Goal: Task Accomplishment & Management: Complete application form

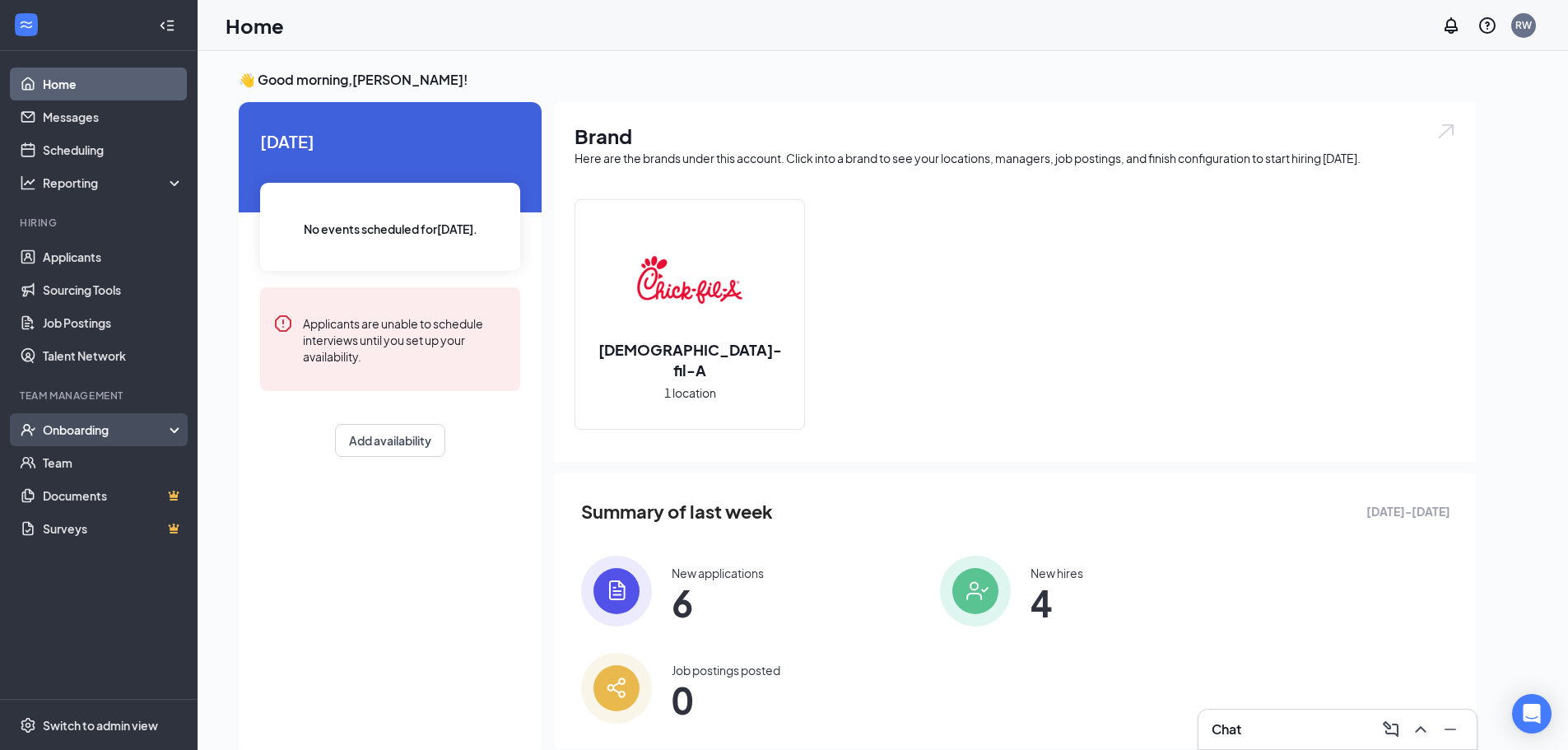
click at [112, 421] on div "Onboarding" at bounding box center [105, 429] width 127 height 17
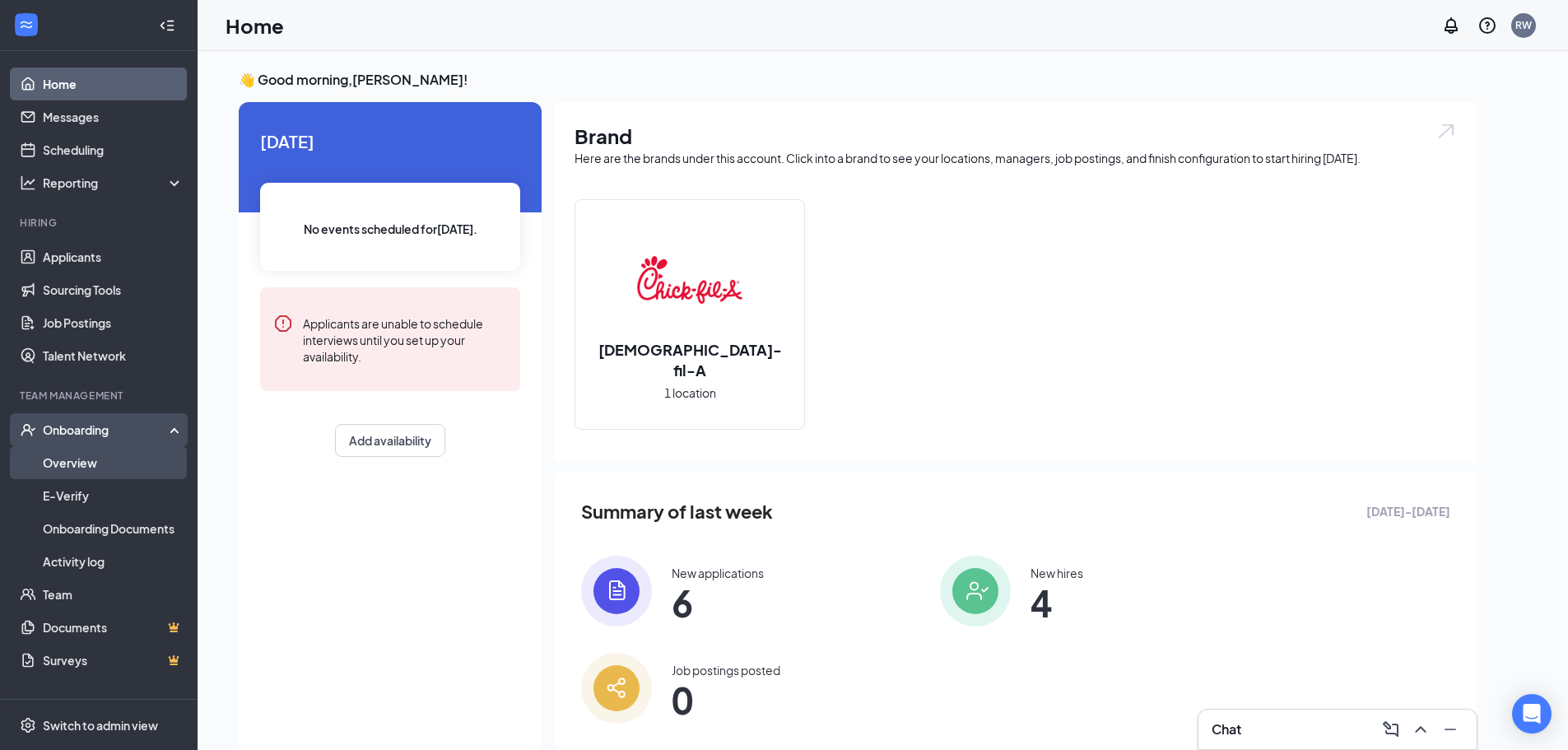
click at [101, 471] on link "Overview" at bounding box center [112, 462] width 141 height 32
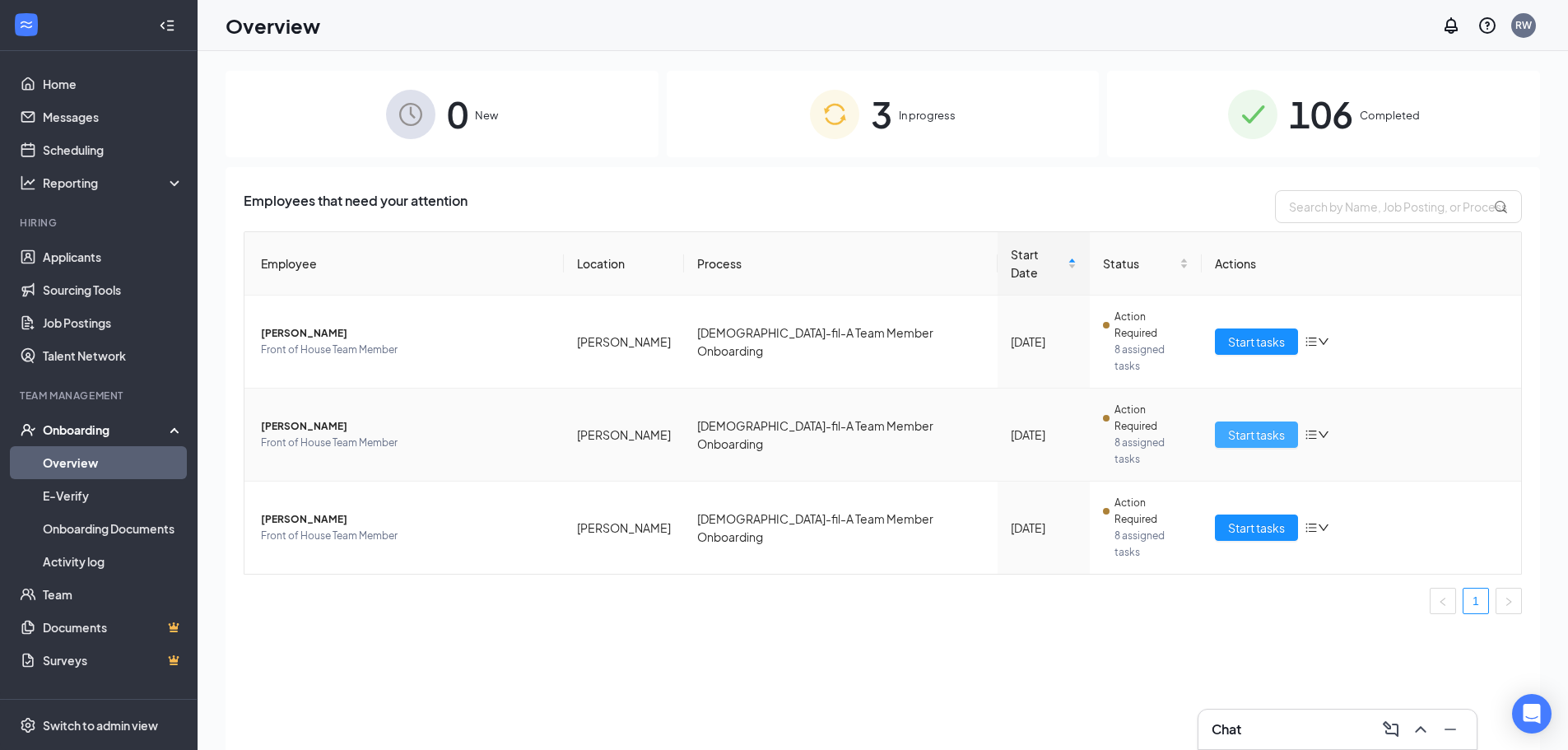
click at [1261, 425] on span "Start tasks" at bounding box center [1256, 434] width 57 height 18
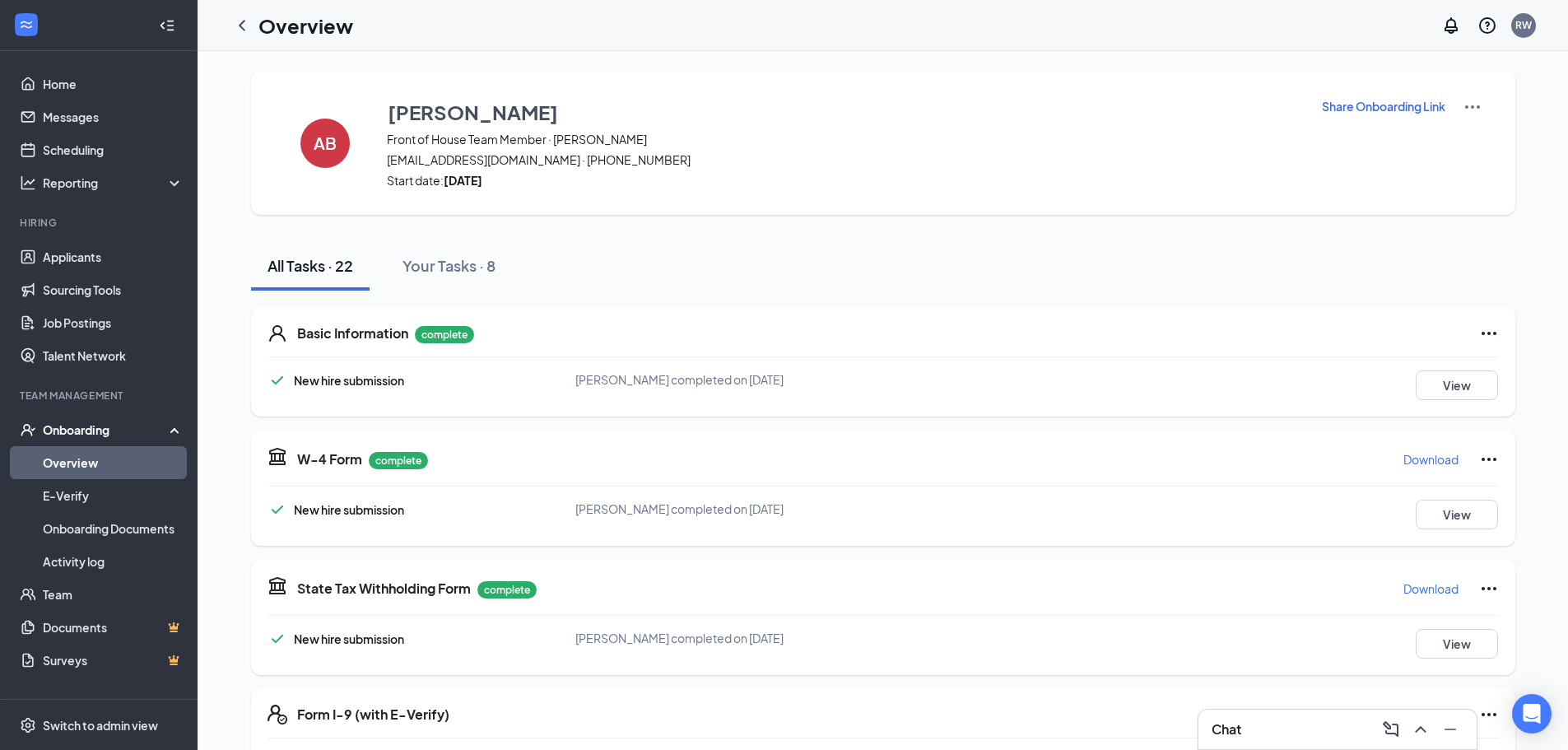
click at [1469, 108] on img at bounding box center [1472, 107] width 20 height 20
click at [1467, 144] on span "View details" at bounding box center [1471, 137] width 64 height 18
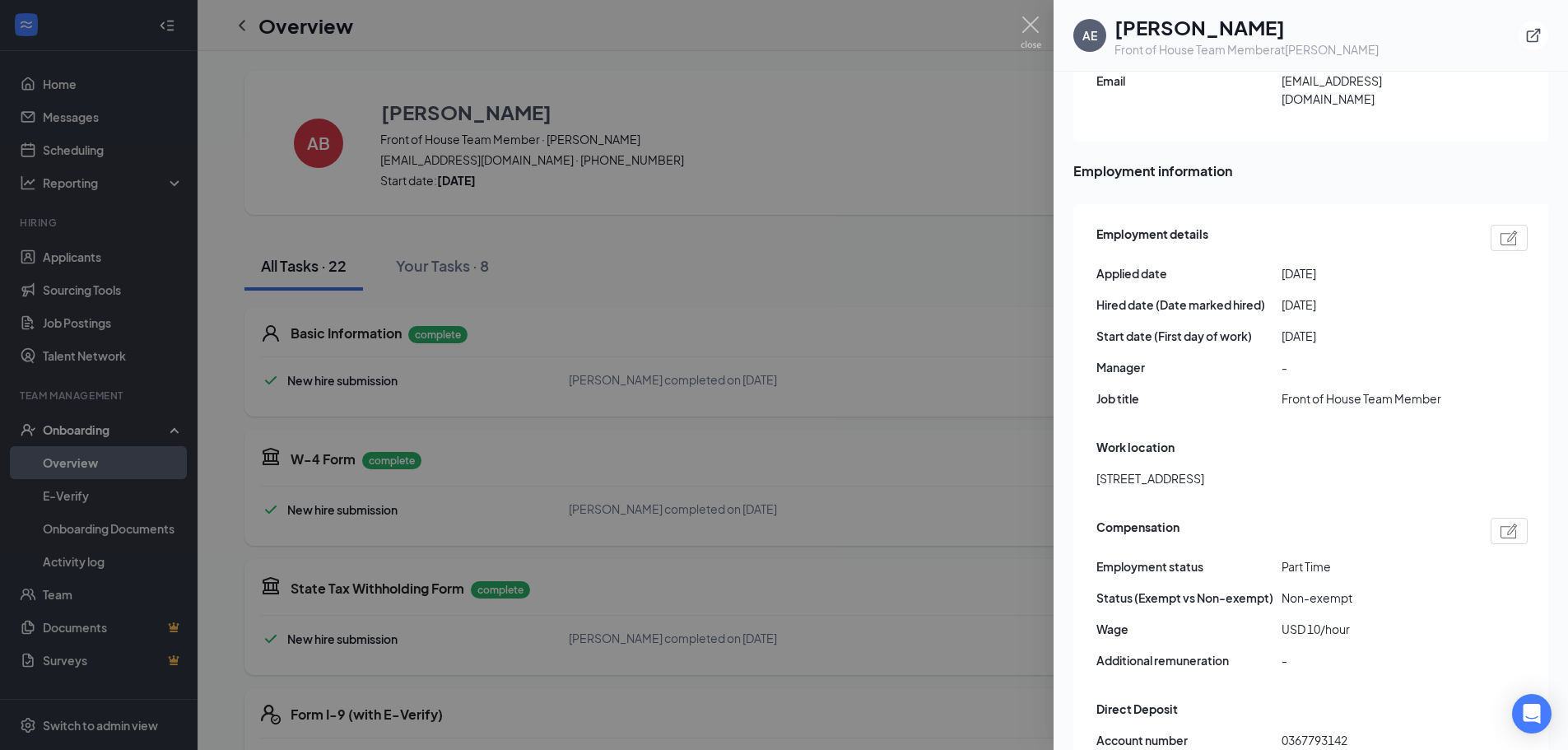
scroll to position [824, 0]
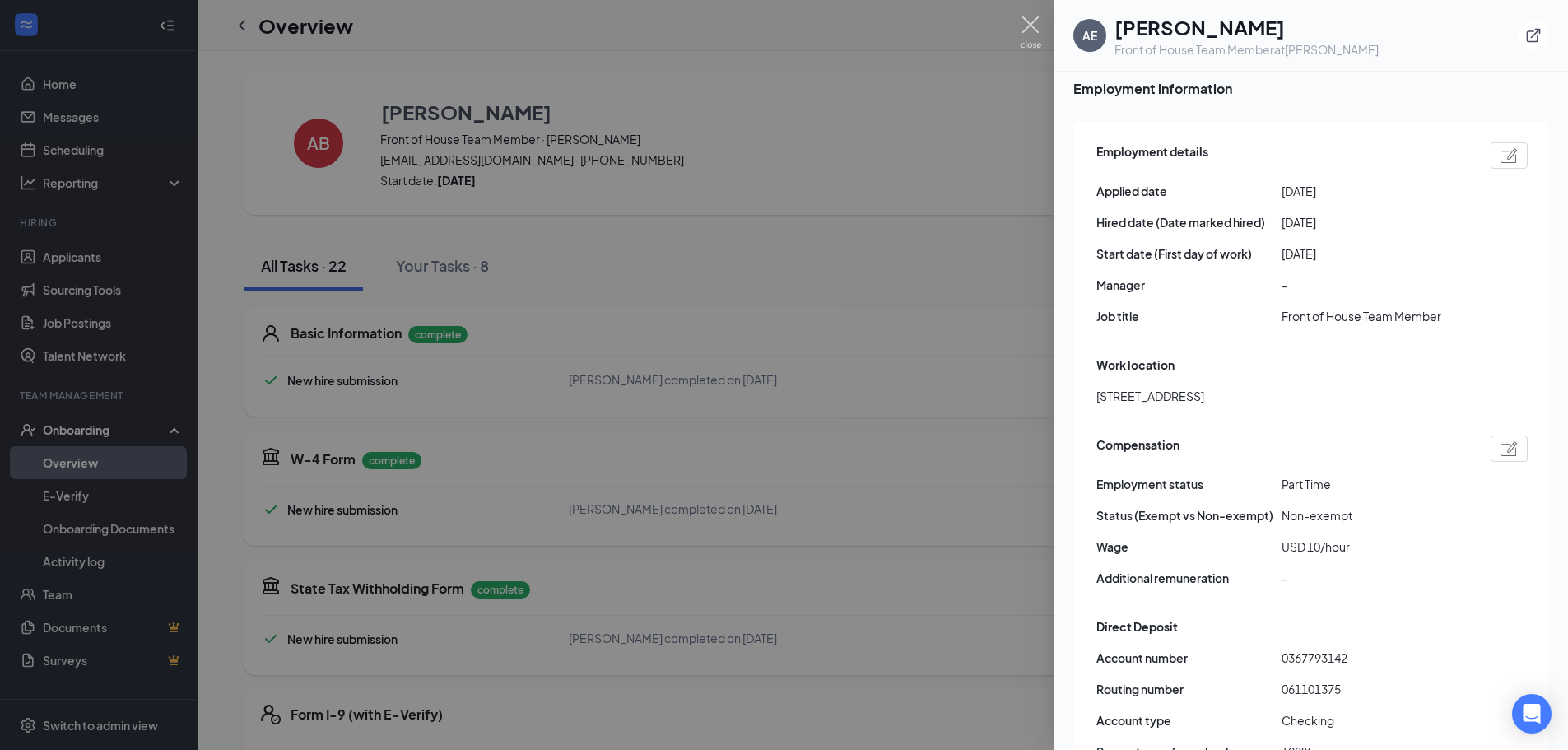
click at [1033, 28] on img at bounding box center [1030, 32] width 21 height 32
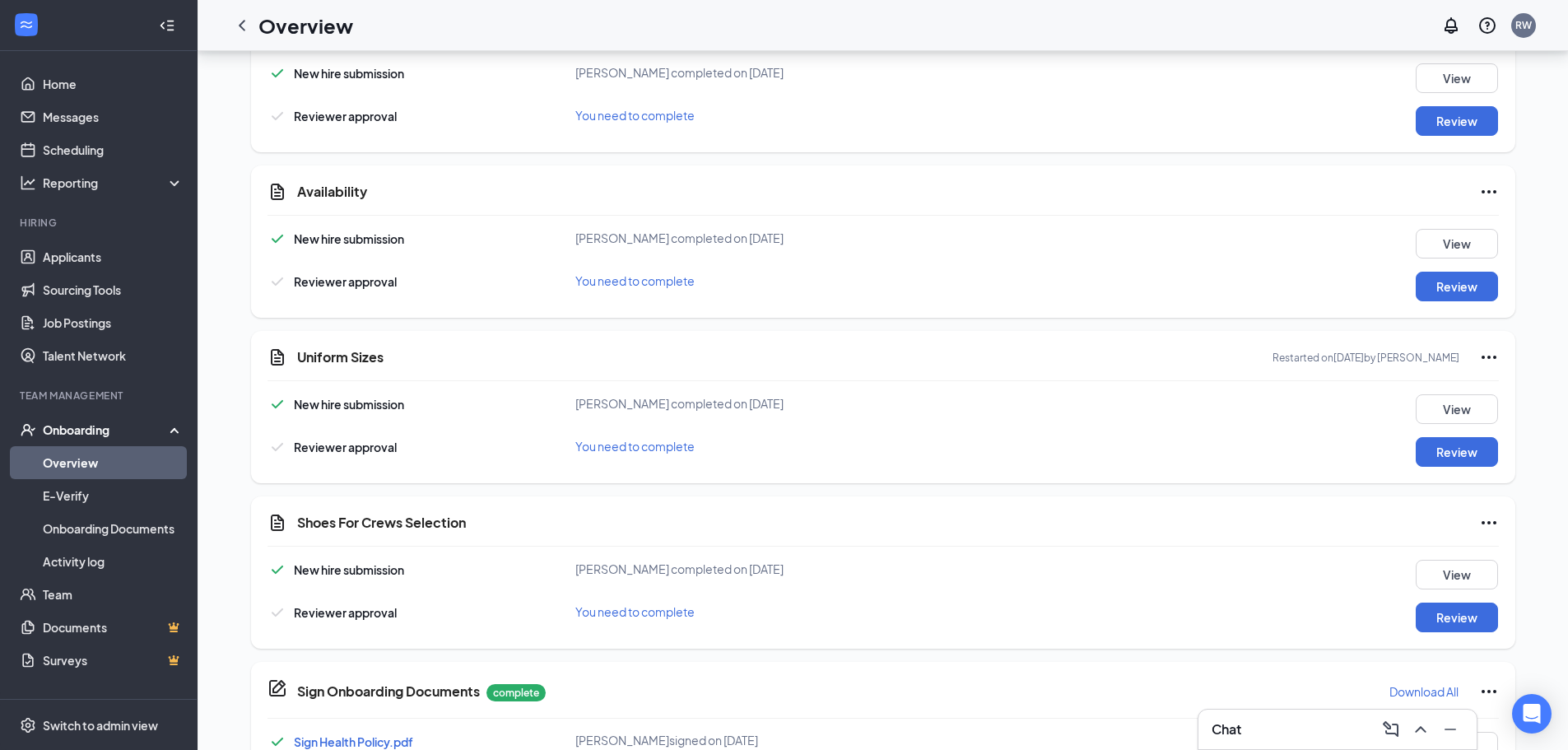
scroll to position [1552, 0]
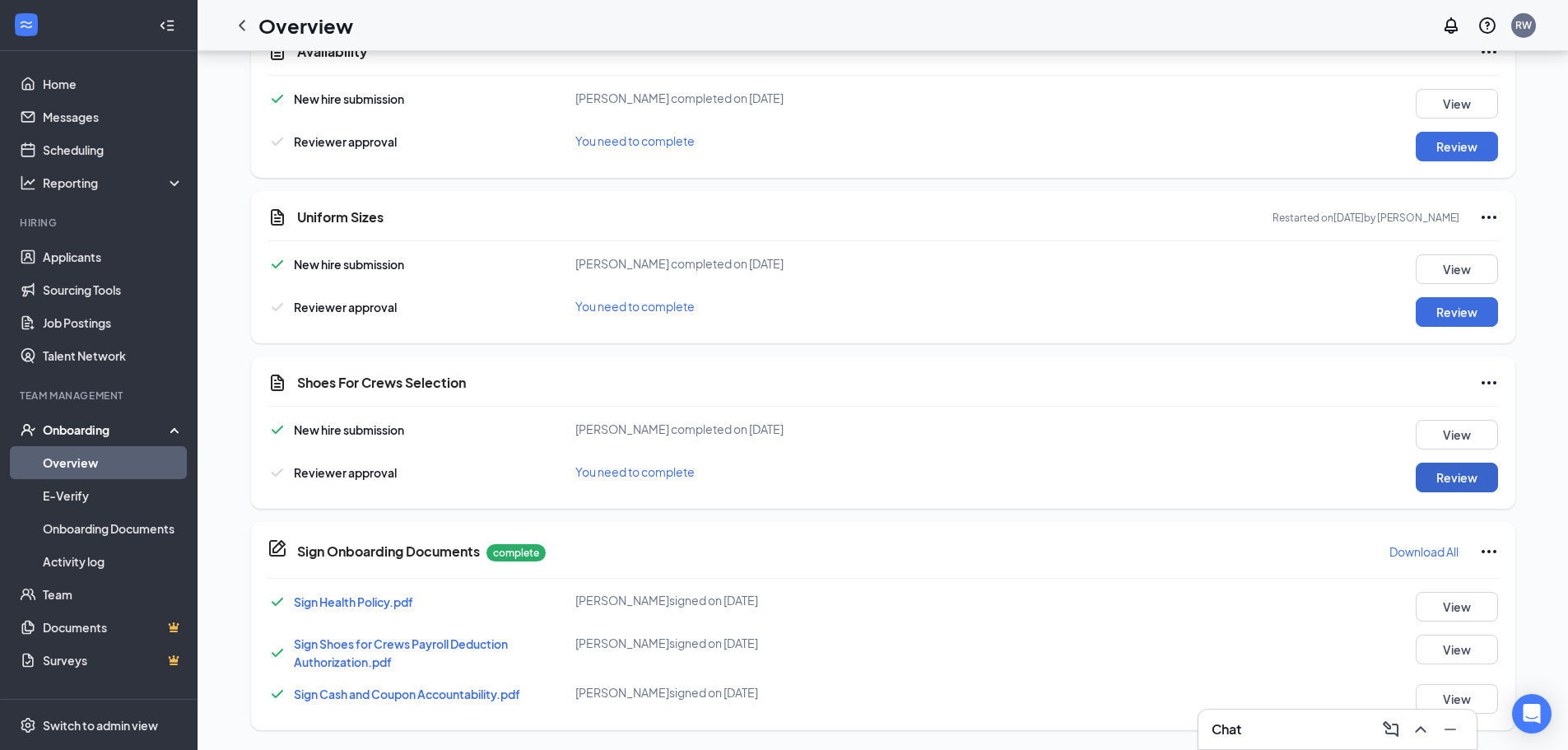
click at [1437, 483] on button "Review" at bounding box center [1457, 477] width 83 height 30
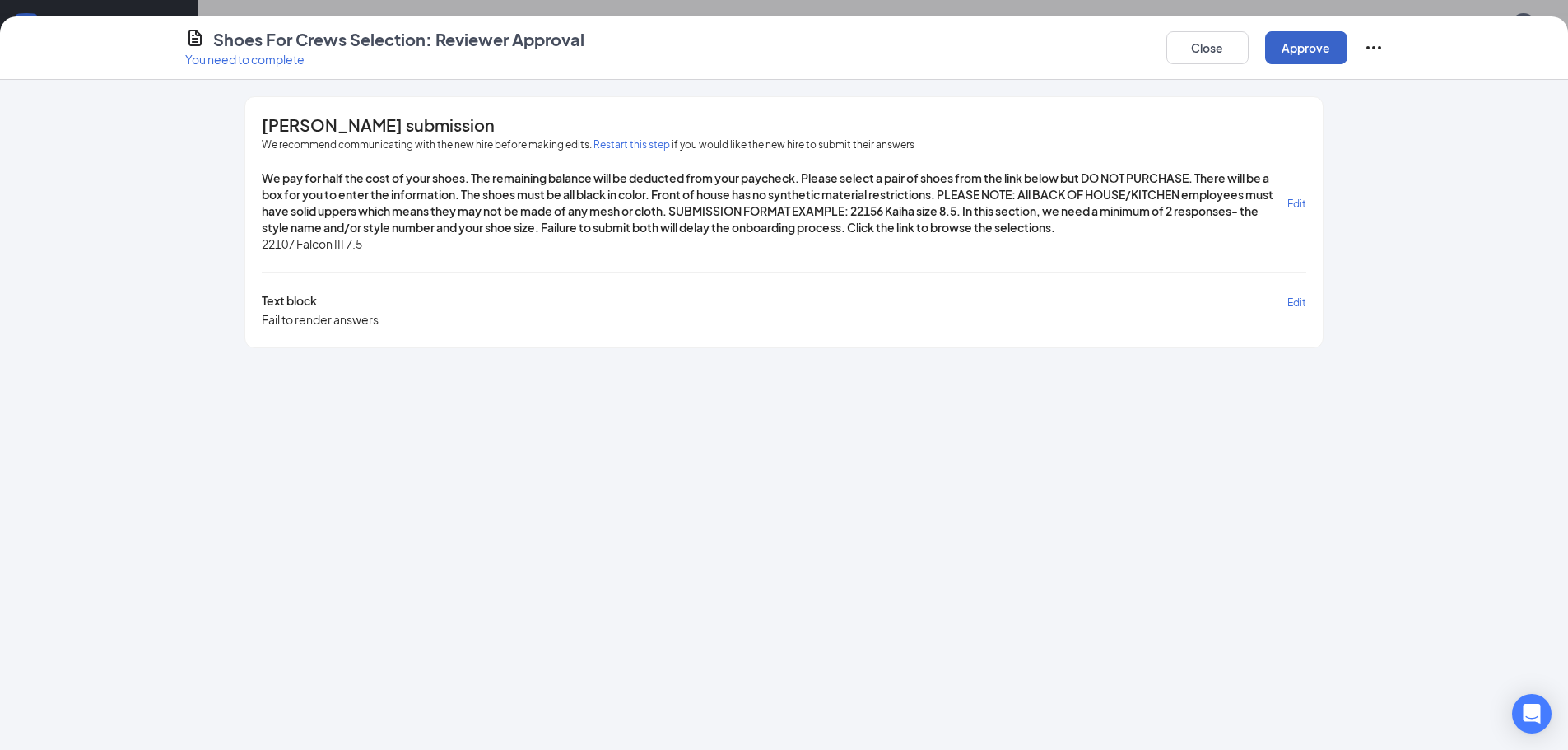
click at [1299, 48] on button "Approve" at bounding box center [1306, 47] width 83 height 32
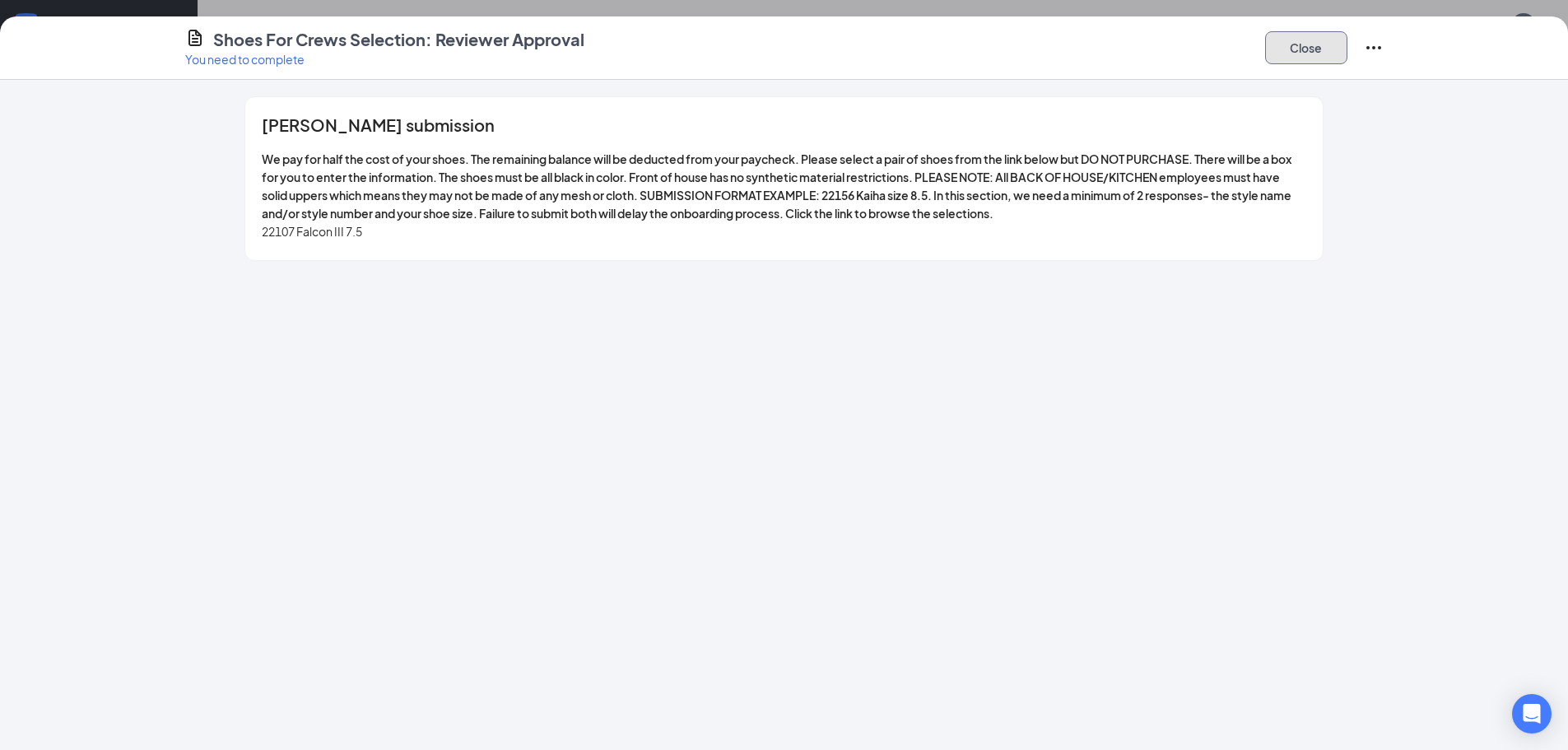
click at [1304, 48] on button "Close" at bounding box center [1306, 47] width 83 height 32
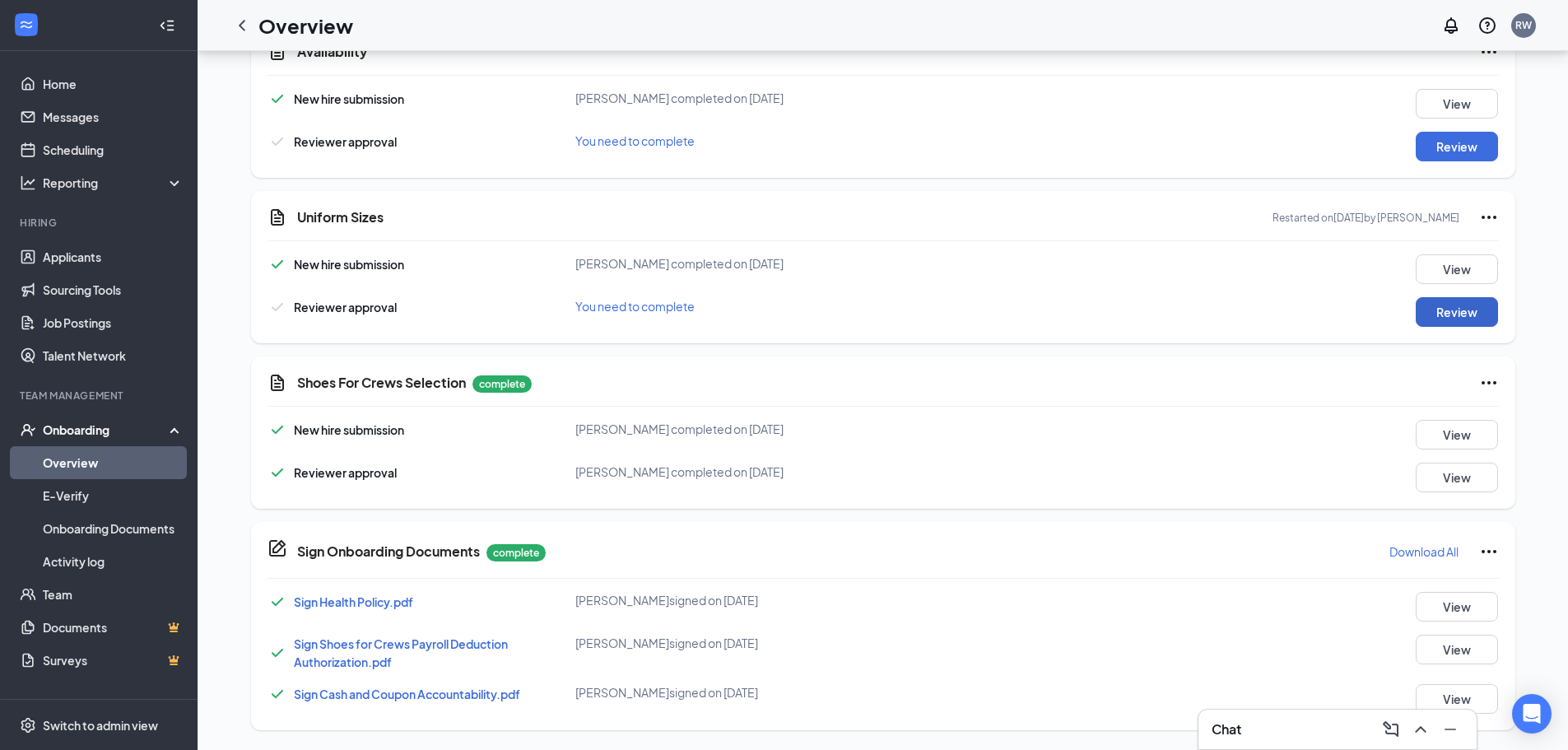
click at [1457, 315] on button "Review" at bounding box center [1457, 312] width 83 height 30
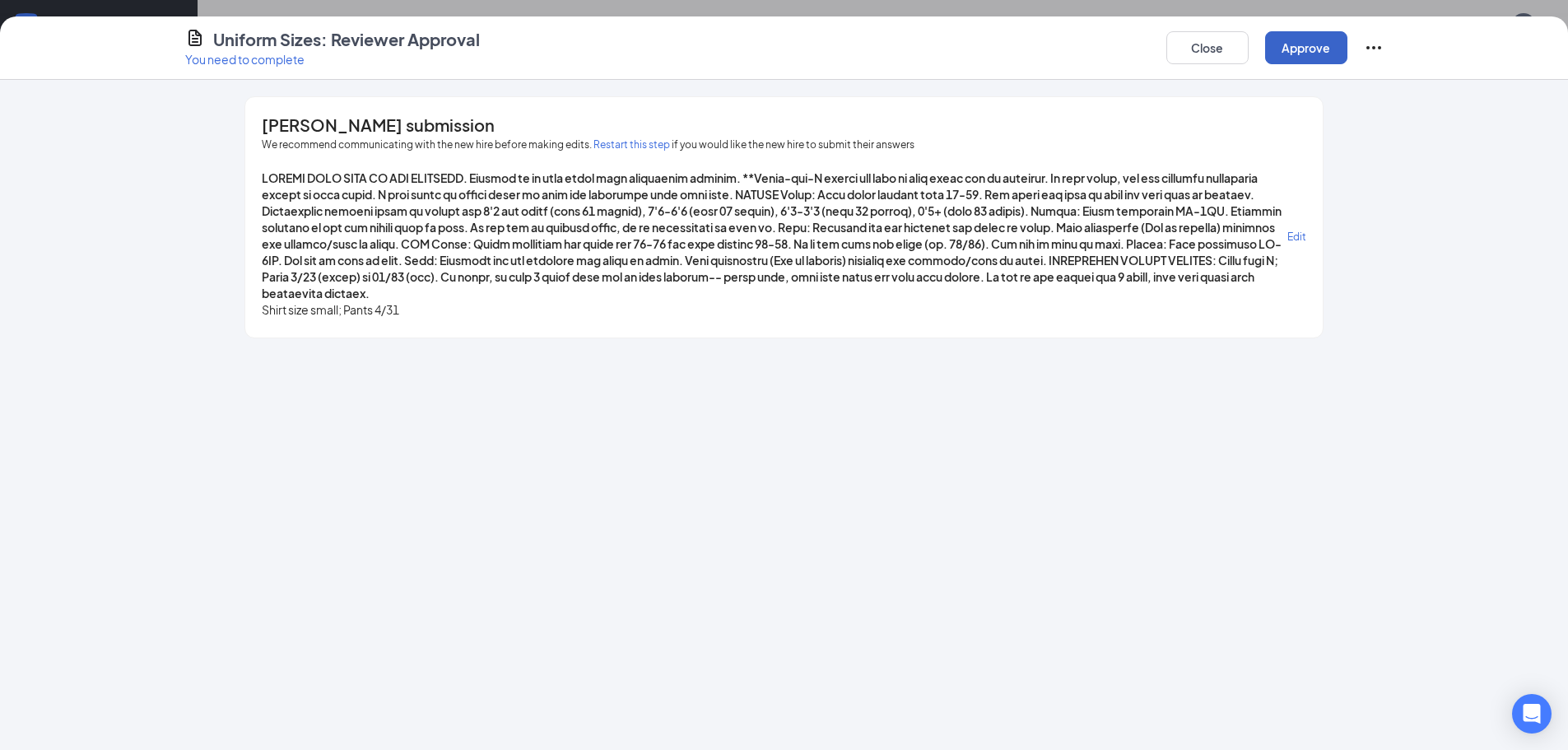
click at [1306, 46] on button "Approve" at bounding box center [1306, 47] width 83 height 32
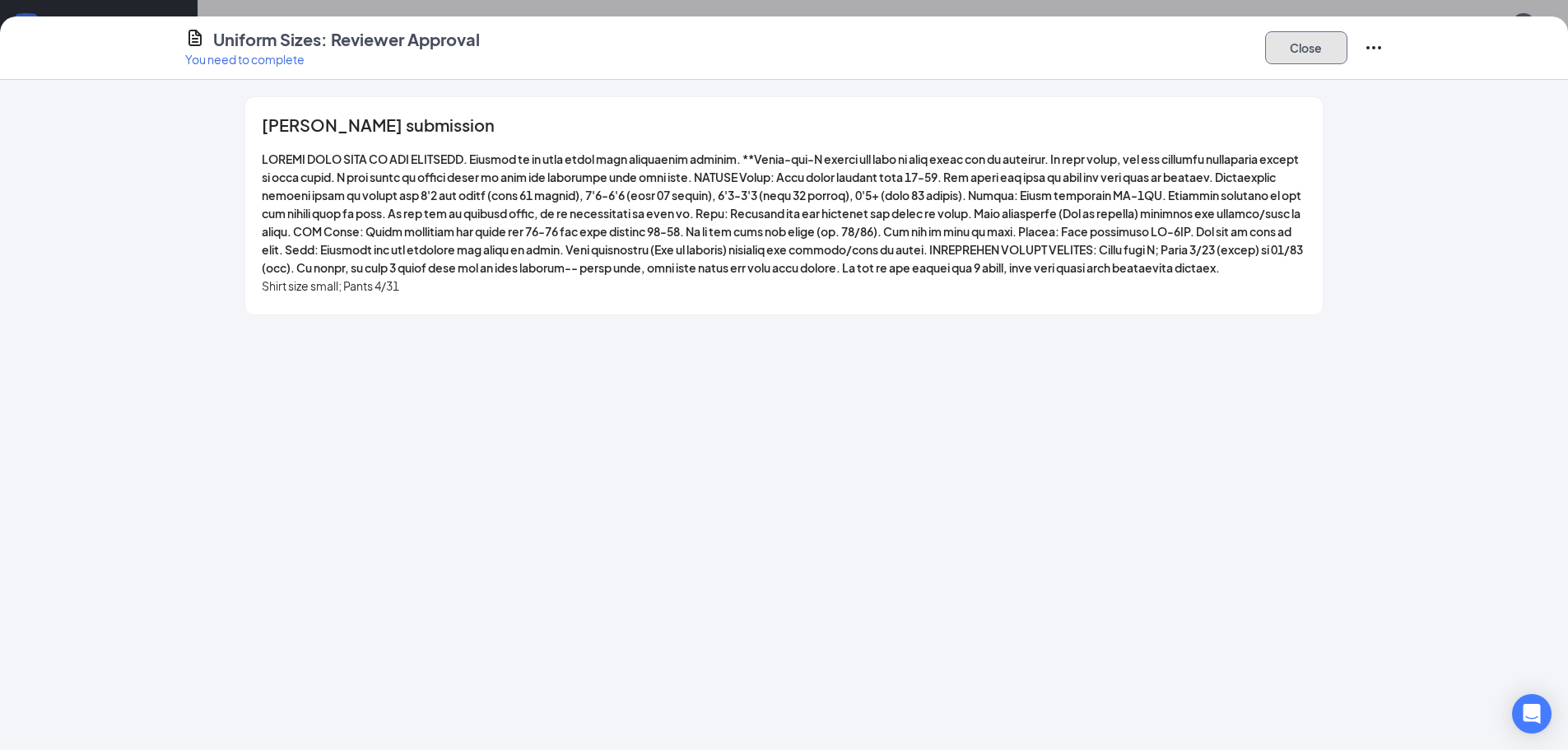
click at [1304, 54] on button "Close" at bounding box center [1306, 47] width 83 height 32
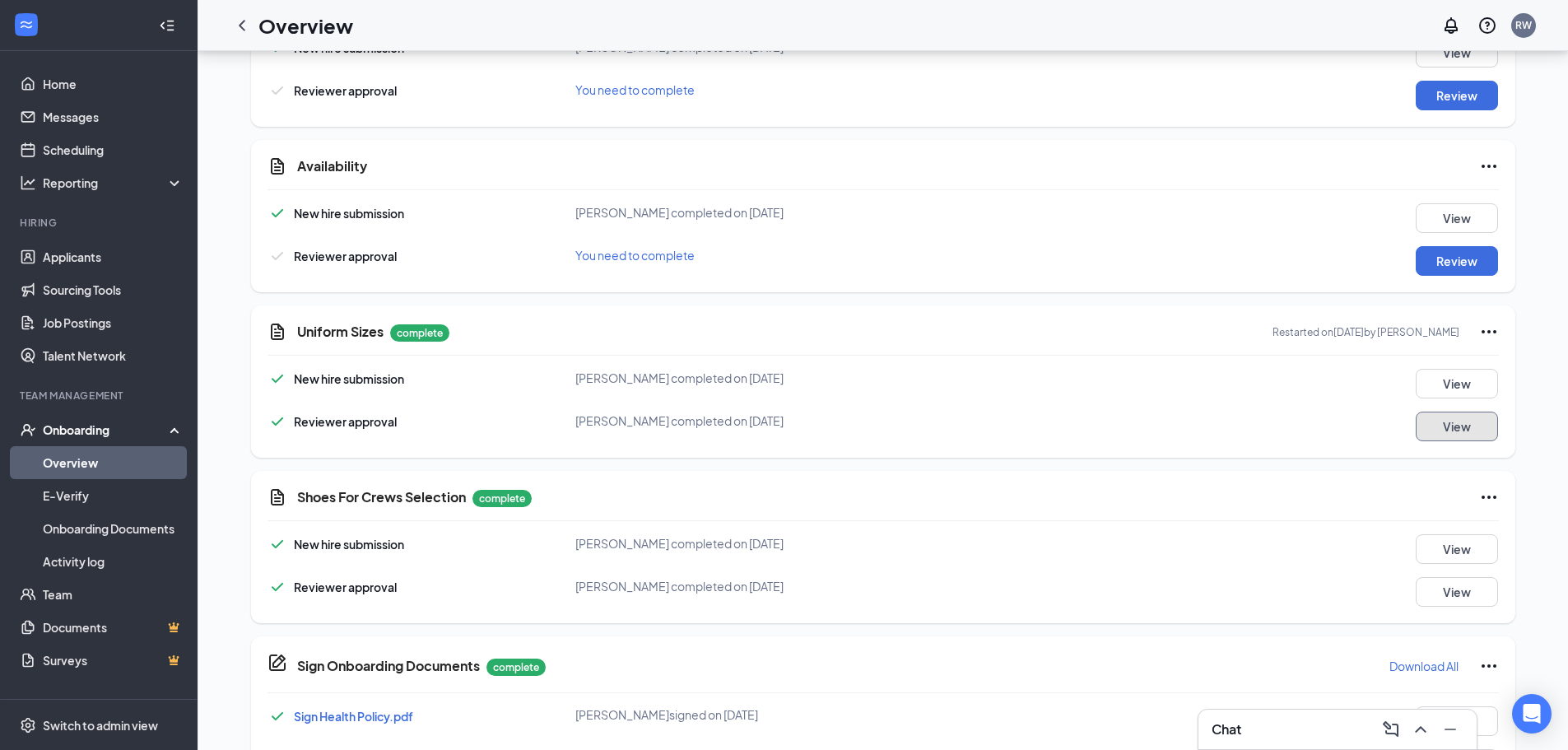
scroll to position [1388, 0]
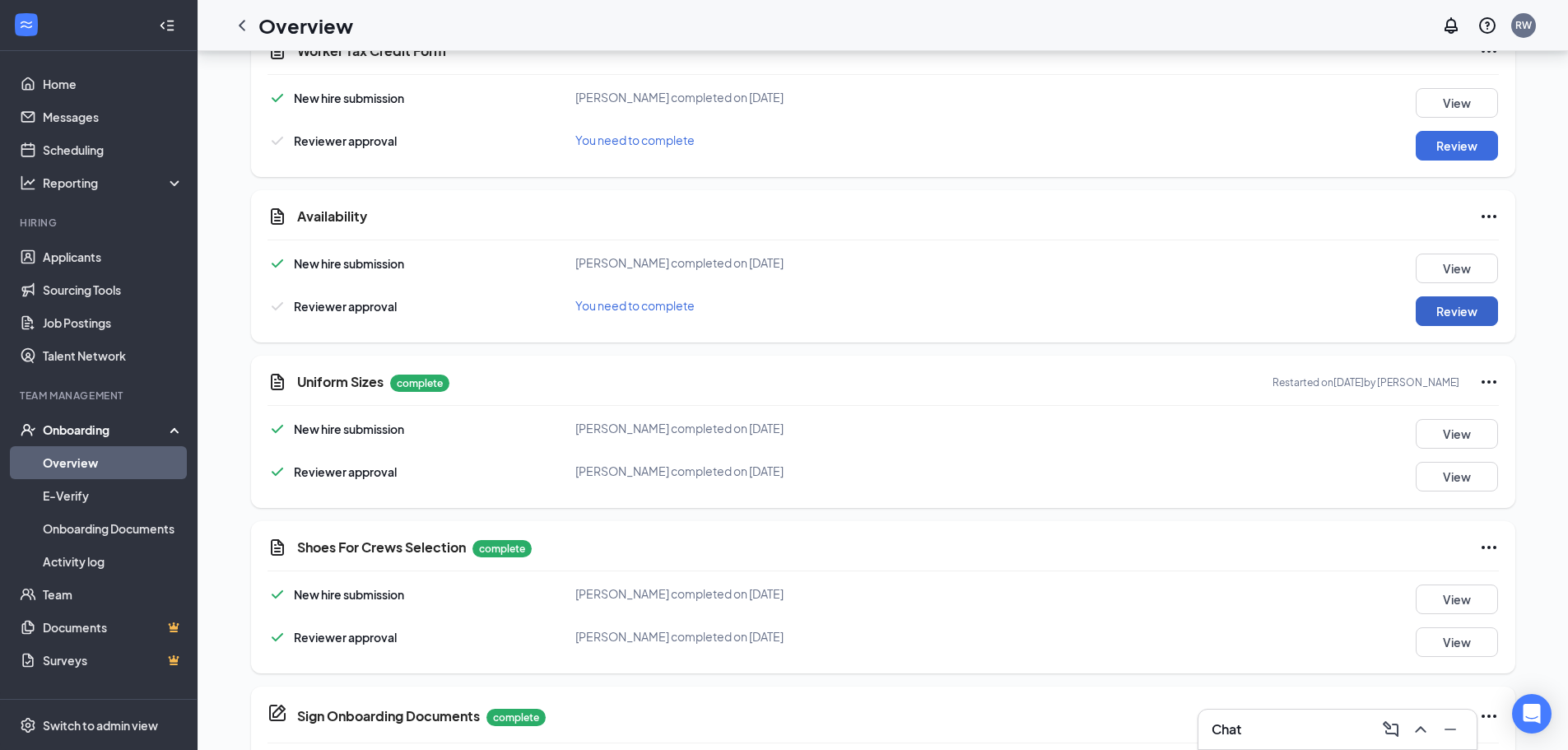
click at [1434, 313] on button "Review" at bounding box center [1457, 311] width 83 height 30
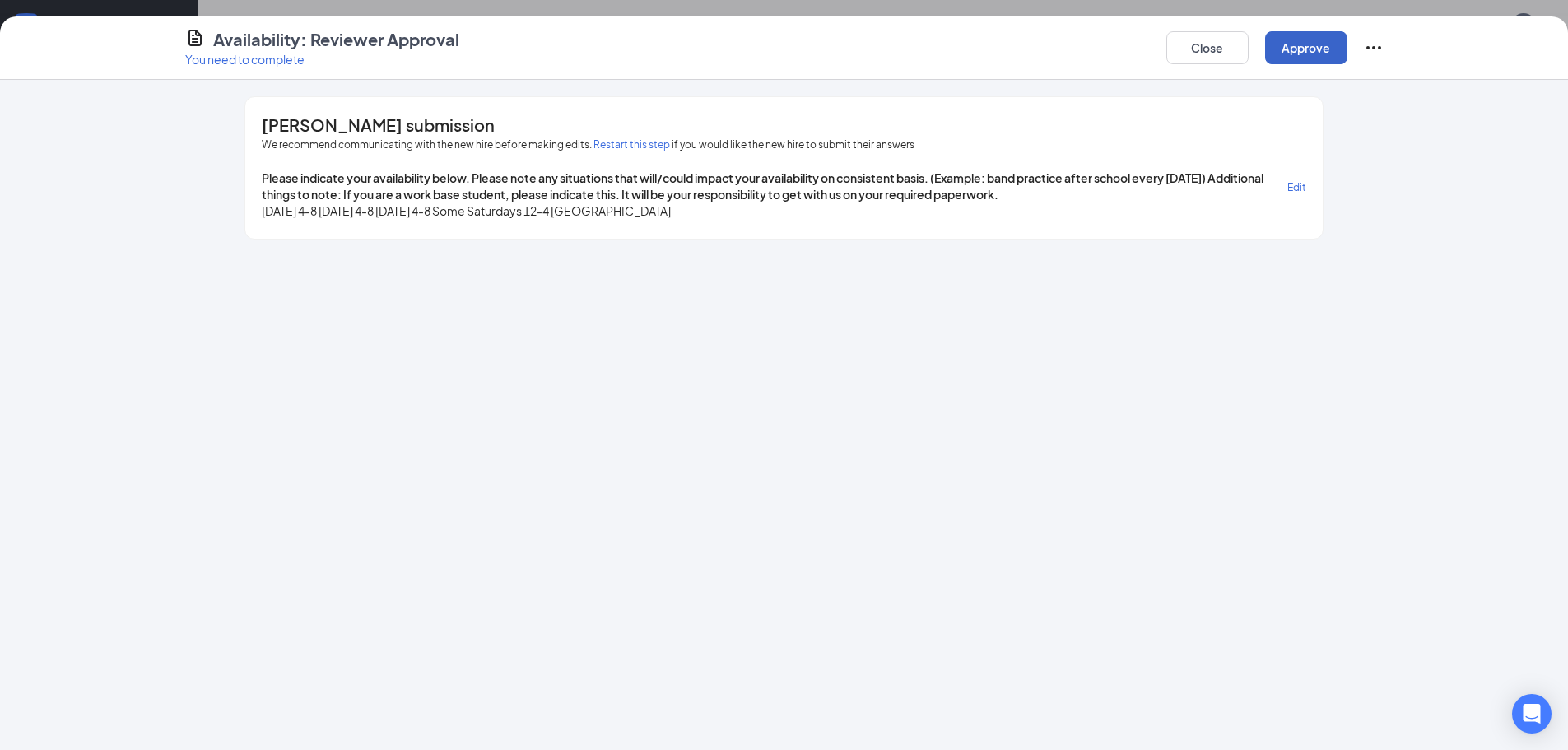
click at [1289, 39] on button "Approve" at bounding box center [1306, 47] width 83 height 32
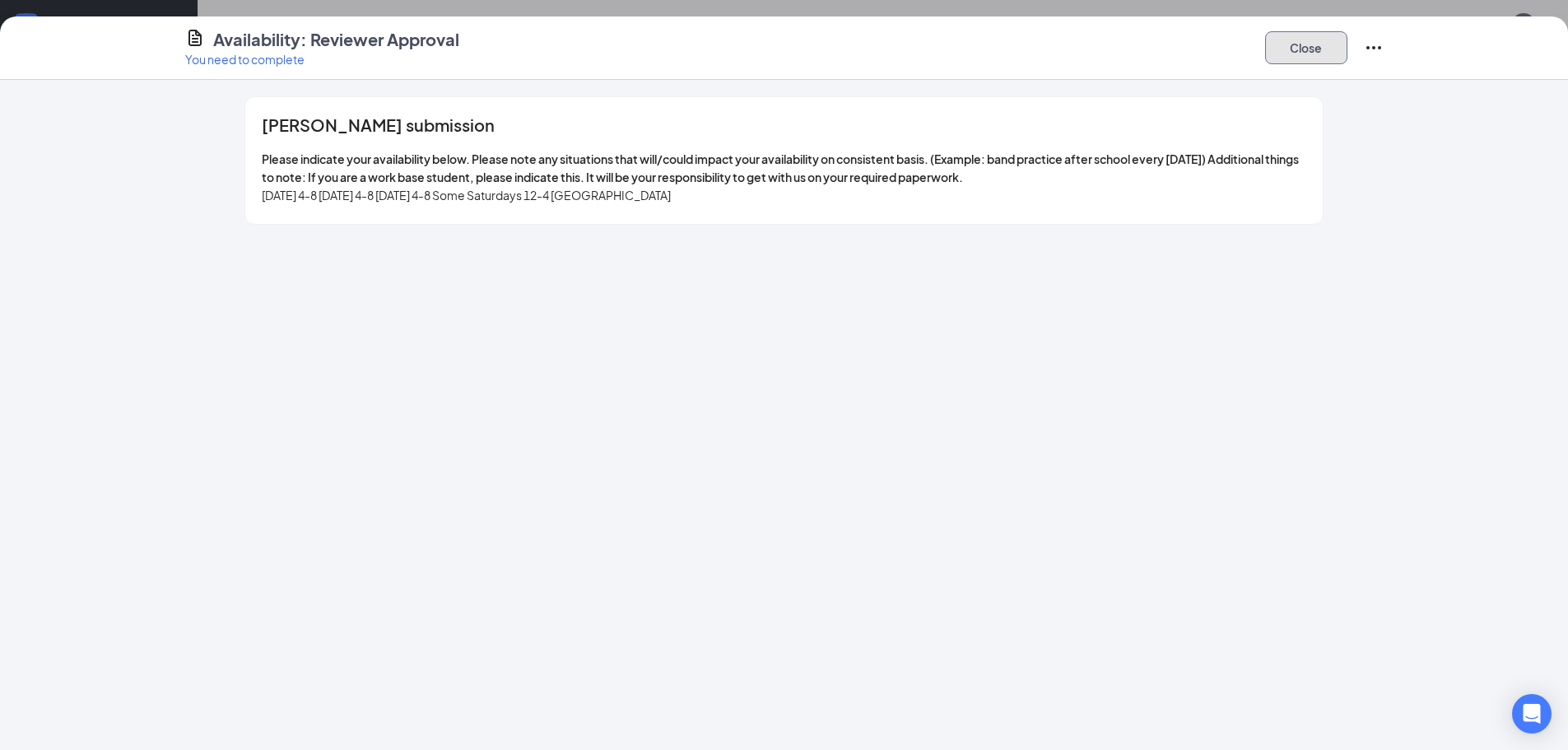
click at [1301, 48] on button "Close" at bounding box center [1306, 47] width 83 height 32
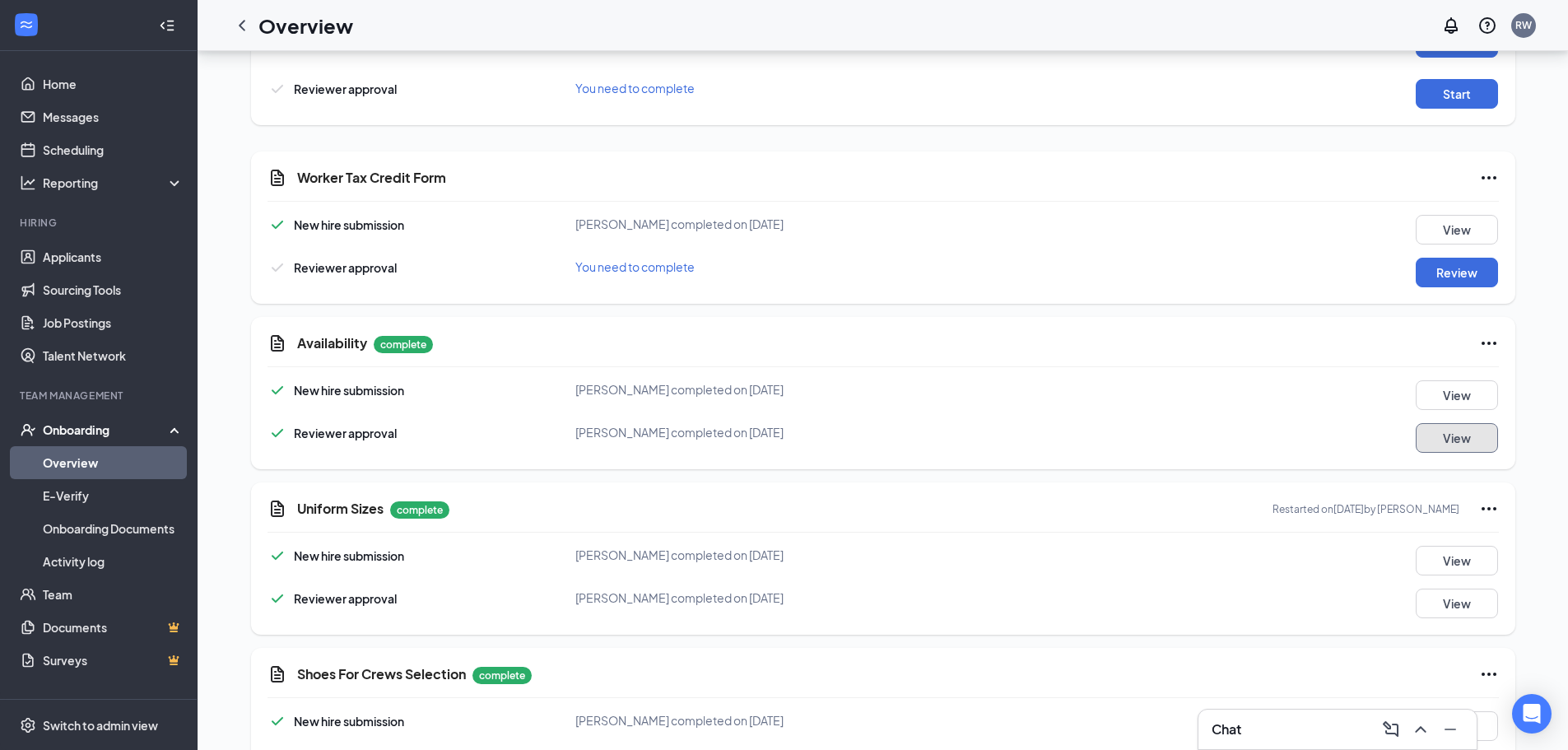
scroll to position [1222, 0]
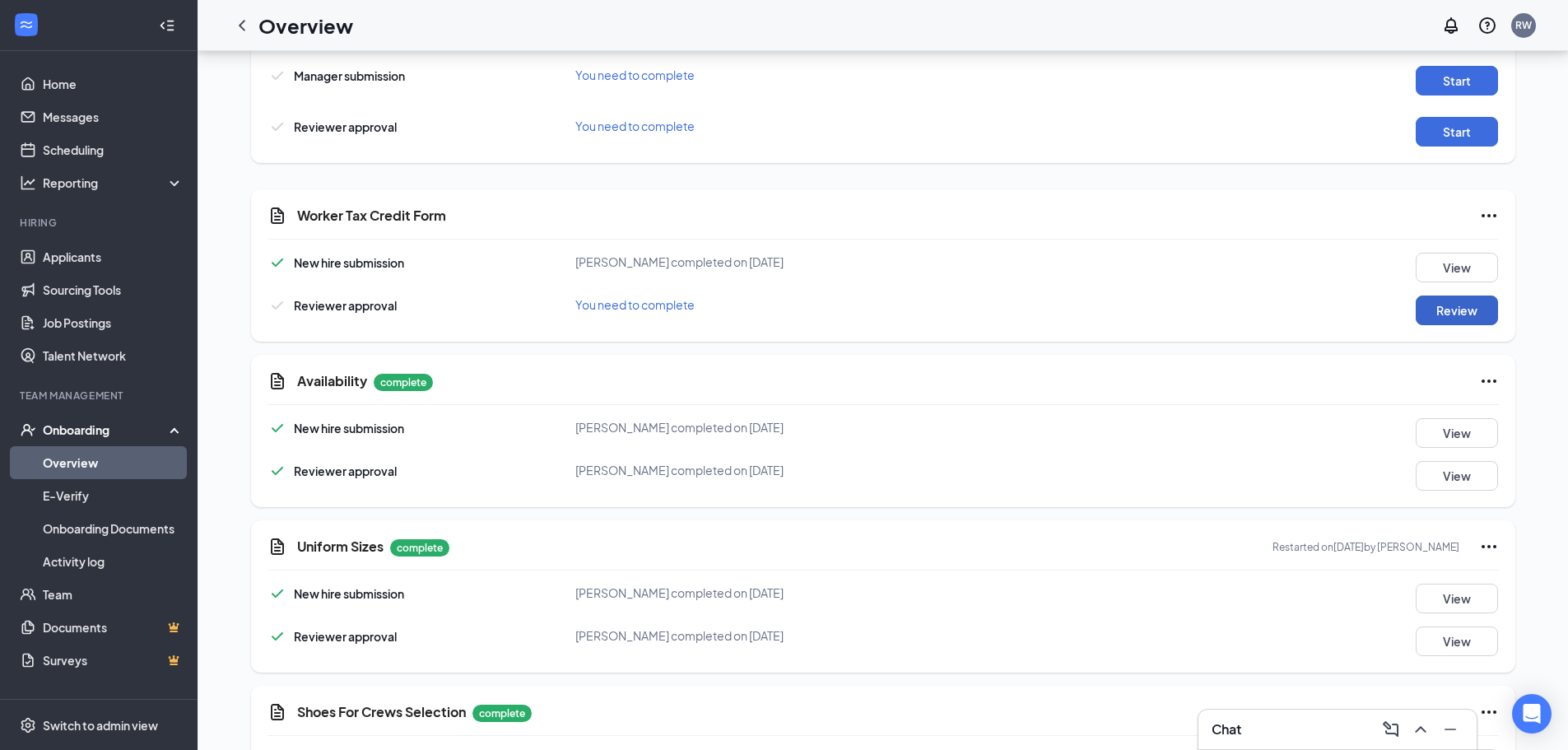
click at [1442, 315] on button "Review" at bounding box center [1457, 310] width 83 height 30
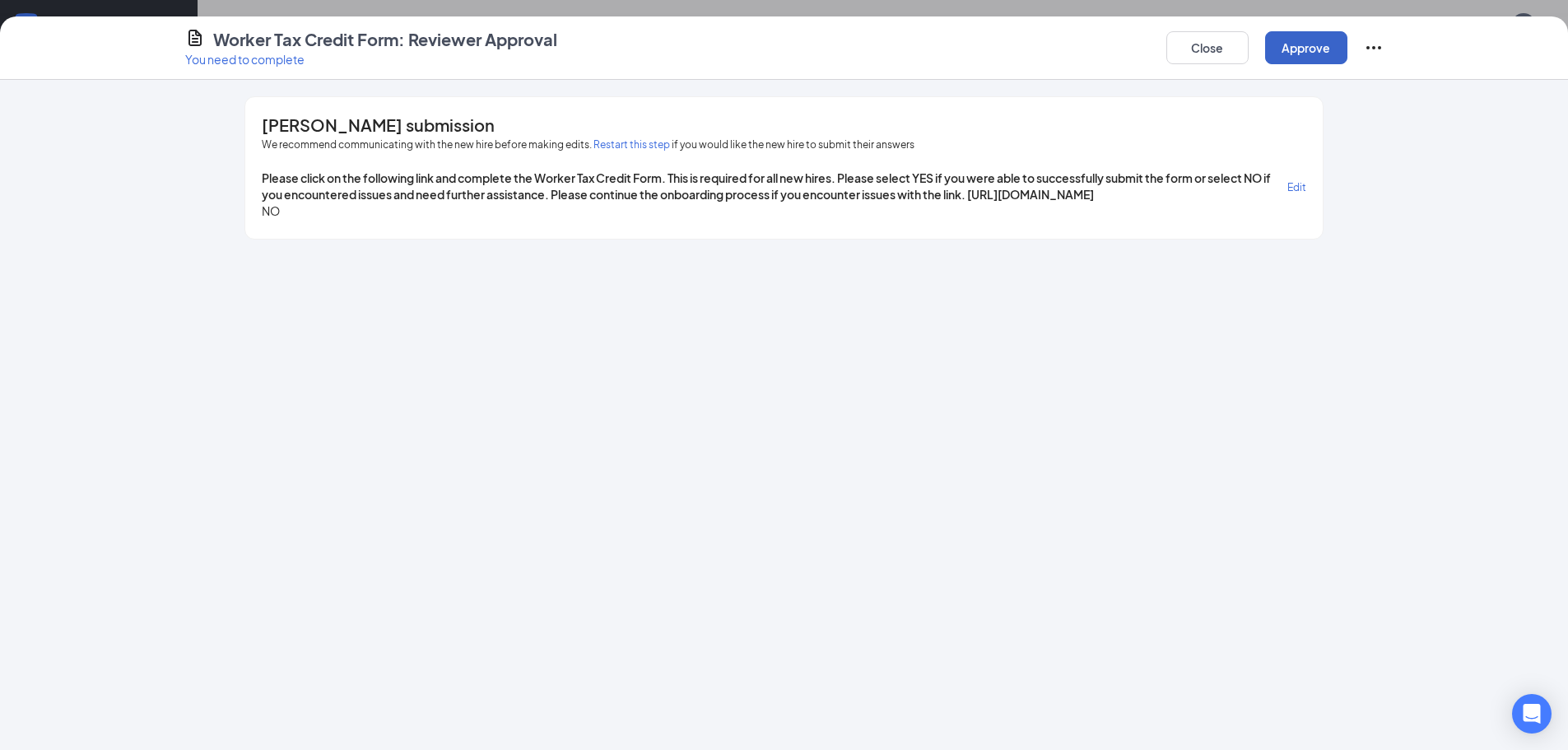
click at [1307, 51] on button "Approve" at bounding box center [1306, 47] width 83 height 32
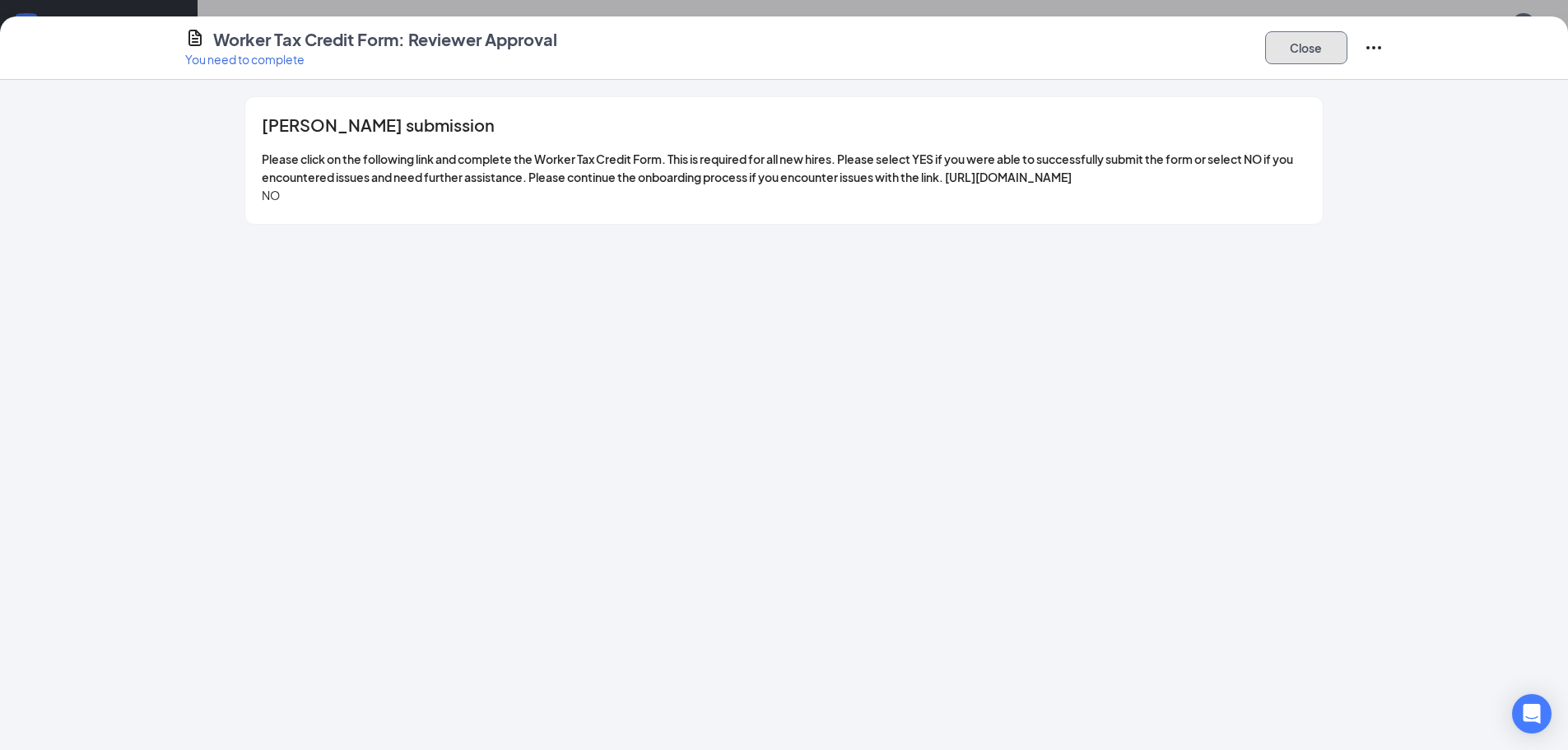
click at [1299, 56] on button "Close" at bounding box center [1306, 47] width 83 height 32
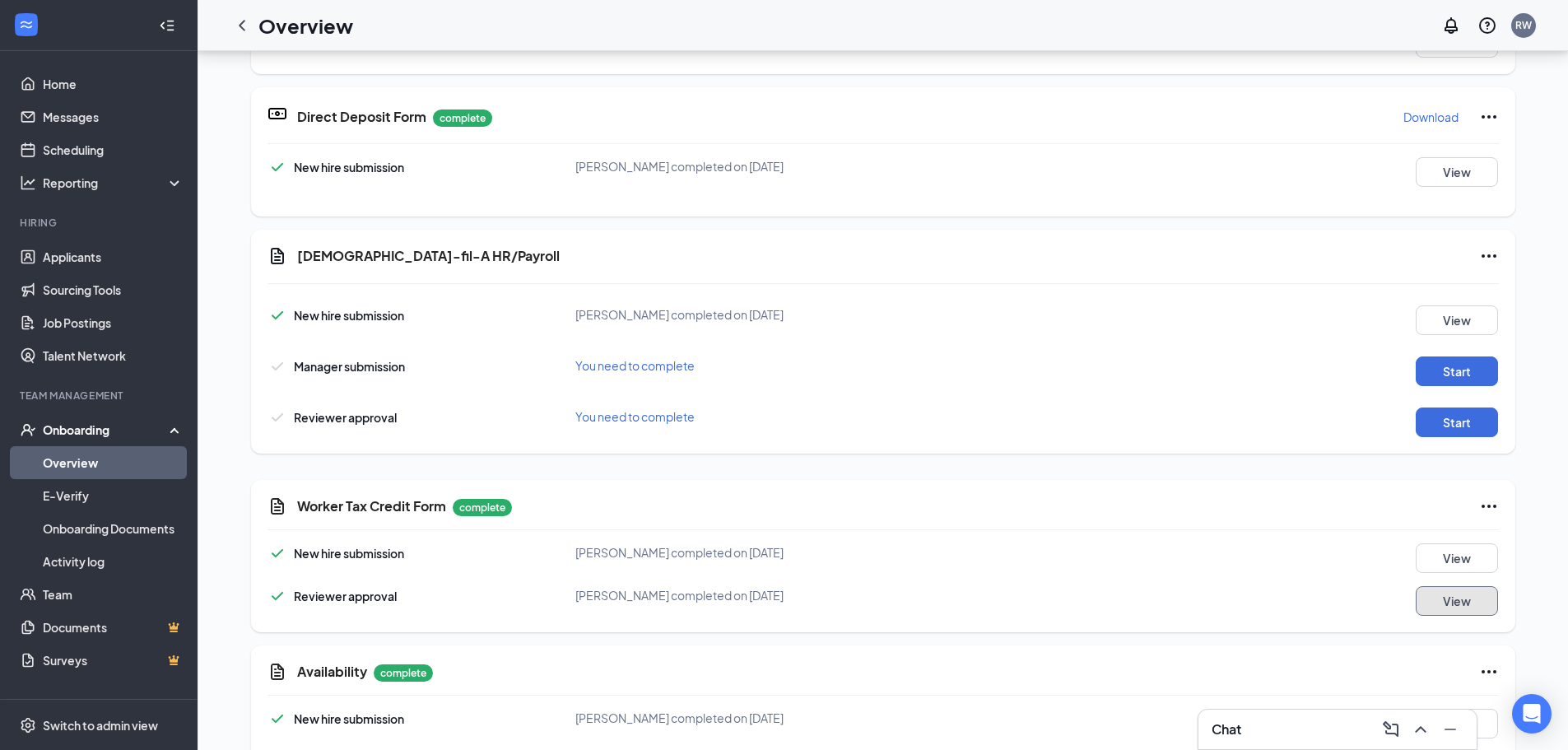
scroll to position [894, 0]
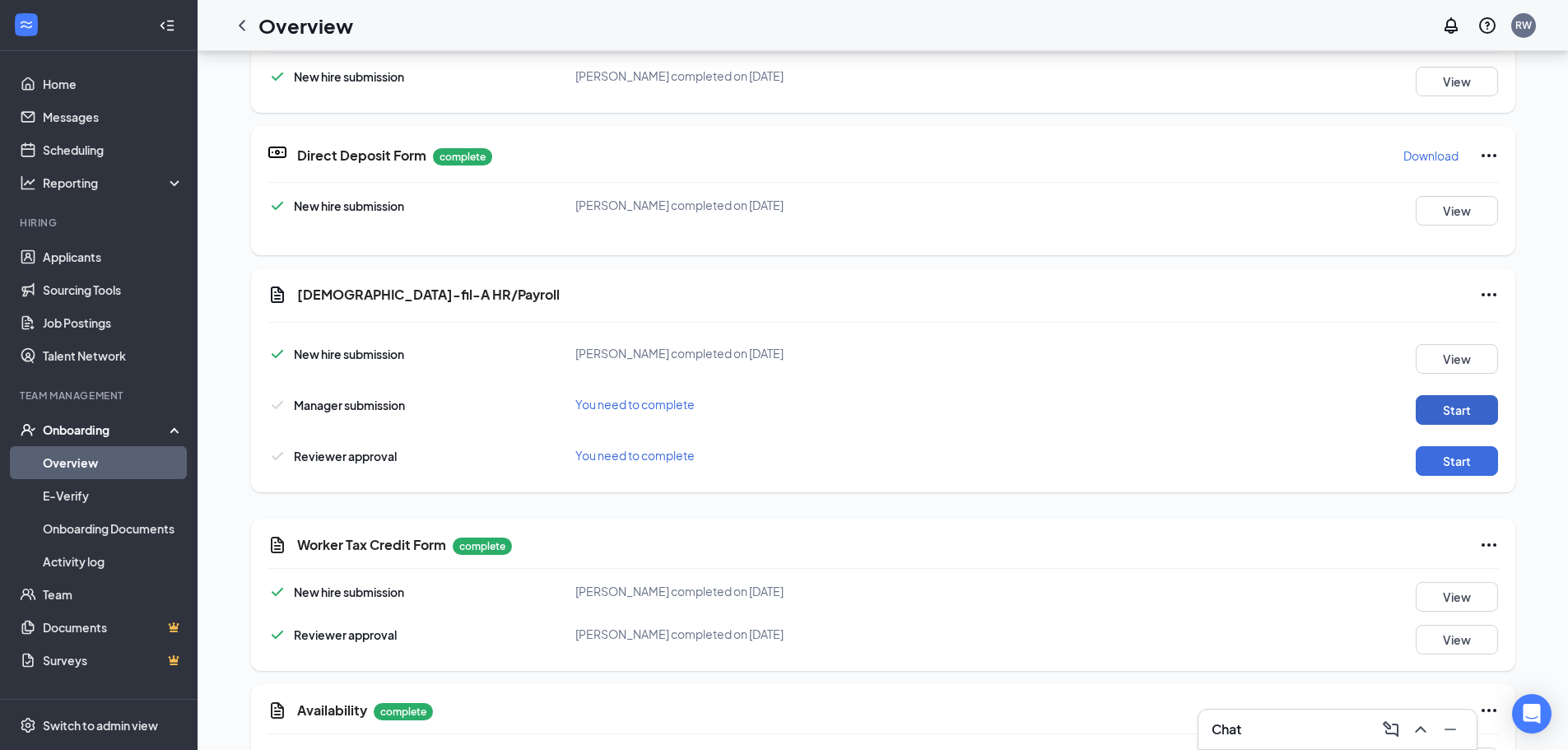
click at [1429, 412] on button "Start" at bounding box center [1457, 410] width 83 height 30
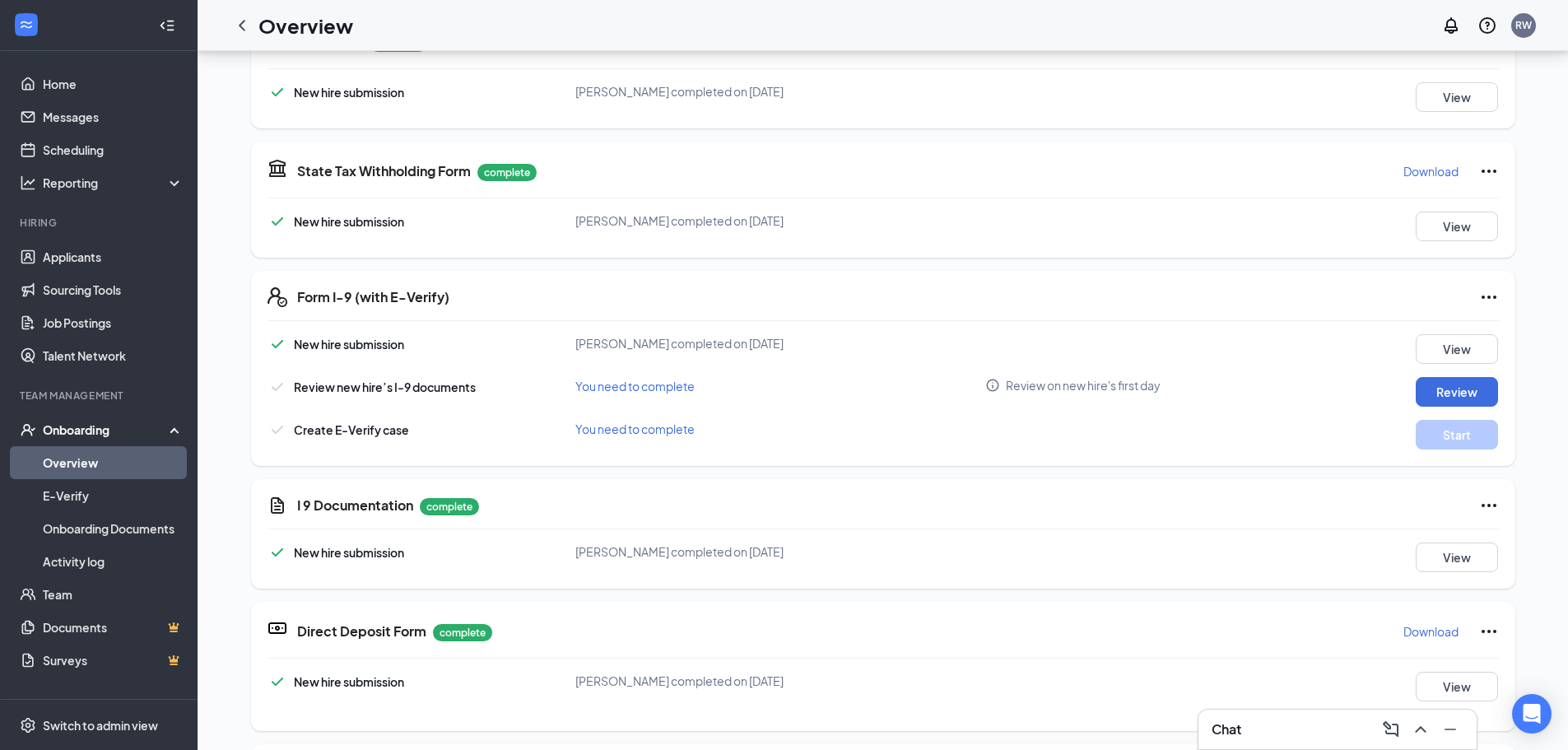
scroll to position [400, 0]
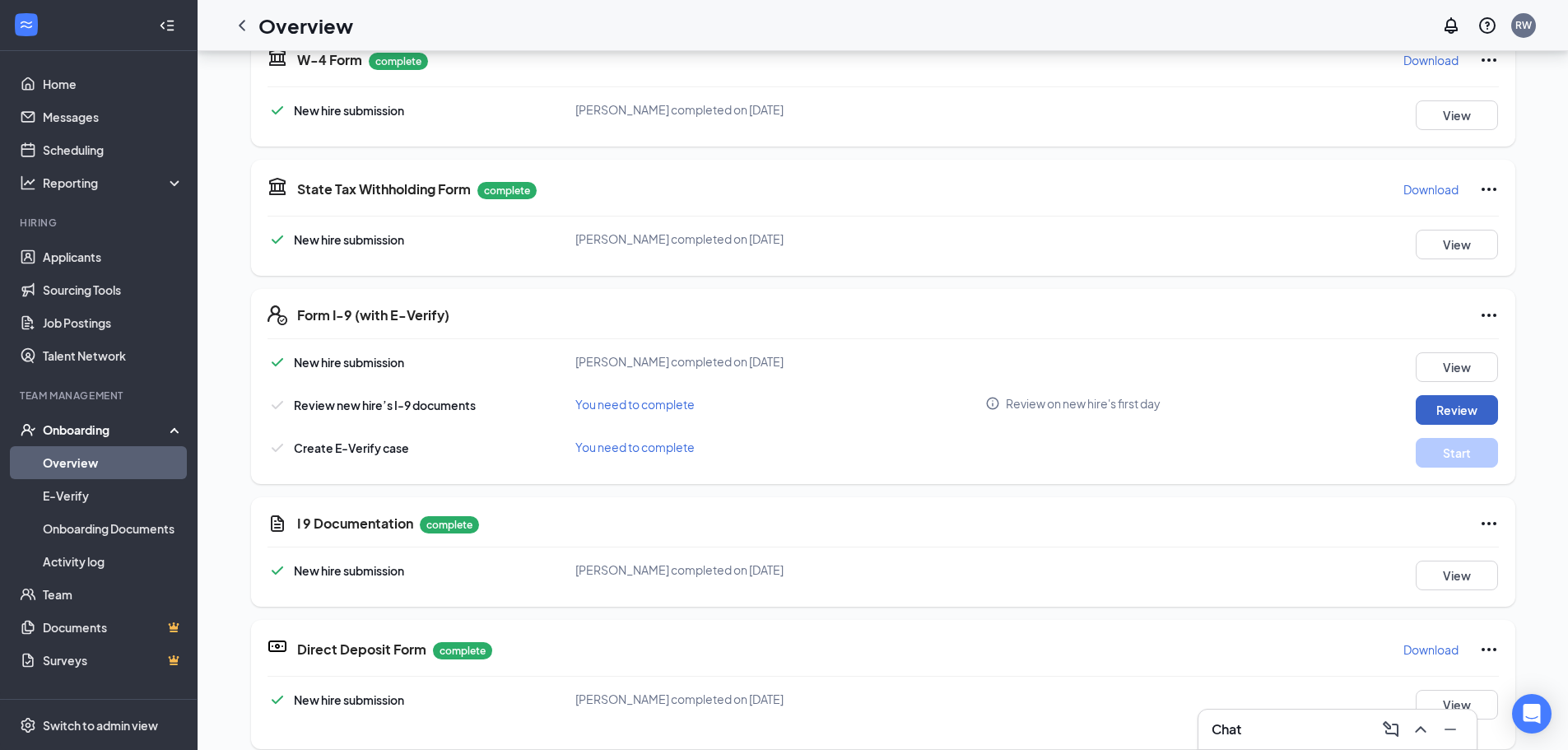
click at [1431, 412] on button "Review" at bounding box center [1457, 410] width 83 height 30
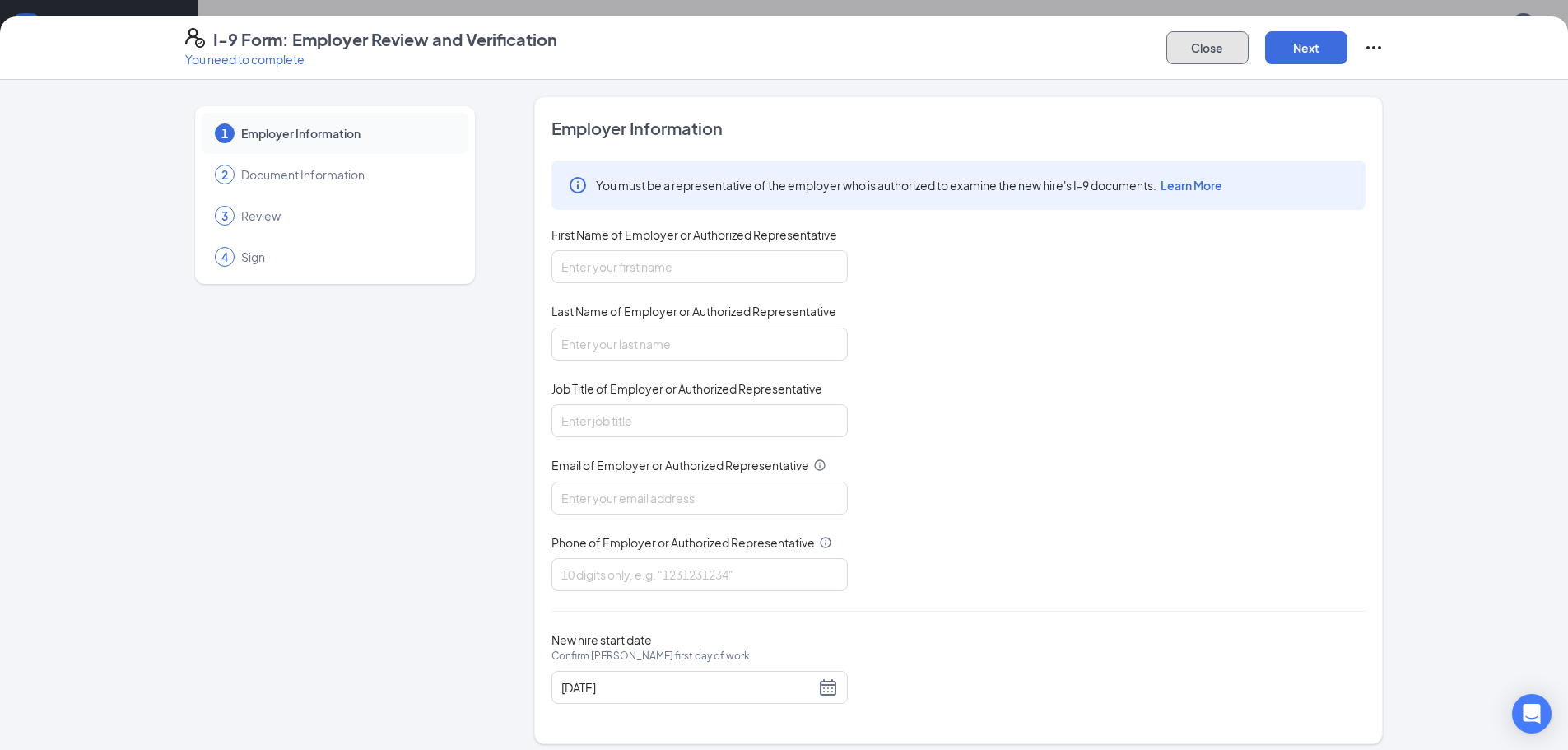
click at [1201, 51] on button "Close" at bounding box center [1207, 47] width 83 height 32
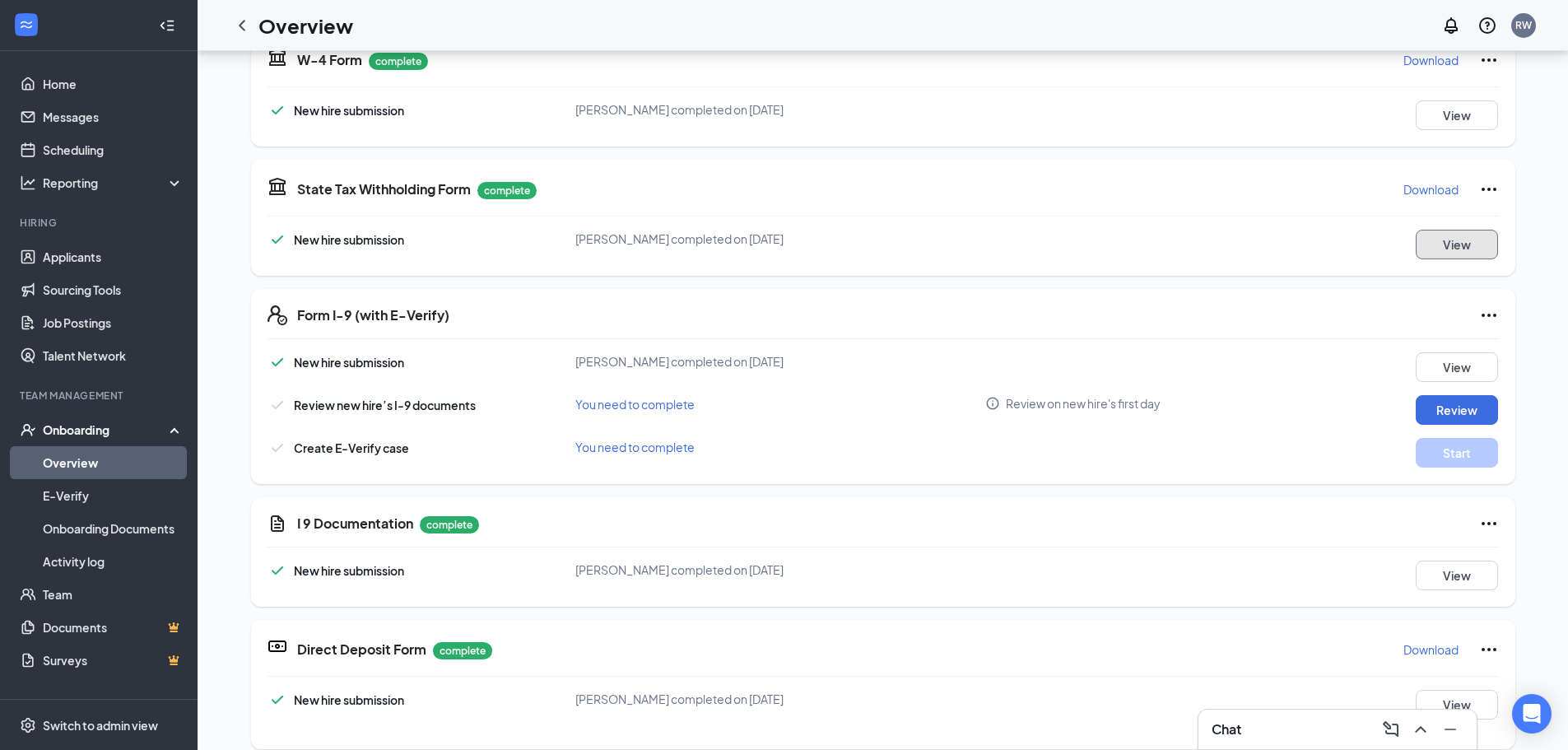
click at [1452, 246] on button "View" at bounding box center [1457, 244] width 83 height 30
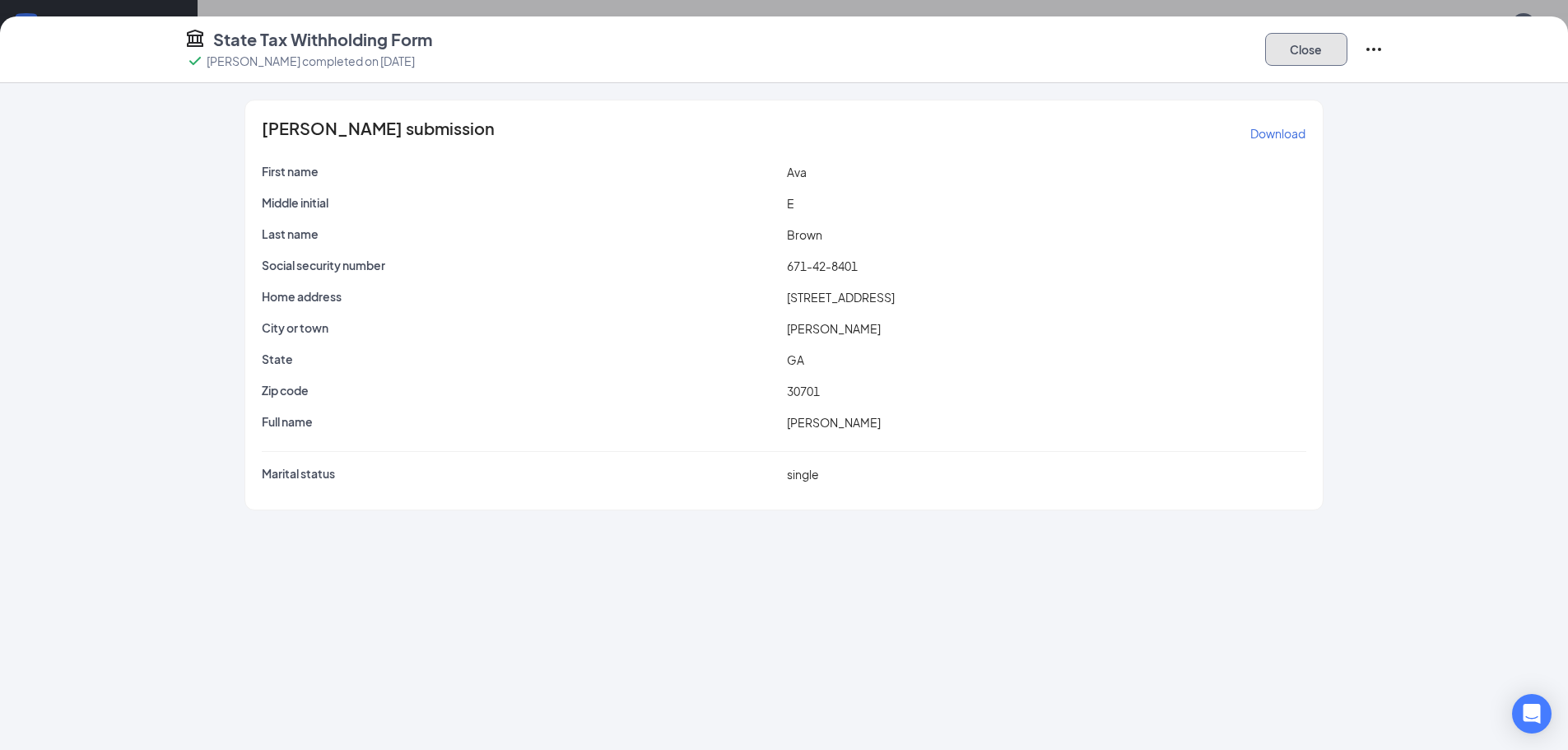
click at [1318, 36] on button "Close" at bounding box center [1306, 48] width 83 height 32
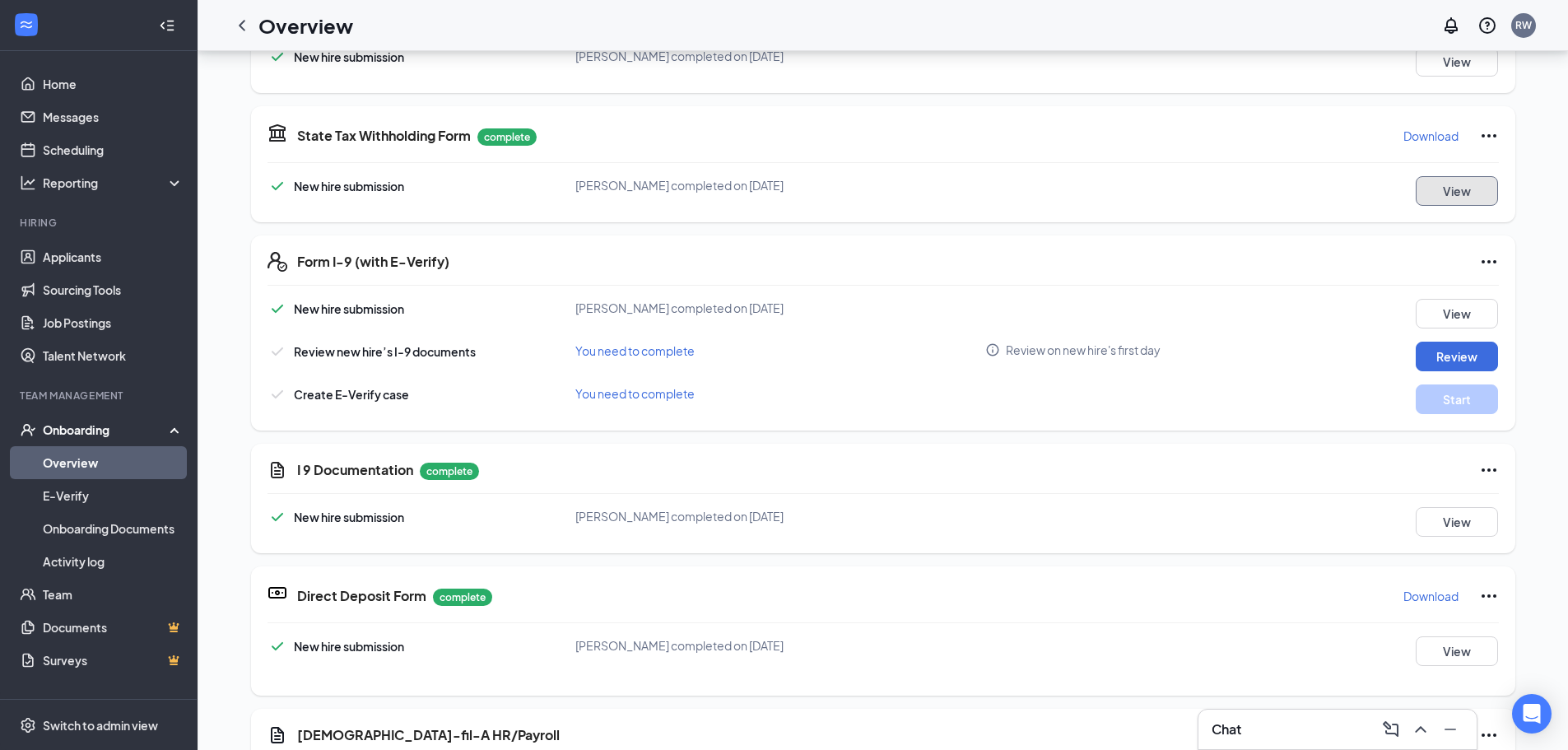
scroll to position [481, 0]
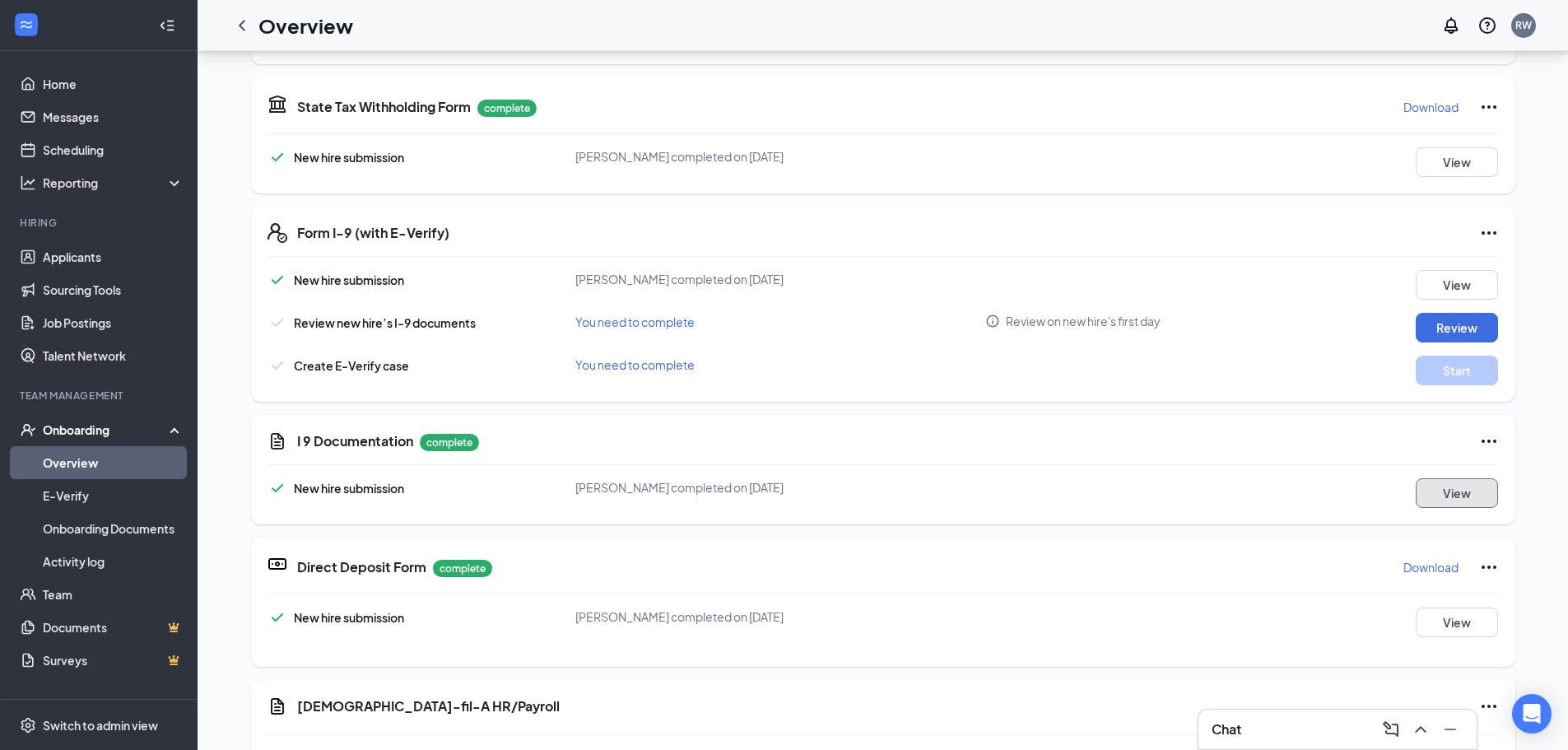
click at [1452, 503] on button "View" at bounding box center [1457, 493] width 83 height 30
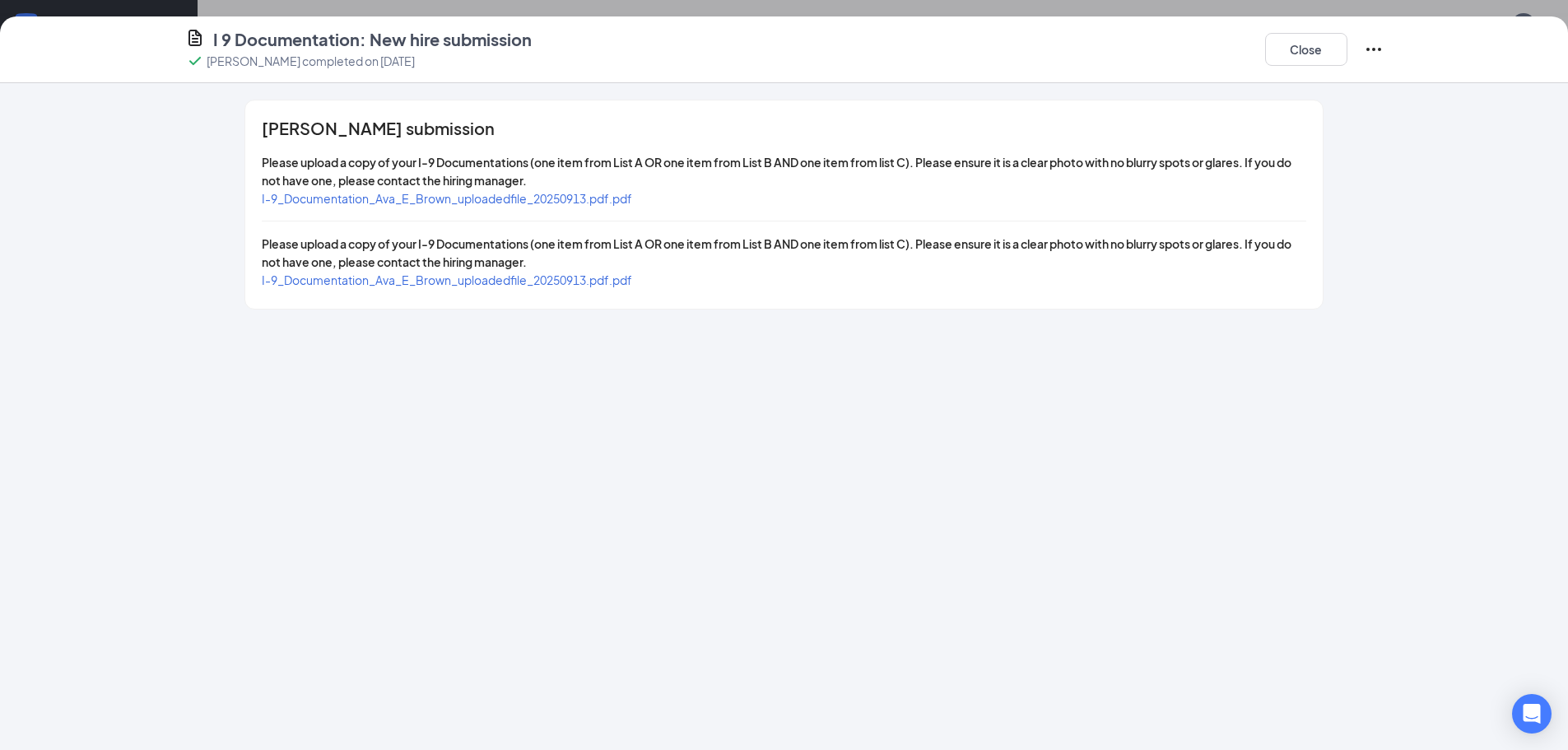
click at [602, 197] on span "I-9_Documentation_Ava_E_Brown_uploadedfile_20250913.pdf.pdf" at bounding box center [447, 198] width 370 height 15
click at [607, 283] on span "I-9_Documentation_Ava_E_Brown_uploadedfile_20250913.pdf.pdf" at bounding box center [447, 280] width 370 height 15
drag, startPoint x: 1329, startPoint y: 44, endPoint x: 1306, endPoint y: 60, distance: 28.0
click at [1328, 44] on button "Close" at bounding box center [1306, 48] width 83 height 32
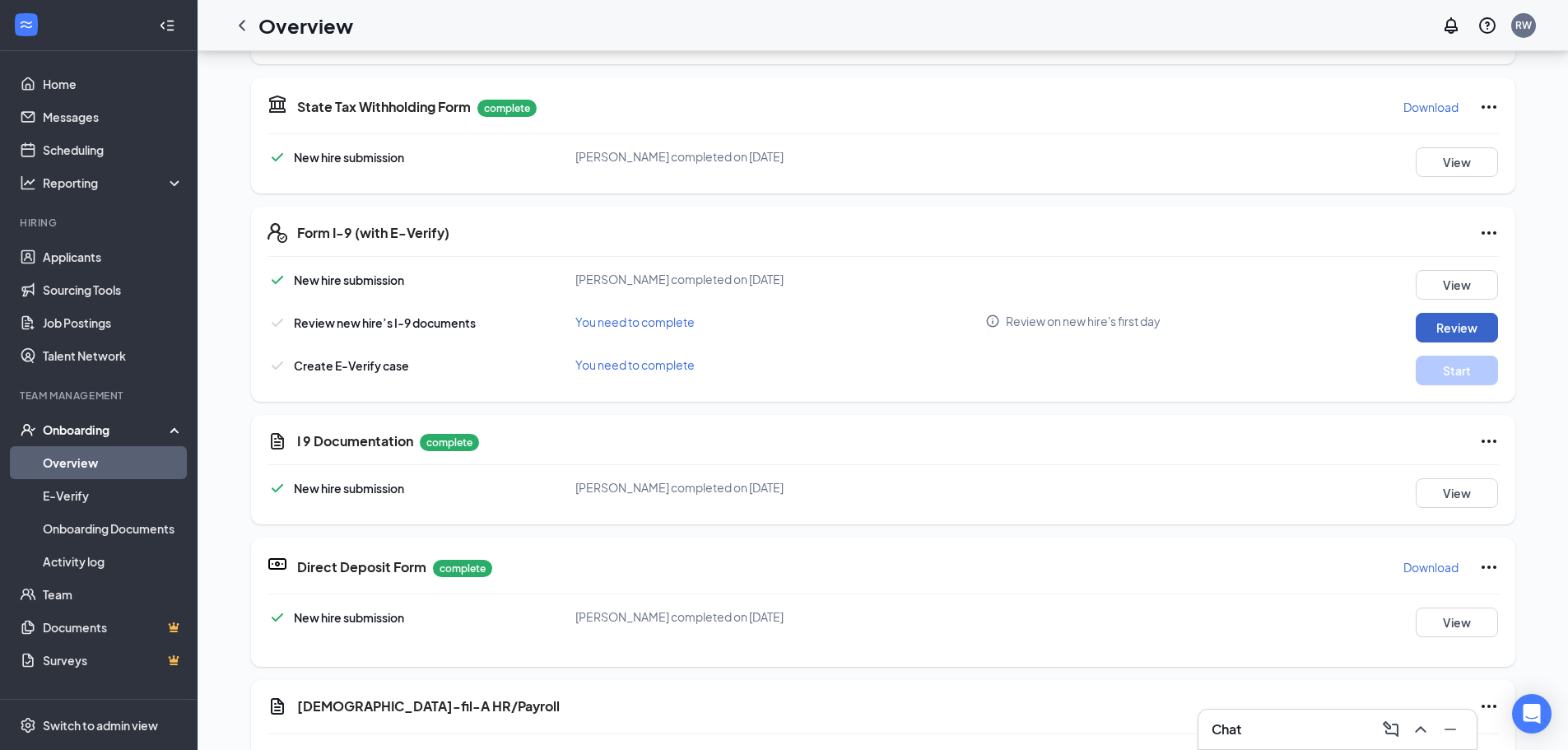
click at [1435, 323] on button "Review" at bounding box center [1457, 328] width 83 height 30
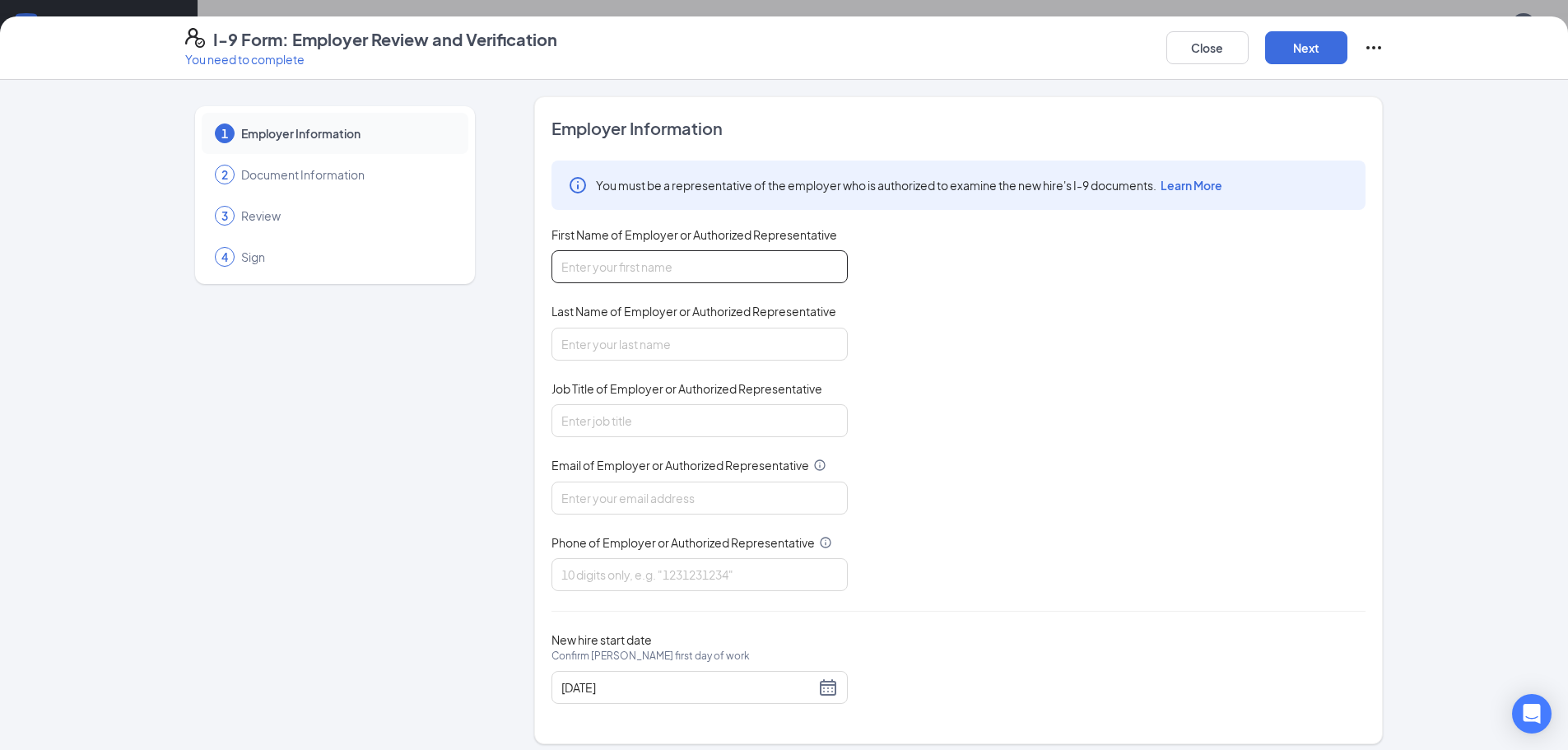
click at [691, 270] on input "First Name of Employer or Authorized Representative" at bounding box center [698, 266] width 296 height 32
type input "[PERSON_NAME]"
type input "Office Administrator"
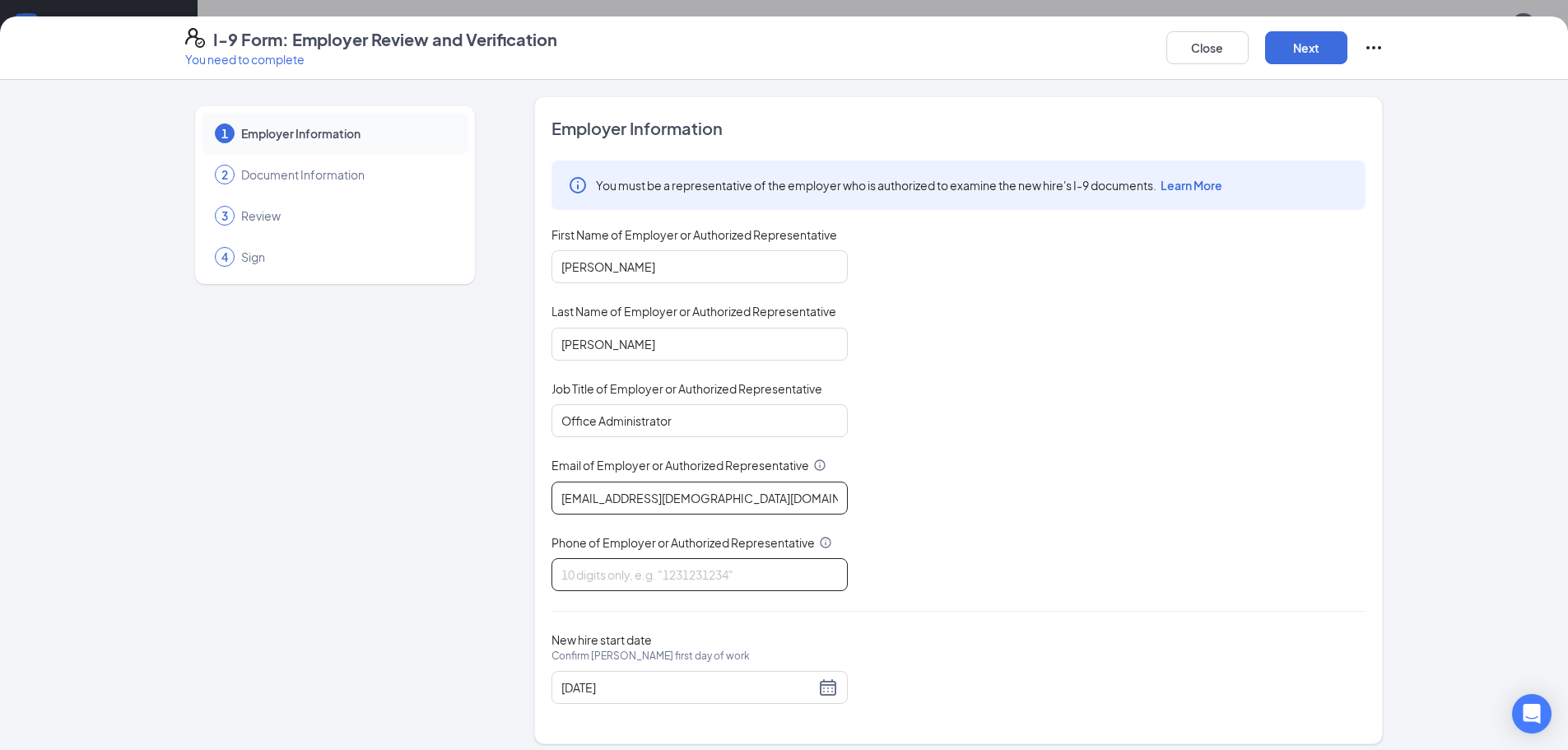
type input "[EMAIL_ADDRESS][DEMOGRAPHIC_DATA][DOMAIN_NAME]"
click at [618, 577] on input "Phone of Employer or Authorized Representative" at bounding box center [698, 574] width 296 height 32
type input "7066241890"
click at [1301, 62] on button "Next" at bounding box center [1306, 47] width 83 height 32
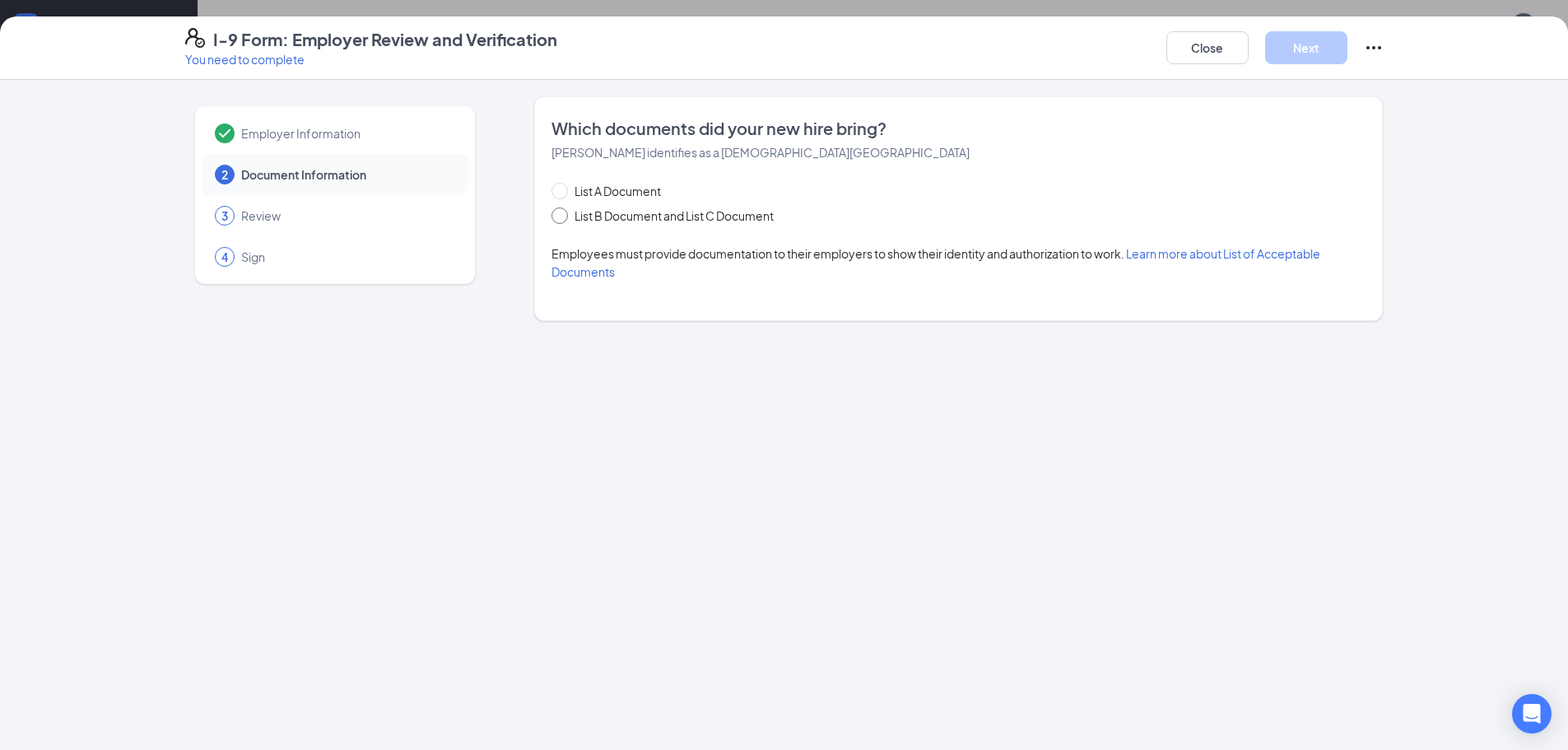
click at [577, 219] on span "List B Document and List C Document" at bounding box center [674, 216] width 212 height 18
click at [563, 219] on input "List B Document and List C Document" at bounding box center [557, 214] width 12 height 12
radio input "true"
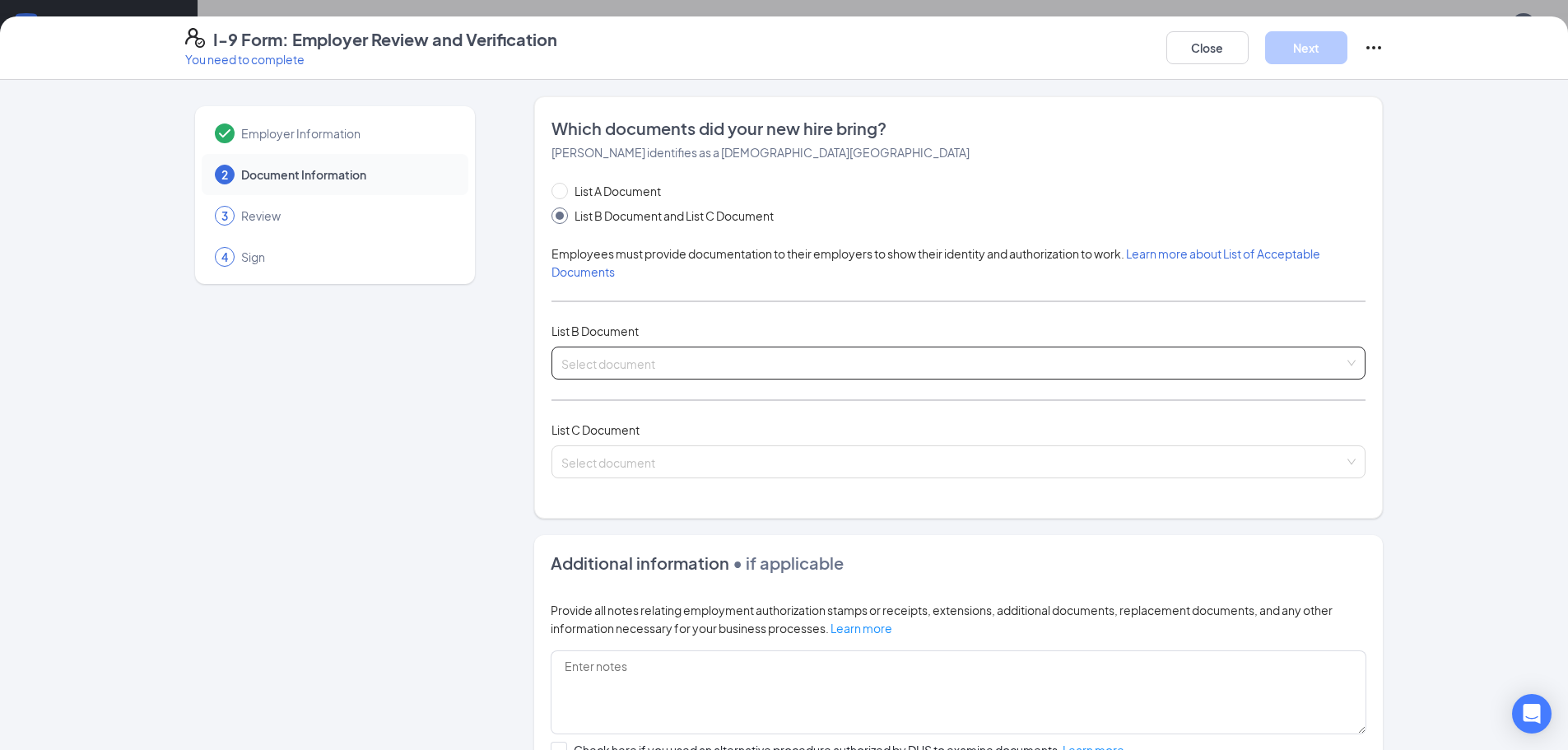
click at [638, 371] on input "search" at bounding box center [952, 359] width 783 height 25
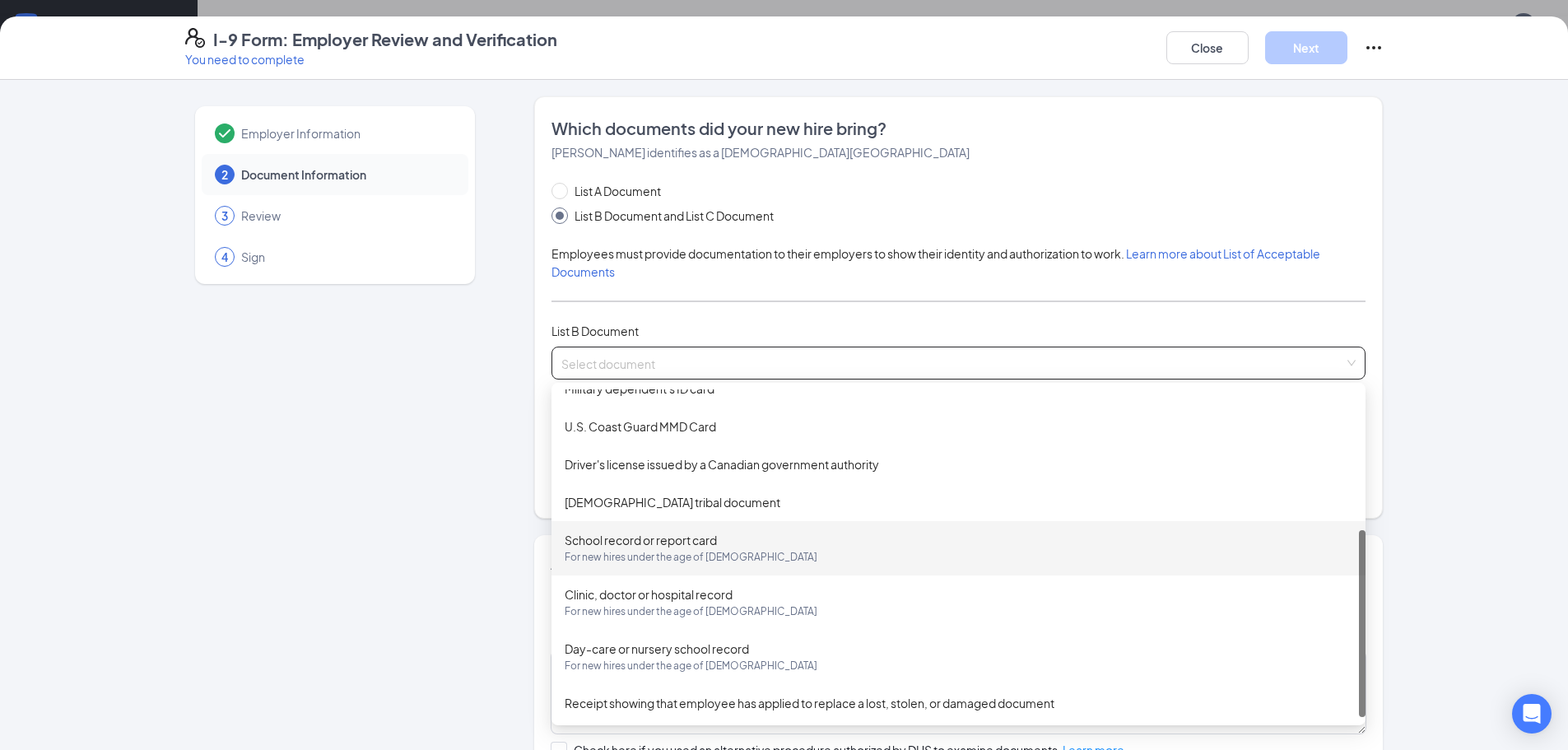
scroll to position [250, 0]
click at [722, 544] on div "School record or report card For new hires under the age of [DEMOGRAPHIC_DATA]" at bounding box center [958, 544] width 788 height 34
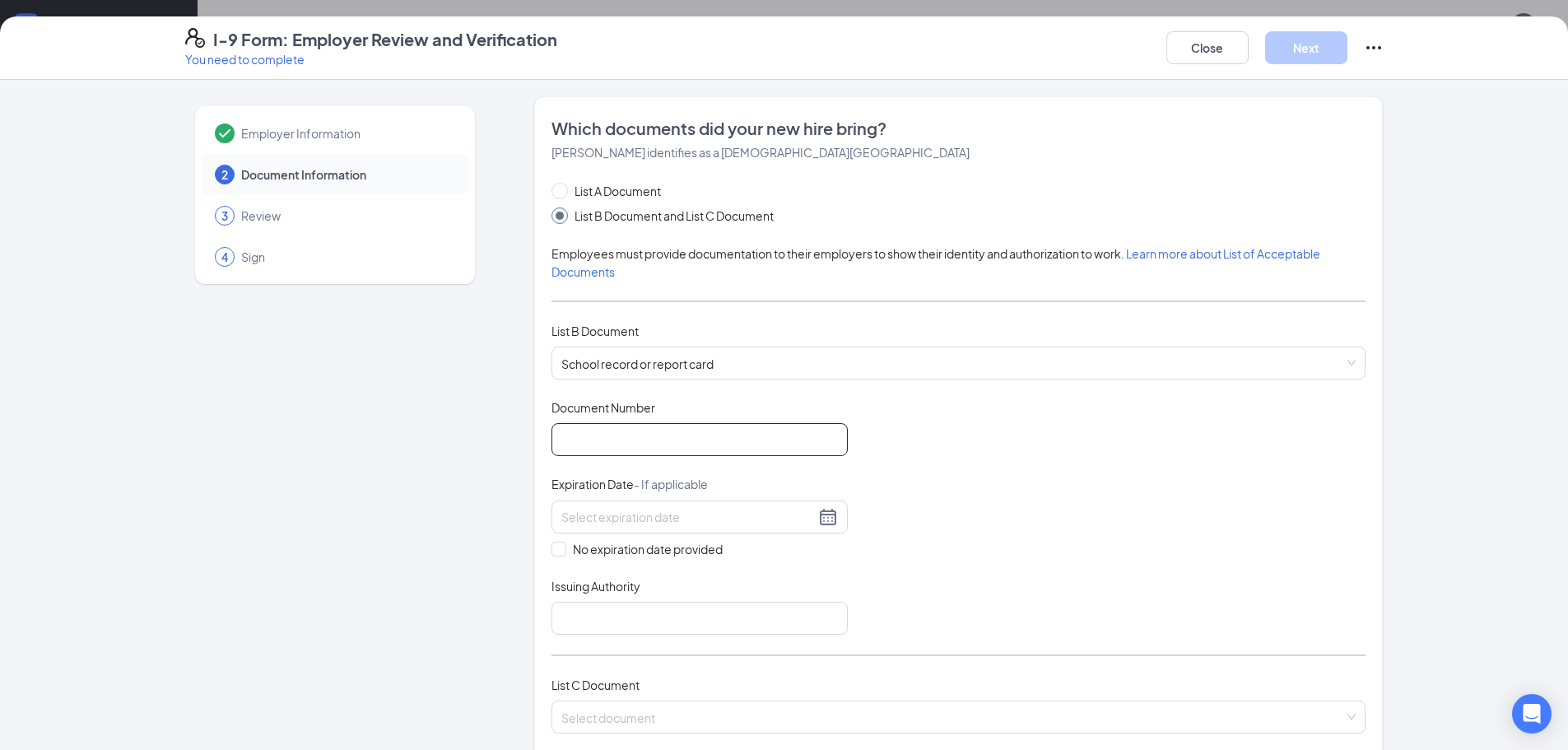
click at [620, 439] on input "Document Number" at bounding box center [698, 439] width 296 height 32
type input "38933"
click at [553, 550] on input "No expiration date provided" at bounding box center [557, 547] width 12 height 12
checkbox input "true"
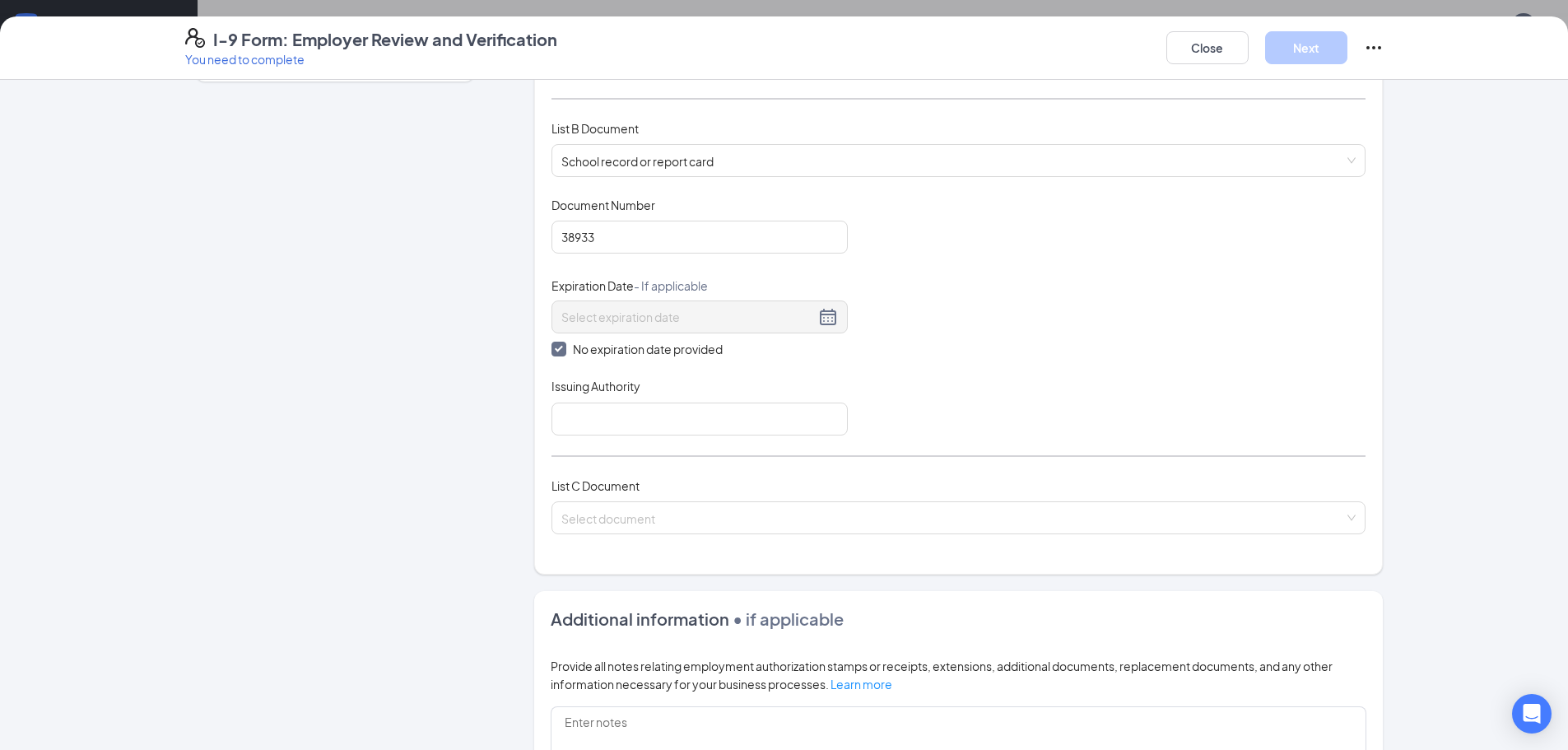
scroll to position [247, 0]
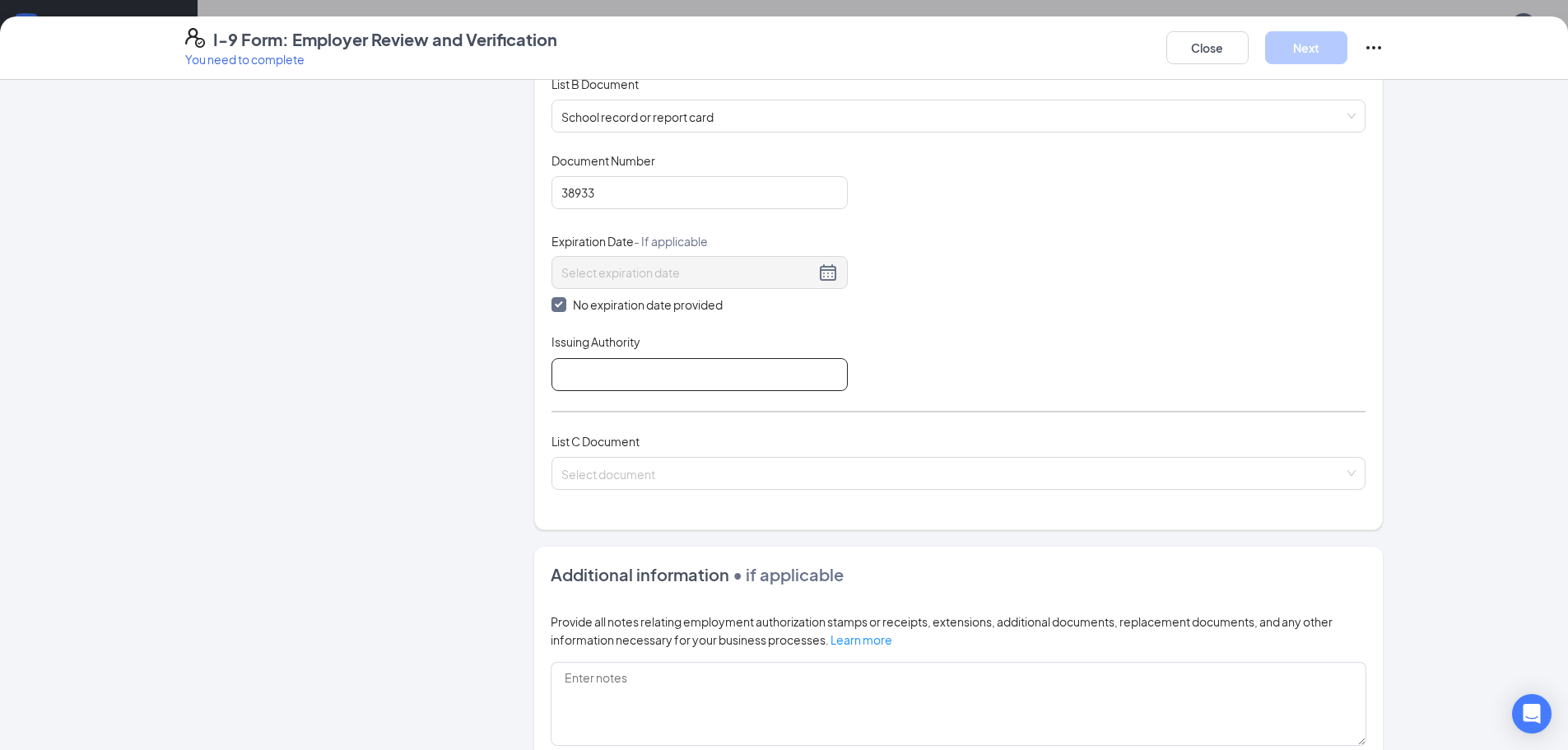
click at [641, 374] on input "Issuing Authority" at bounding box center [698, 374] width 296 height 32
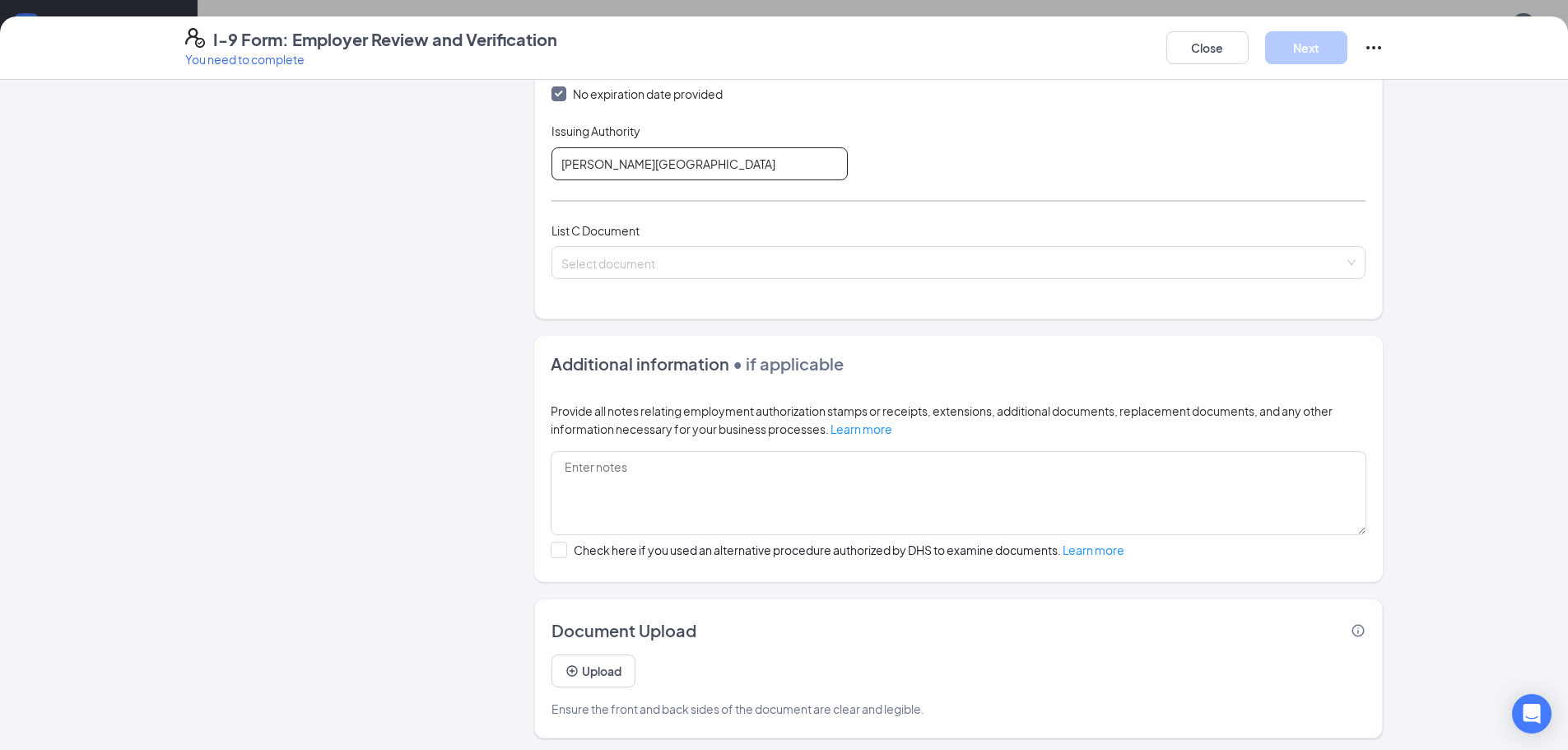
scroll to position [463, 0]
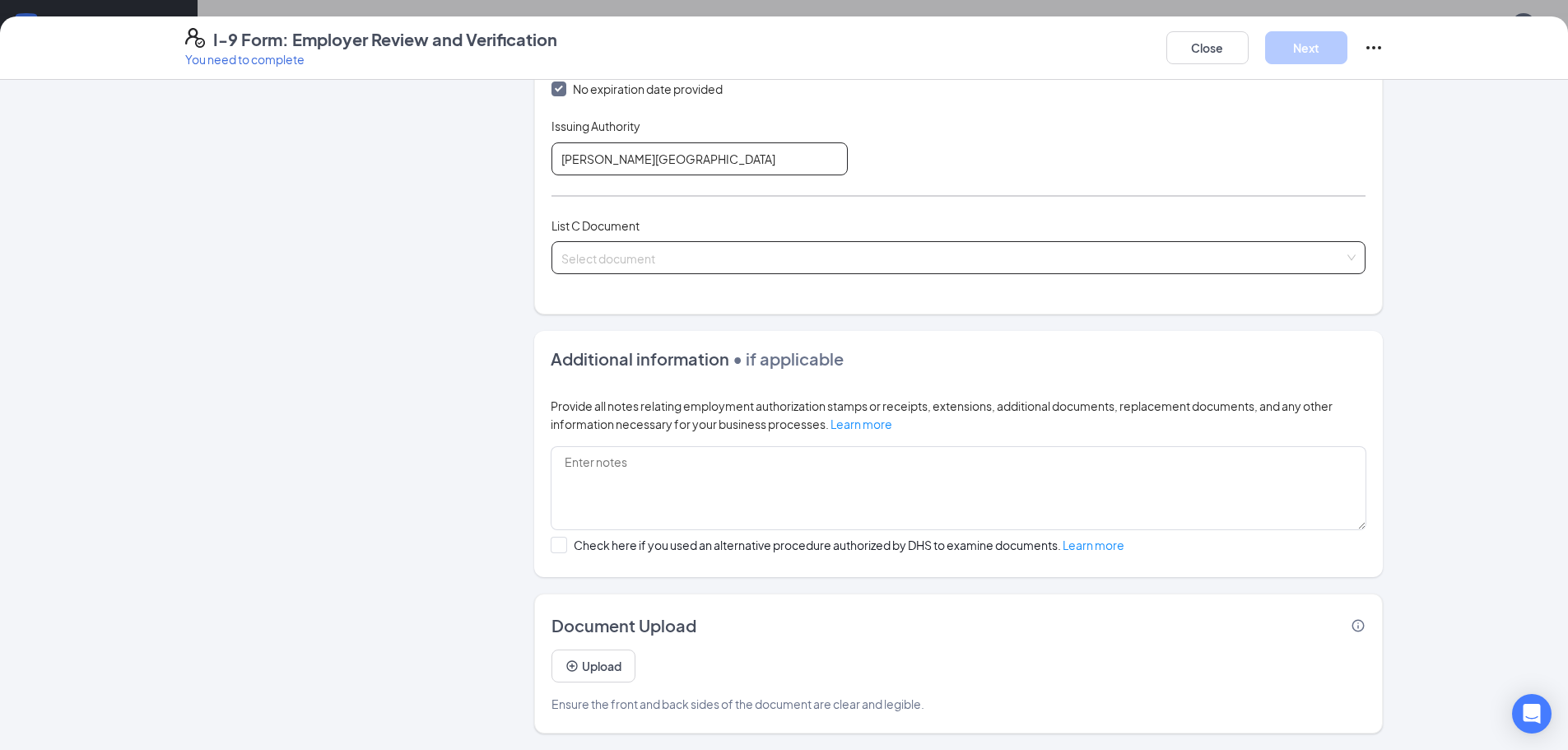
type input "[PERSON_NAME][GEOGRAPHIC_DATA]"
click at [636, 258] on input "search" at bounding box center [952, 254] width 783 height 25
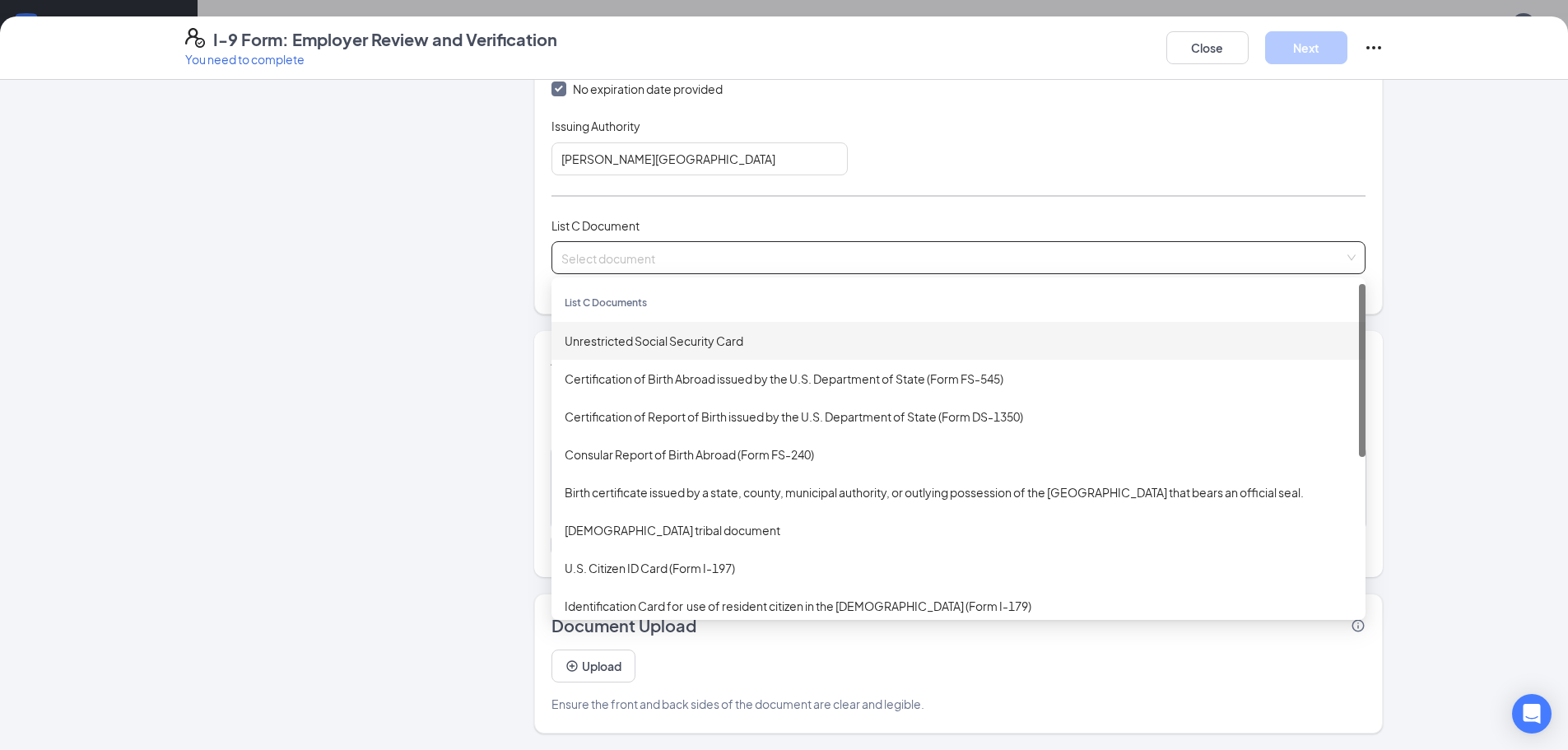
click at [656, 339] on div "Unrestricted Social Security Card" at bounding box center [958, 341] width 788 height 18
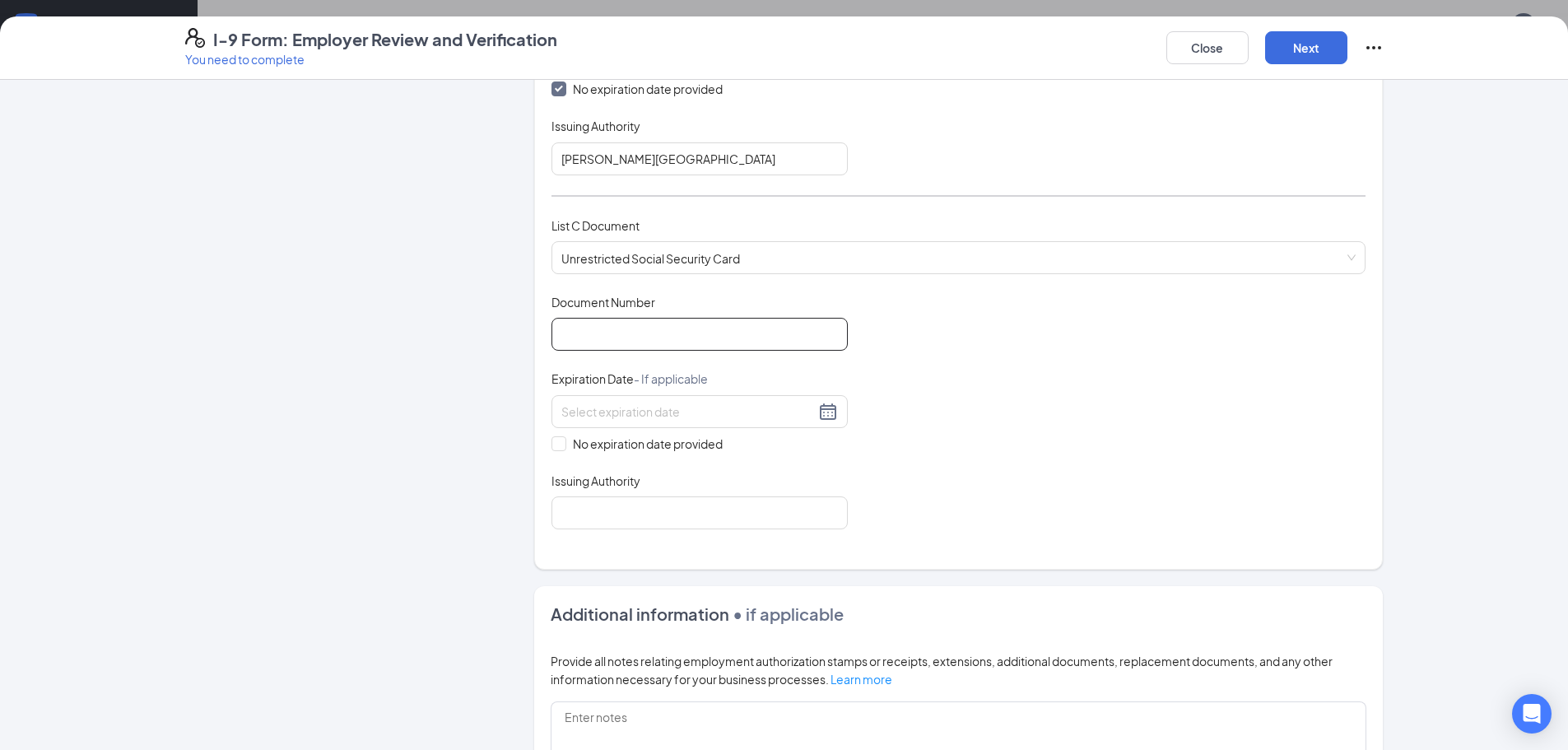
click at [602, 331] on input "Document Number" at bounding box center [698, 334] width 296 height 32
type input "671428401"
click at [567, 446] on span "No expiration date provided" at bounding box center [648, 444] width 163 height 18
click at [561, 446] on input "No expiration date provided" at bounding box center [557, 442] width 12 height 12
checkbox input "true"
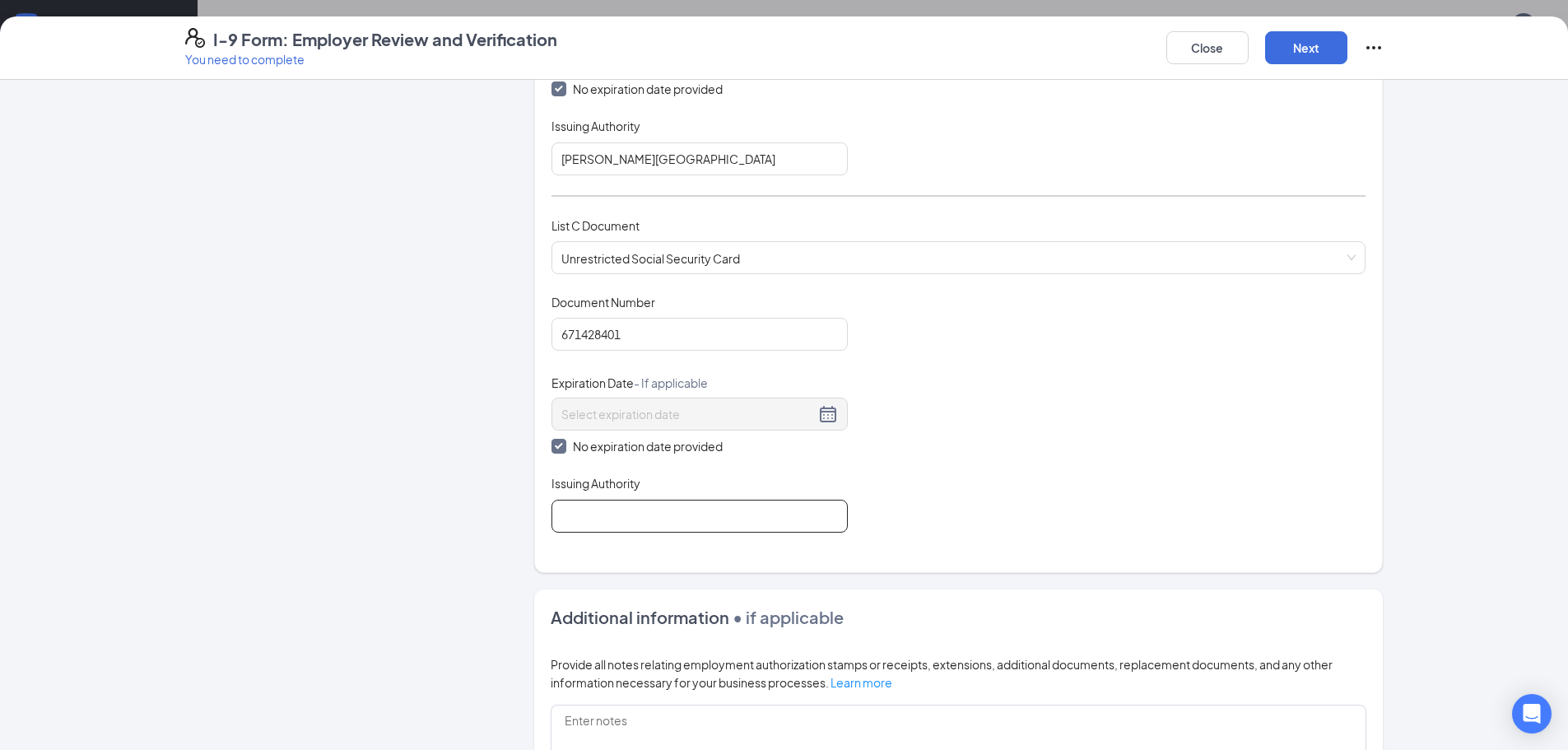
click at [636, 524] on input "Issuing Authority" at bounding box center [698, 516] width 296 height 32
type input "Social Security Administration"
click at [1307, 53] on button "Next" at bounding box center [1306, 47] width 83 height 32
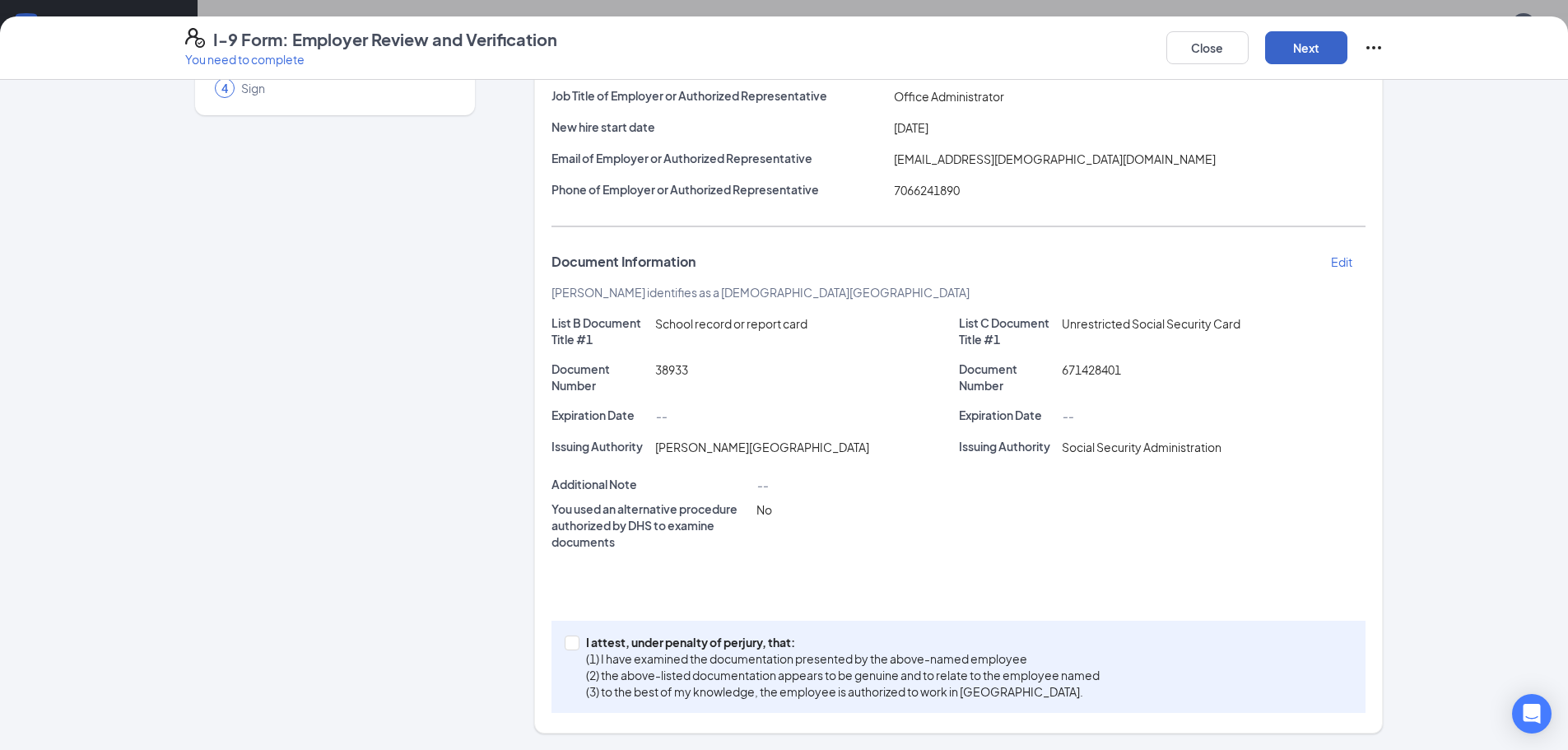
scroll to position [168, 0]
click at [572, 644] on span at bounding box center [572, 643] width 15 height 15
click at [572, 644] on input "I attest, under penalty of [PERSON_NAME], that: (1) I have examined the documen…" at bounding box center [571, 642] width 12 height 12
checkbox input "true"
click at [1305, 41] on button "Next" at bounding box center [1306, 47] width 83 height 32
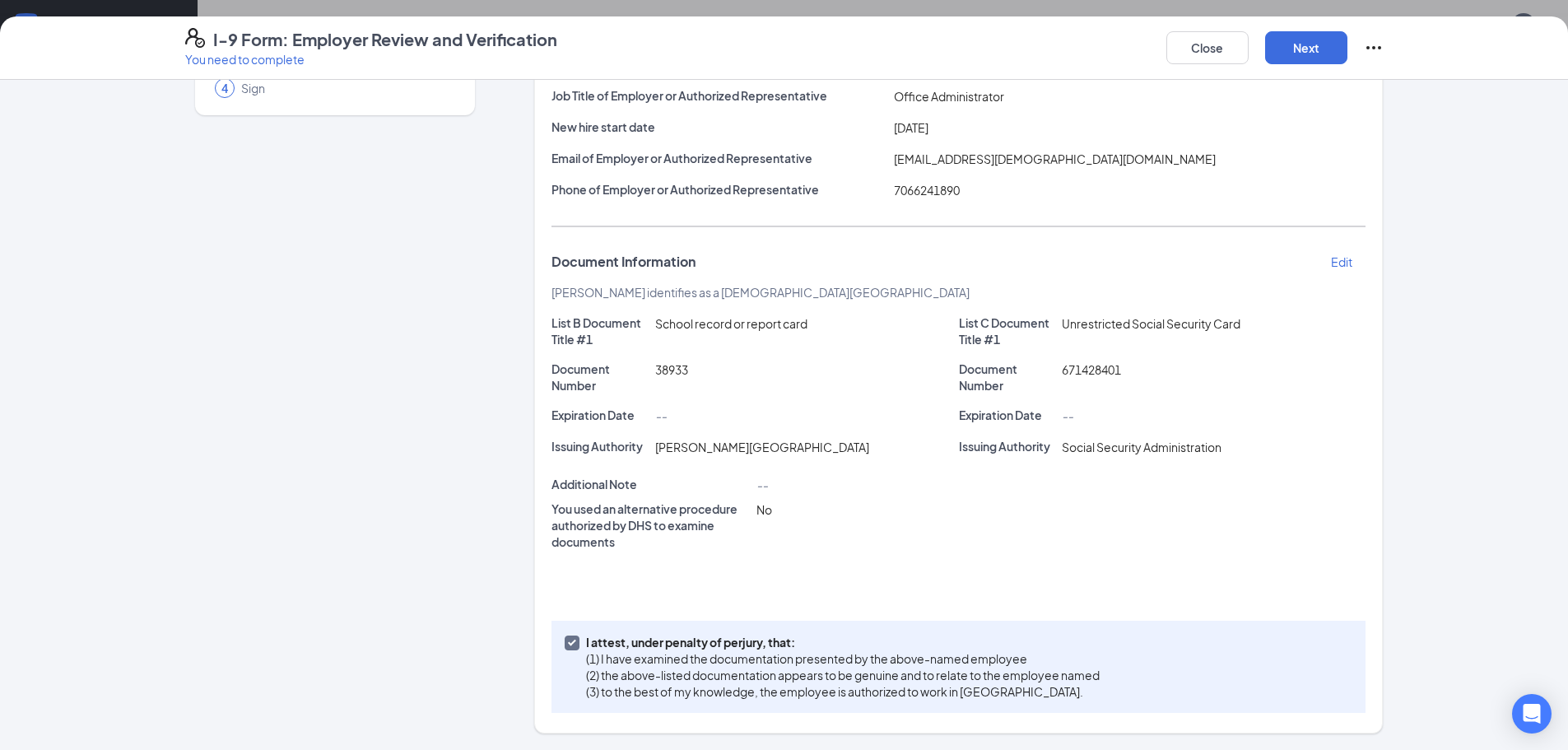
scroll to position [0, 0]
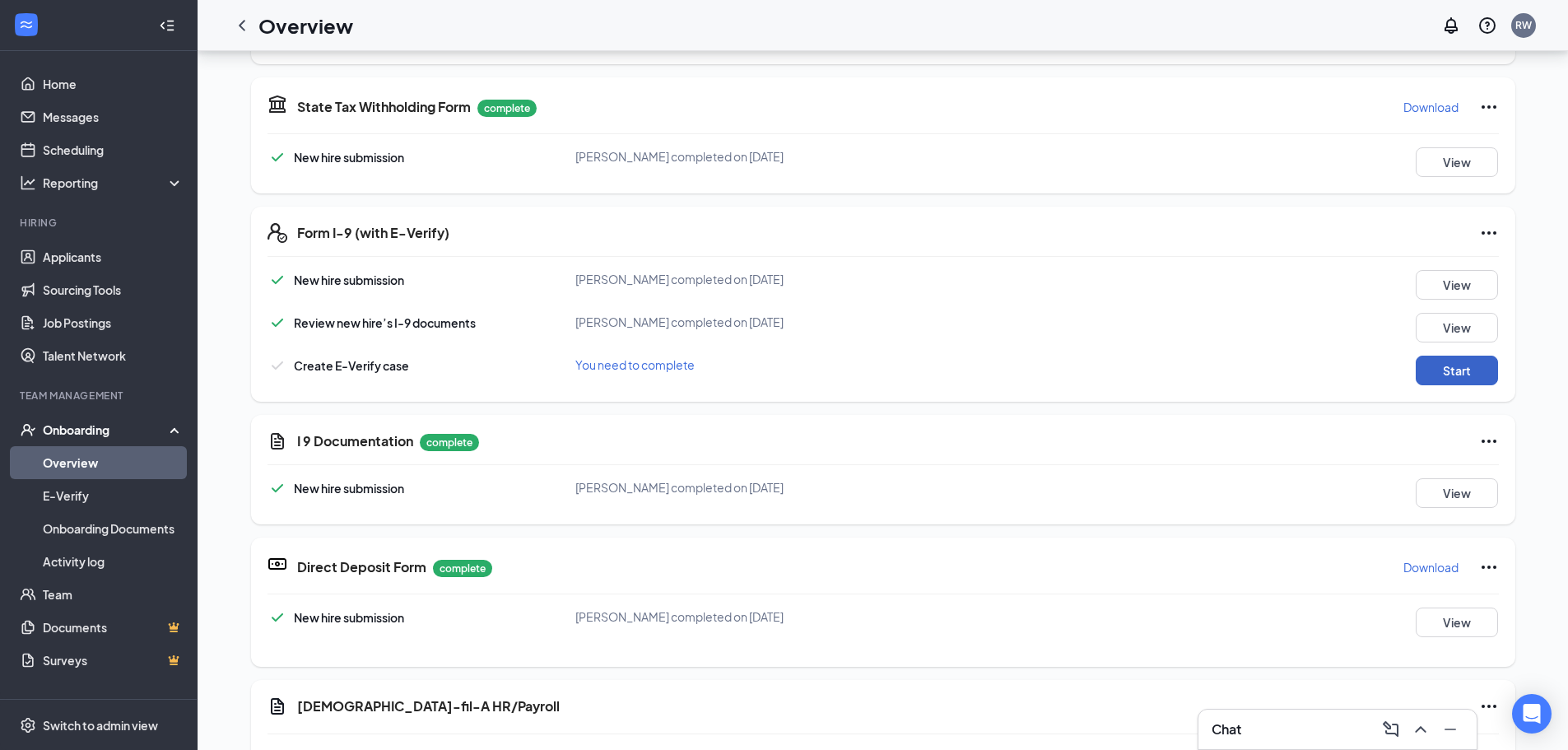
click at [1429, 370] on button "Start" at bounding box center [1457, 370] width 83 height 30
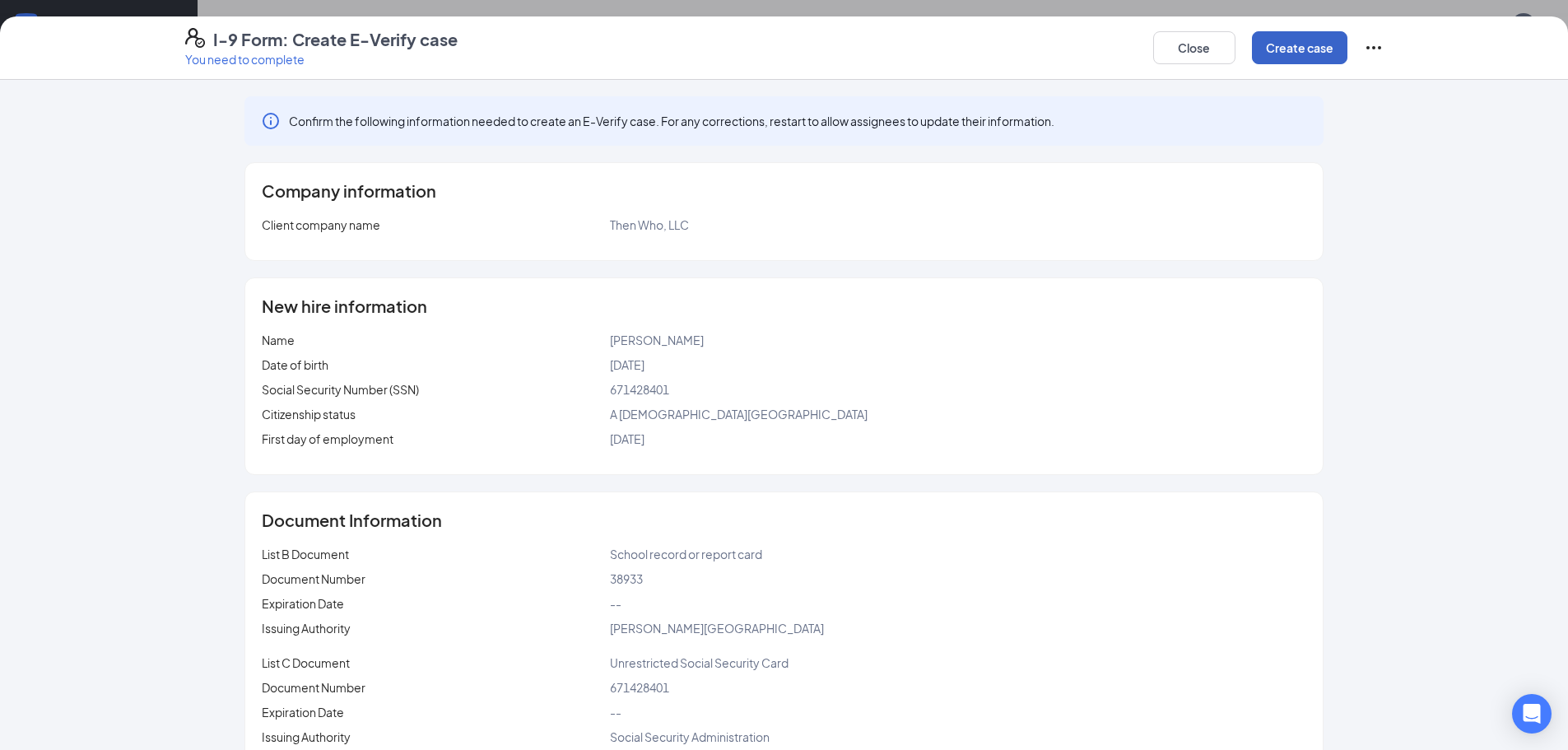
click at [1296, 48] on button "Create case" at bounding box center [1298, 47] width 95 height 32
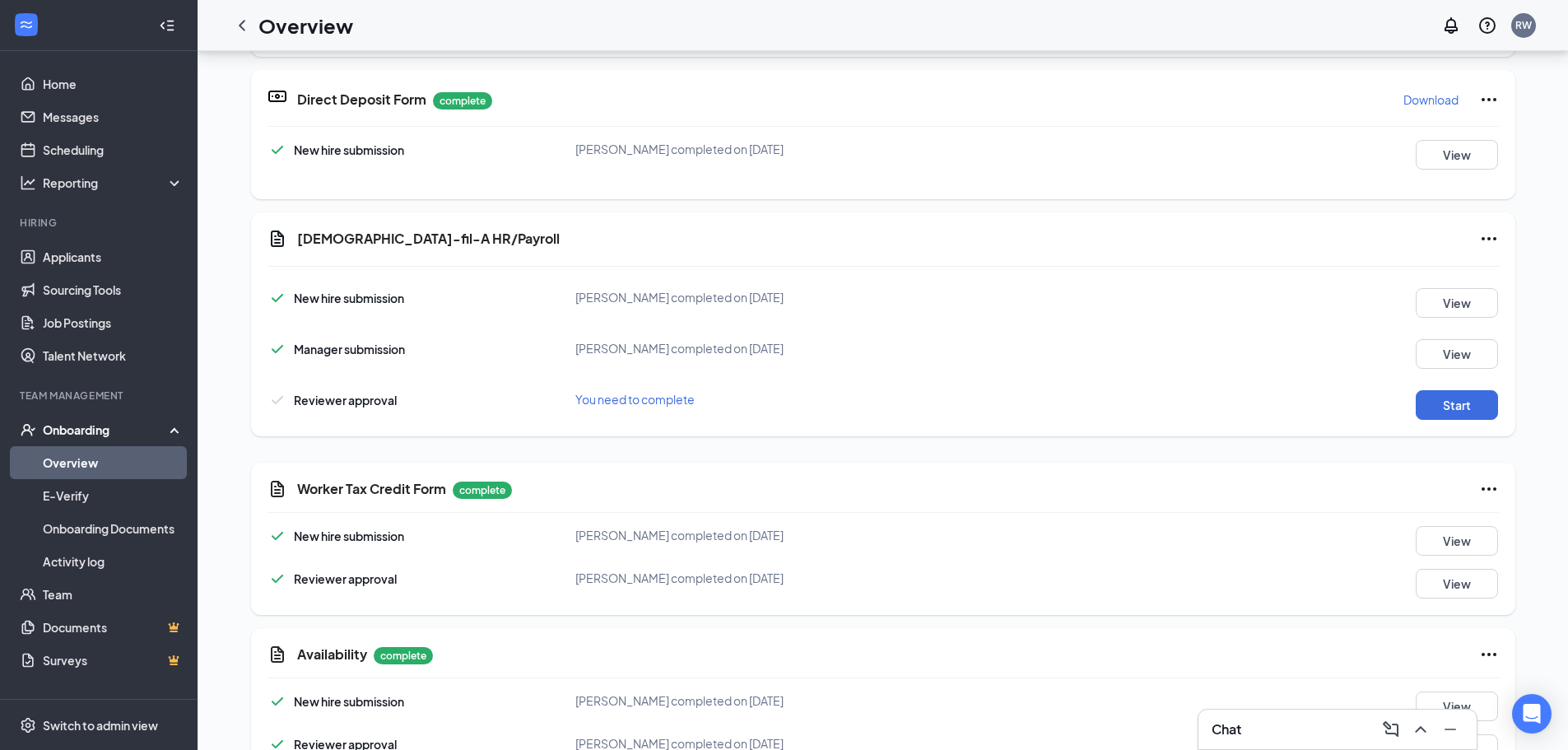
scroll to position [1141, 0]
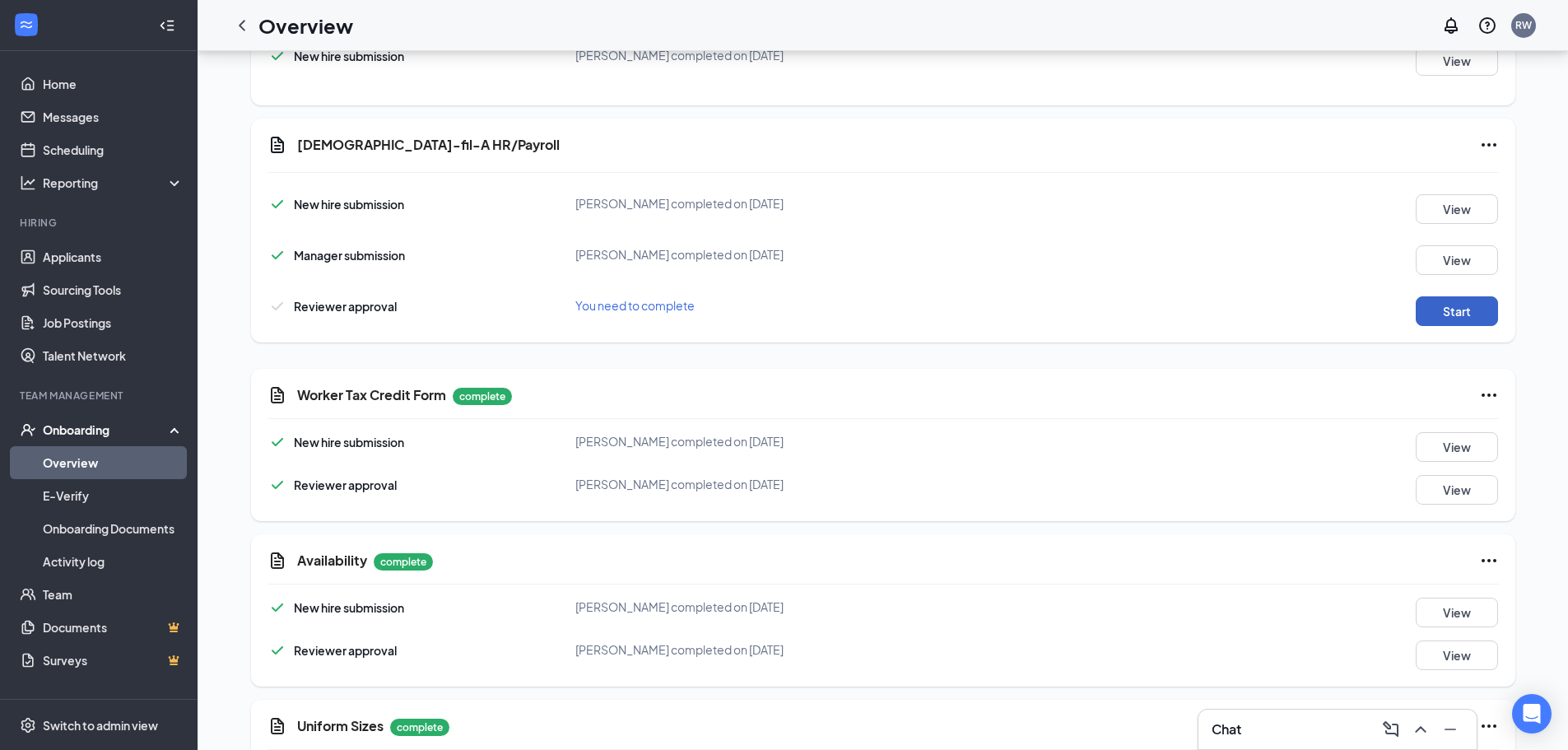
click at [1432, 307] on button "Start" at bounding box center [1457, 311] width 83 height 30
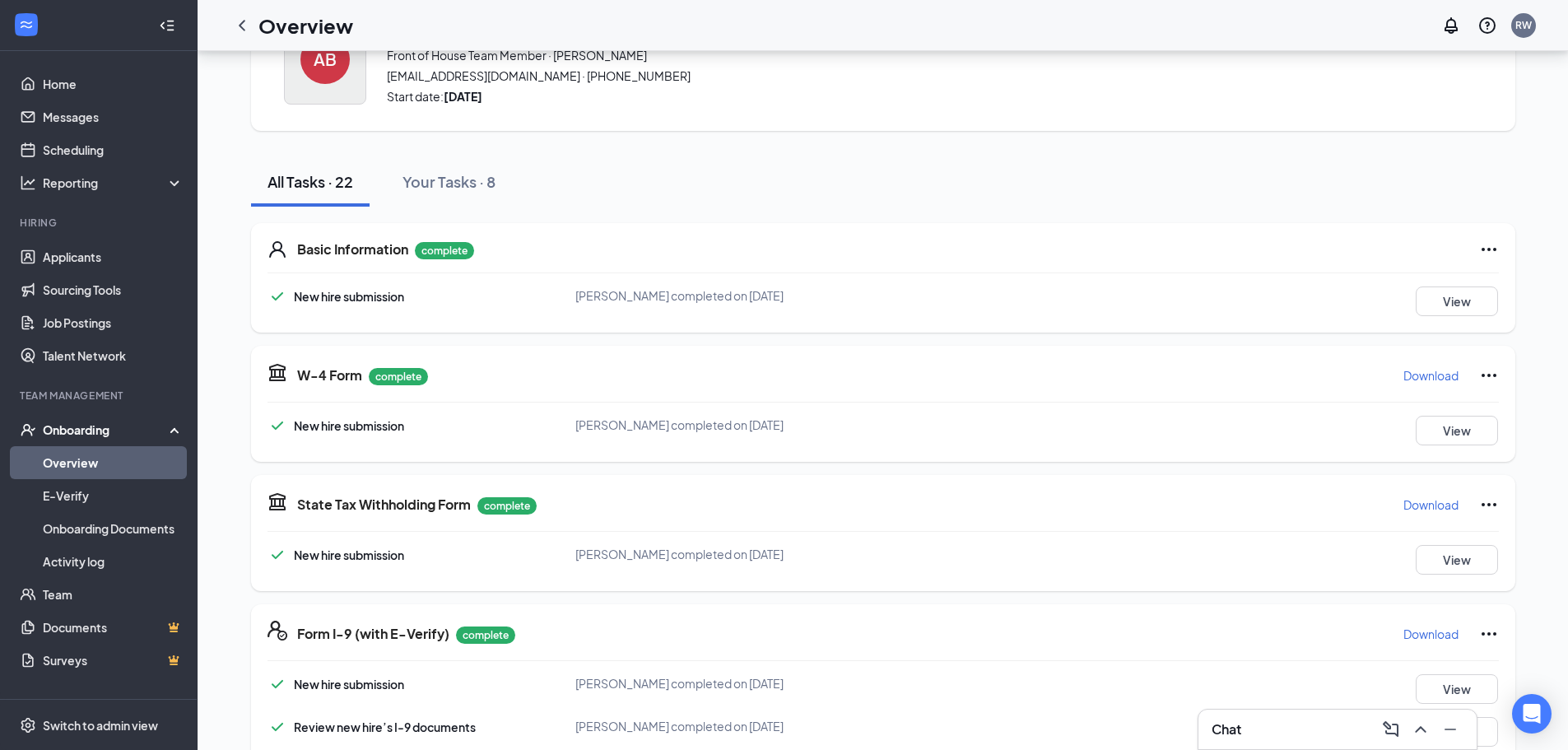
scroll to position [0, 0]
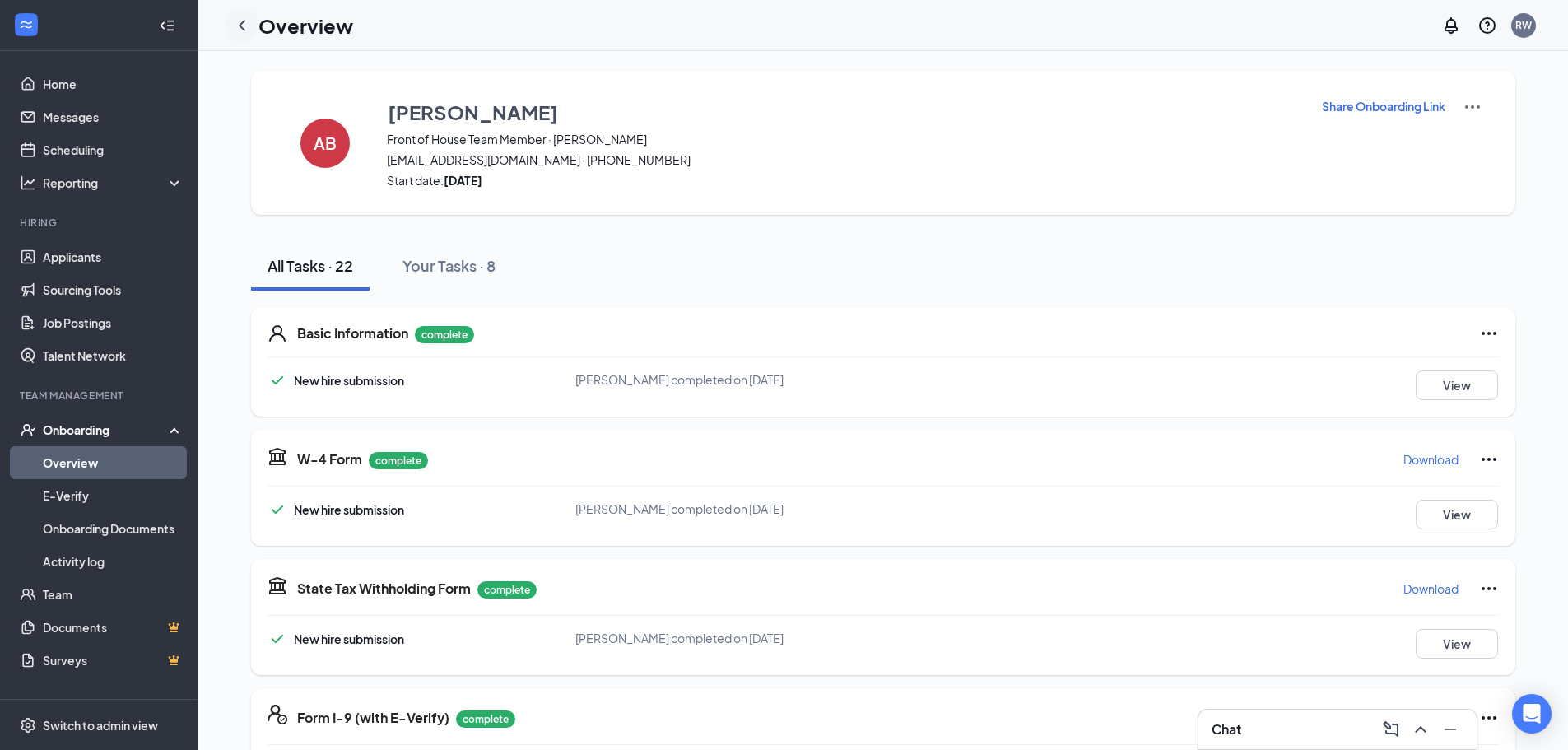
click at [241, 23] on icon "ChevronLeft" at bounding box center [242, 26] width 20 height 20
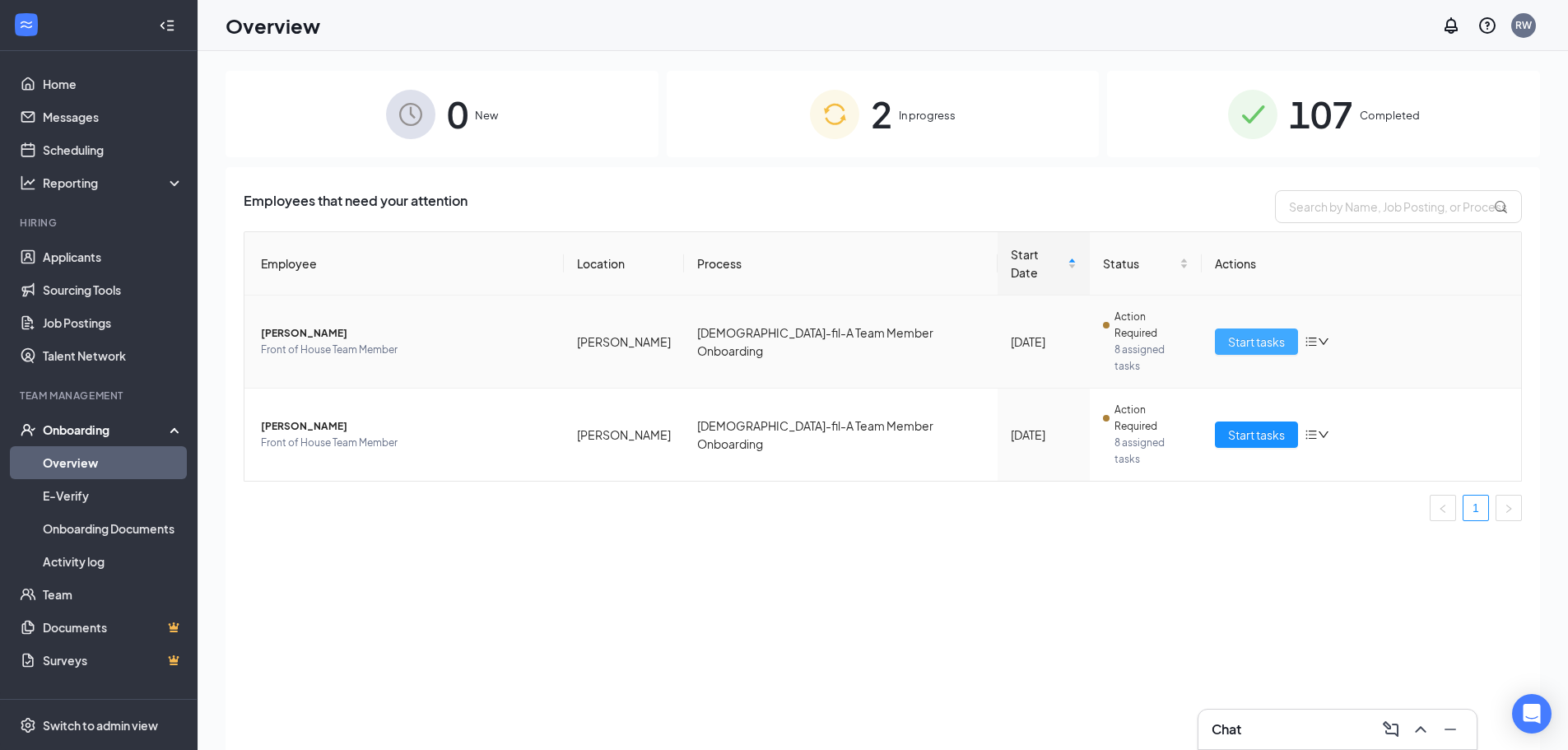
click at [1263, 333] on span "Start tasks" at bounding box center [1256, 342] width 57 height 18
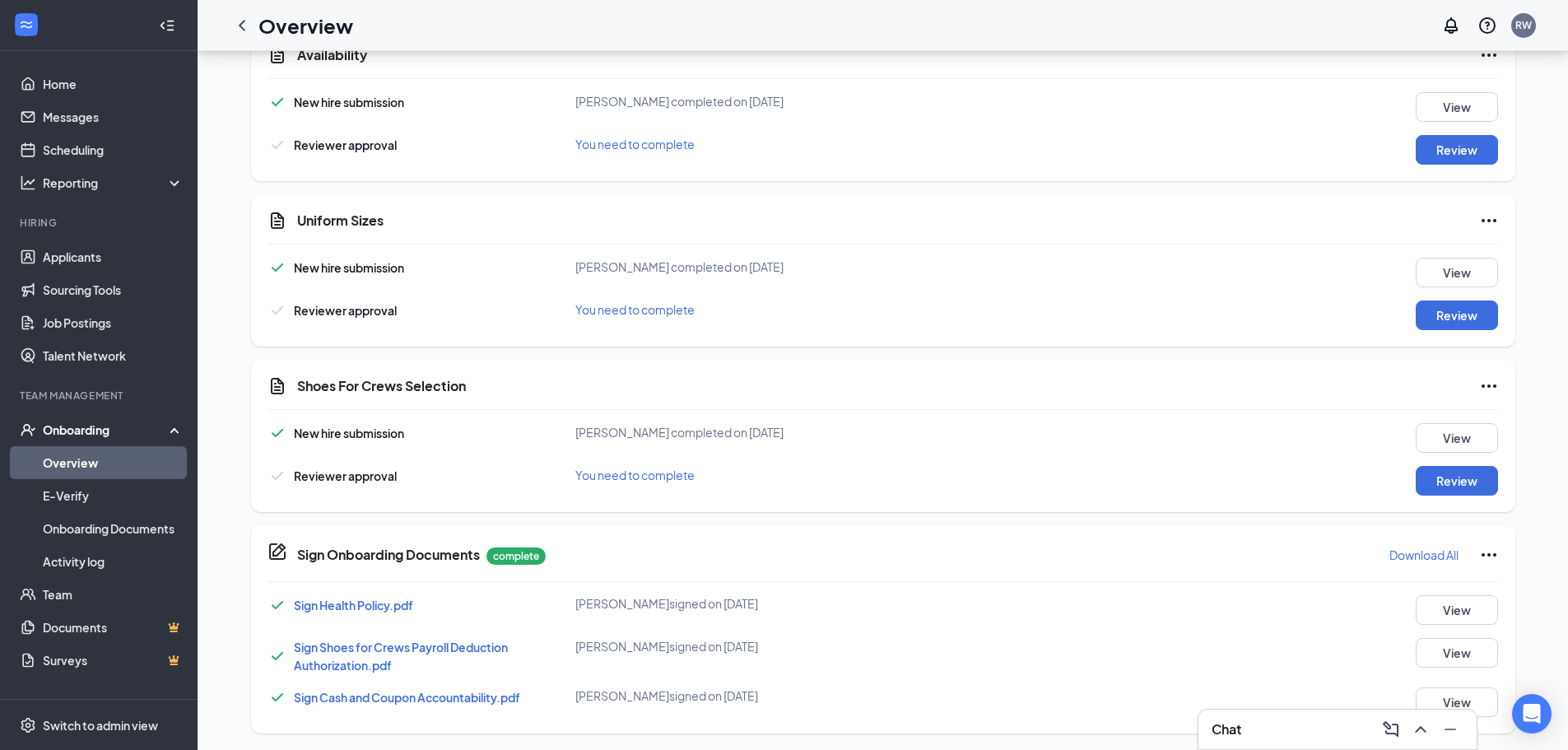
scroll to position [1532, 0]
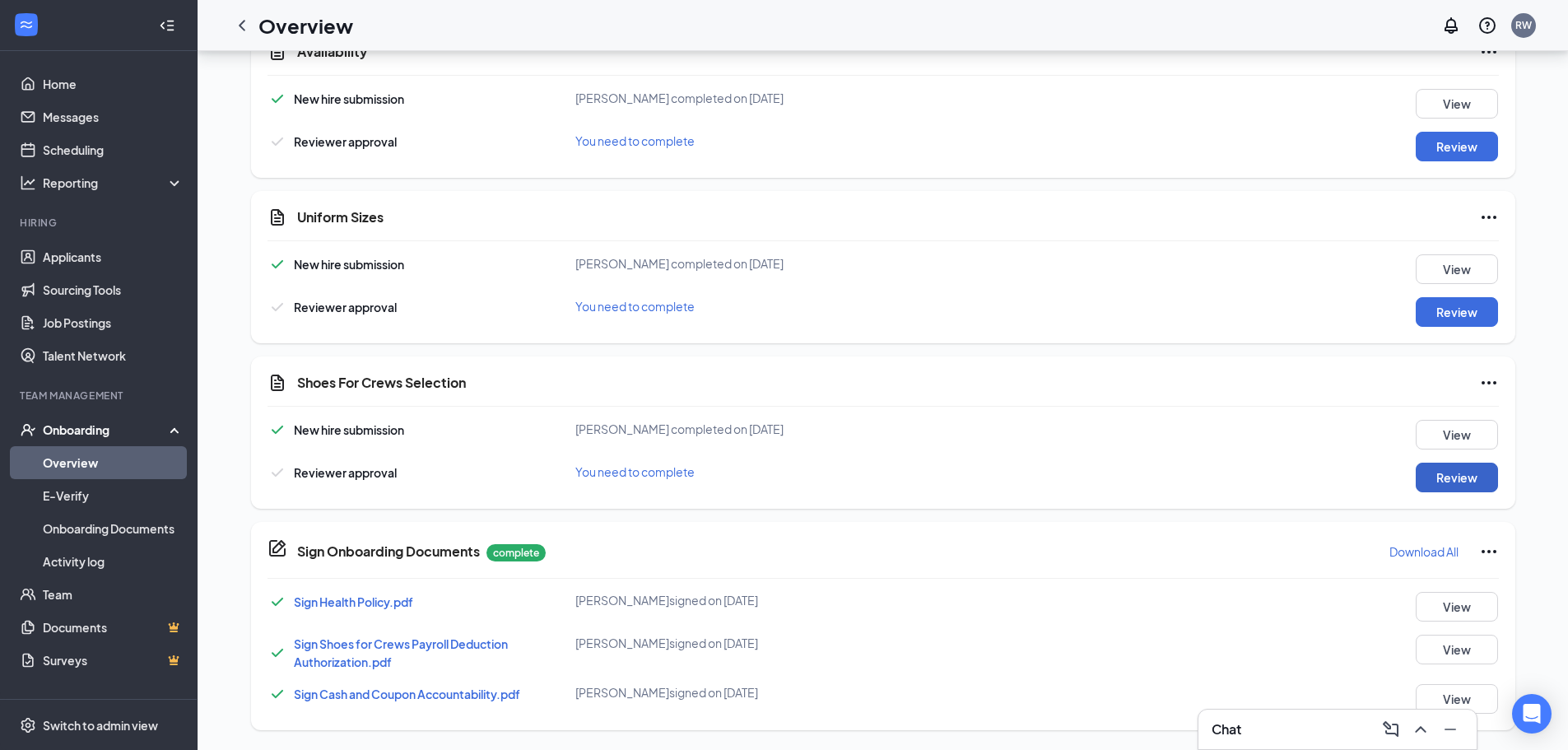
click at [1438, 483] on button "Review" at bounding box center [1457, 477] width 83 height 30
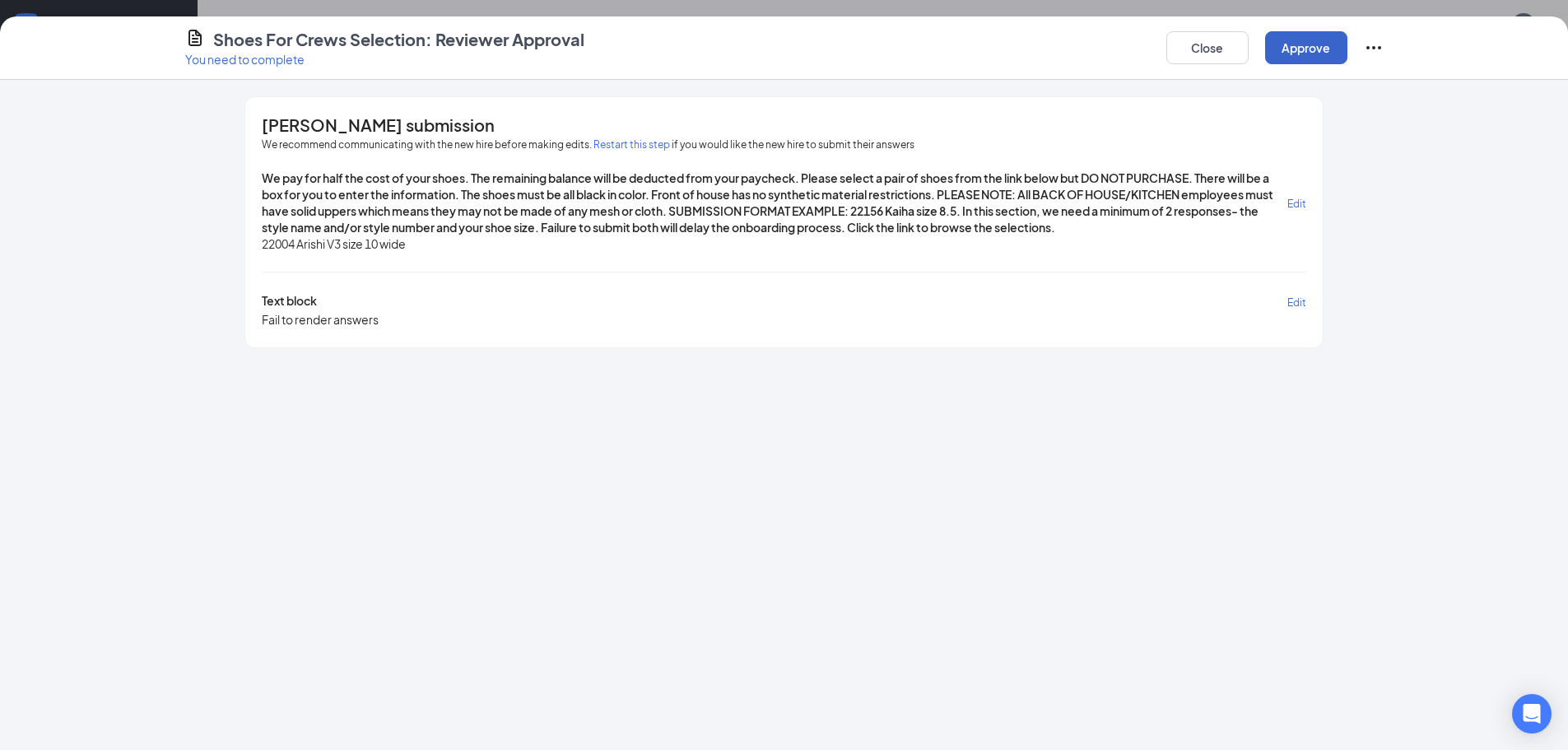
click at [1310, 47] on button "Approve" at bounding box center [1306, 47] width 83 height 32
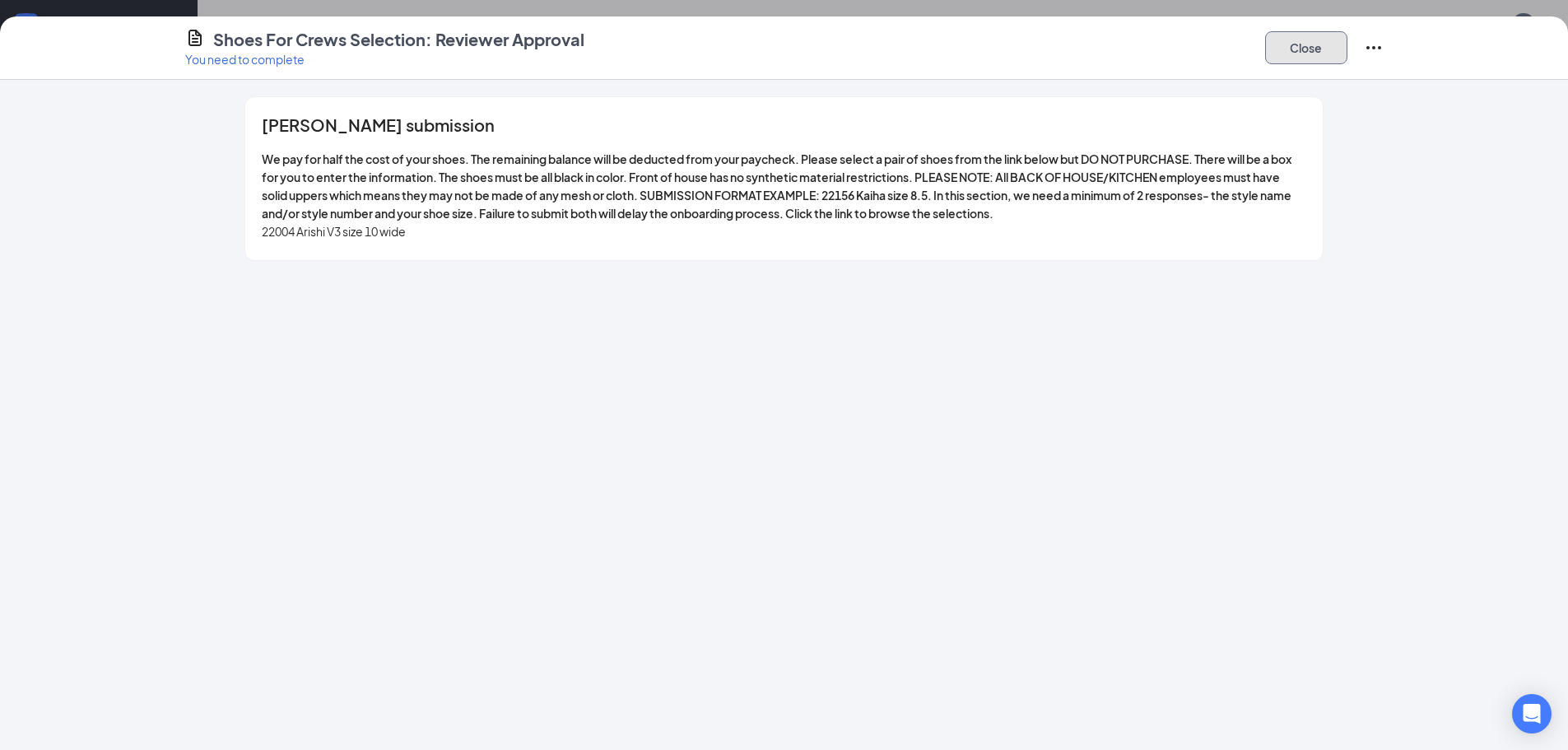
click at [1311, 63] on button "Close" at bounding box center [1306, 47] width 83 height 32
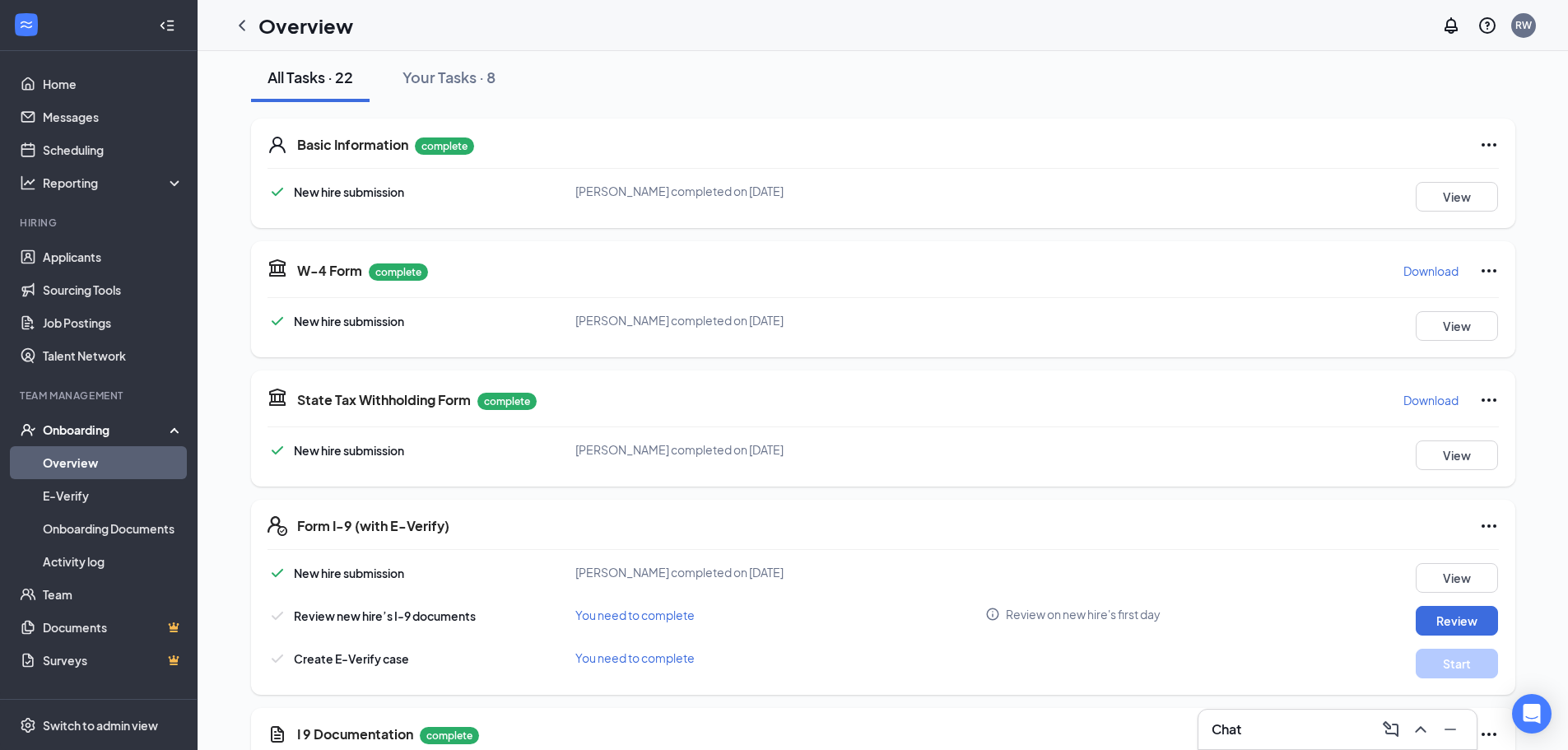
scroll to position [0, 0]
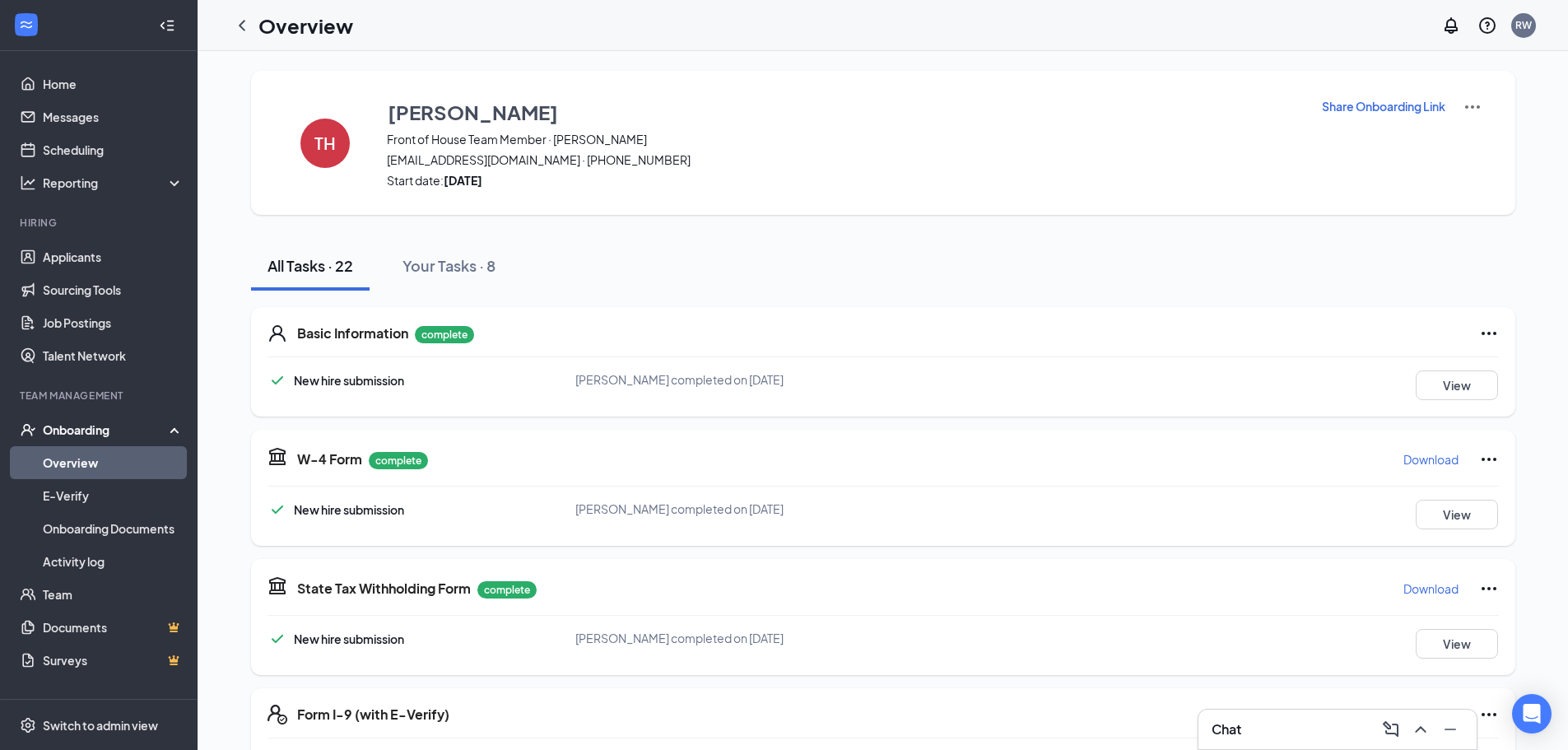
click at [1473, 101] on img at bounding box center [1472, 107] width 20 height 20
click at [1482, 147] on li "View details" at bounding box center [1471, 136] width 84 height 27
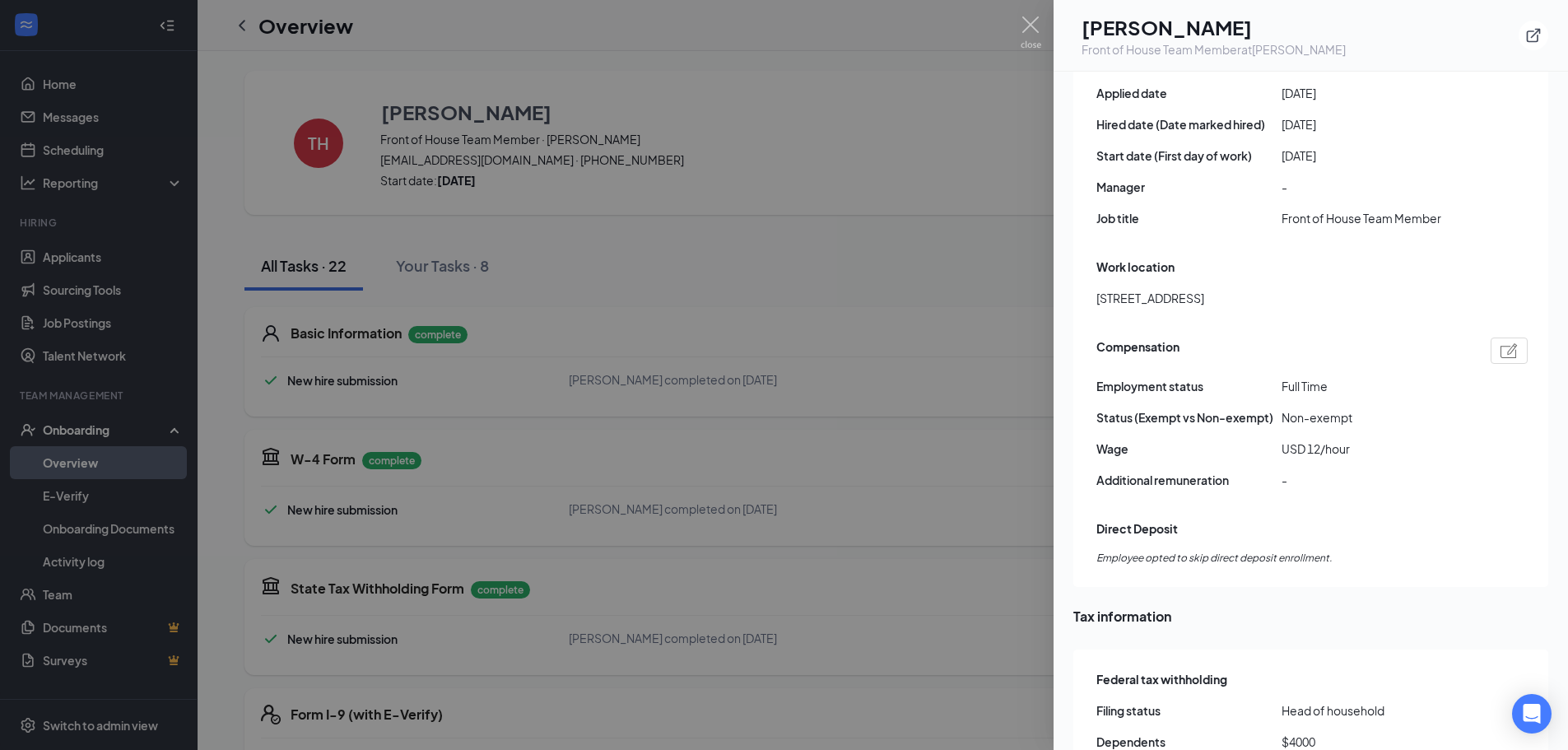
scroll to position [988, 0]
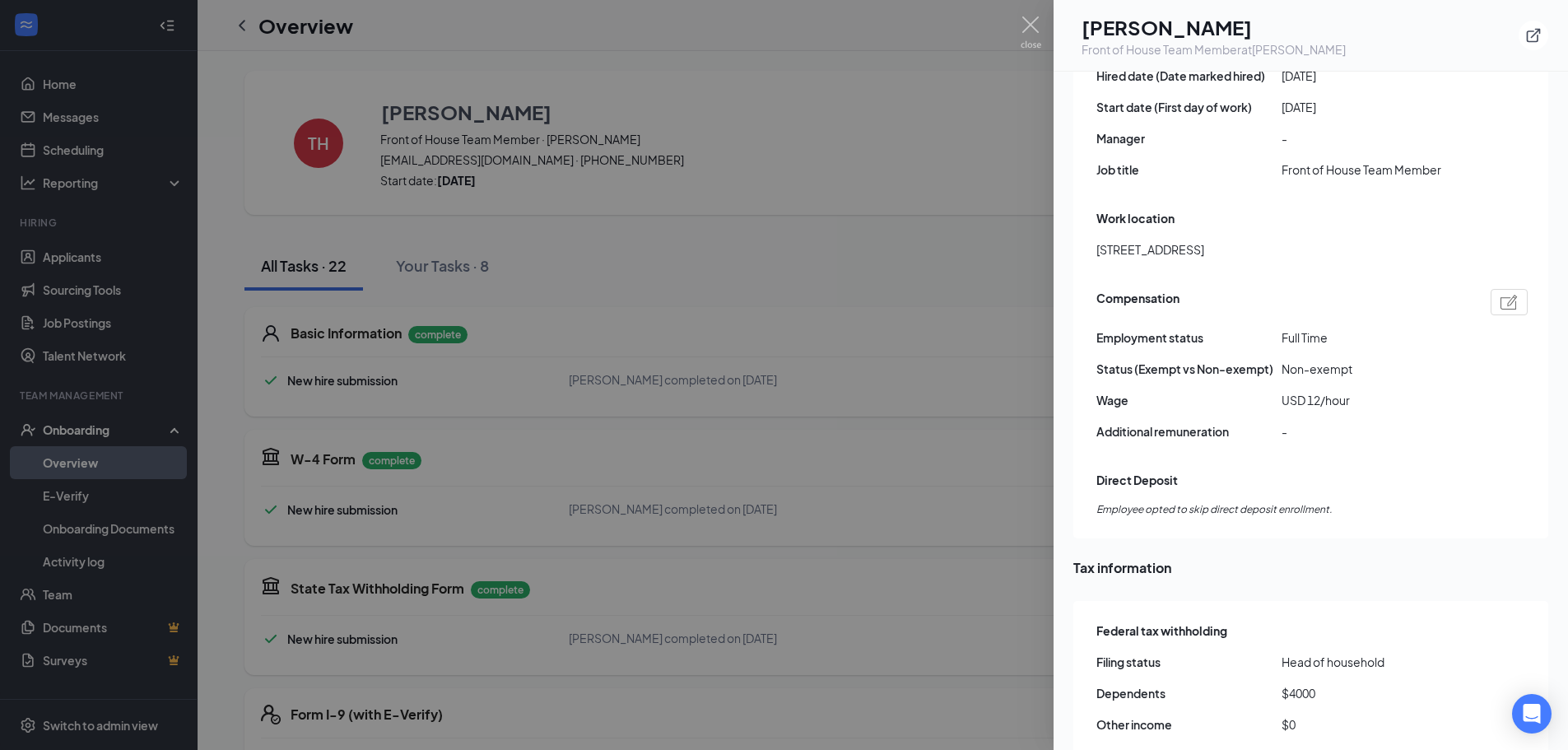
click at [1017, 28] on div at bounding box center [784, 375] width 1568 height 750
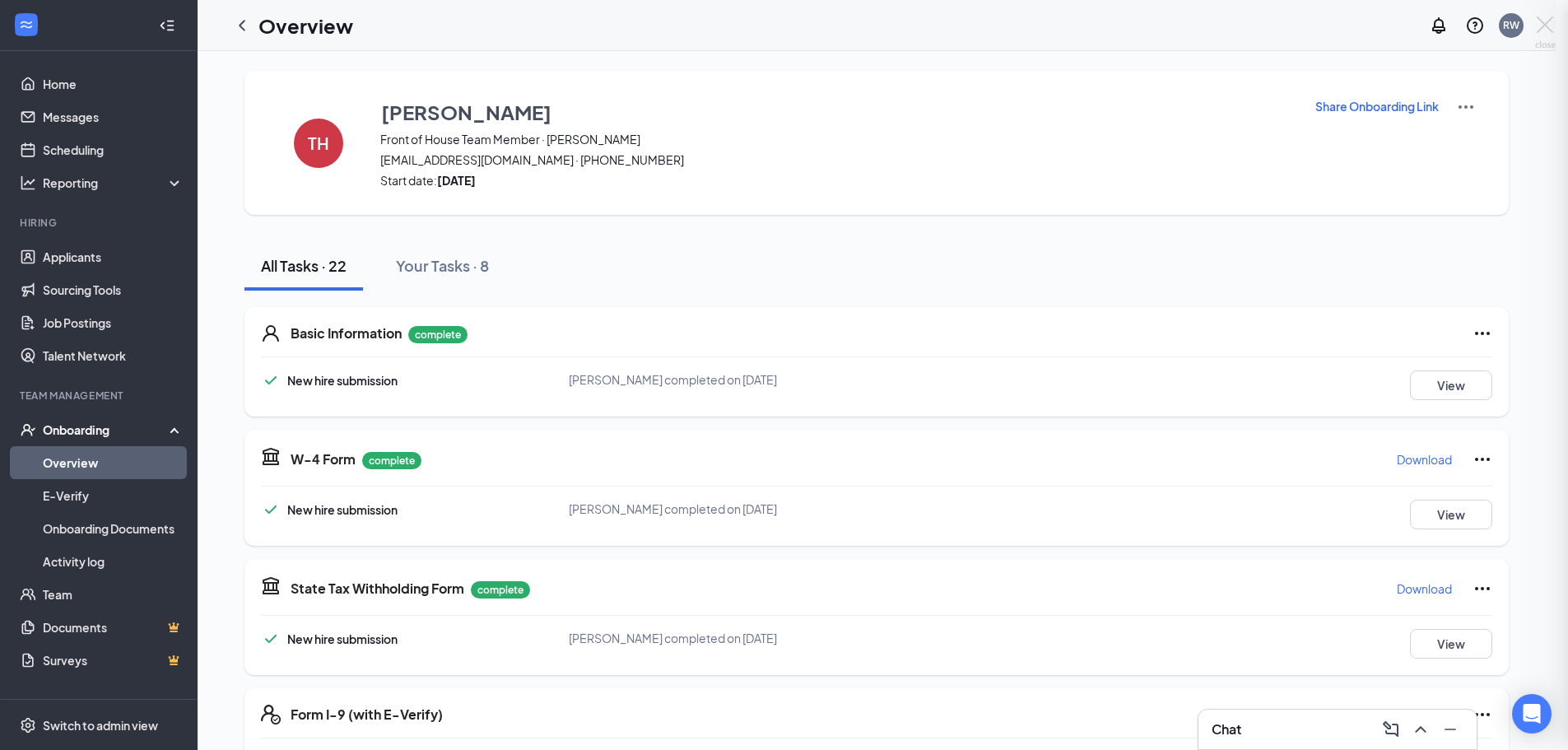
click at [1032, 24] on div at bounding box center [784, 375] width 1568 height 750
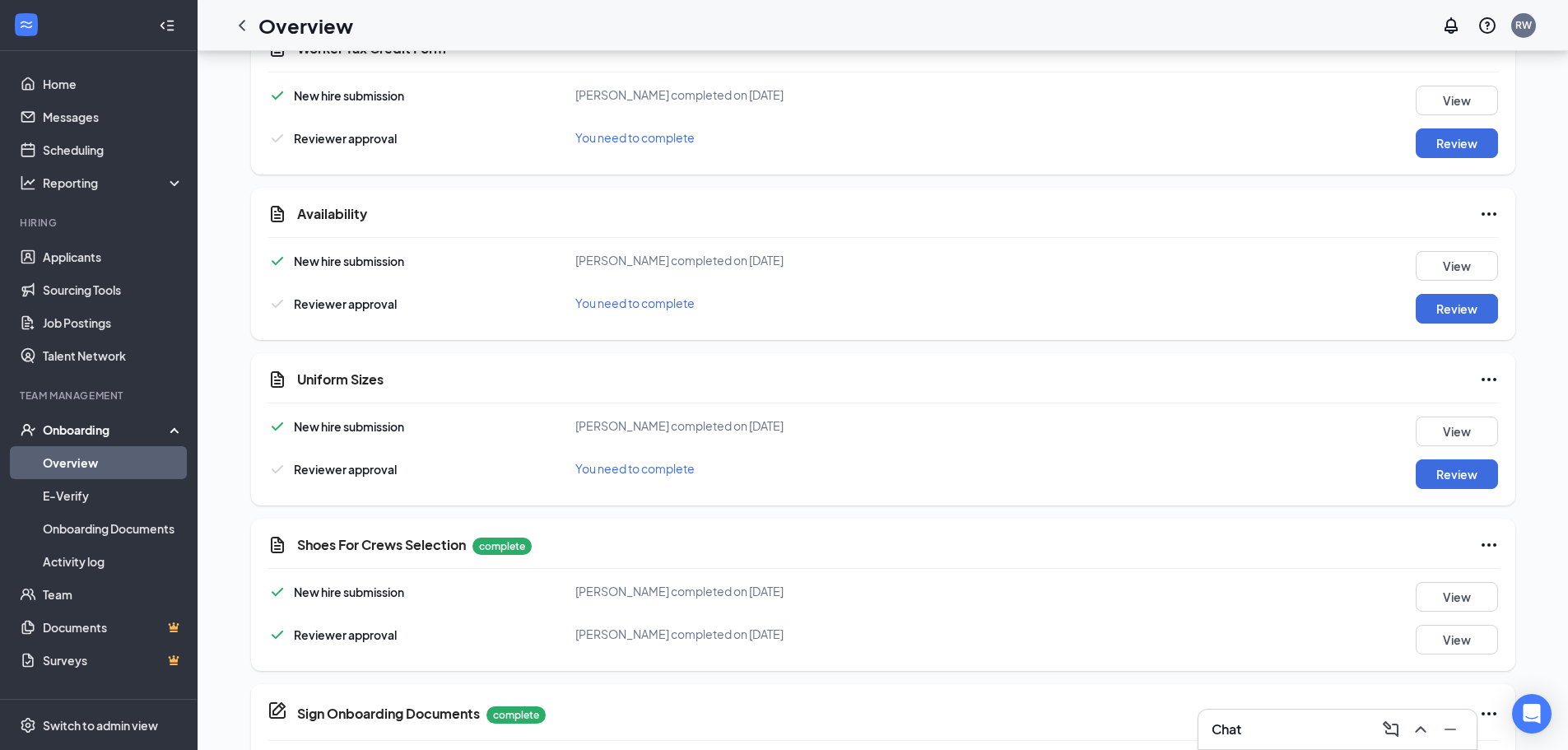
scroll to position [1400, 0]
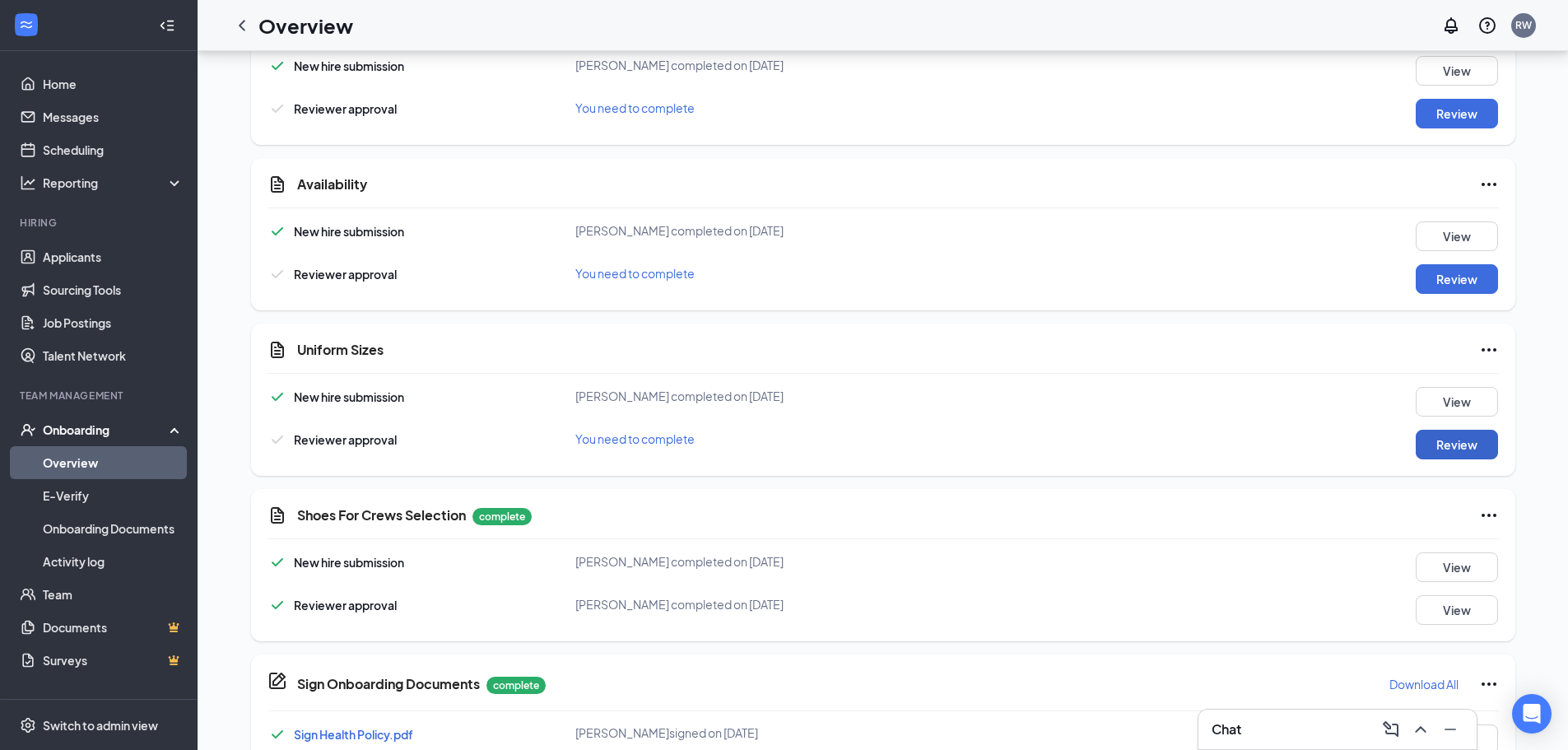
click at [1434, 444] on button "Review" at bounding box center [1457, 445] width 83 height 30
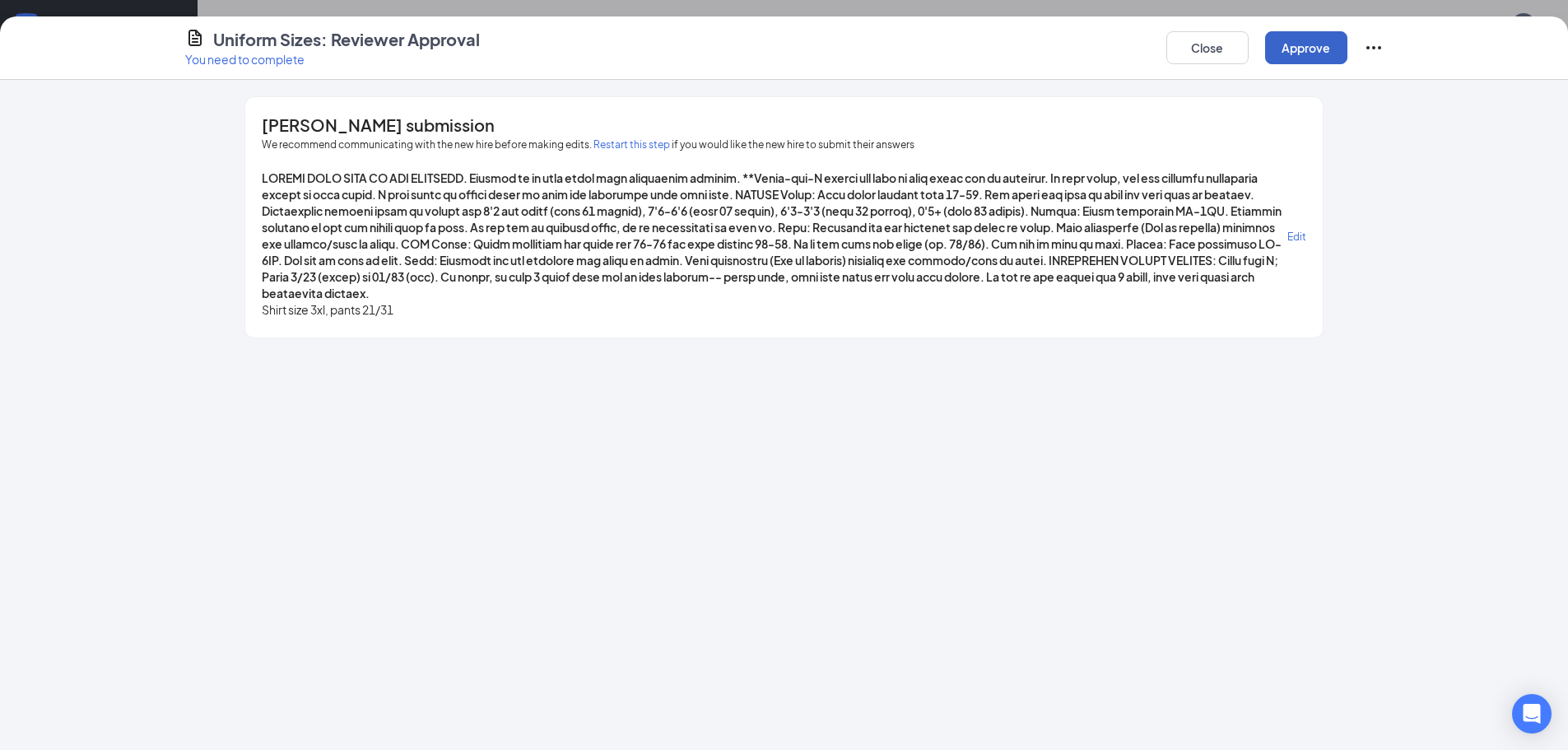
click at [1296, 42] on button "Approve" at bounding box center [1306, 47] width 83 height 32
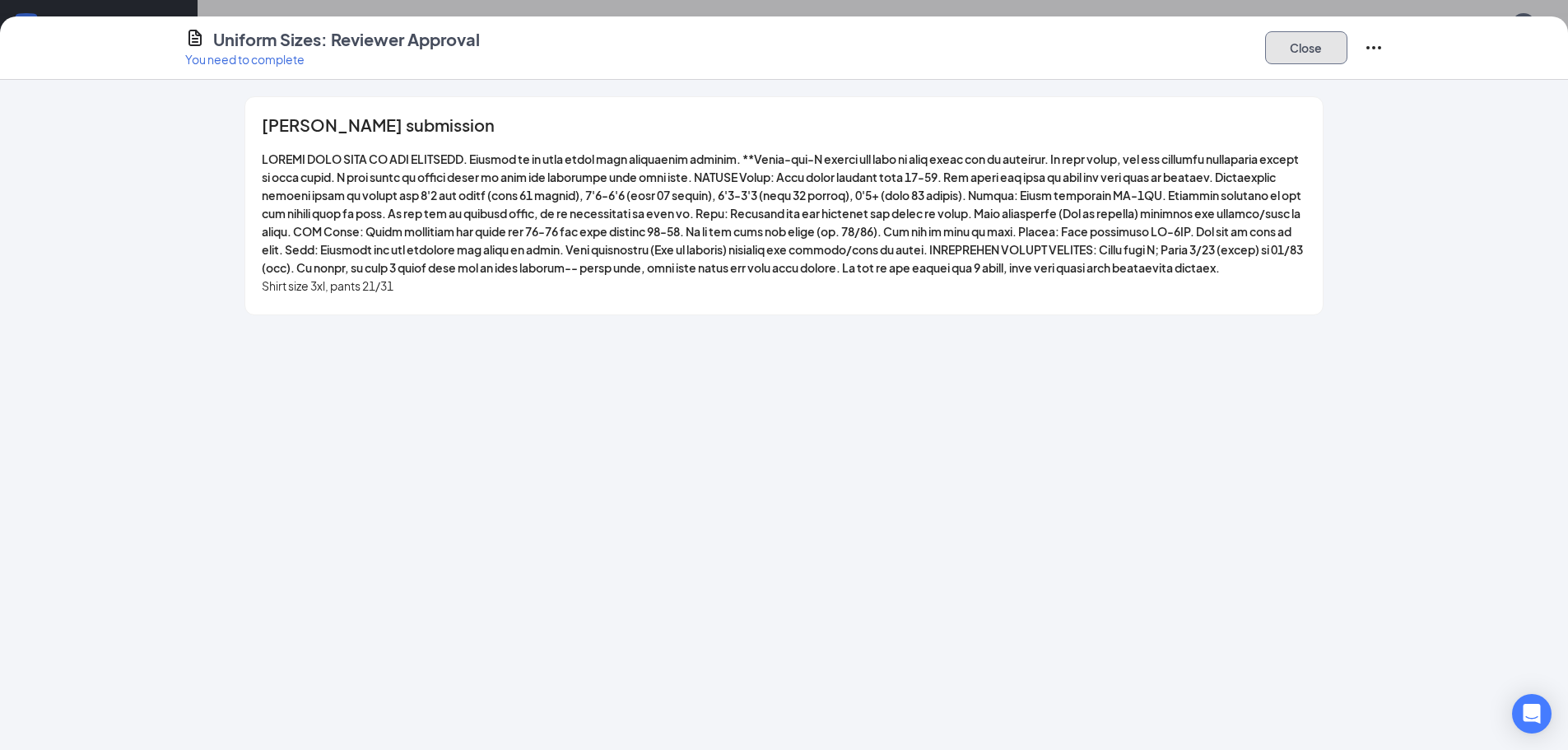
click at [1313, 54] on button "Close" at bounding box center [1306, 47] width 83 height 32
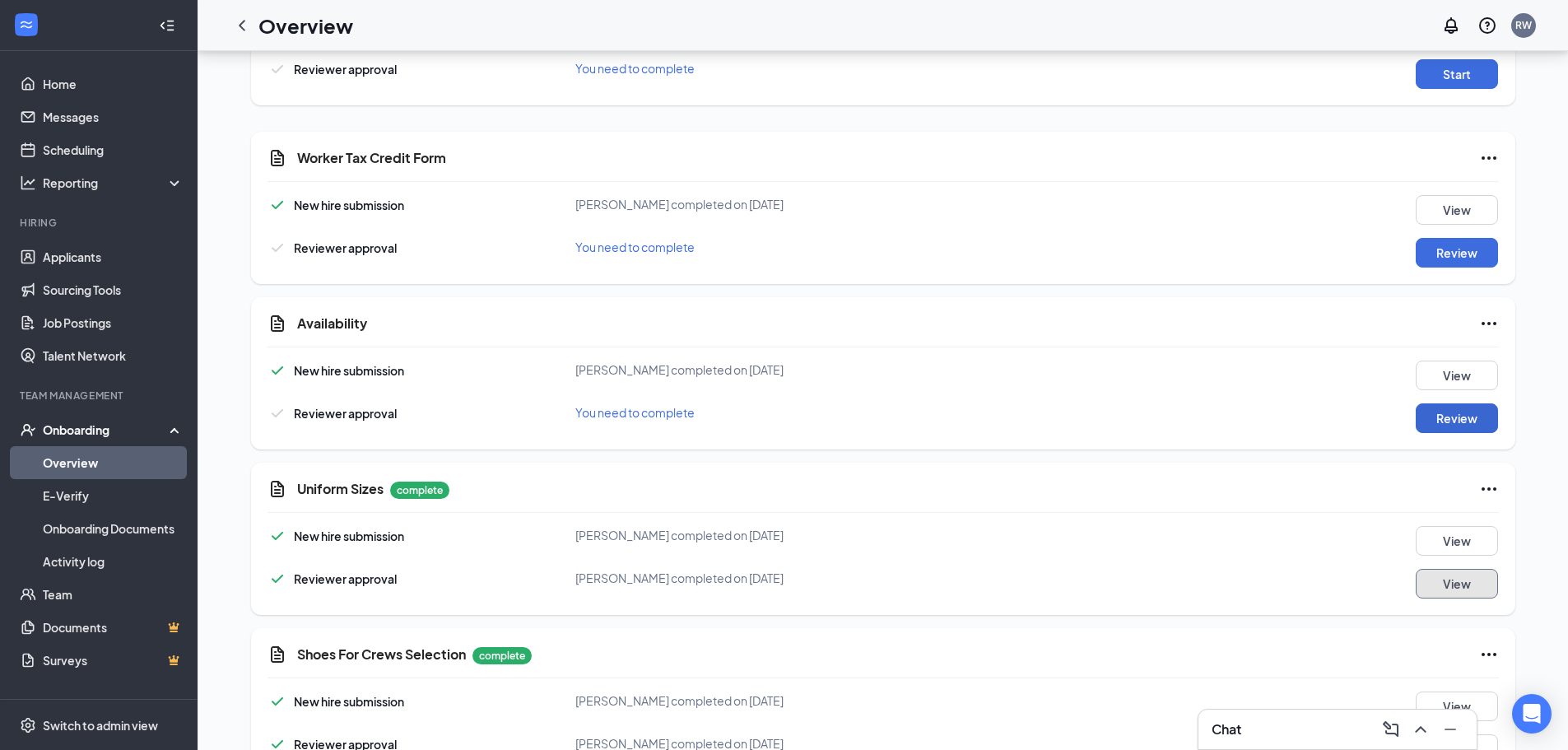
scroll to position [1235, 0]
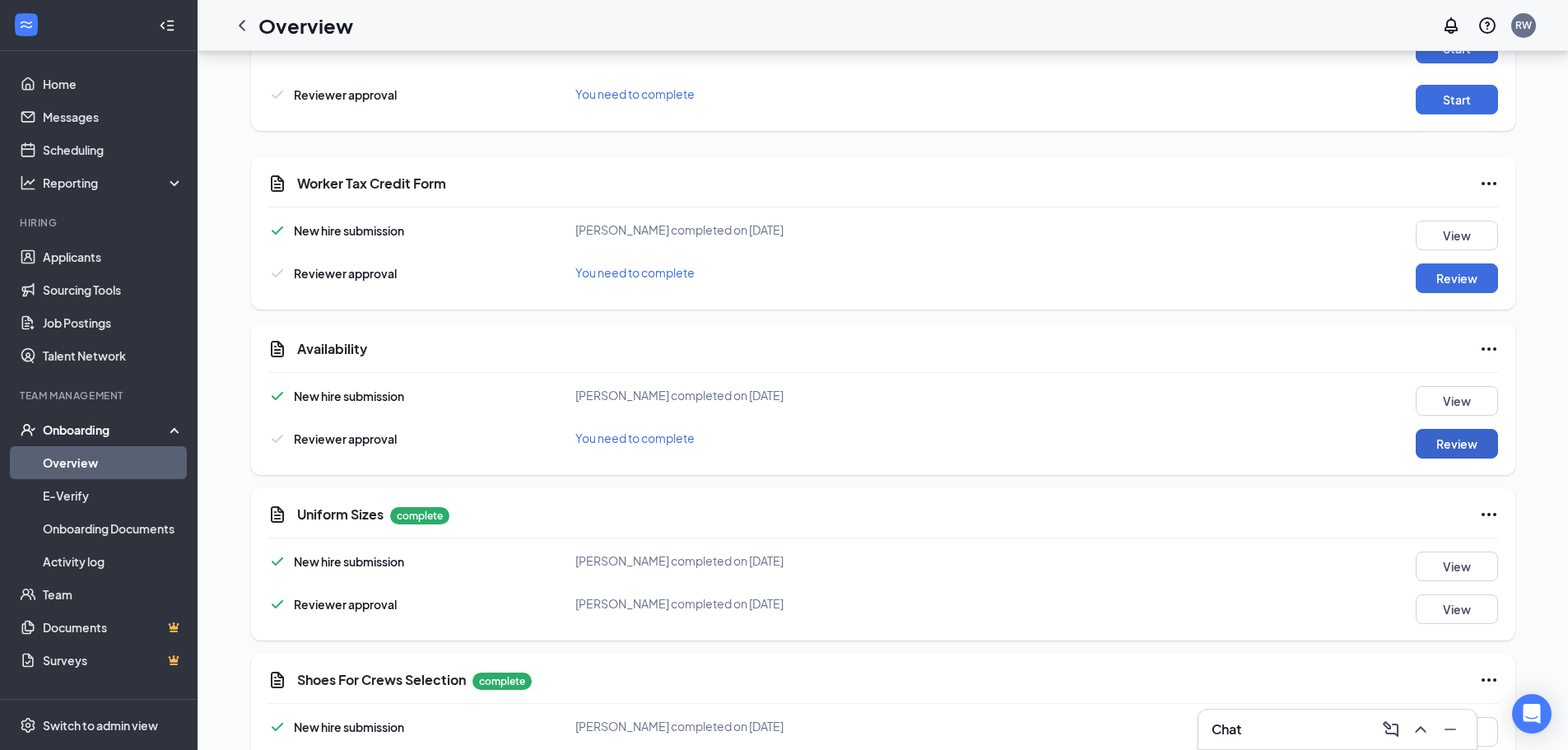
click at [1469, 441] on button "Review" at bounding box center [1457, 444] width 83 height 30
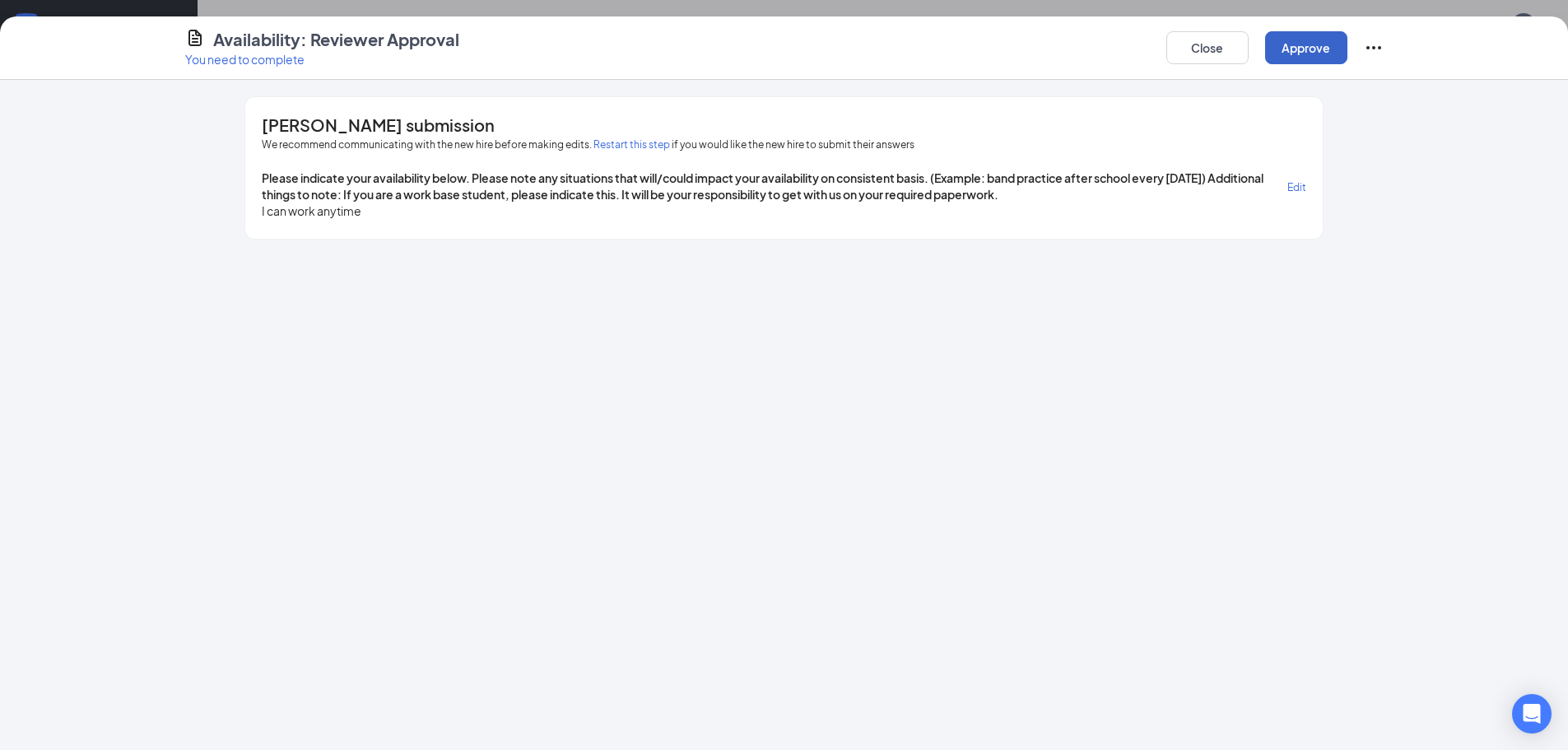
click at [1301, 53] on button "Approve" at bounding box center [1306, 47] width 83 height 32
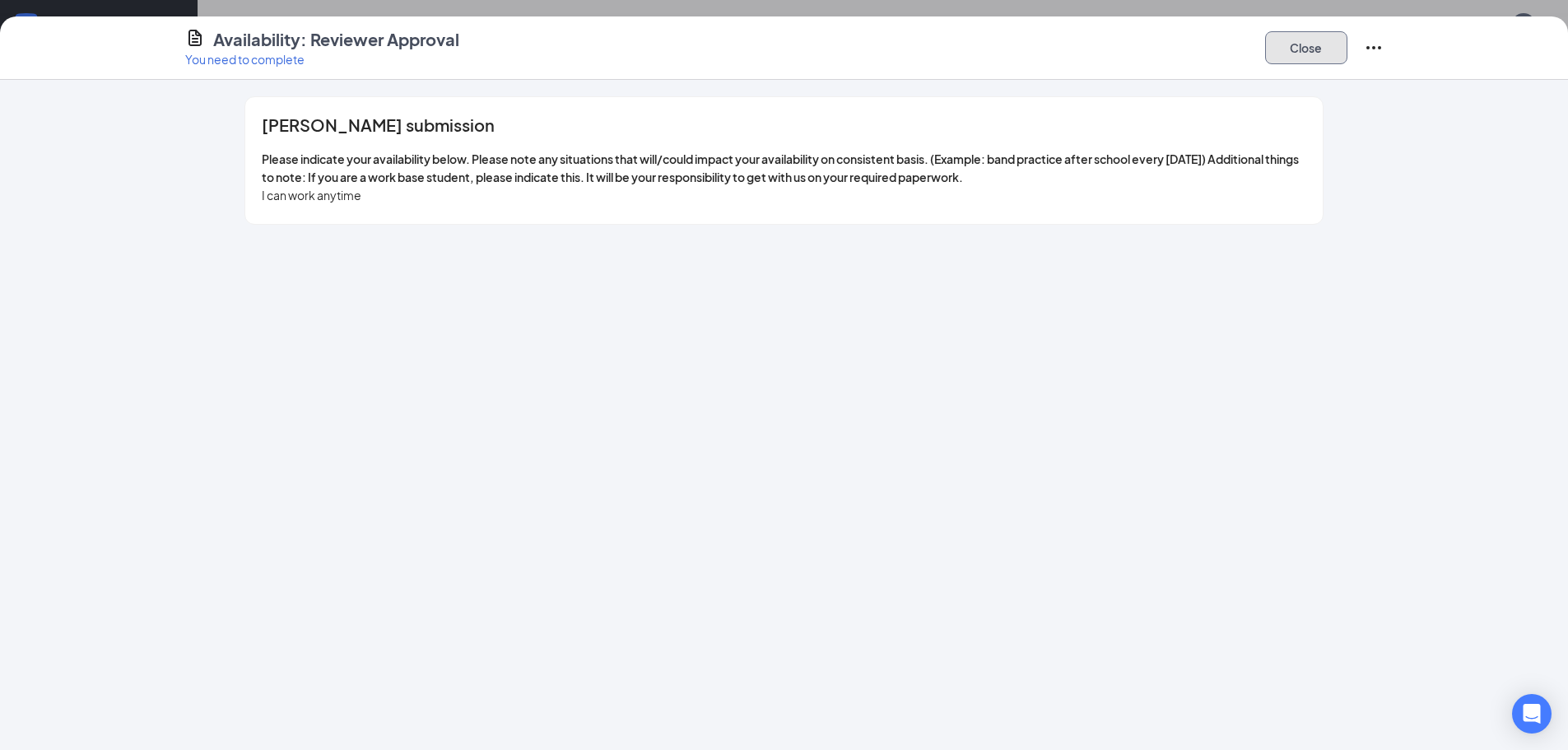
click at [1291, 48] on button "Close" at bounding box center [1306, 47] width 83 height 32
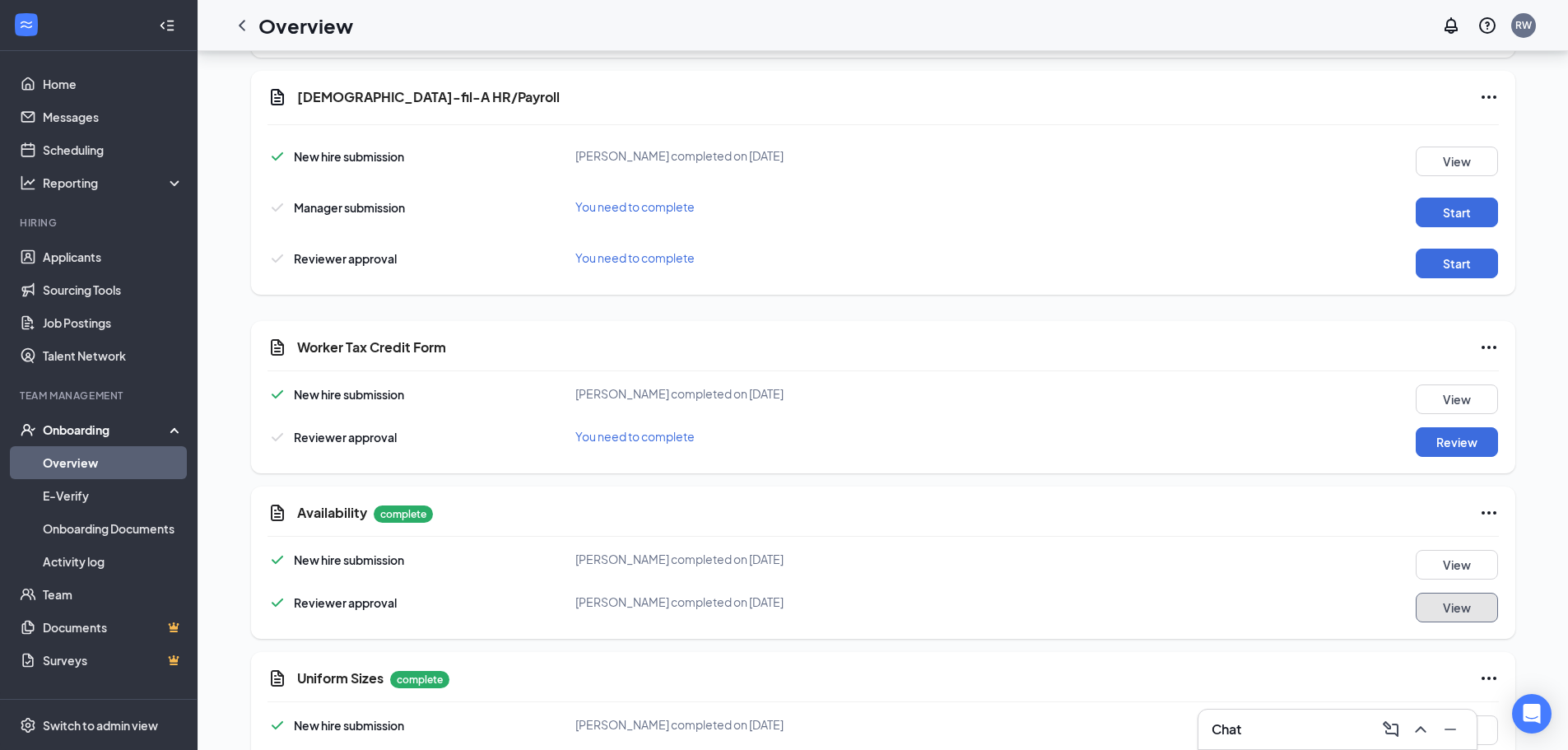
scroll to position [1070, 0]
click at [1439, 442] on button "Review" at bounding box center [1457, 443] width 83 height 30
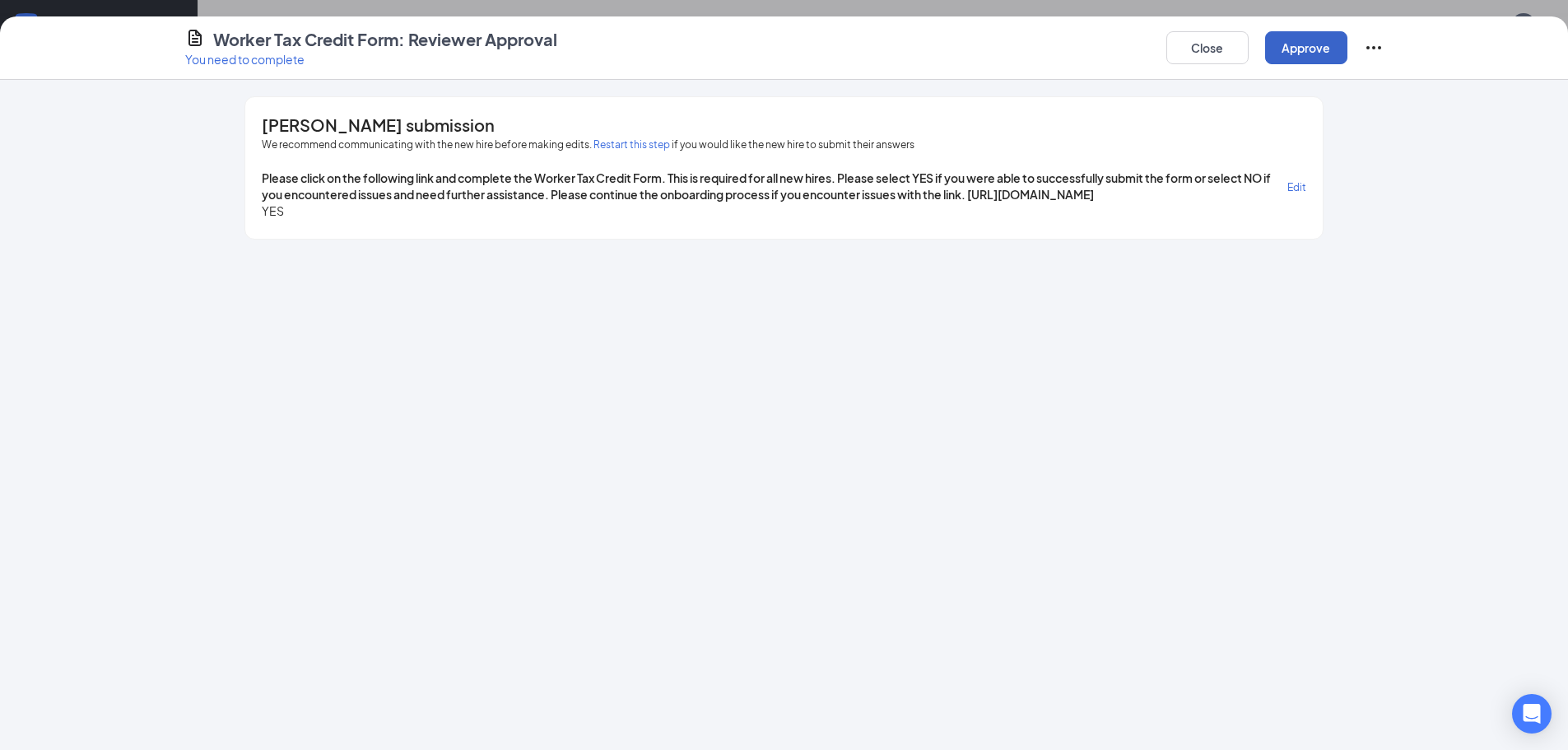
click at [1326, 55] on button "Approve" at bounding box center [1306, 47] width 83 height 32
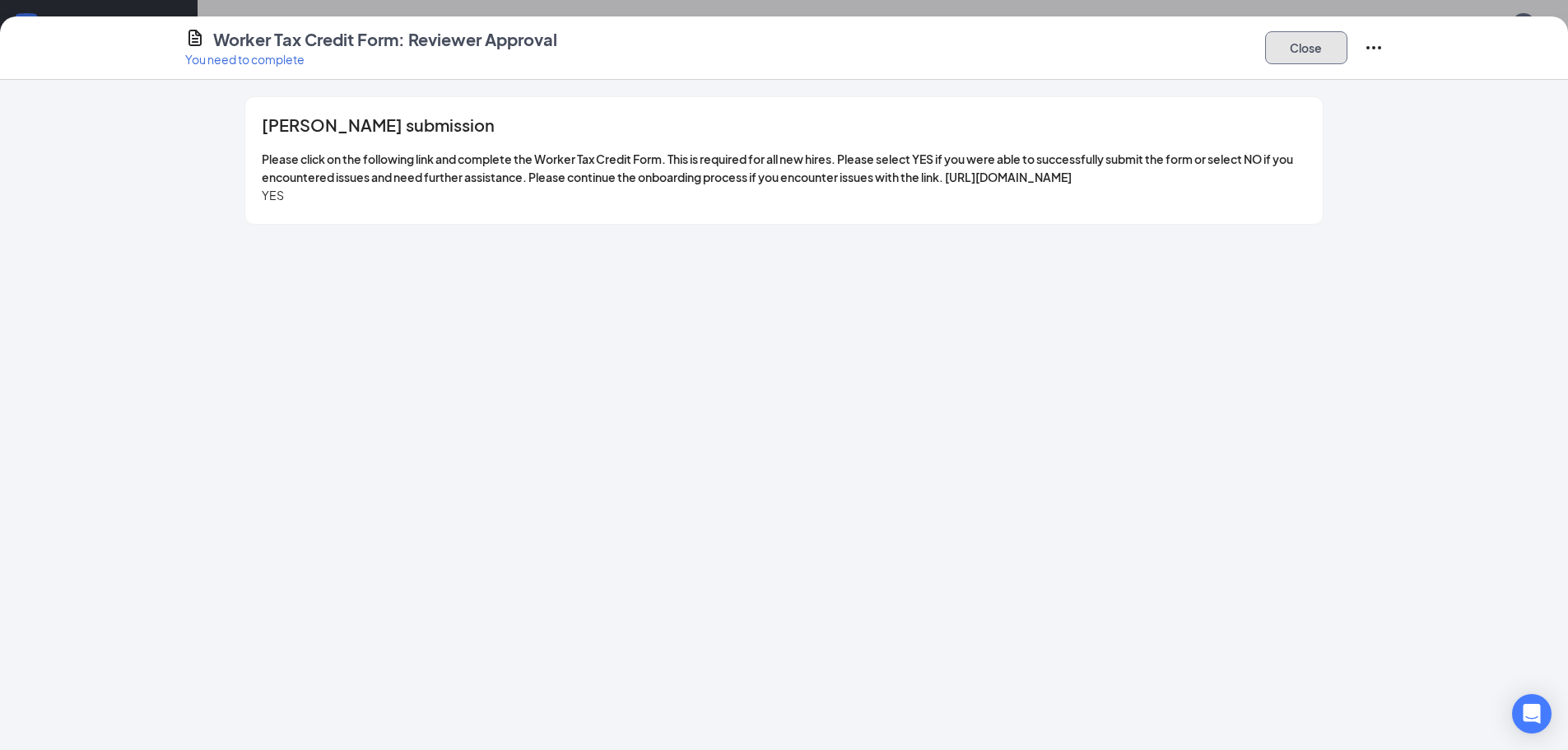
click at [1286, 52] on button "Close" at bounding box center [1306, 47] width 83 height 32
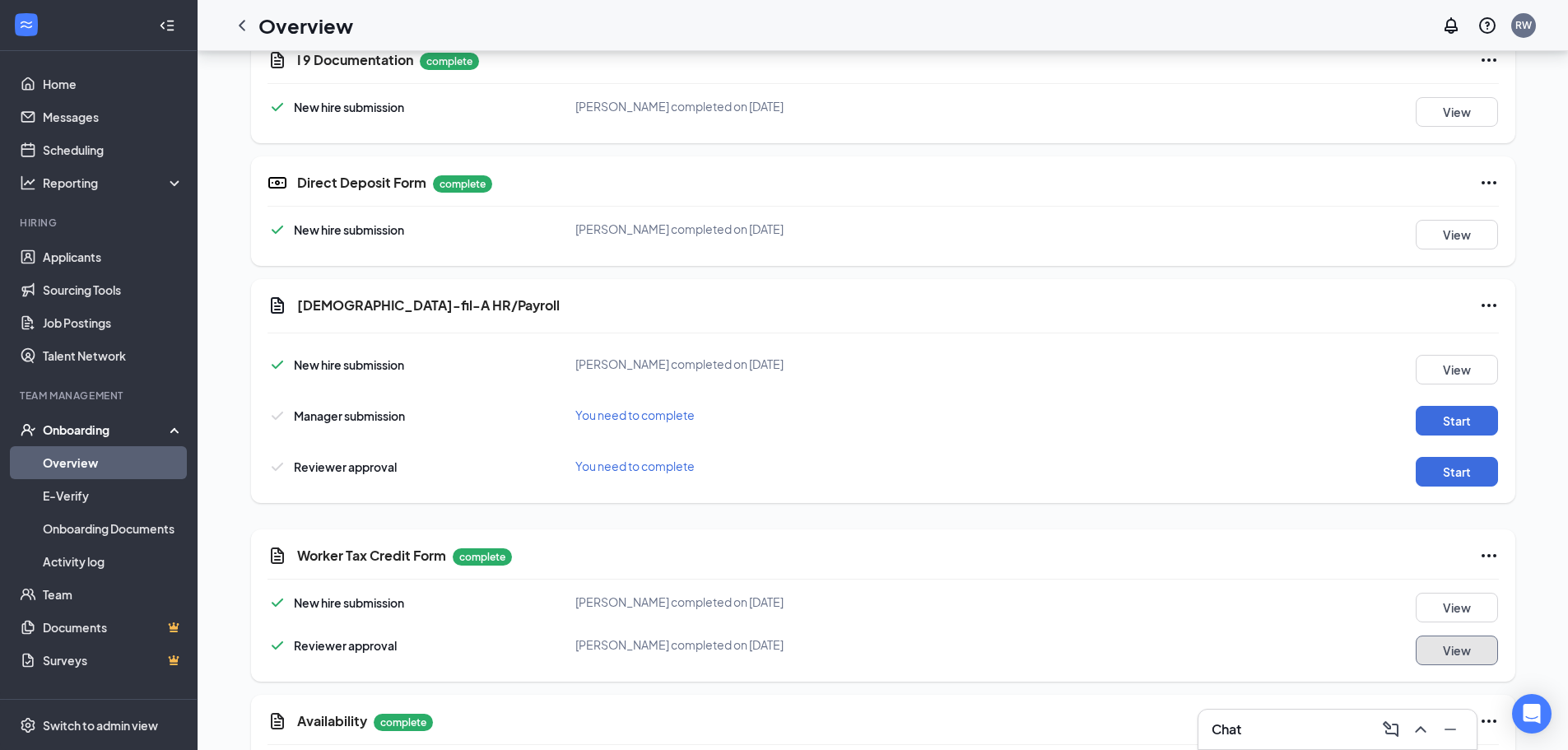
scroll to position [824, 0]
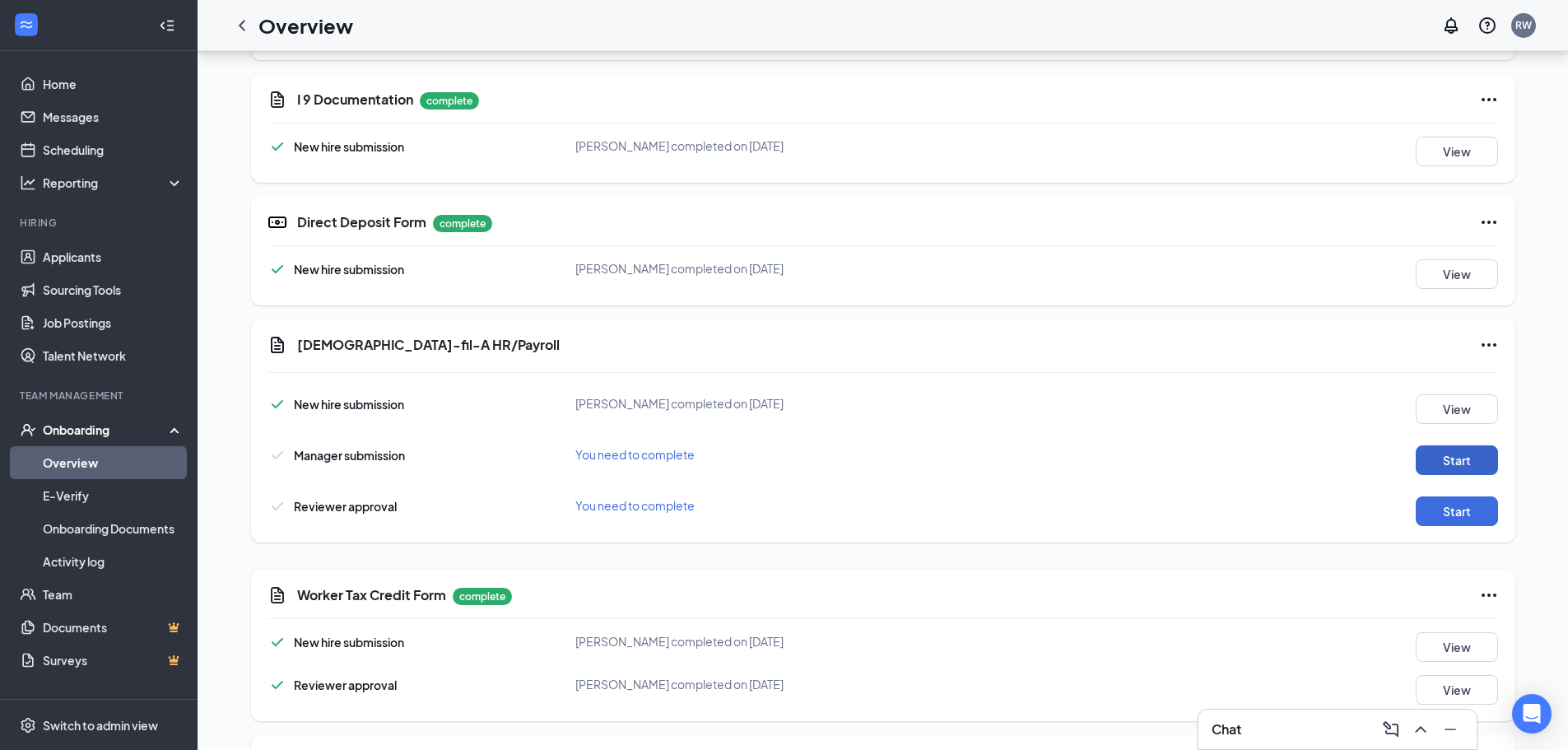
click at [1465, 455] on button "Start" at bounding box center [1457, 461] width 83 height 30
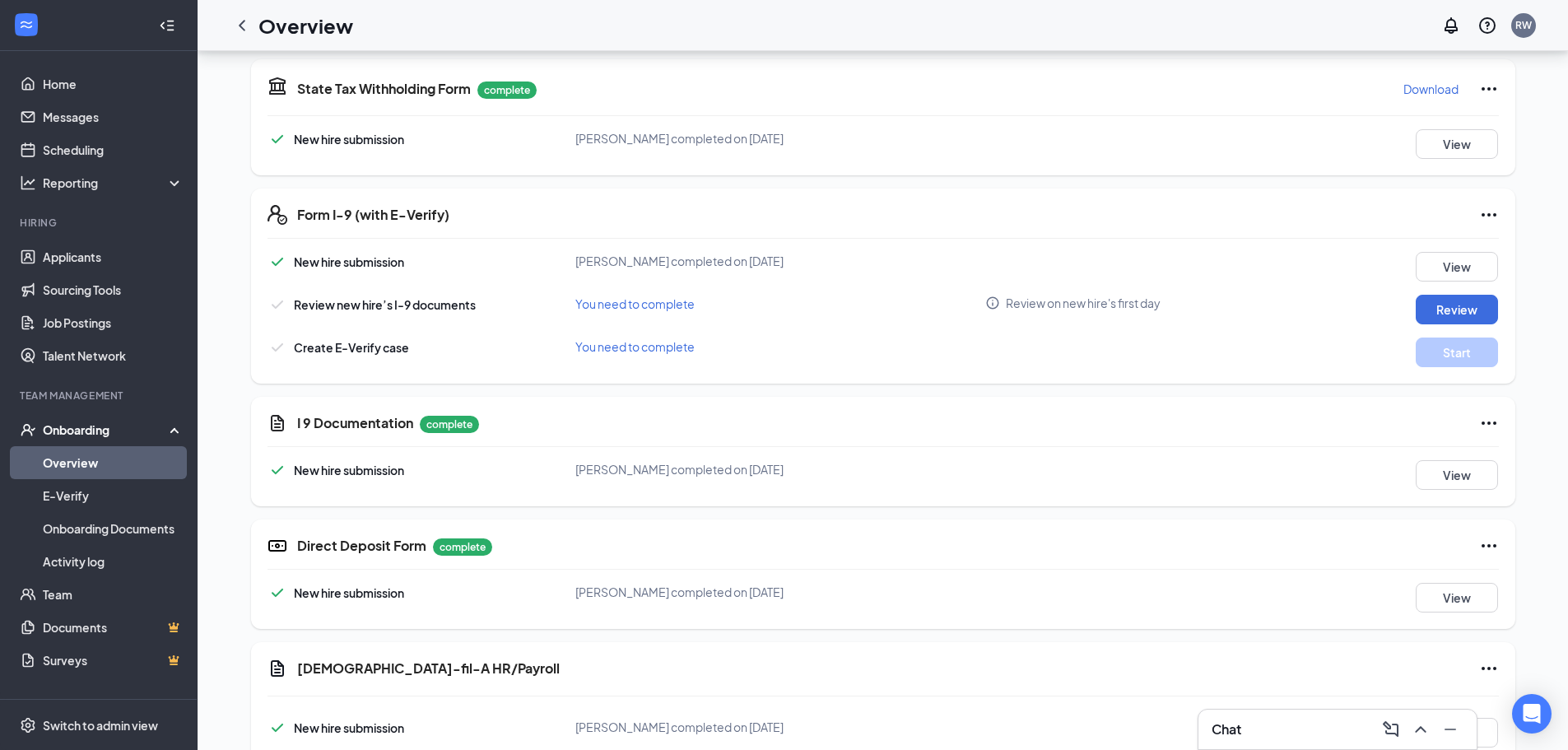
scroll to position [462, 0]
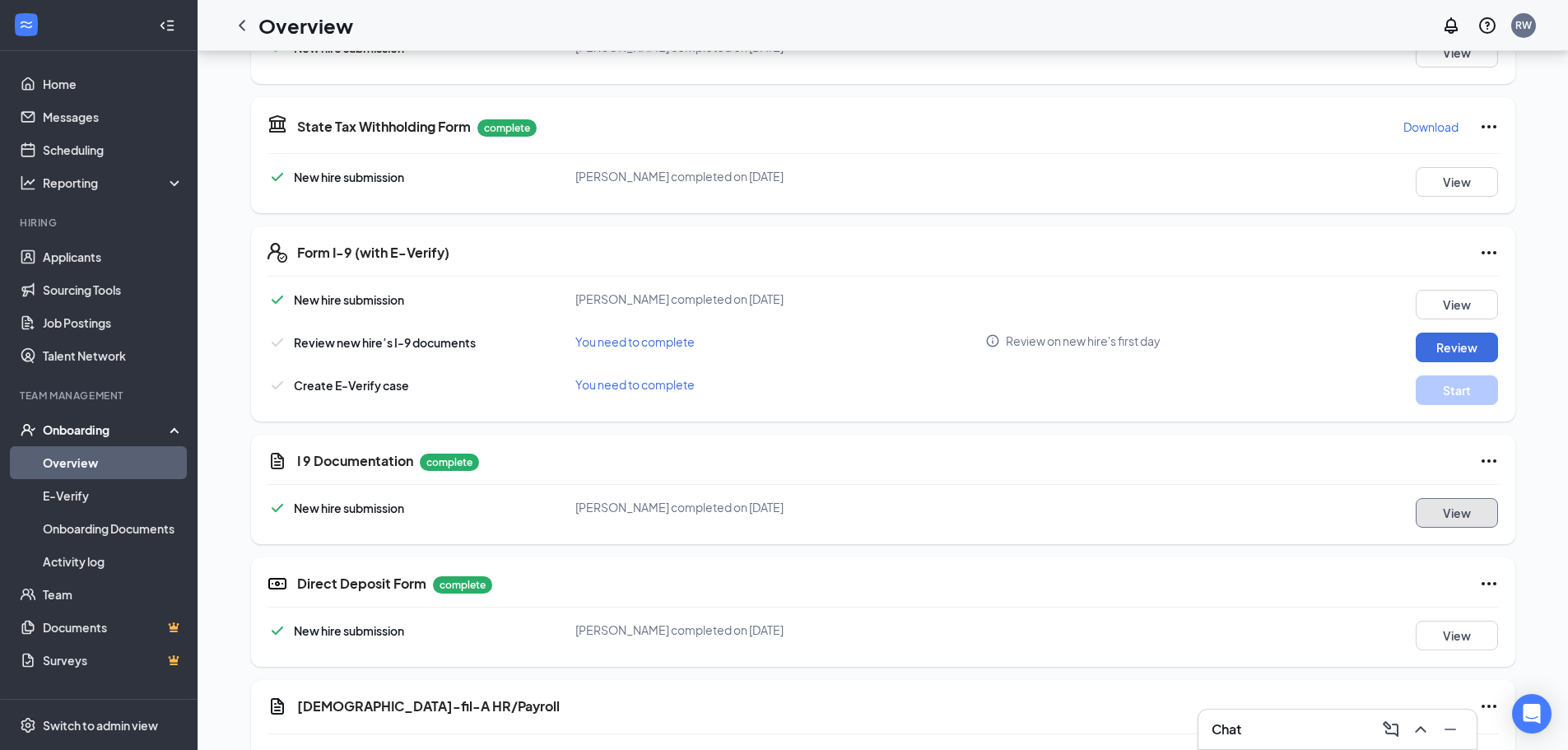
click at [1453, 514] on button "View" at bounding box center [1457, 513] width 83 height 30
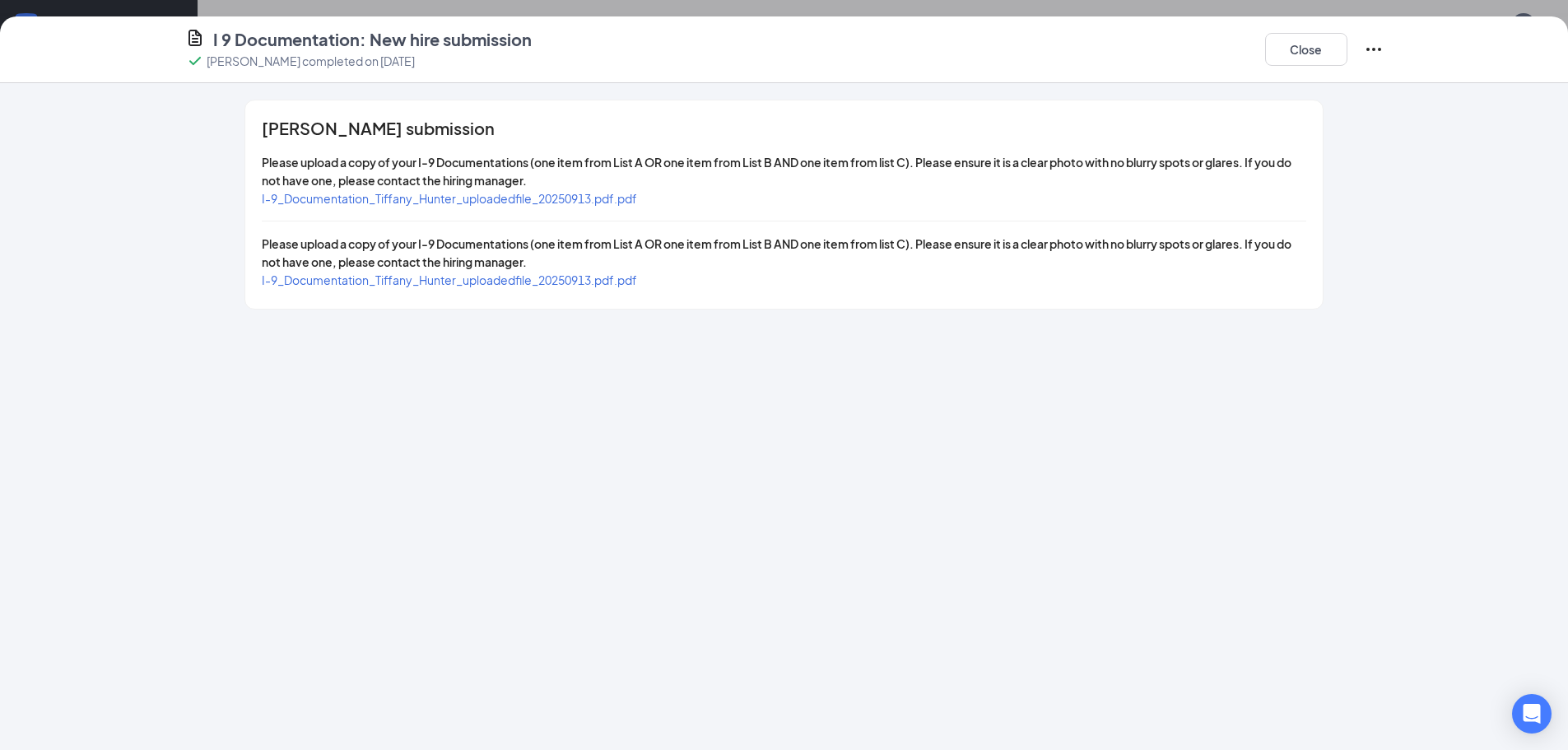
click at [407, 202] on span "I-9_Documentation_Tiffany_Hunter_uploadedfile_20250913.pdf.pdf" at bounding box center [449, 198] width 375 height 15
click at [464, 281] on span "I-9_Documentation_Tiffany_Hunter_uploadedfile_20250913.pdf.pdf" at bounding box center [449, 280] width 375 height 15
click at [1306, 59] on button "Close" at bounding box center [1306, 48] width 83 height 32
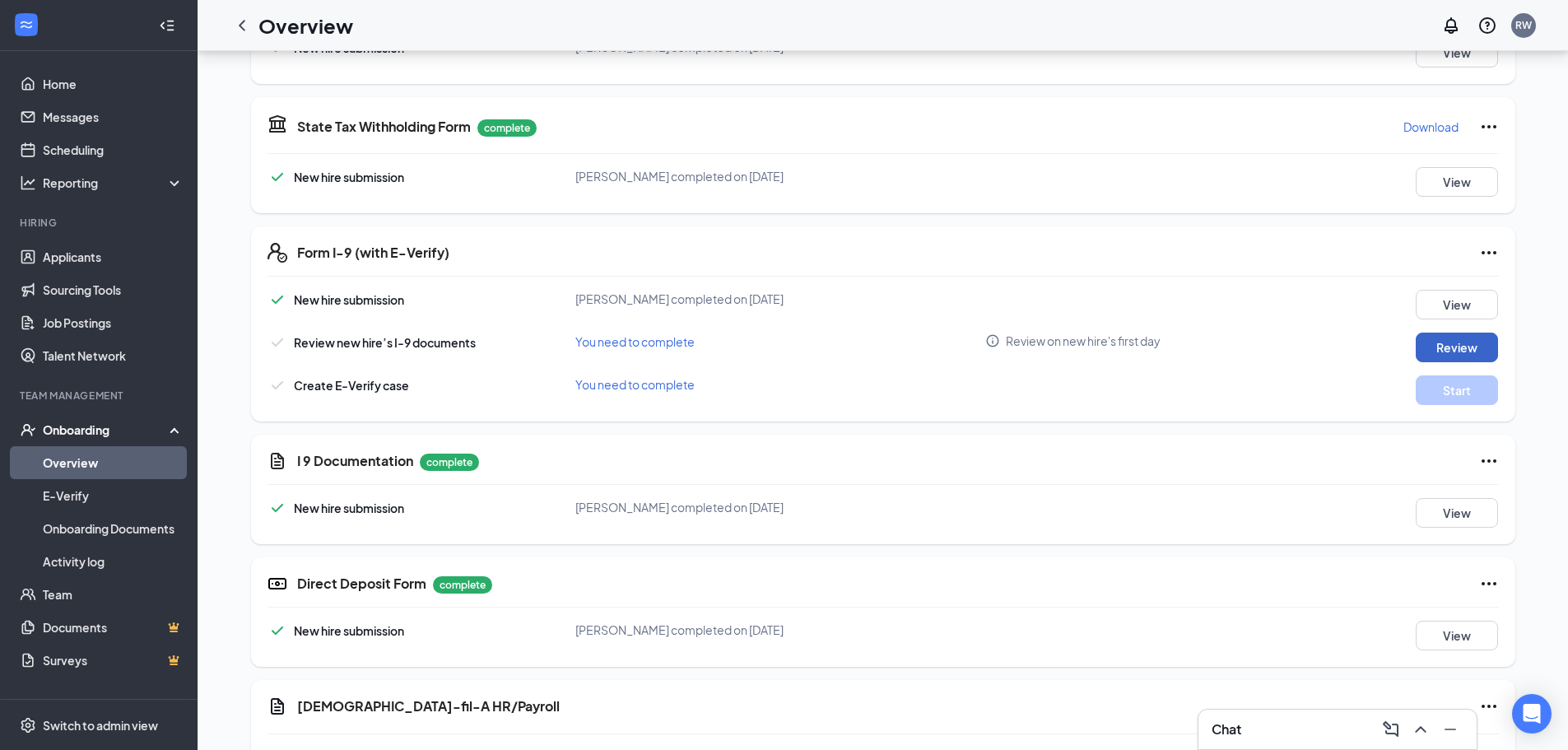
click at [1463, 346] on button "Review" at bounding box center [1457, 347] width 83 height 30
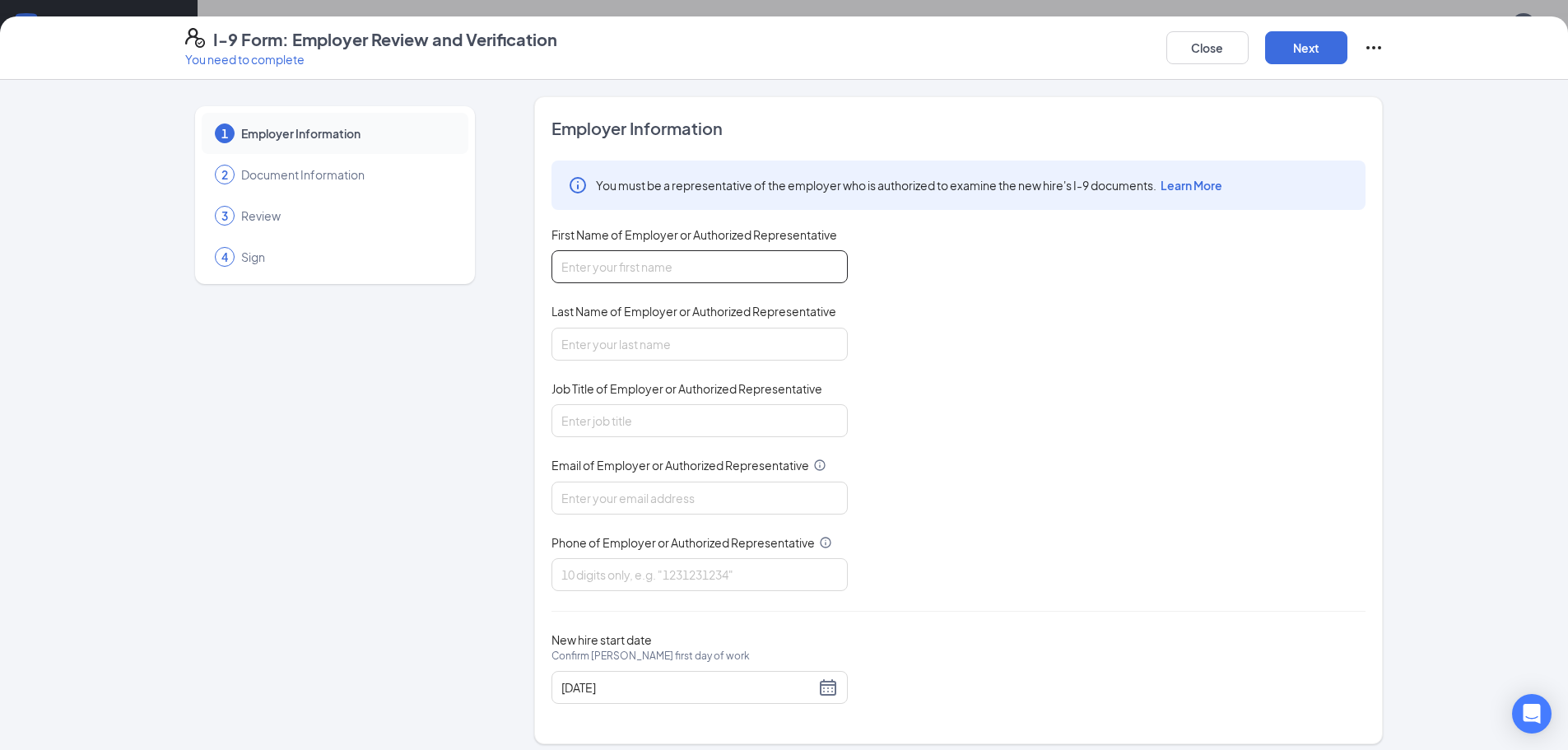
click at [624, 265] on input "First Name of Employer or Authorized Representative" at bounding box center [698, 266] width 296 height 32
type input "[PERSON_NAME]"
type input "Office Administrator"
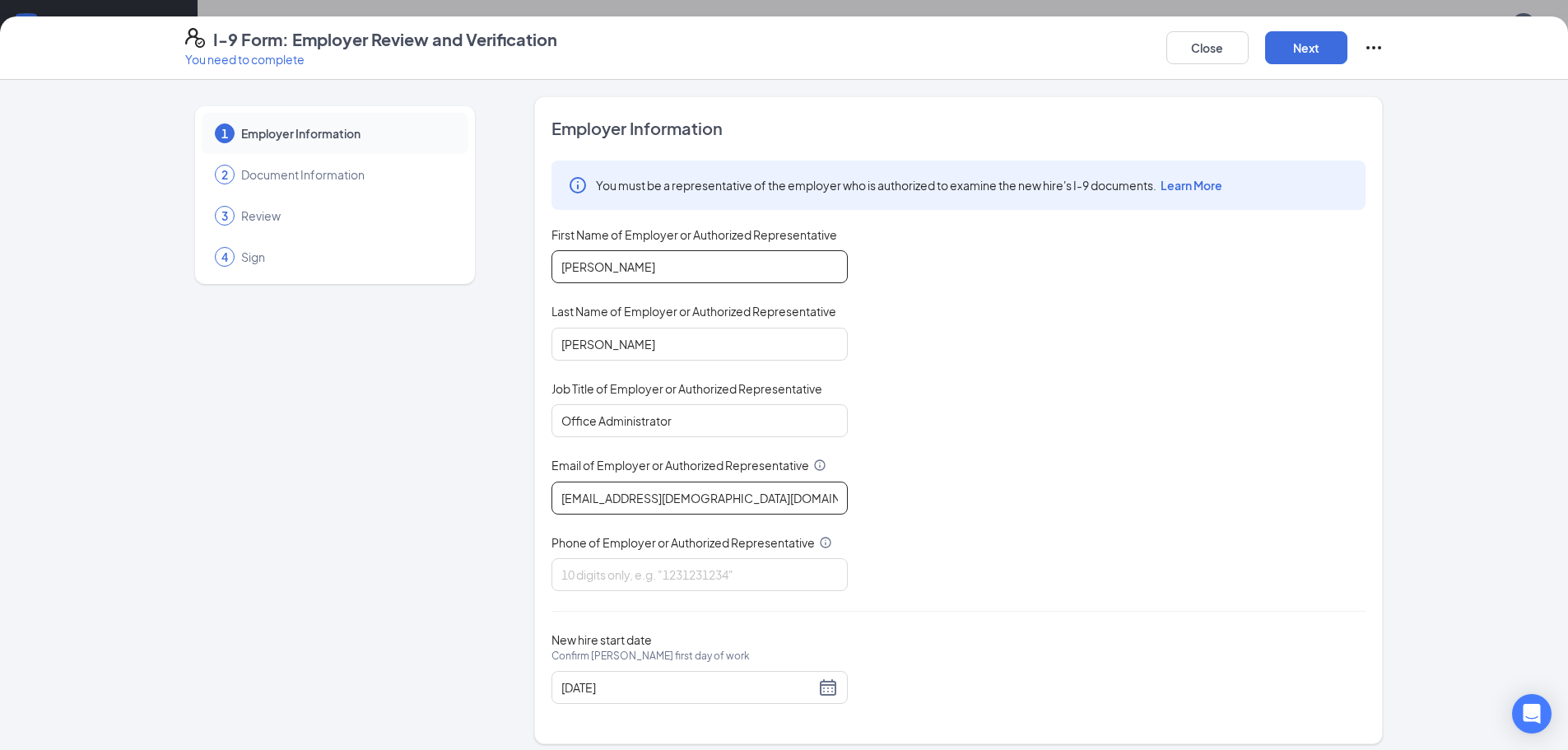
type input "[EMAIL_ADDRESS][DEMOGRAPHIC_DATA][DOMAIN_NAME]"
type input "7066241890"
drag, startPoint x: 1046, startPoint y: 413, endPoint x: 1047, endPoint y: 404, distance: 9.1
click at [1046, 410] on div "You must be a representative of the employer who is authorized to examine the n…" at bounding box center [957, 375] width 814 height 430
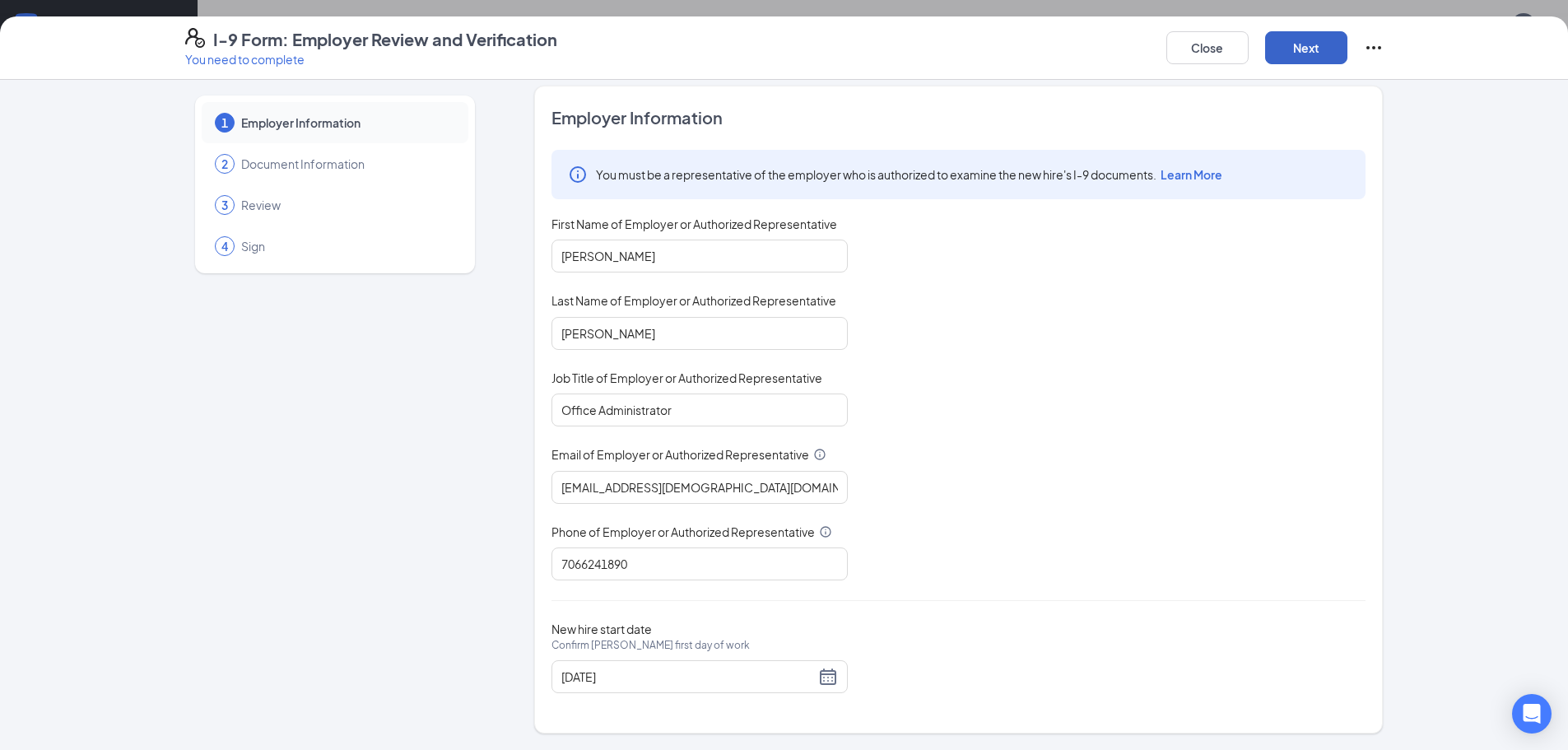
click at [1279, 48] on button "Next" at bounding box center [1306, 47] width 83 height 32
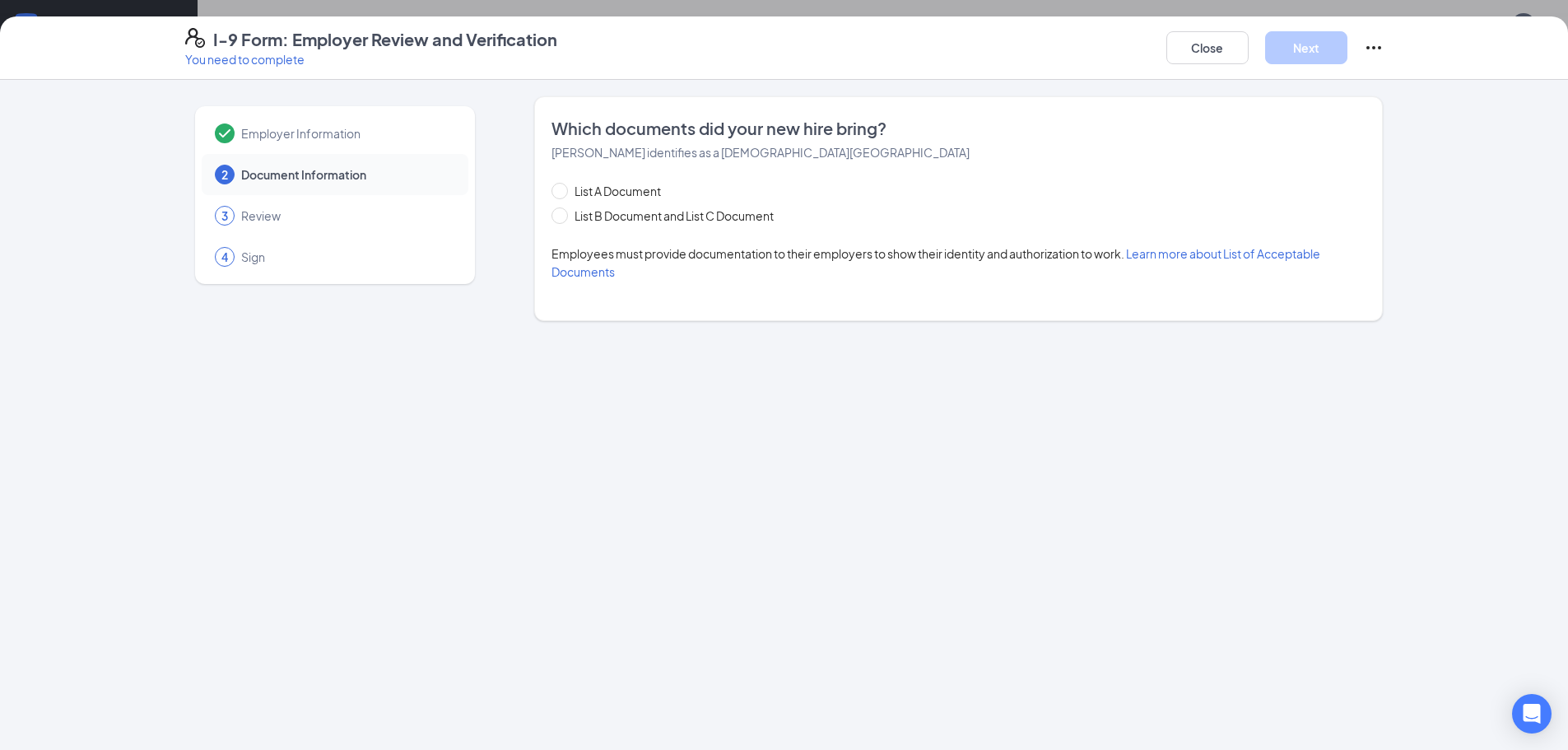
scroll to position [0, 0]
click at [573, 212] on span "List B Document and List C Document" at bounding box center [674, 216] width 212 height 18
click at [563, 212] on input "List B Document and List C Document" at bounding box center [557, 214] width 12 height 12
radio input "true"
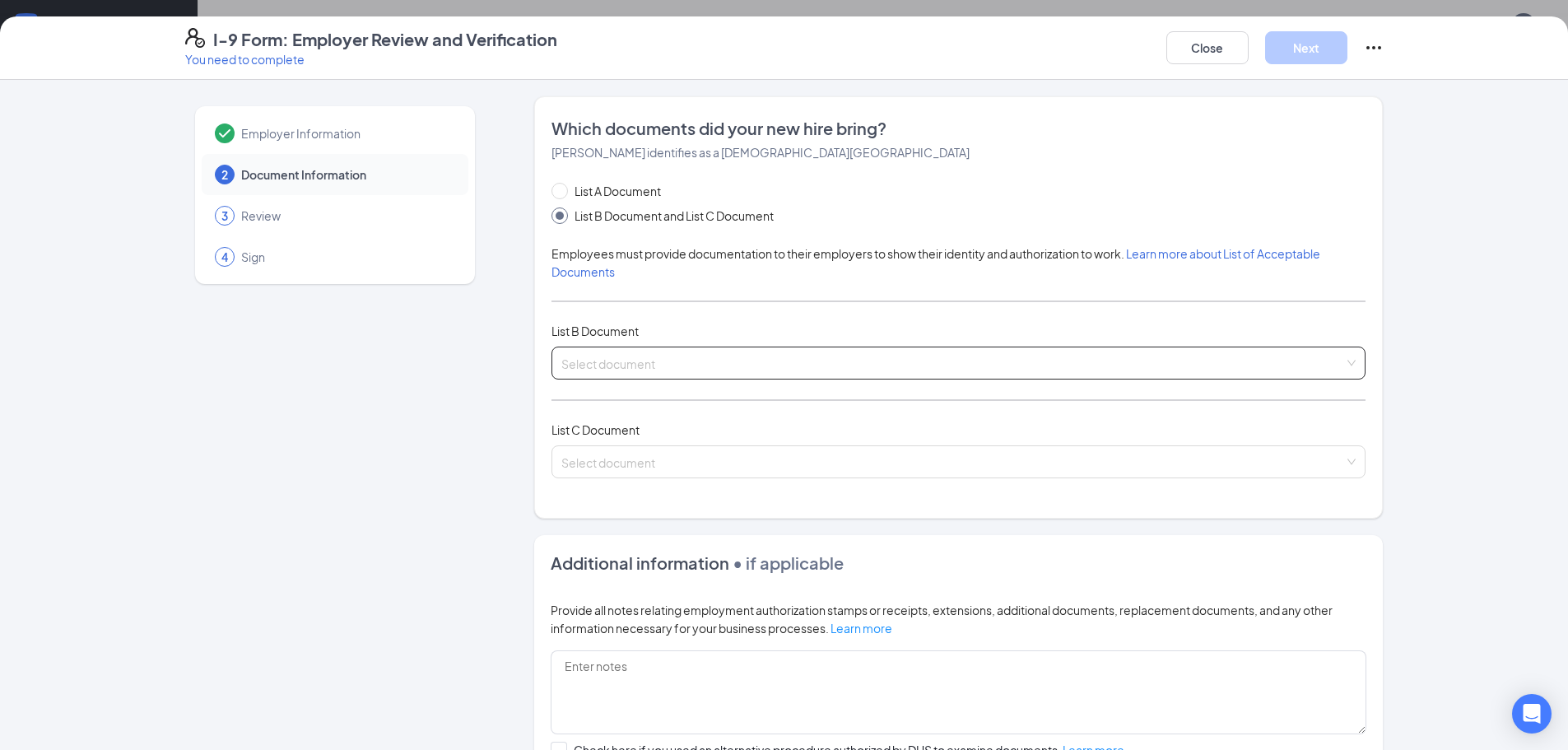
click at [615, 357] on input "search" at bounding box center [952, 359] width 783 height 25
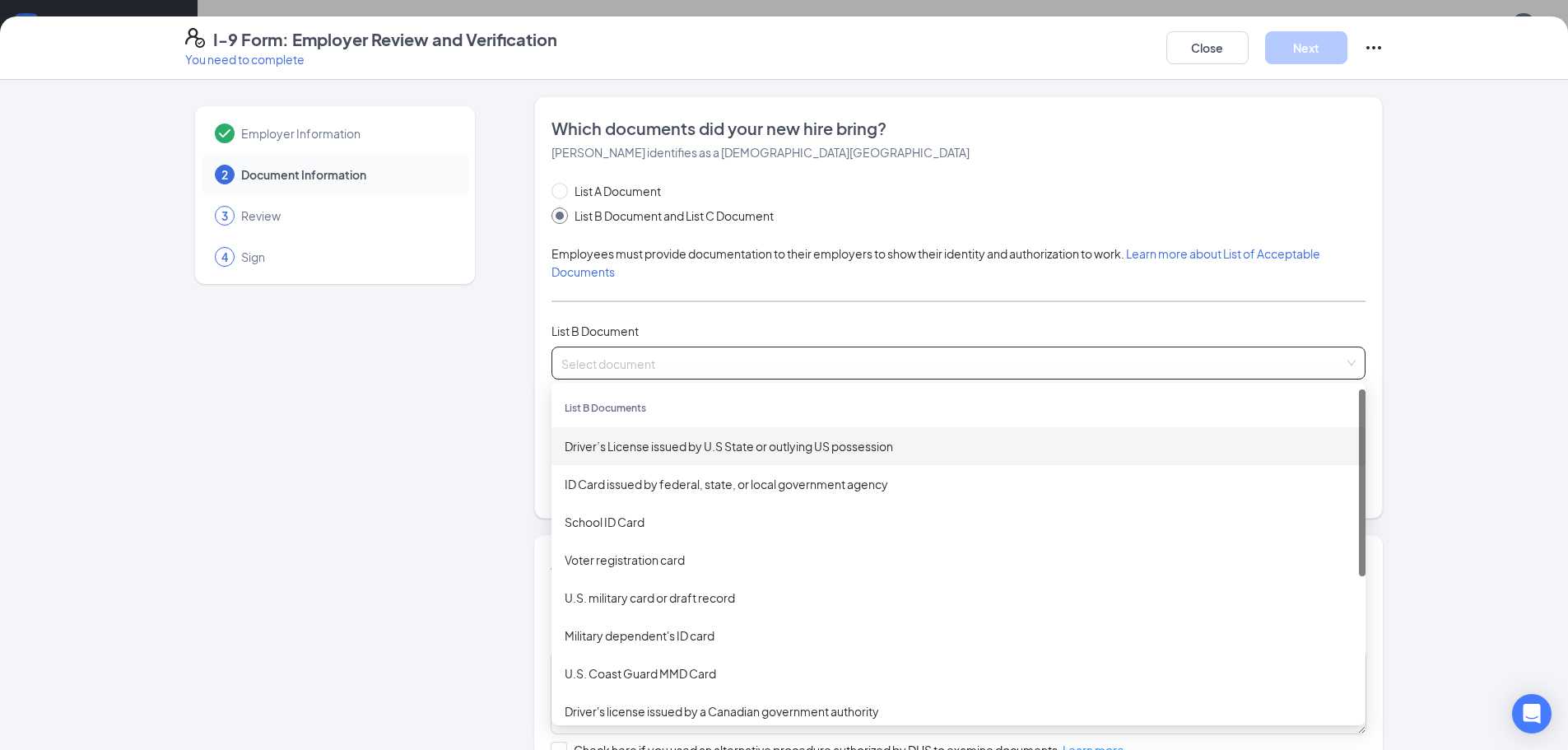
click at [620, 451] on div "Driver’s License issued by U.S State or outlying US possession" at bounding box center [958, 446] width 788 height 18
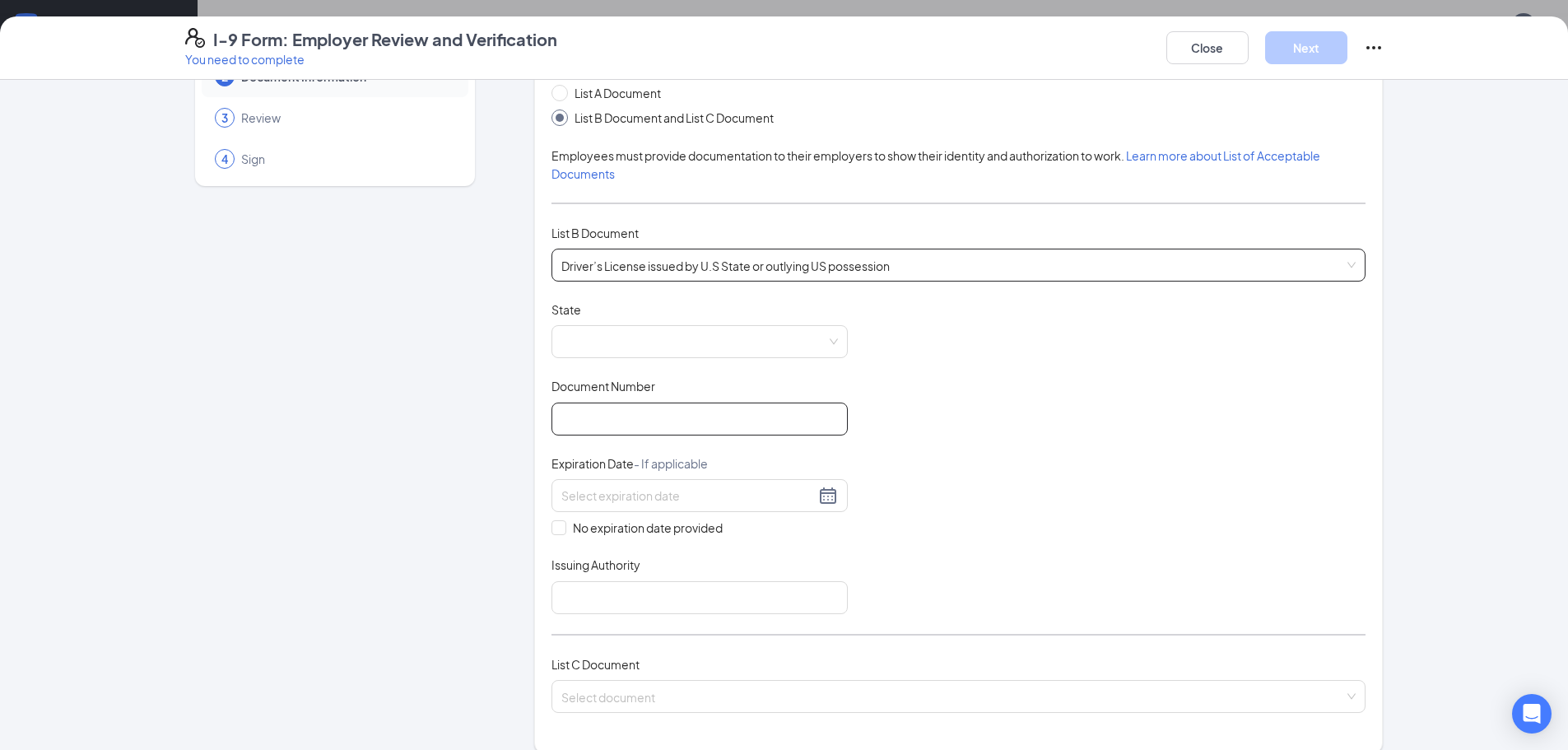
scroll to position [247, 0]
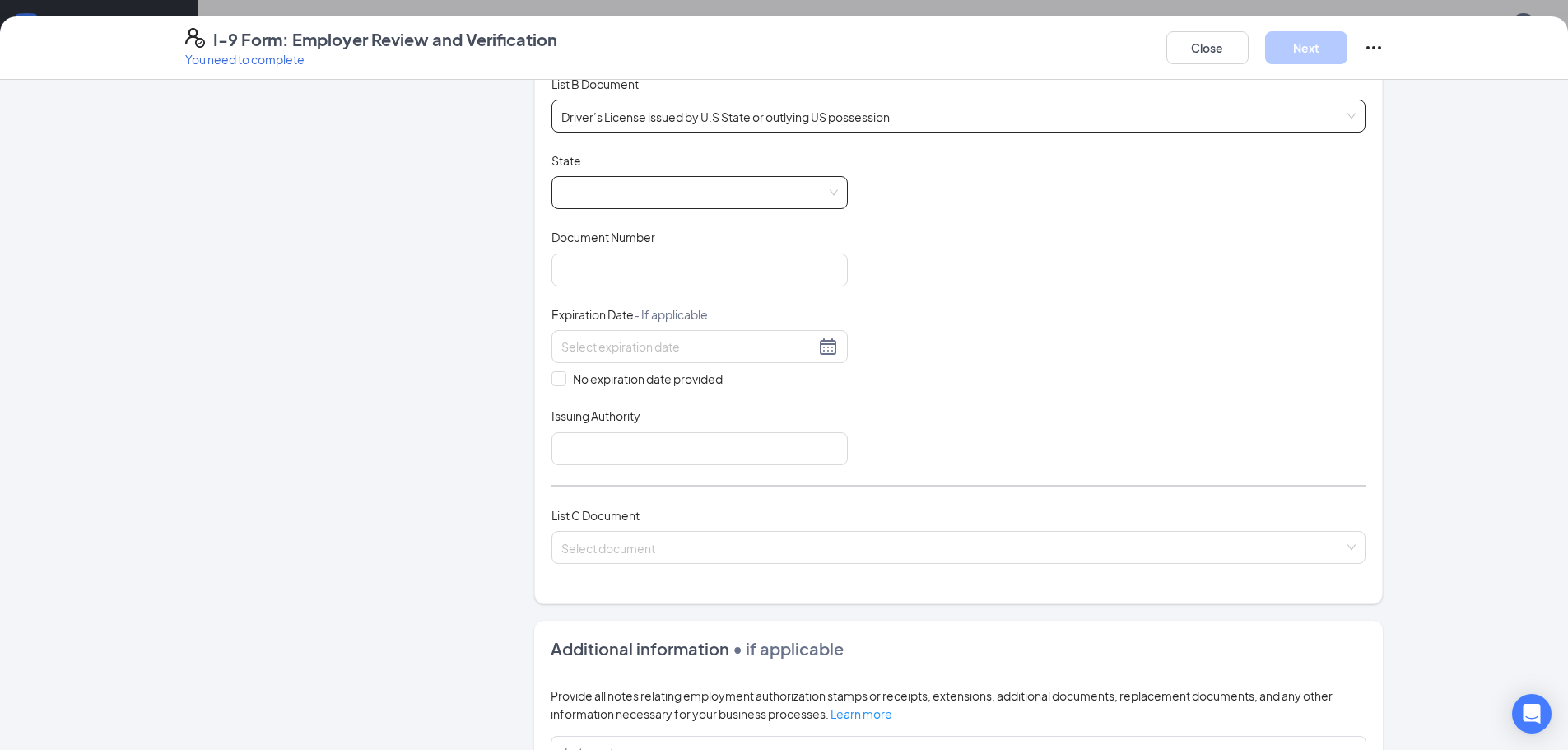
click at [606, 179] on span at bounding box center [698, 193] width 276 height 31
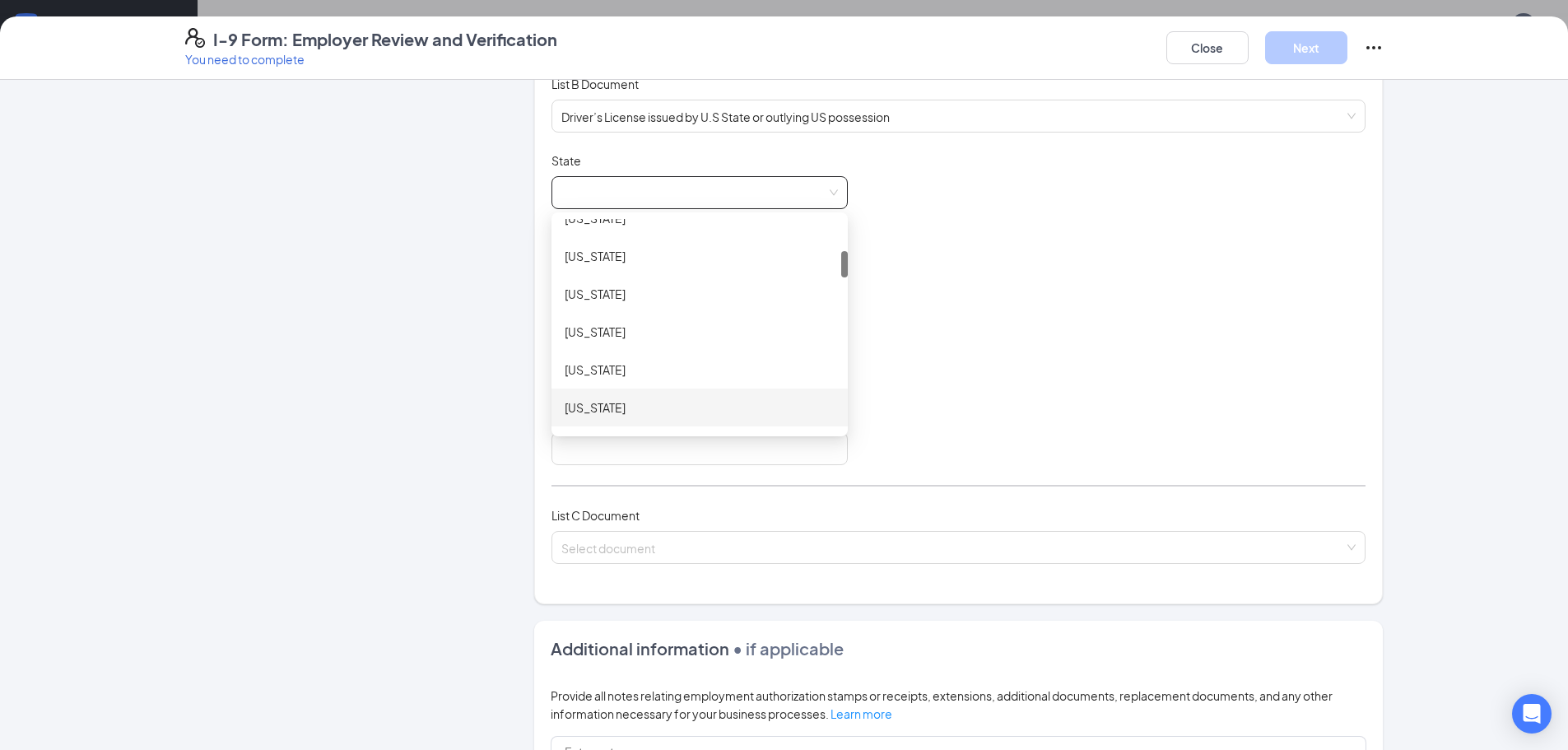
click at [607, 406] on div "[US_STATE]" at bounding box center [699, 407] width 270 height 18
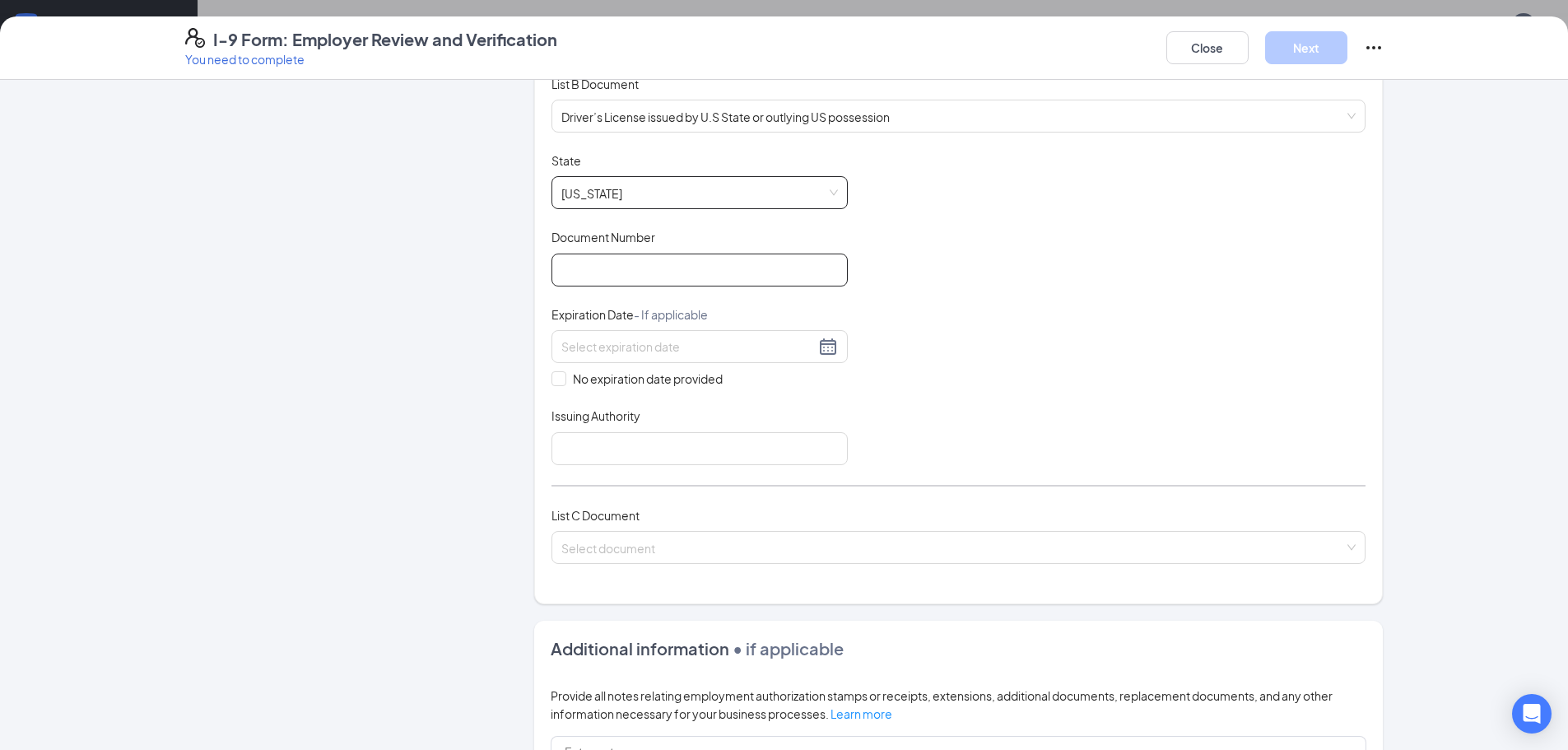
click at [602, 275] on input "Document Number" at bounding box center [698, 270] width 296 height 32
type input "053717276"
click at [627, 344] on input at bounding box center [688, 346] width 254 height 18
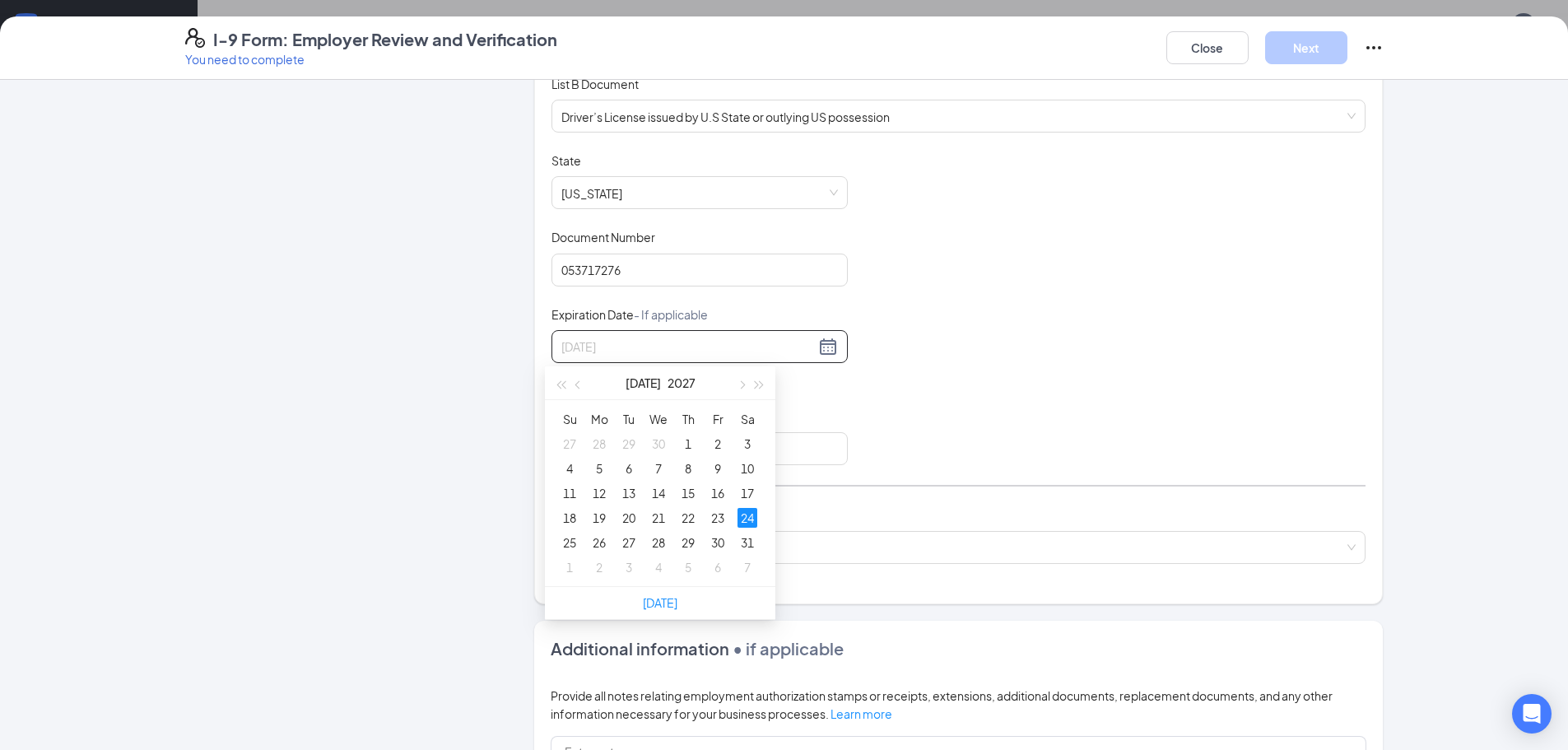
click at [754, 527] on div "24" at bounding box center [748, 518] width 20 height 20
type input "[DATE]"
click at [598, 448] on input "Issuing Authority" at bounding box center [698, 448] width 296 height 32
type input "GA DDS"
click at [941, 376] on div "Document Title Driver’s License issued by U.S State or outlying US possession S…" at bounding box center [957, 309] width 814 height 313
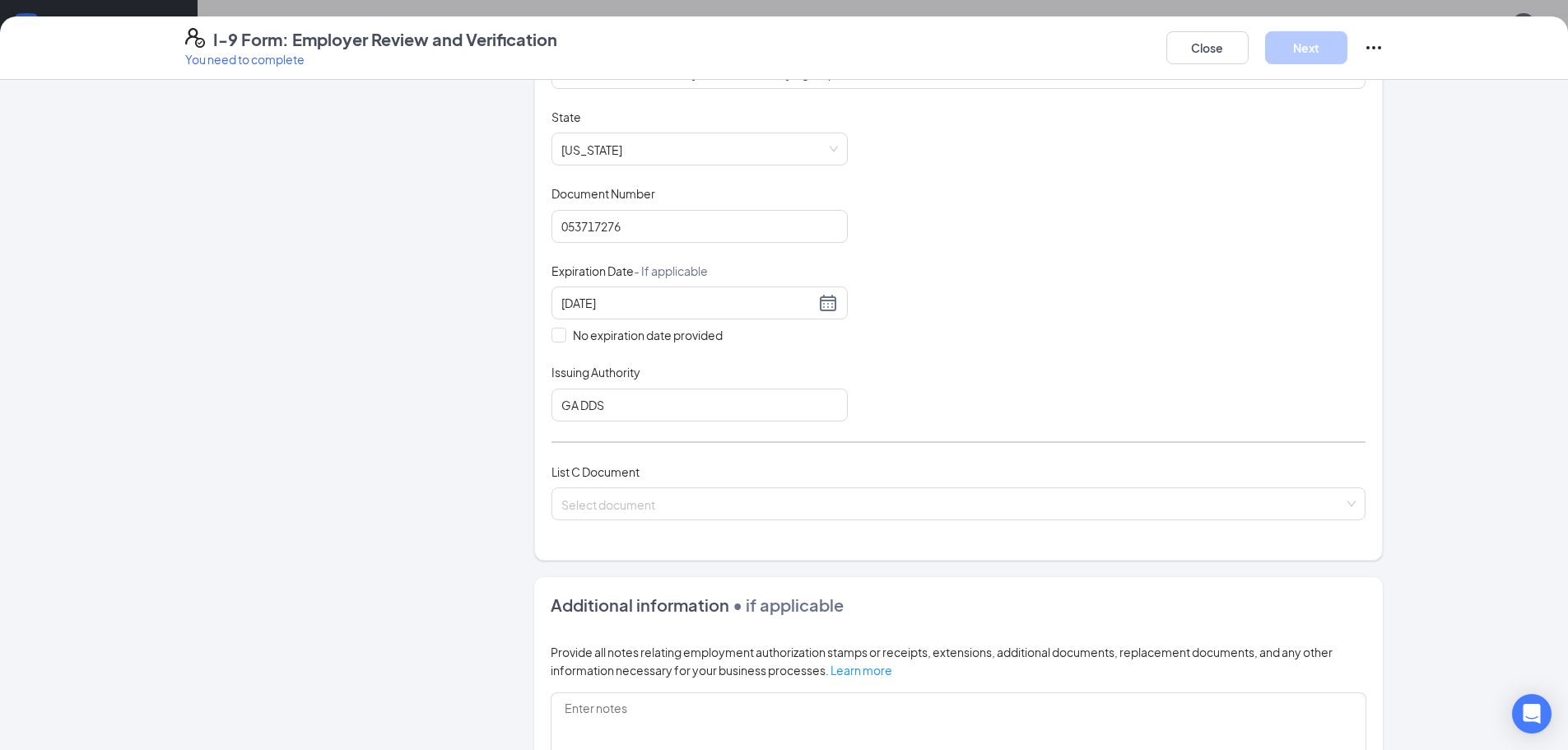
scroll to position [494, 0]
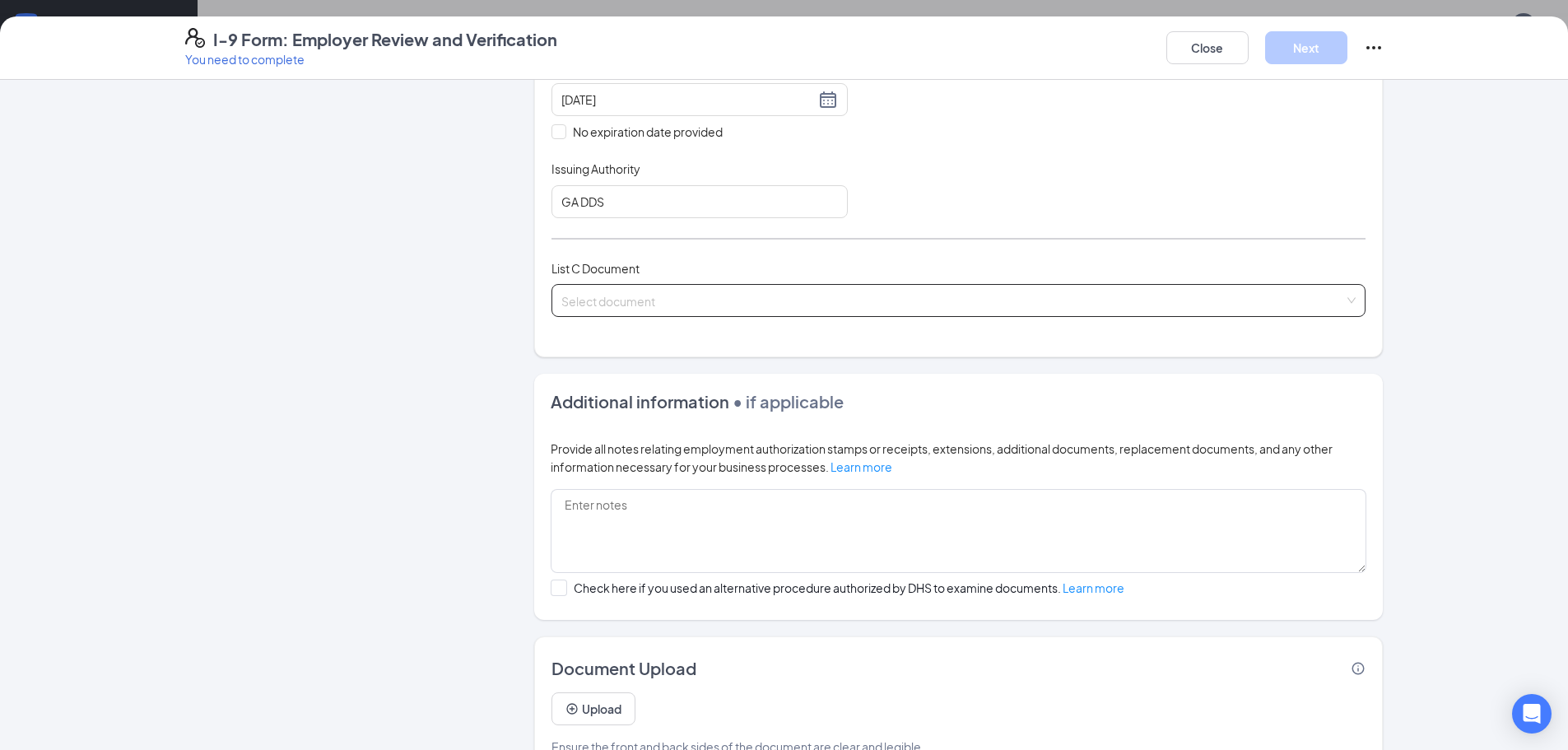
click at [635, 301] on input "search" at bounding box center [952, 296] width 783 height 25
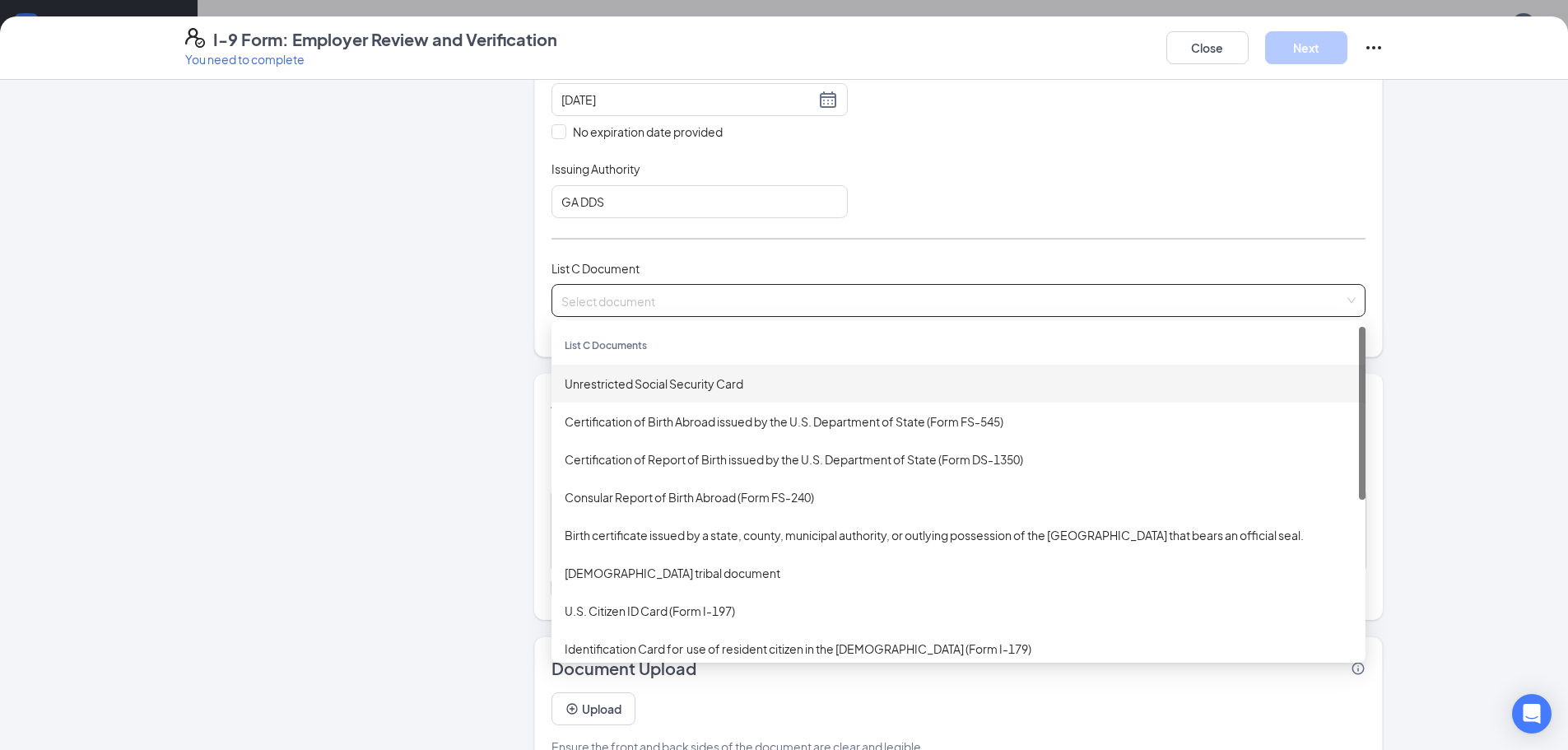
click at [634, 381] on div "Unrestricted Social Security Card" at bounding box center [958, 384] width 788 height 18
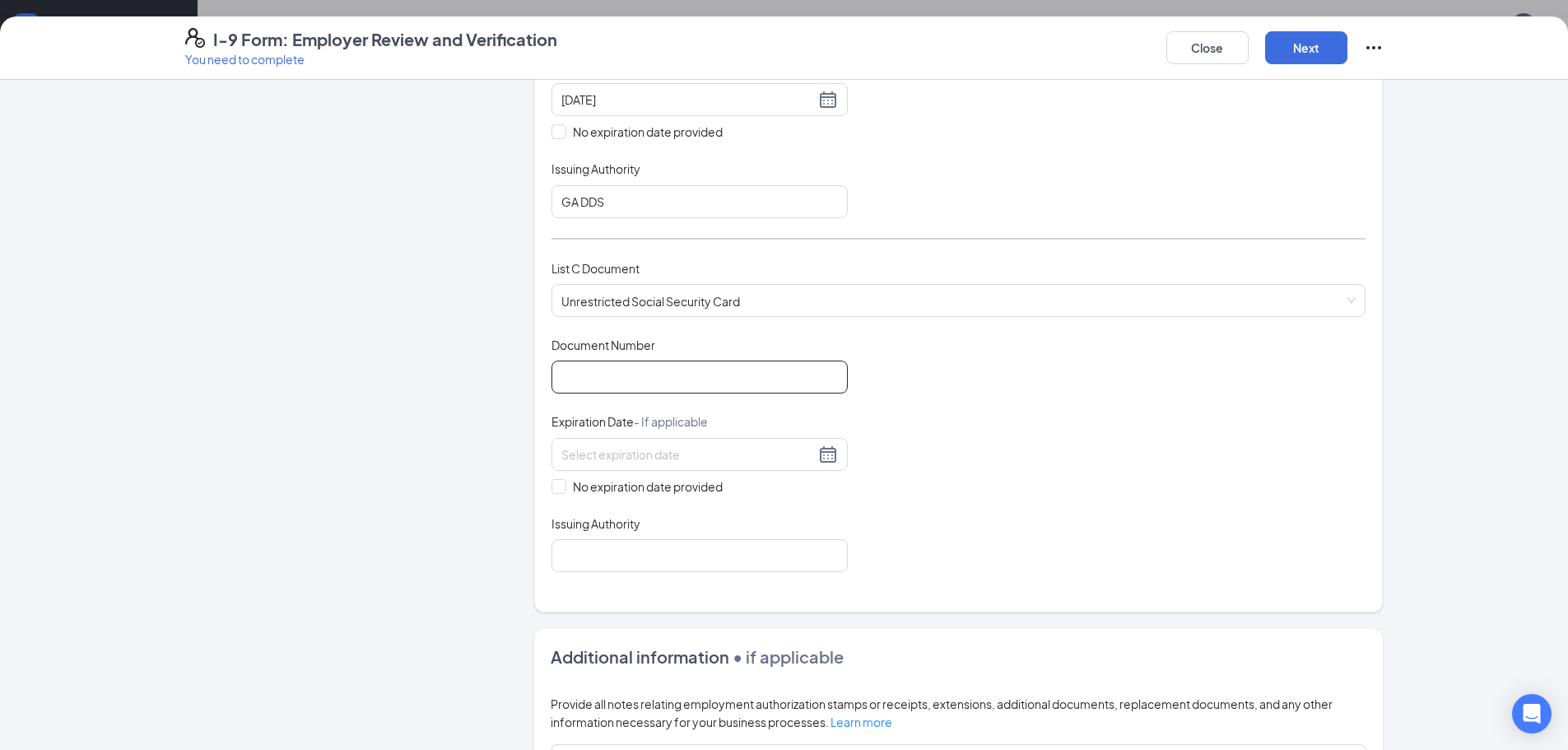
click at [672, 375] on input "Document Number" at bounding box center [698, 376] width 296 height 32
type input "260658665"
click at [557, 487] on span at bounding box center [558, 486] width 15 height 15
click at [557, 487] on input "No expiration date provided" at bounding box center [557, 485] width 12 height 12
checkbox input "true"
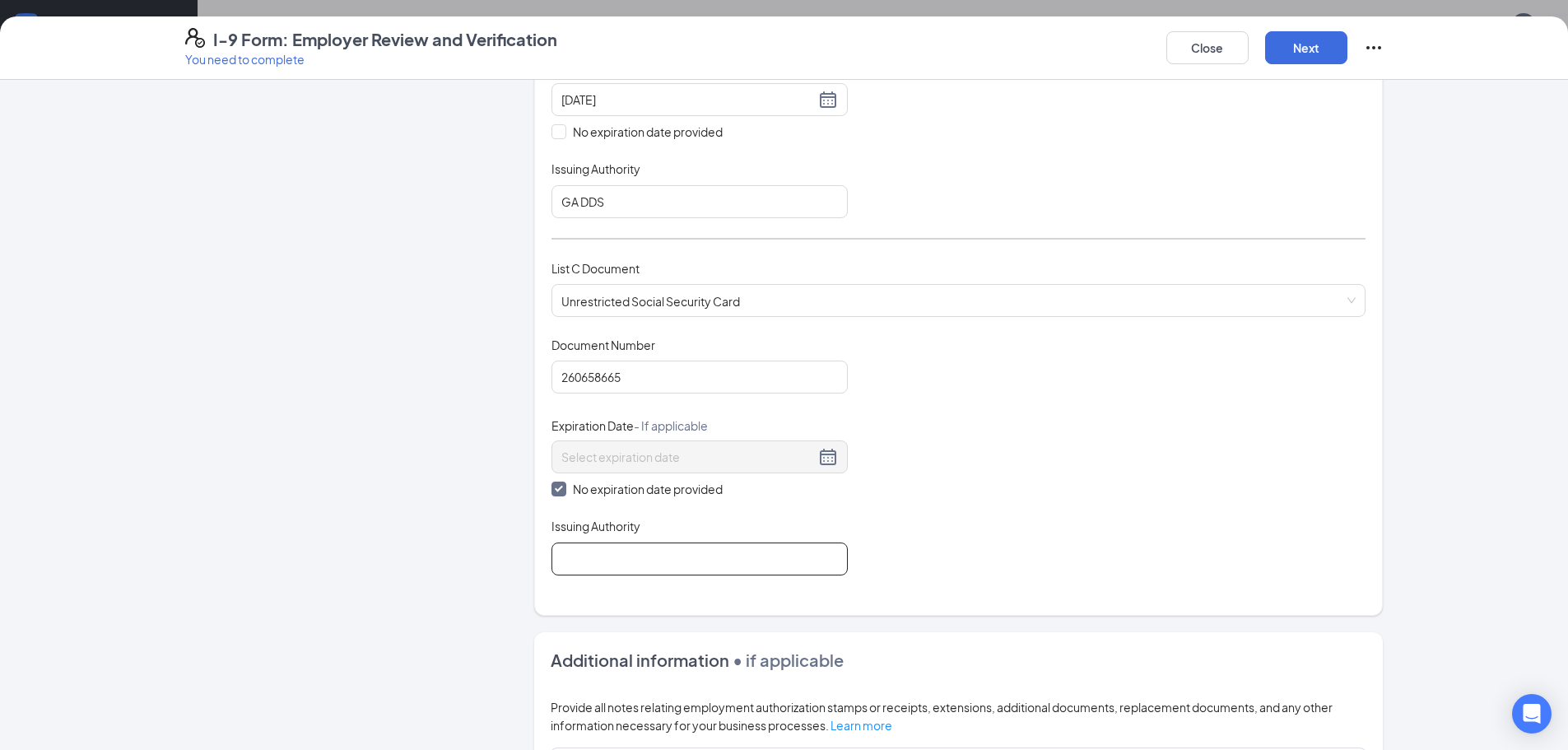
click at [607, 553] on input "Issuing Authority" at bounding box center [698, 558] width 296 height 32
type input "Social Security Administration"
click at [1014, 474] on div "Document Title Unrestricted Social Security Card Document Number 260658665 Expi…" at bounding box center [957, 456] width 814 height 239
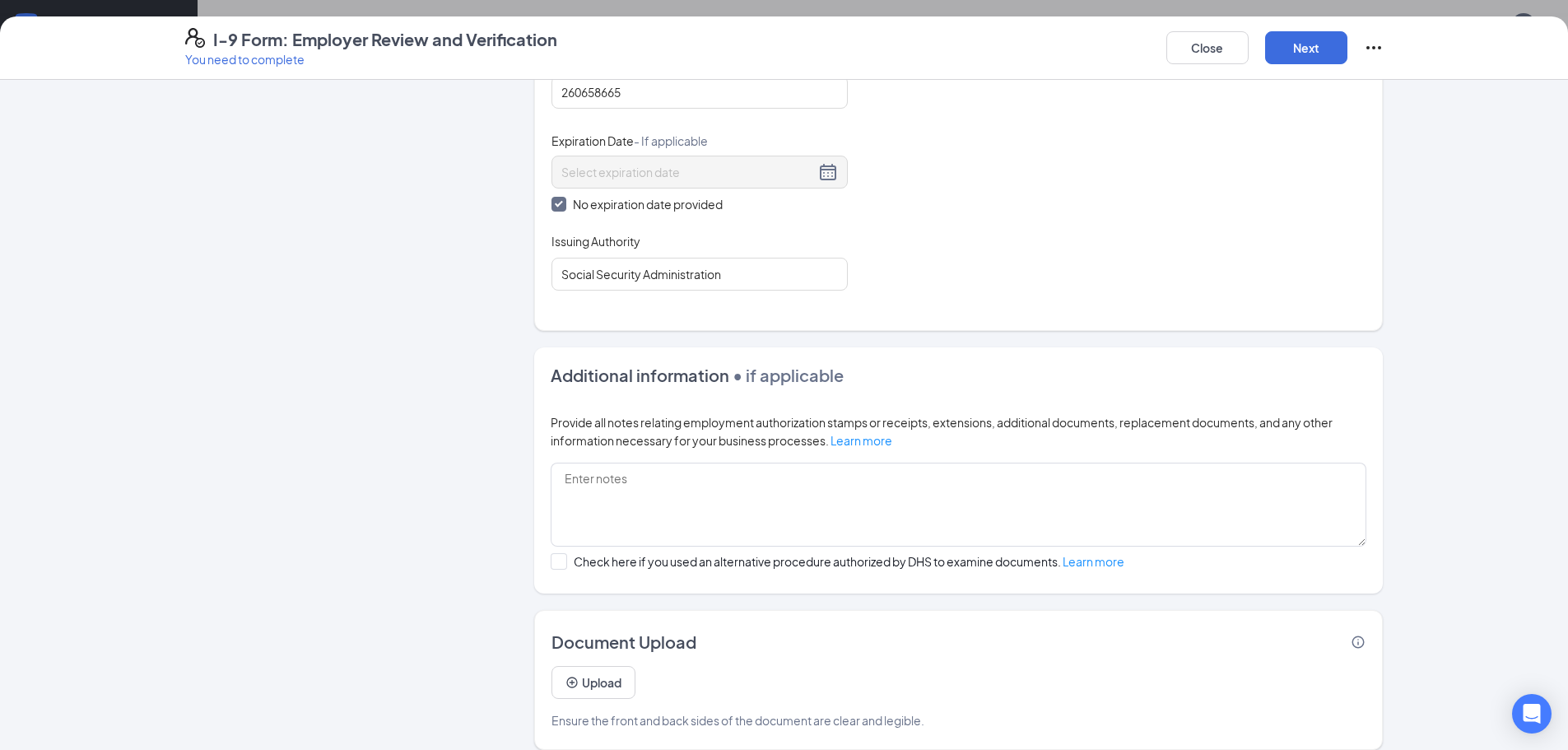
scroll to position [795, 0]
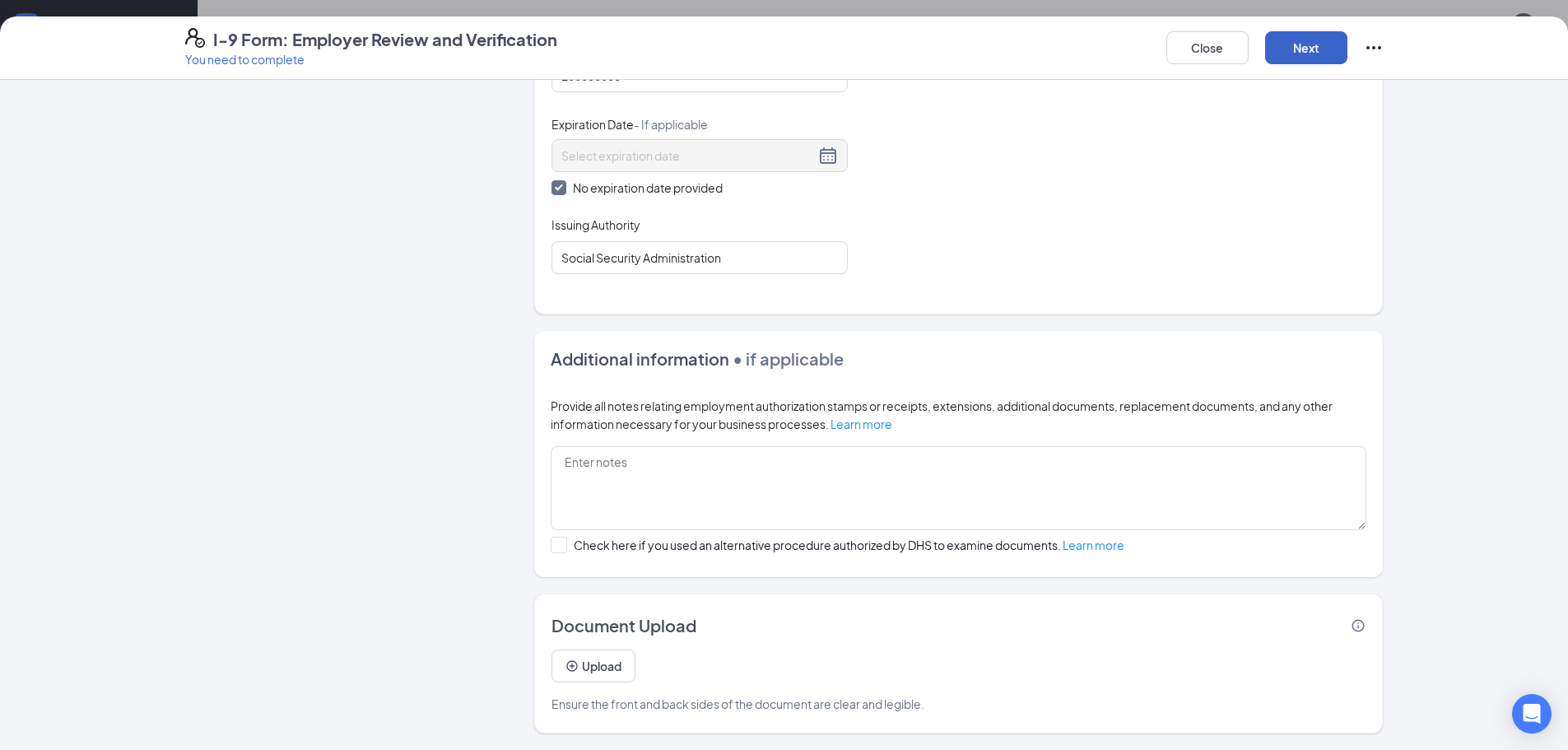
click at [1286, 42] on button "Next" at bounding box center [1306, 47] width 83 height 32
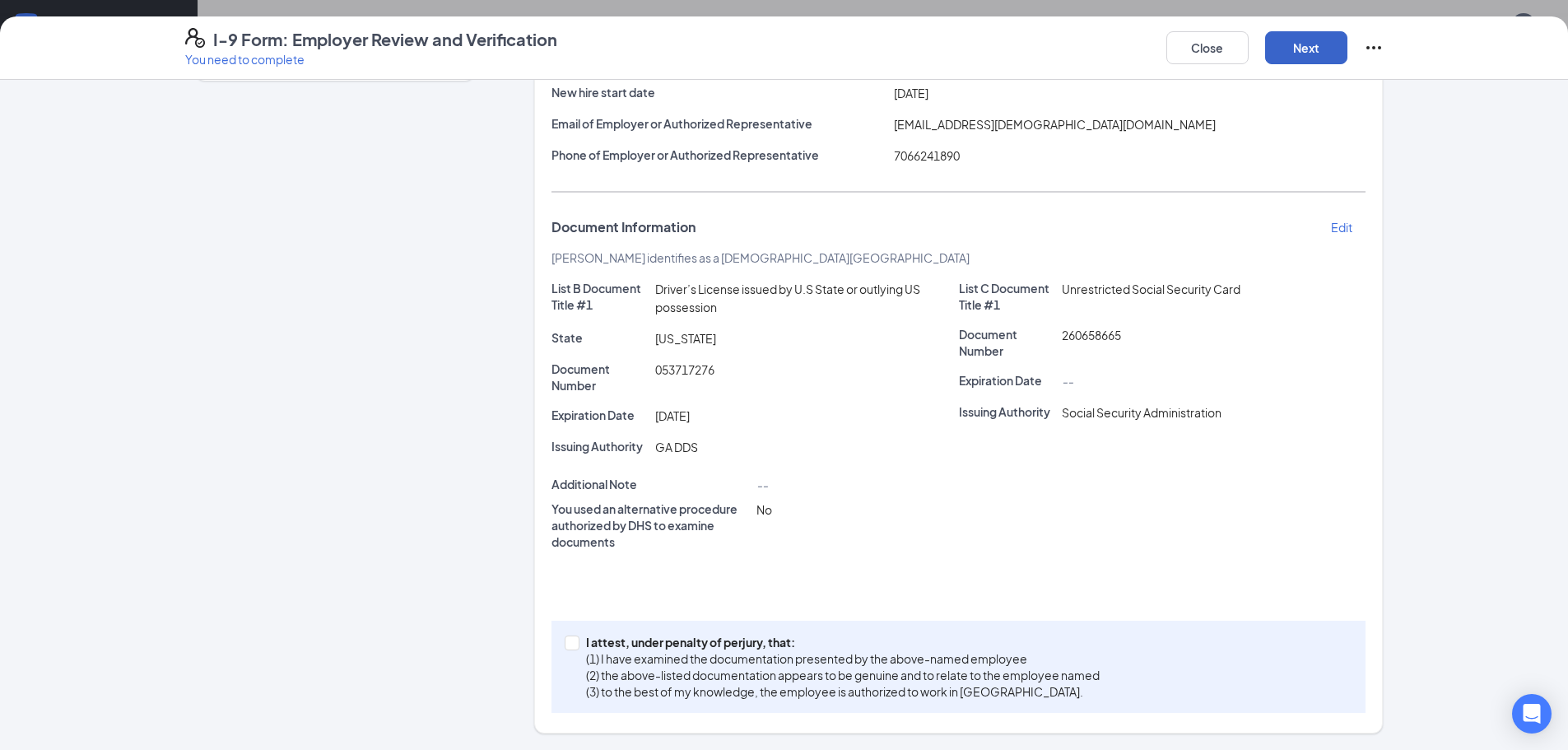
scroll to position [204, 0]
click at [565, 645] on input "I attest, under penalty of [PERSON_NAME], that: (1) I have examined the documen…" at bounding box center [571, 642] width 12 height 12
checkbox input "true"
click at [1291, 53] on button "Next" at bounding box center [1306, 47] width 83 height 32
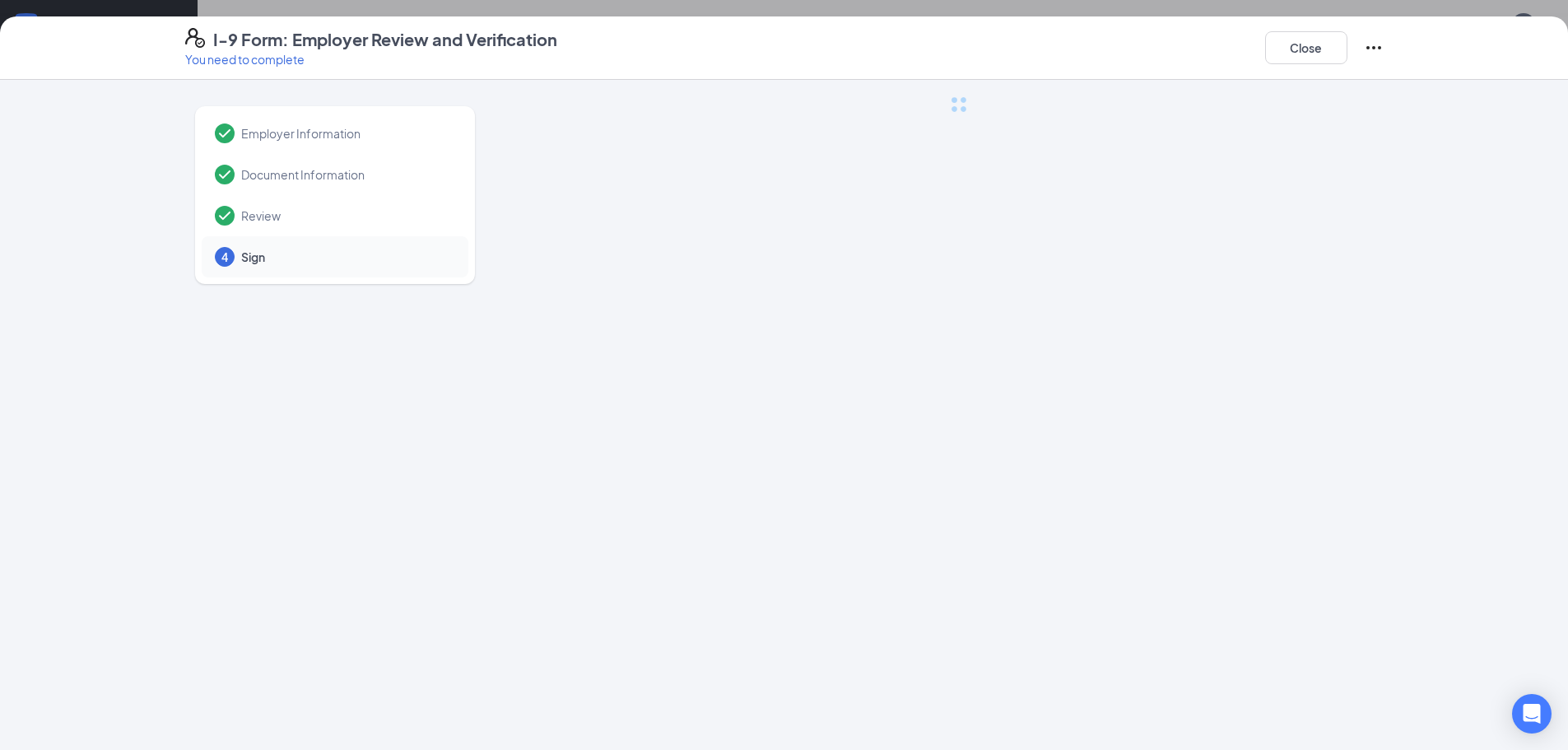
scroll to position [0, 0]
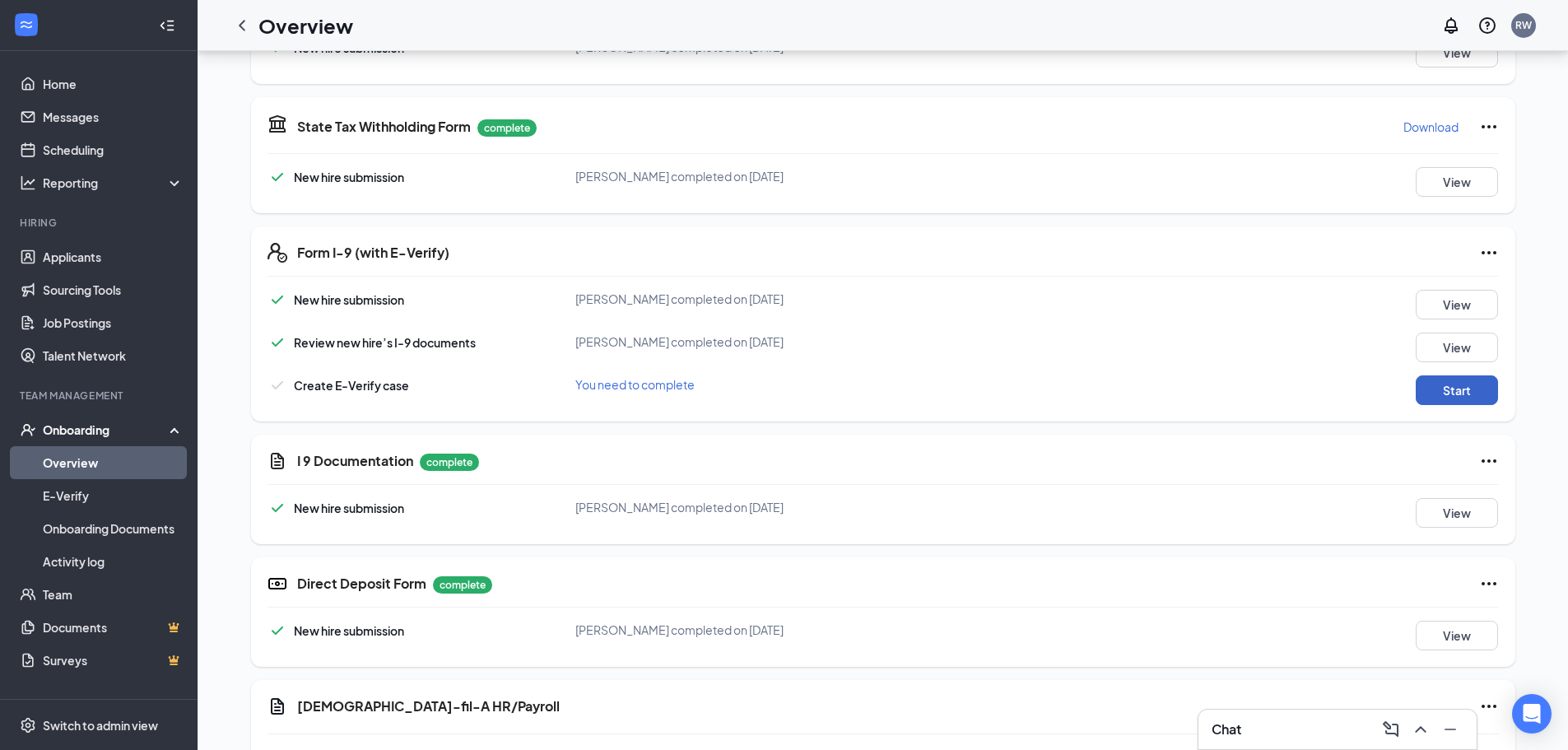
click at [1436, 395] on button "Start" at bounding box center [1457, 390] width 83 height 30
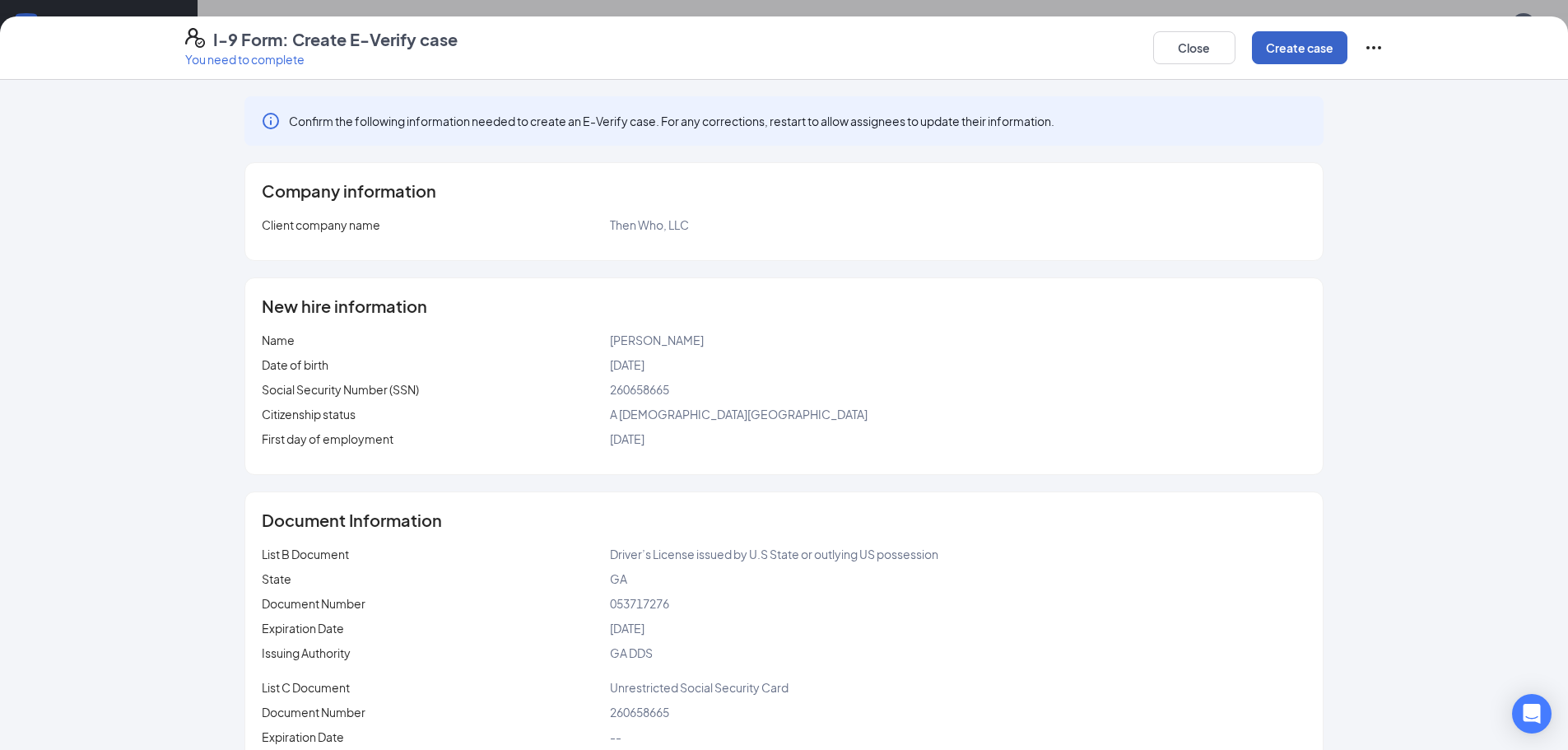
click at [1281, 53] on button "Create case" at bounding box center [1298, 47] width 95 height 32
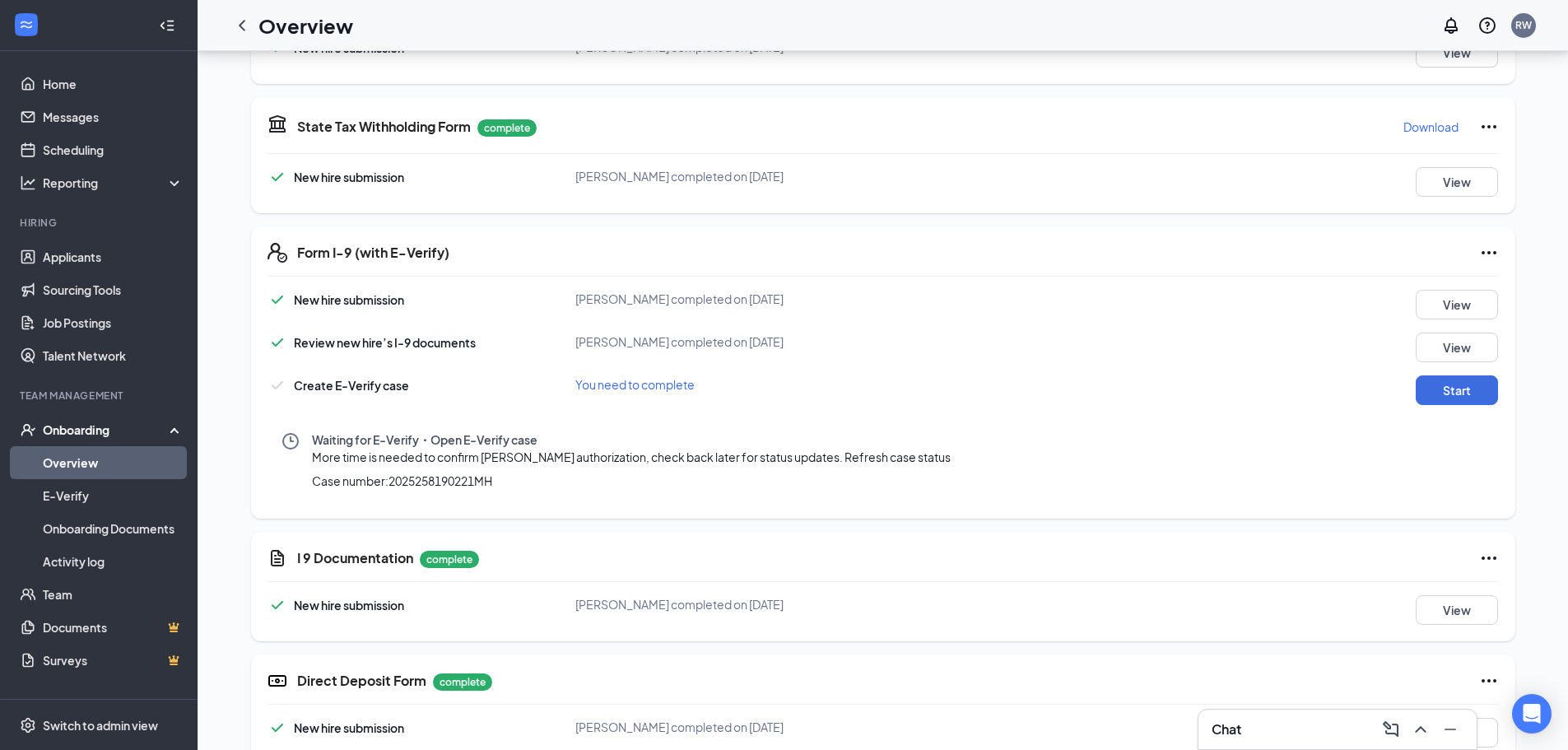
click at [898, 456] on span "Refresh case status" at bounding box center [897, 457] width 106 height 15
click at [911, 461] on span "Refresh case status" at bounding box center [897, 457] width 106 height 15
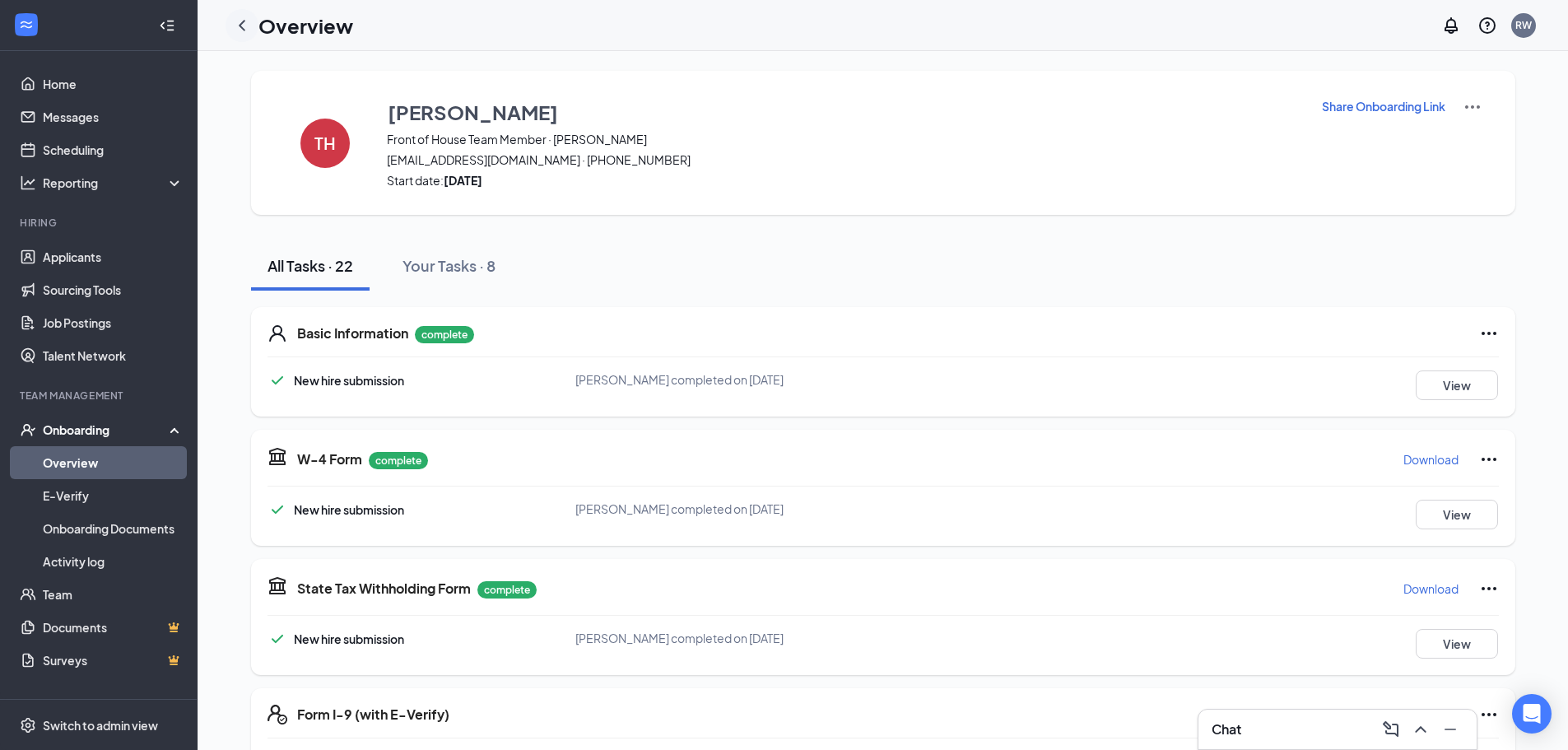
click at [239, 24] on icon "ChevronLeft" at bounding box center [242, 26] width 20 height 20
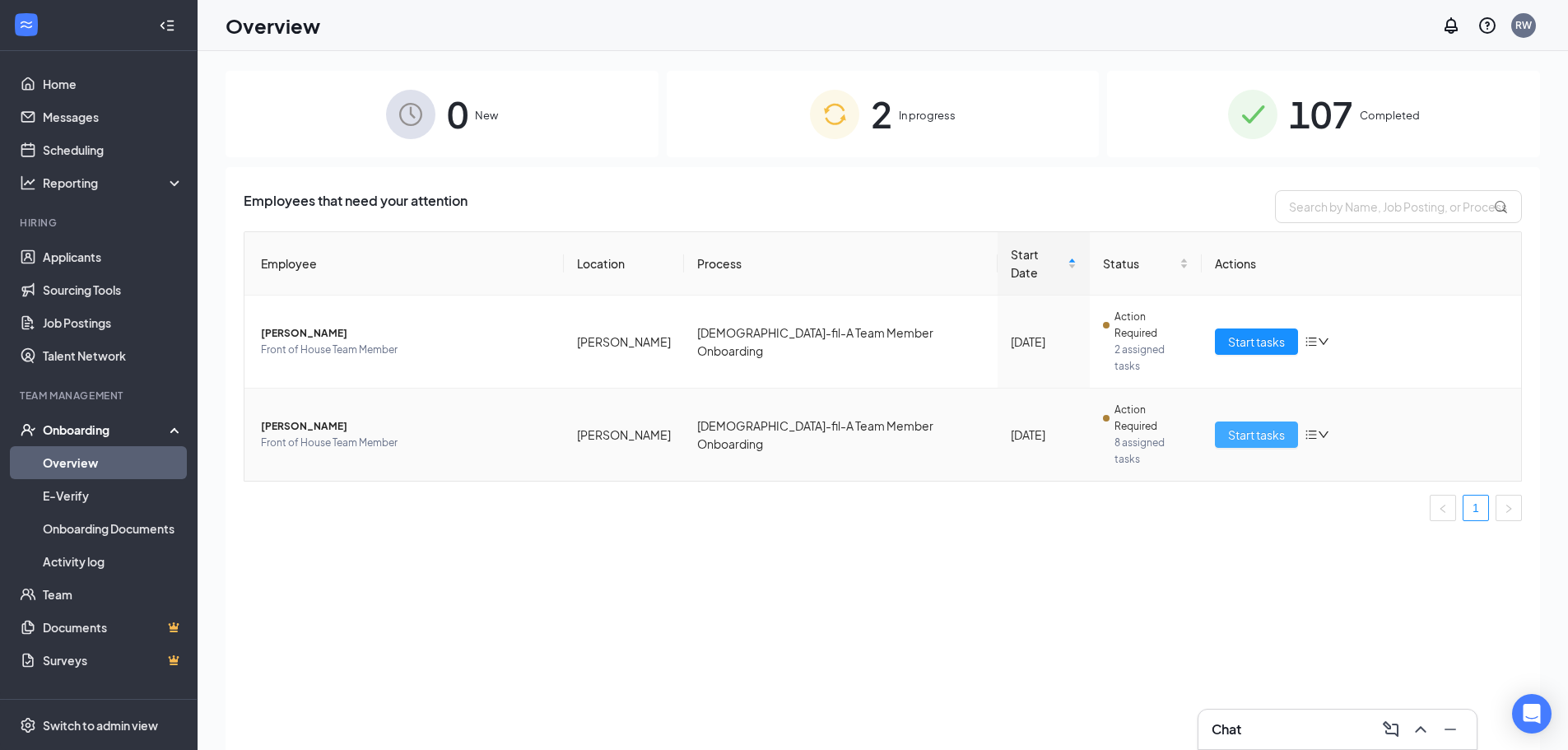
click at [1262, 425] on span "Start tasks" at bounding box center [1256, 434] width 57 height 18
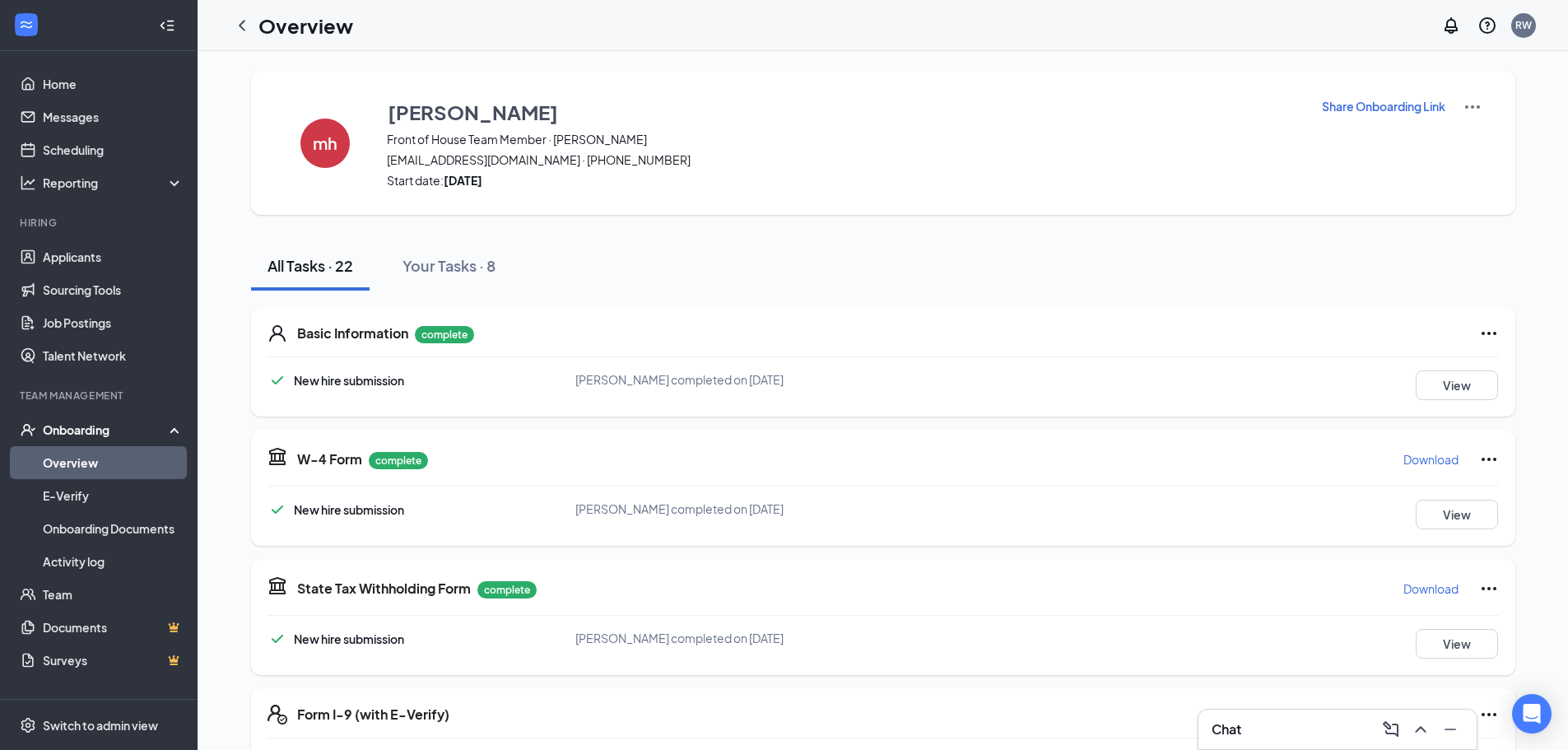
click at [1473, 107] on img at bounding box center [1472, 107] width 20 height 20
click at [1464, 137] on span "View details" at bounding box center [1471, 137] width 64 height 18
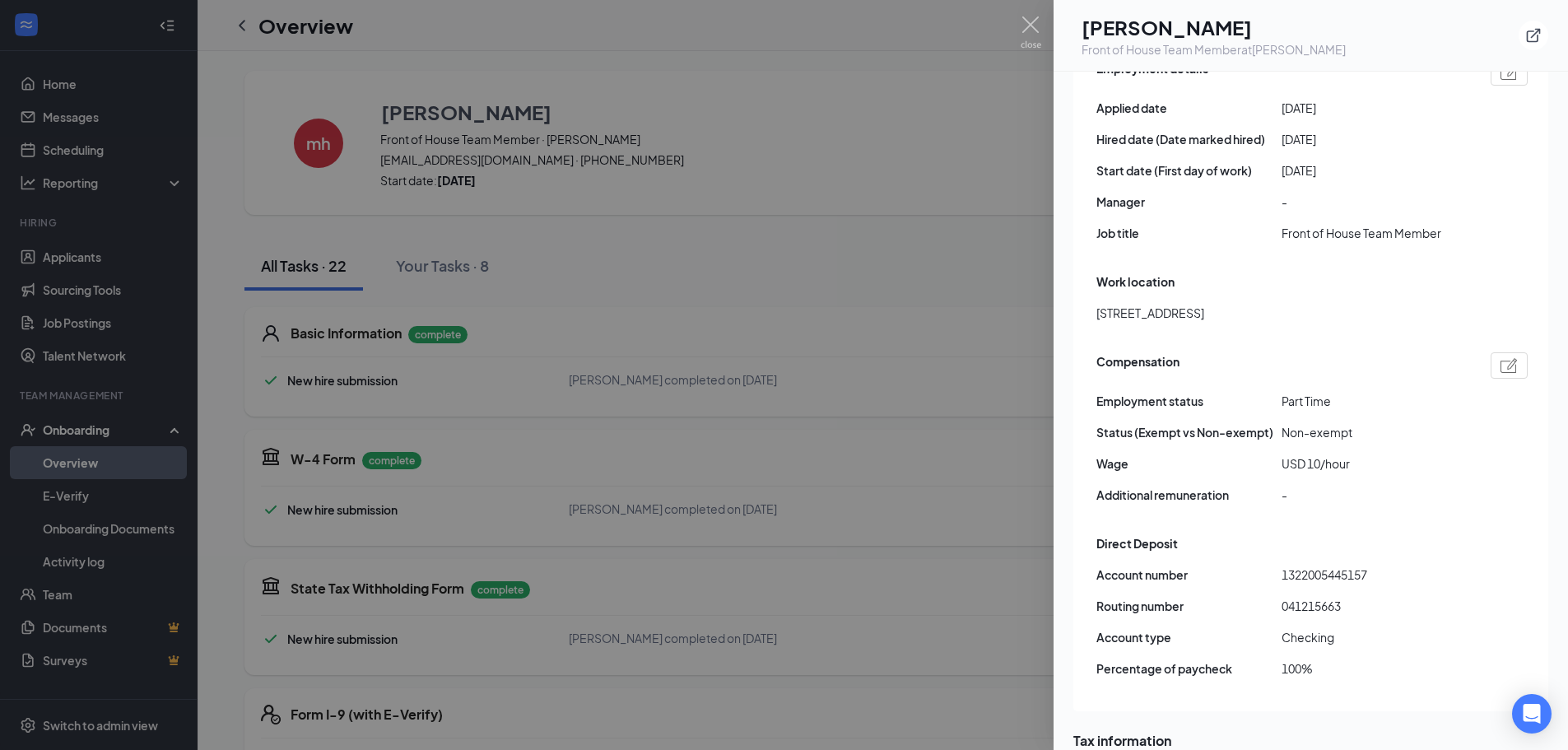
scroll to position [988, 0]
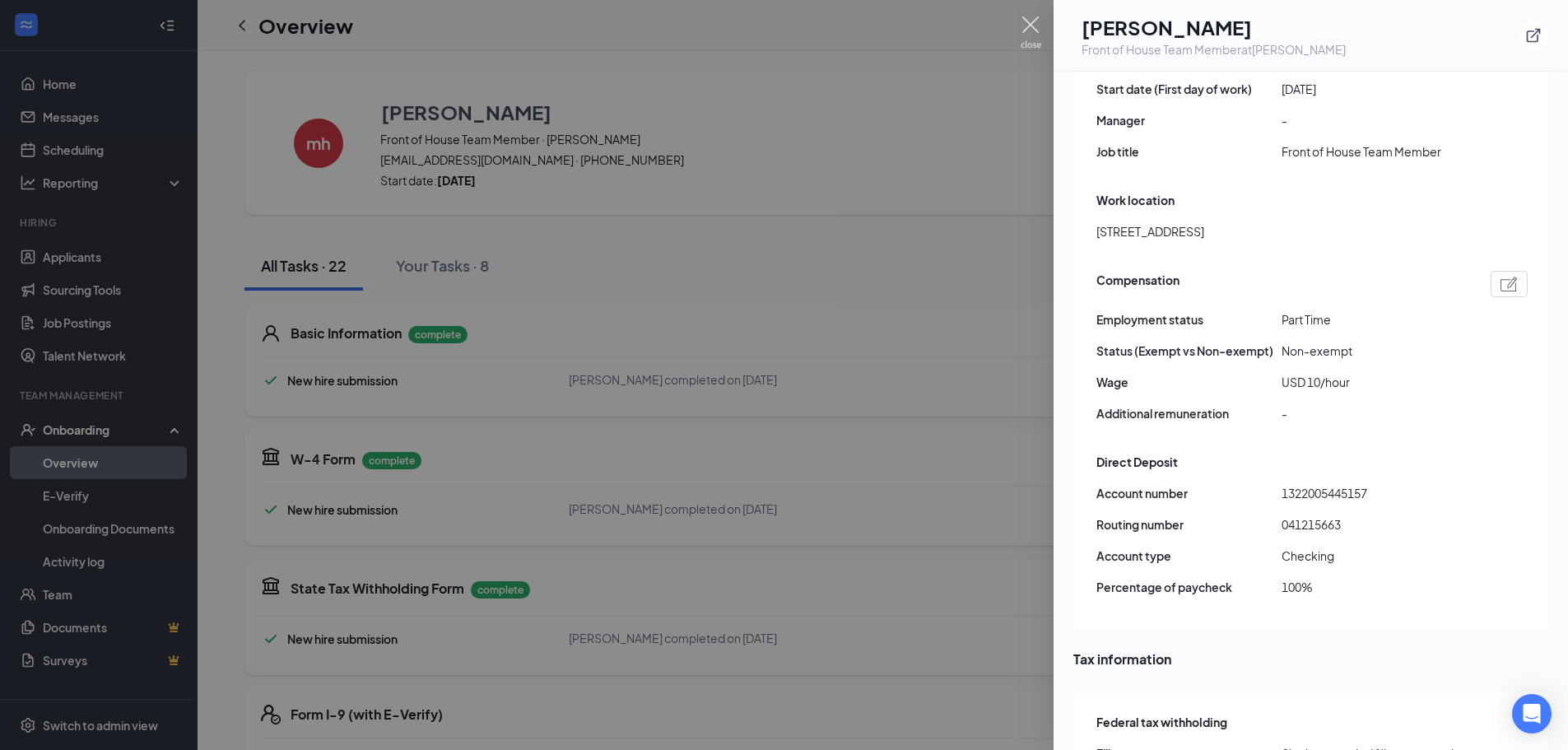
click at [1022, 29] on img at bounding box center [1030, 32] width 21 height 32
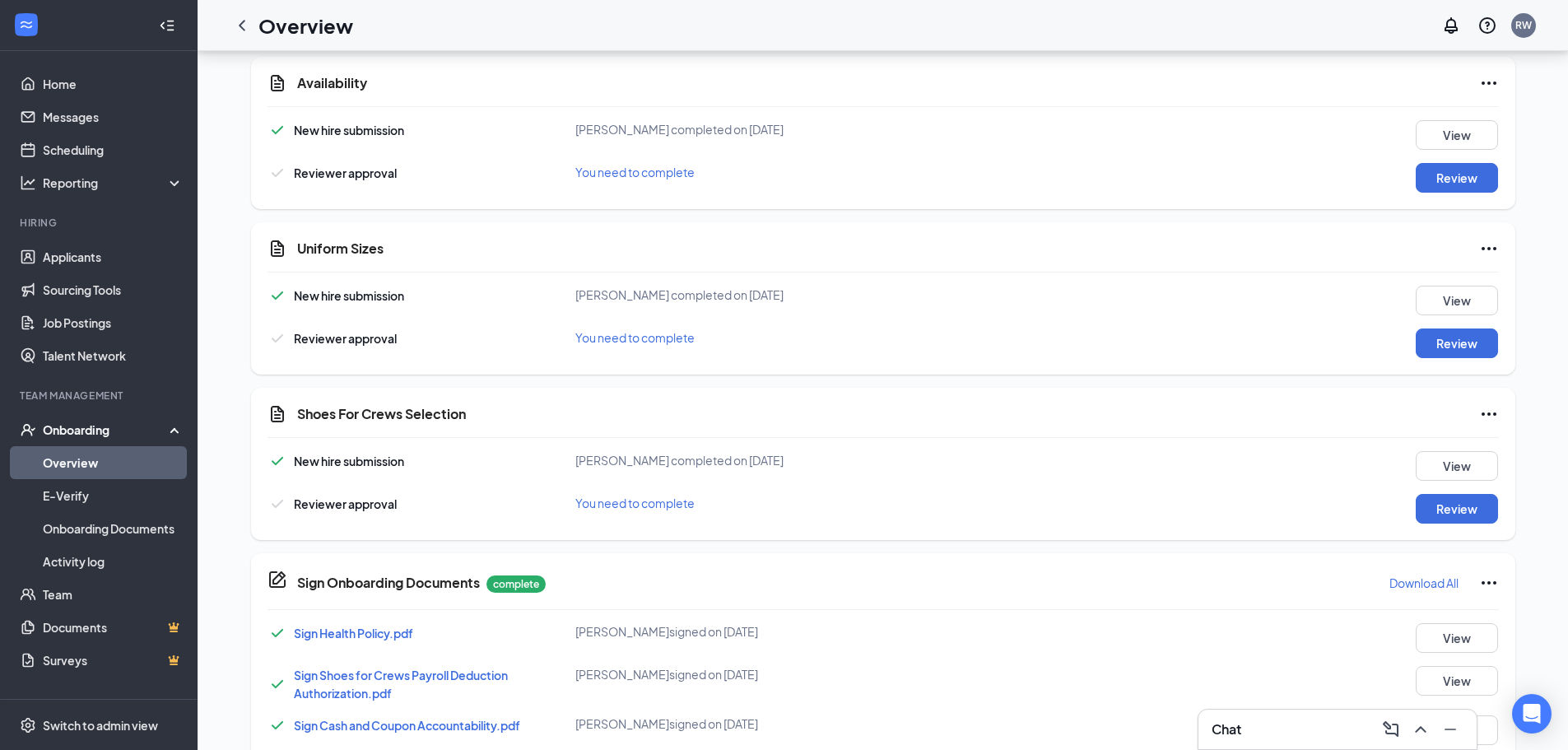
scroll to position [1552, 0]
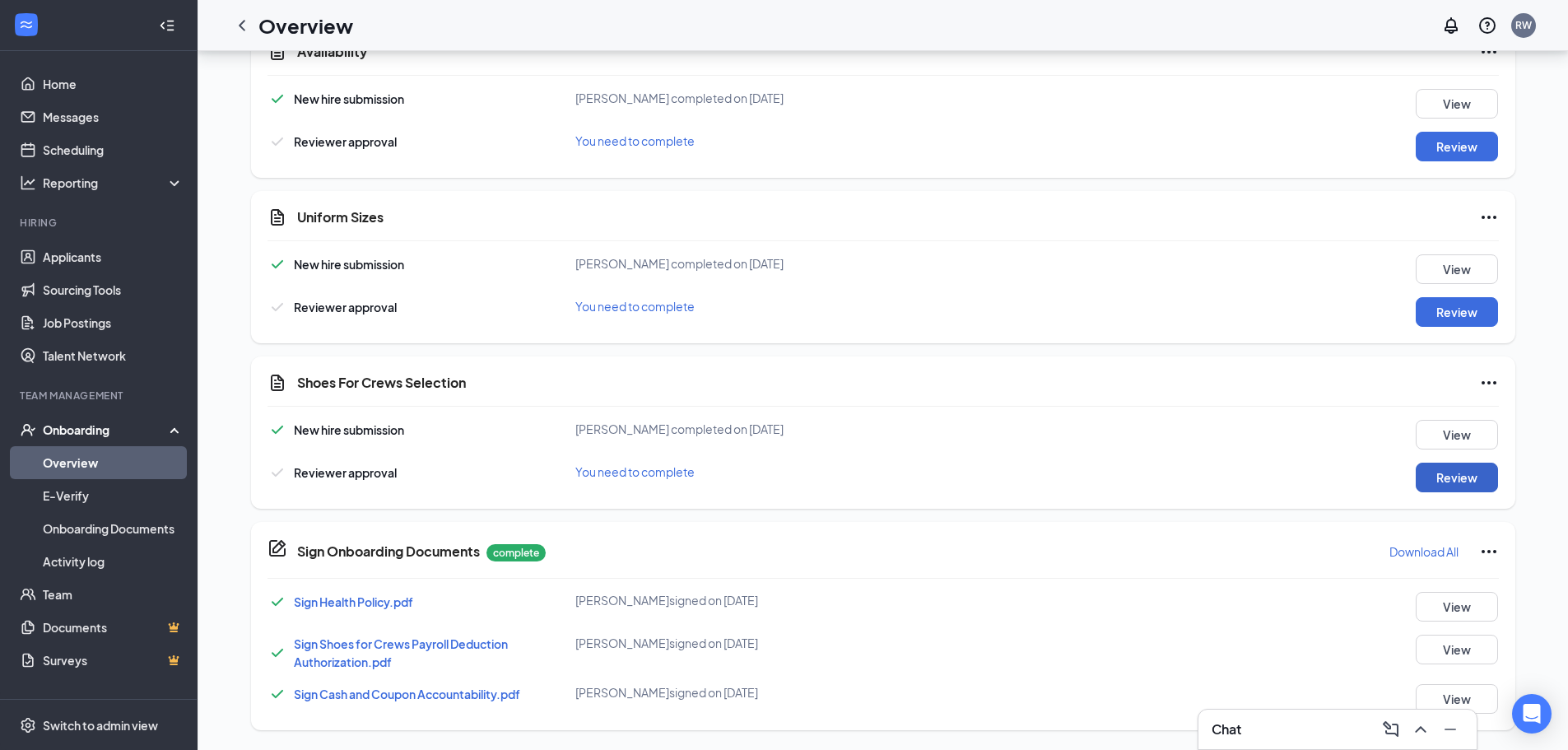
click at [1462, 481] on button "Review" at bounding box center [1457, 477] width 83 height 30
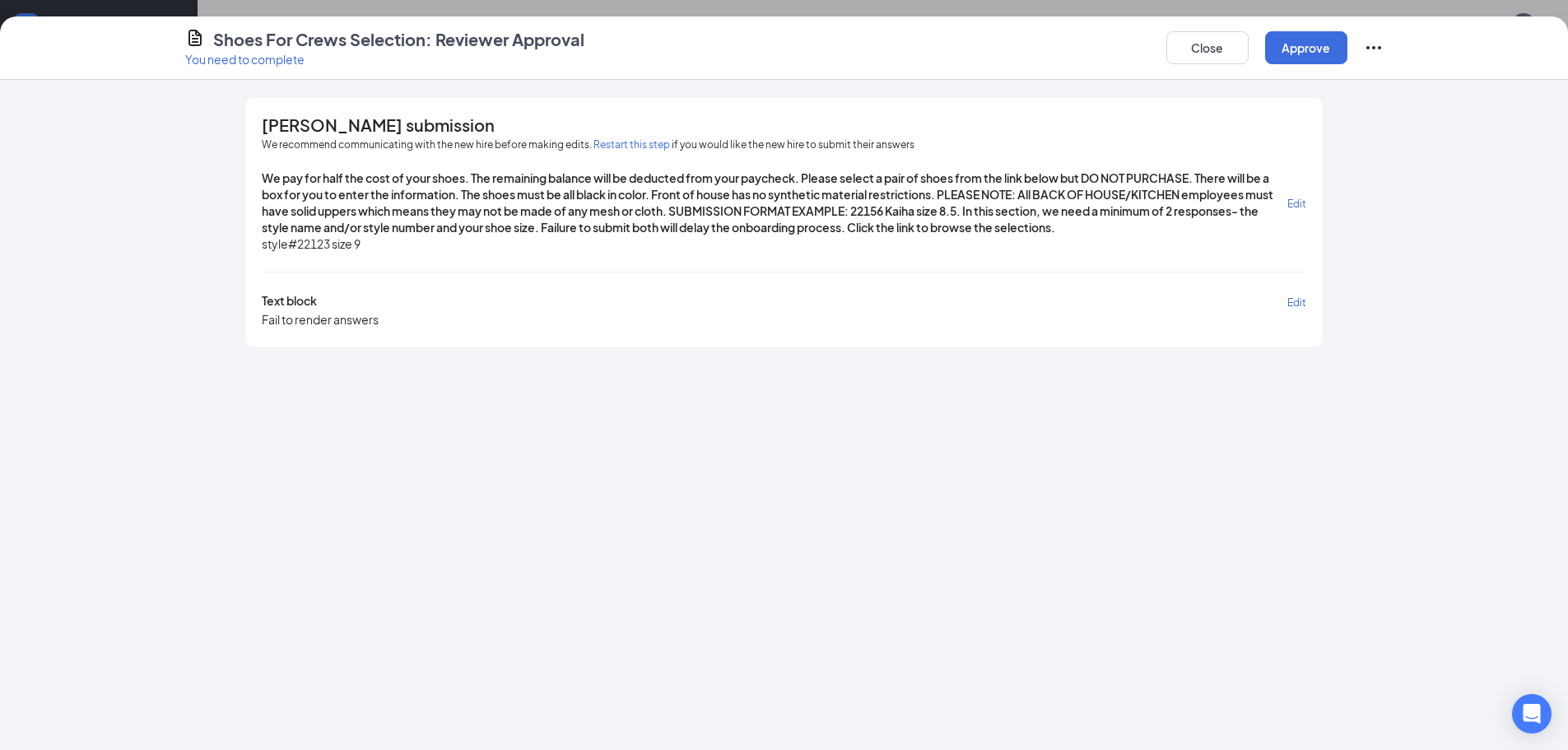
click at [634, 144] on button "Restart this step" at bounding box center [632, 145] width 77 height 17
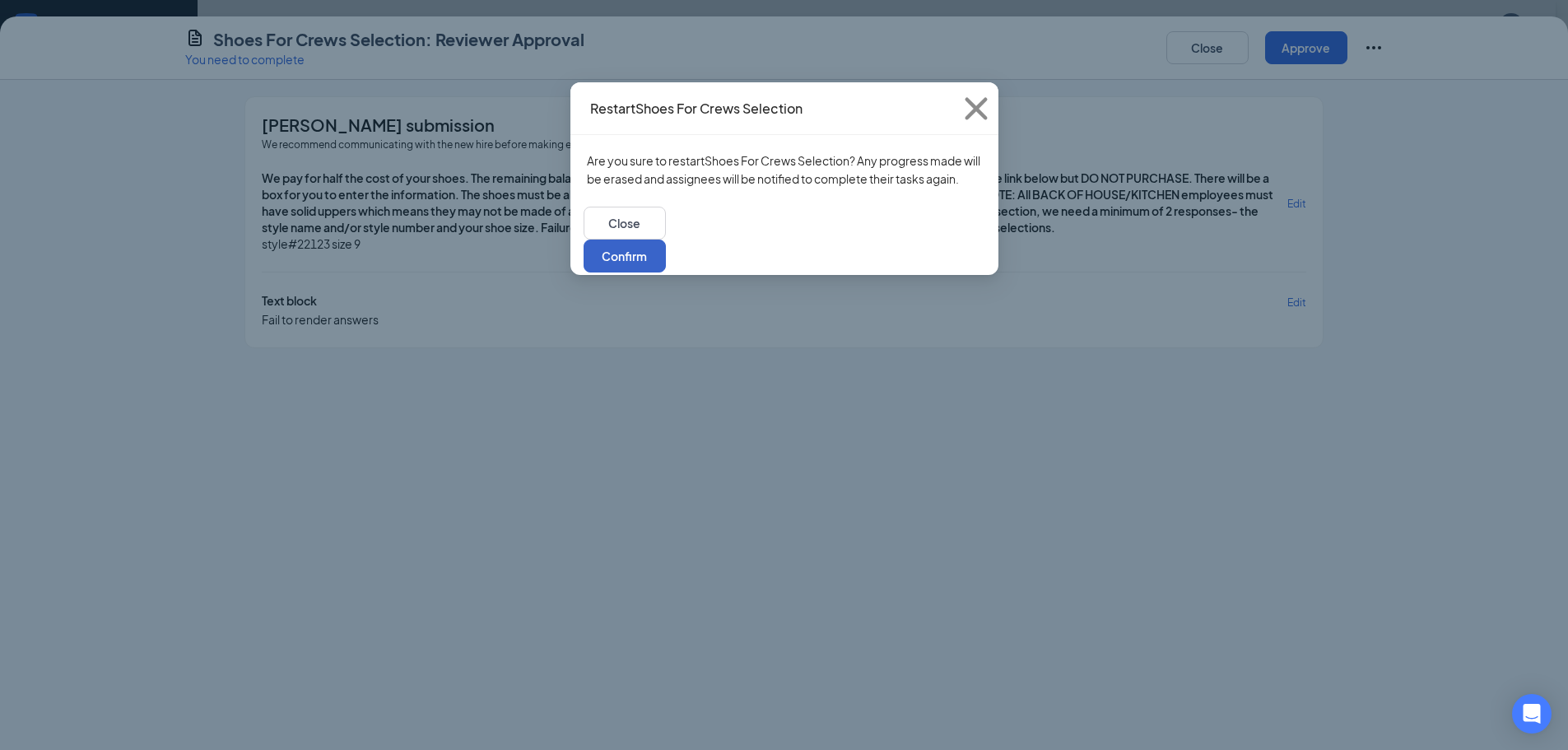
click at [666, 254] on button "Confirm" at bounding box center [625, 255] width 83 height 32
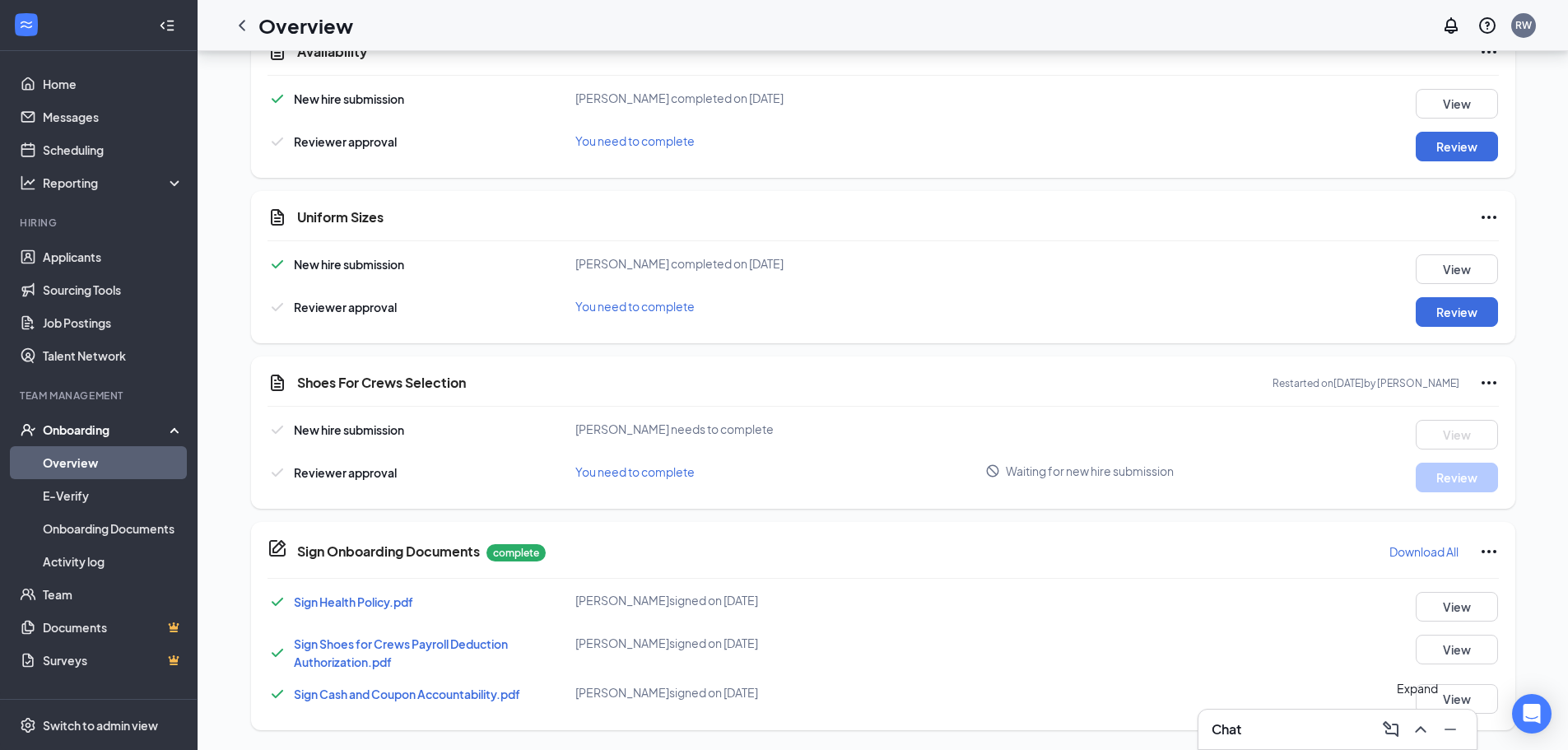
click at [1418, 727] on icon "ChevronUp" at bounding box center [1420, 729] width 20 height 20
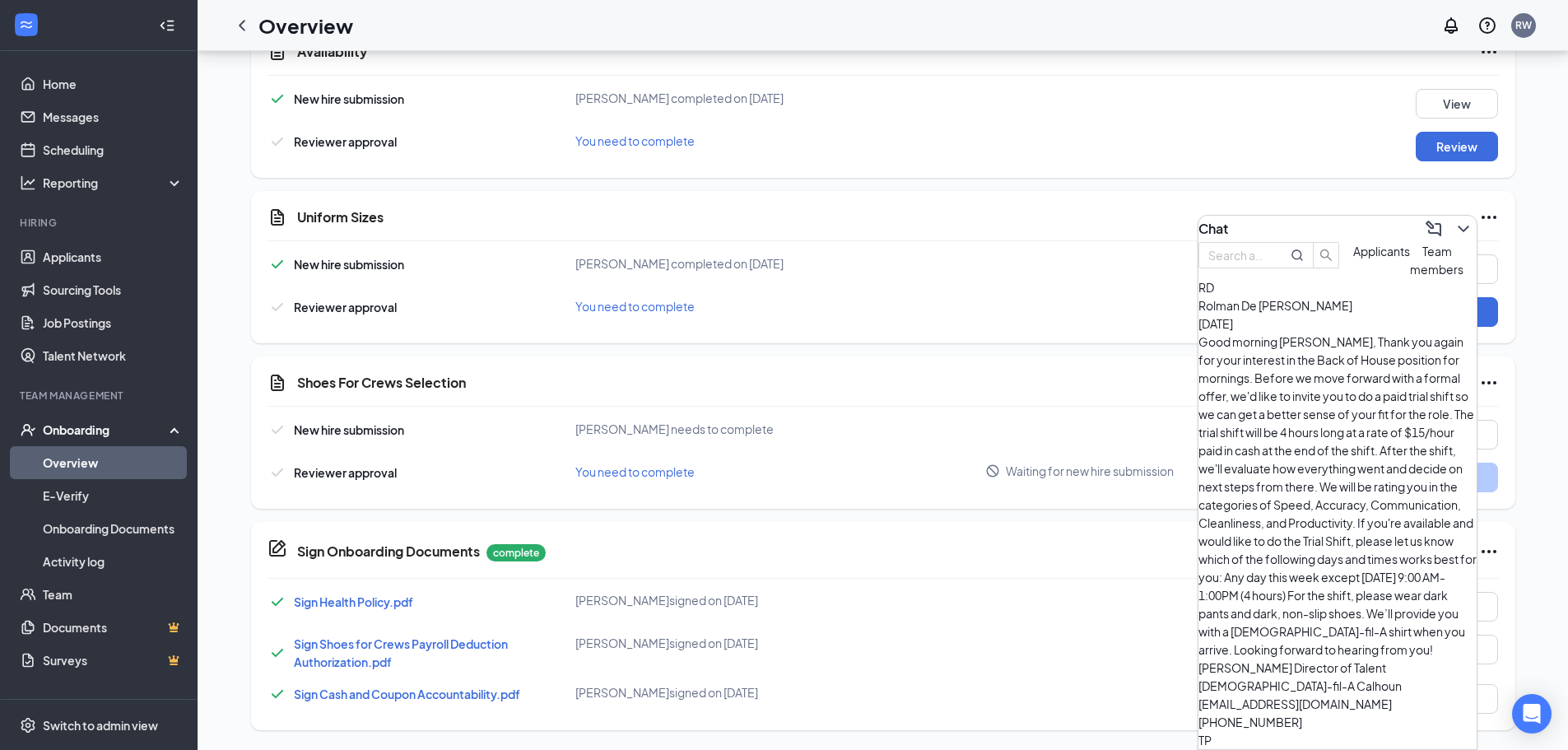
click at [1410, 277] on span "Team members" at bounding box center [1436, 260] width 53 height 32
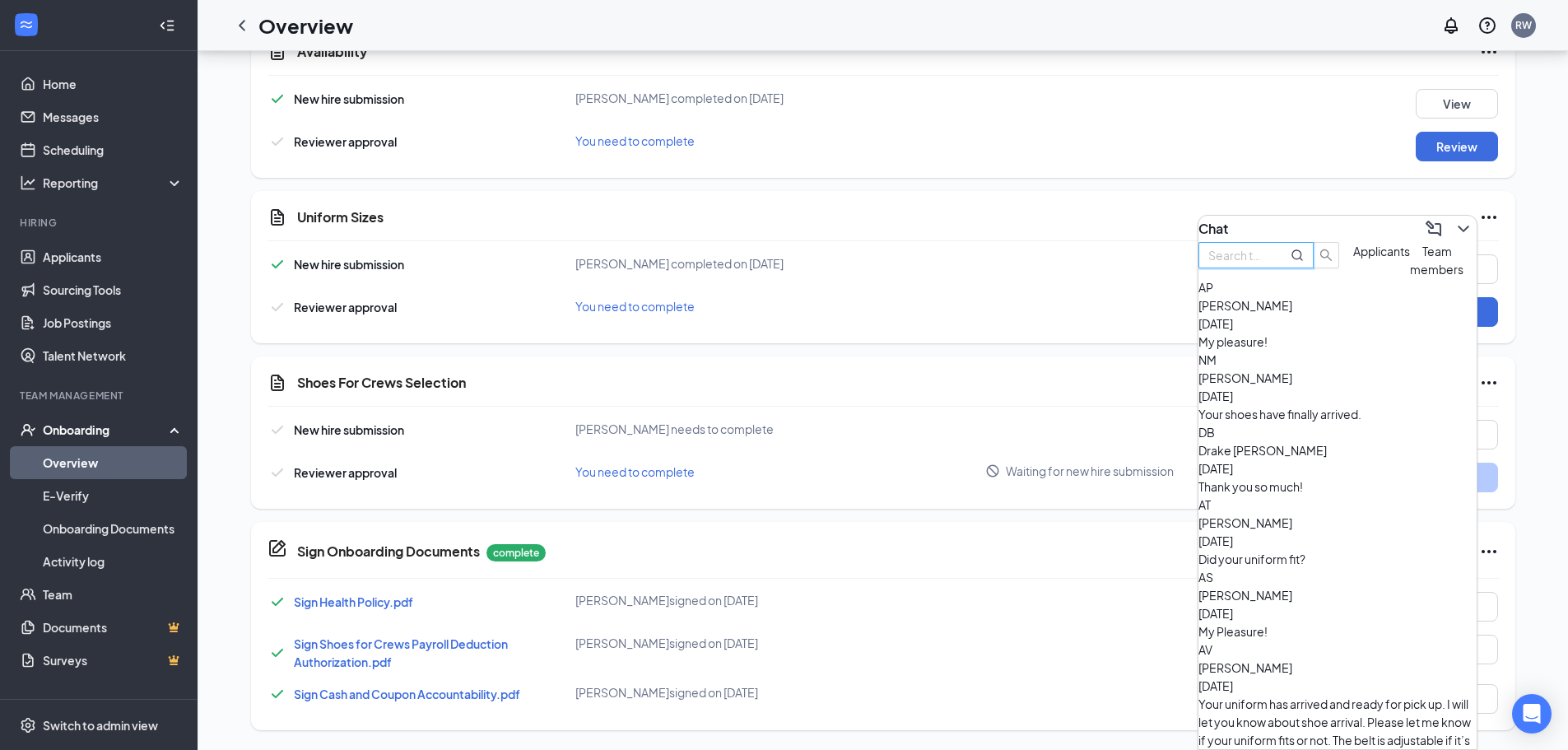
click at [1267, 265] on input "text" at bounding box center [1237, 255] width 59 height 18
click at [1423, 221] on icon "ComposeMessage" at bounding box center [1433, 229] width 20 height 20
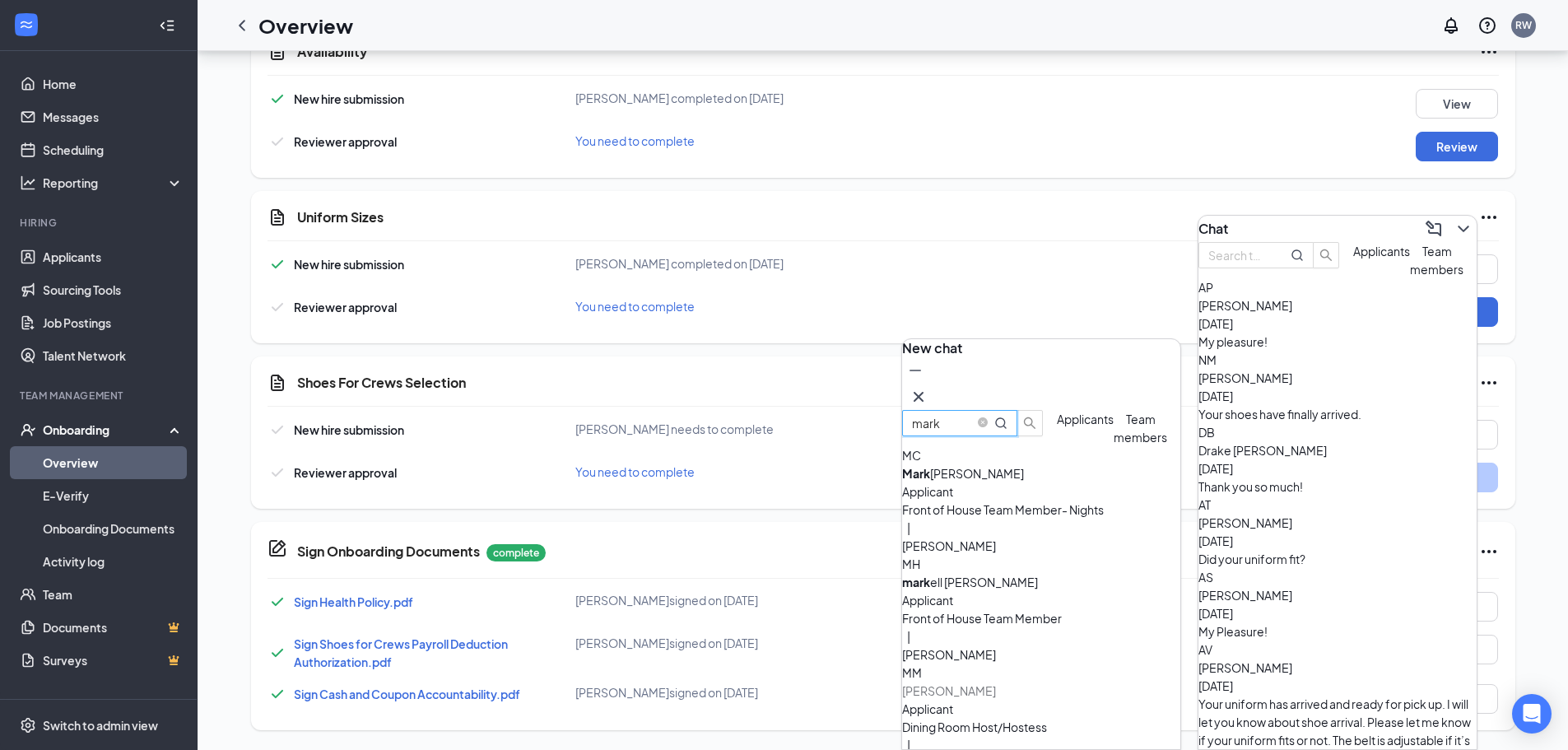
type input "mark"
click at [1033, 609] on div "Applicant" at bounding box center [1041, 600] width 278 height 18
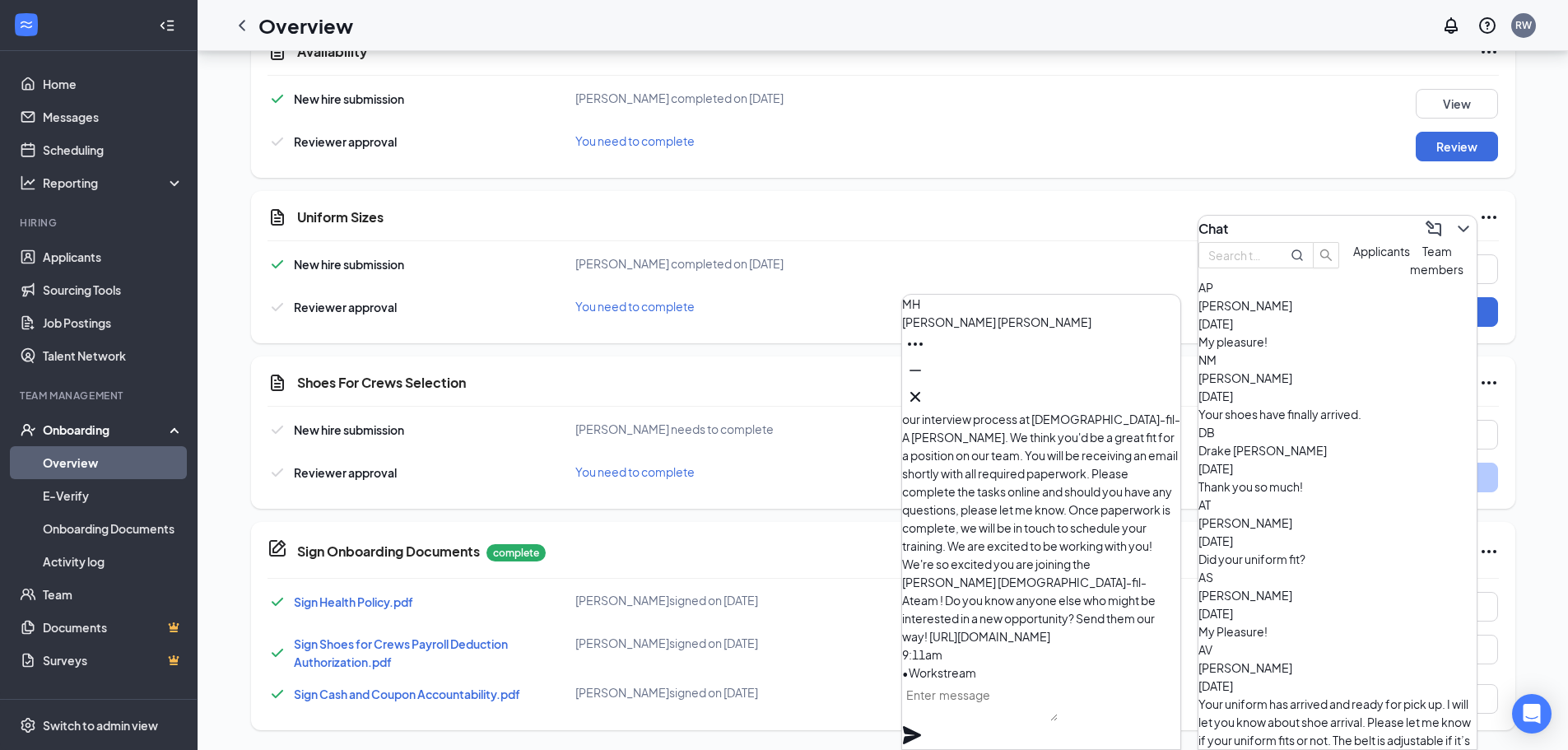
click at [1001, 715] on textarea at bounding box center [980, 702] width 155 height 39
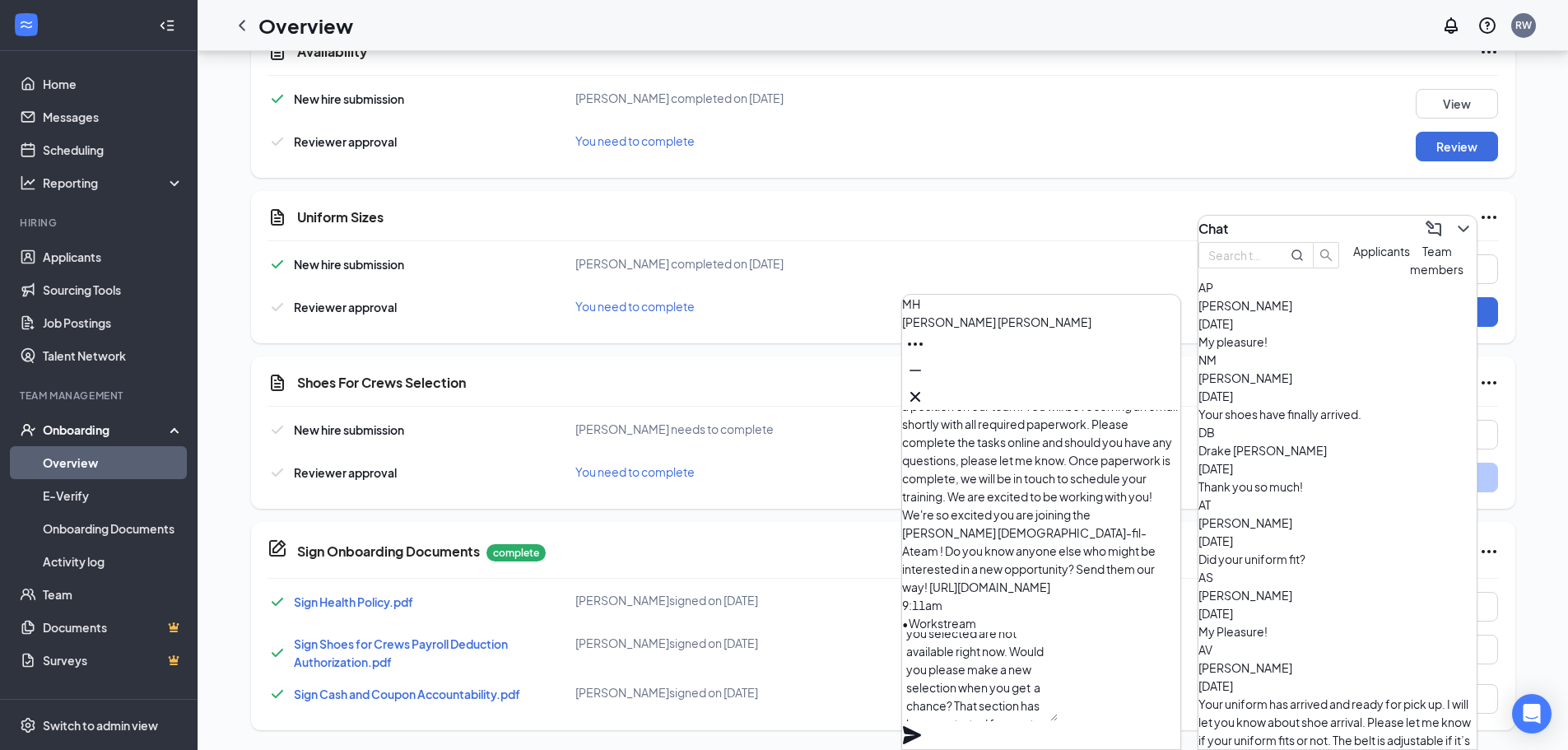
scroll to position [83, 0]
type textarea "Hi [PERSON_NAME]! Unfortunately the shoes you selected are not available right …"
click at [921, 726] on icon "Plane" at bounding box center [912, 735] width 18 height 18
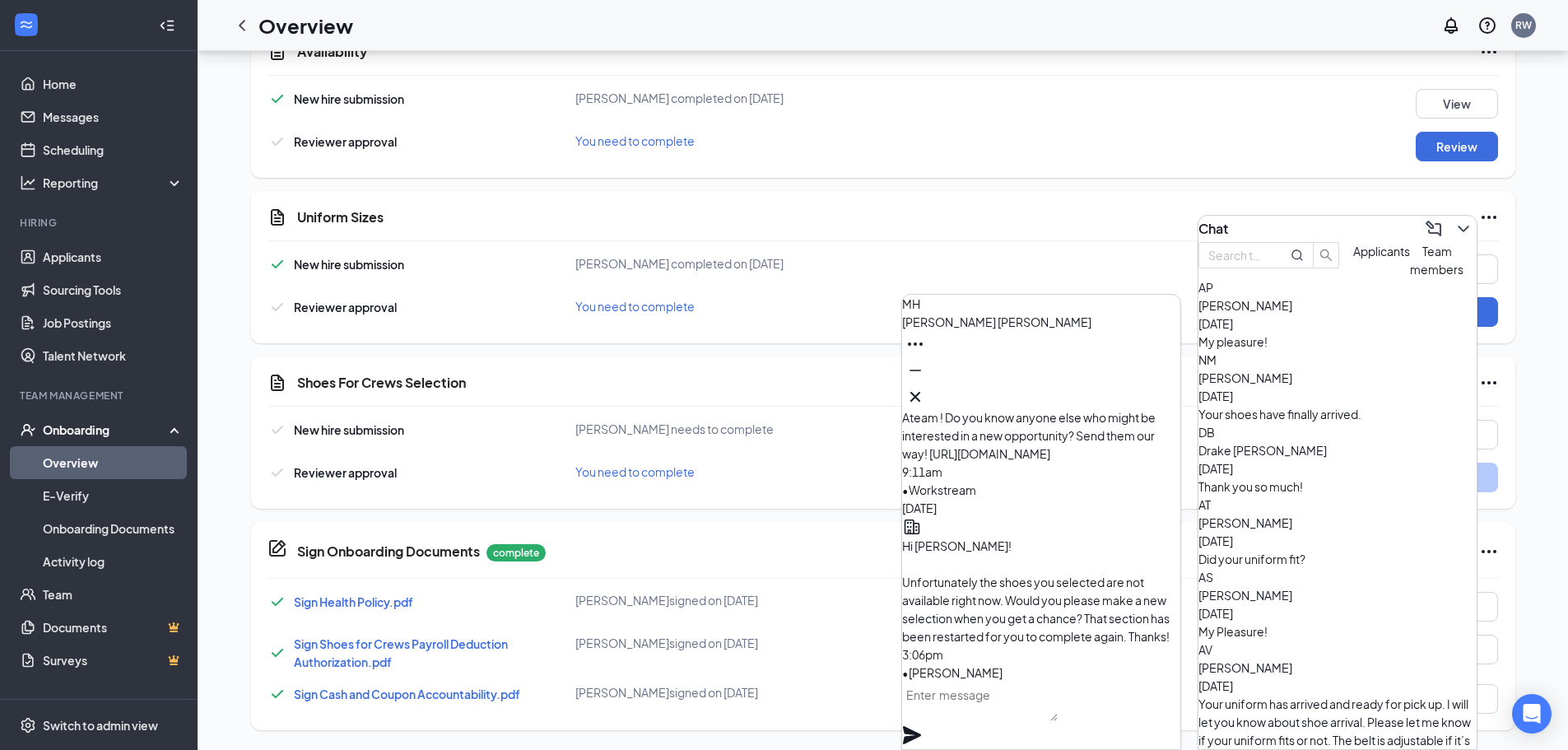
scroll to position [0, 0]
click at [925, 395] on icon "Cross" at bounding box center [915, 397] width 20 height 20
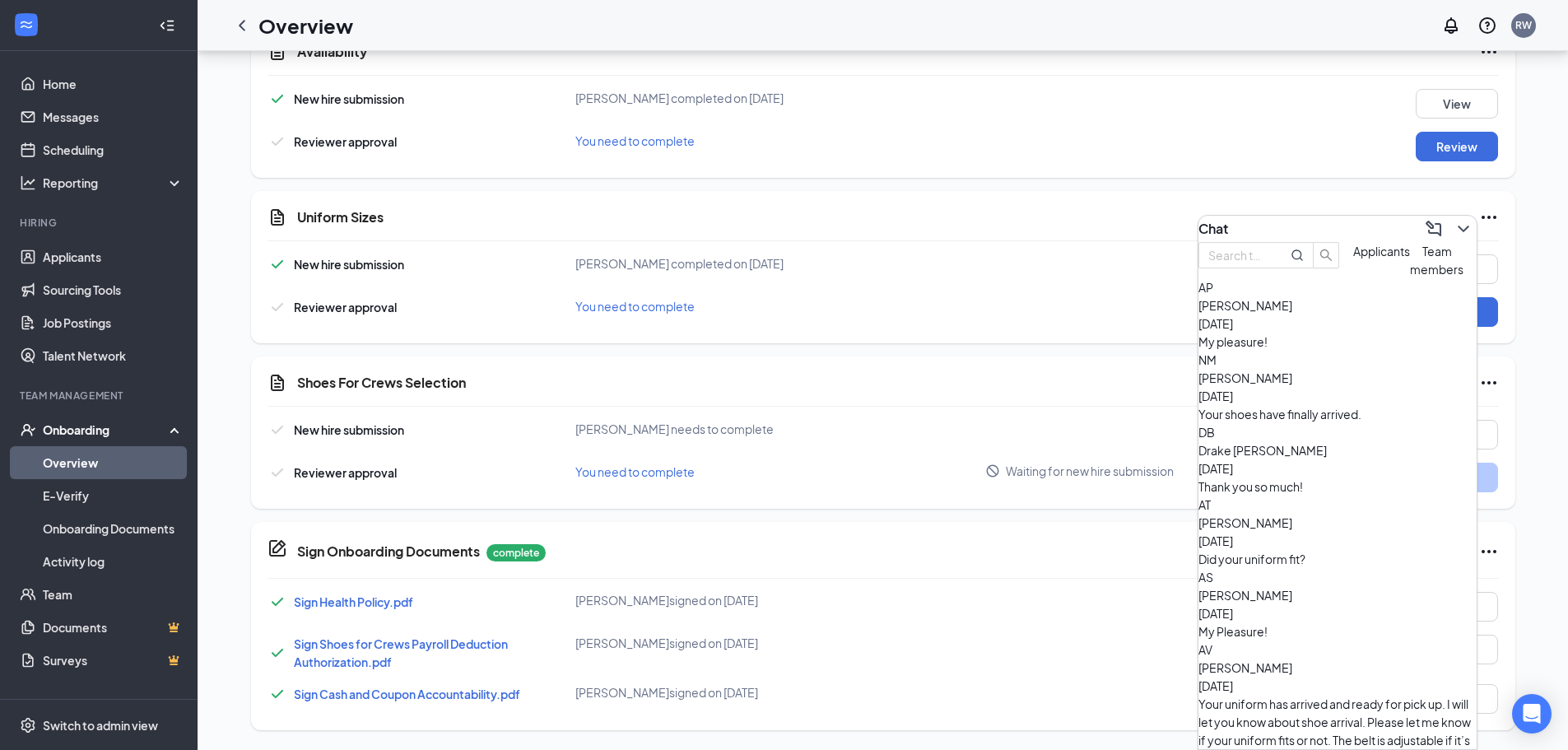
click at [1353, 279] on button "Applicants" at bounding box center [1381, 260] width 57 height 36
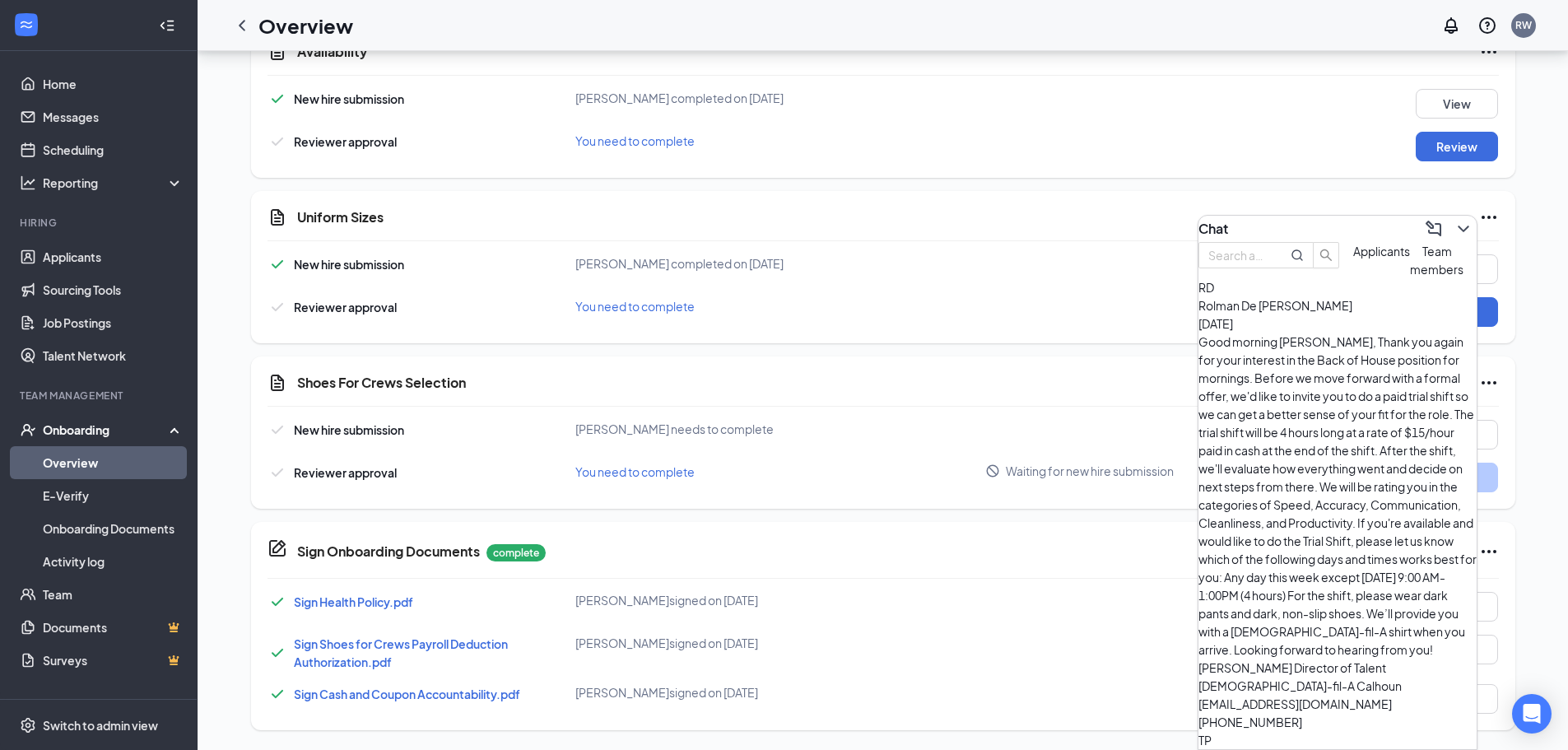
click at [1329, 313] on span "Rolman De [PERSON_NAME]" at bounding box center [1275, 305] width 153 height 15
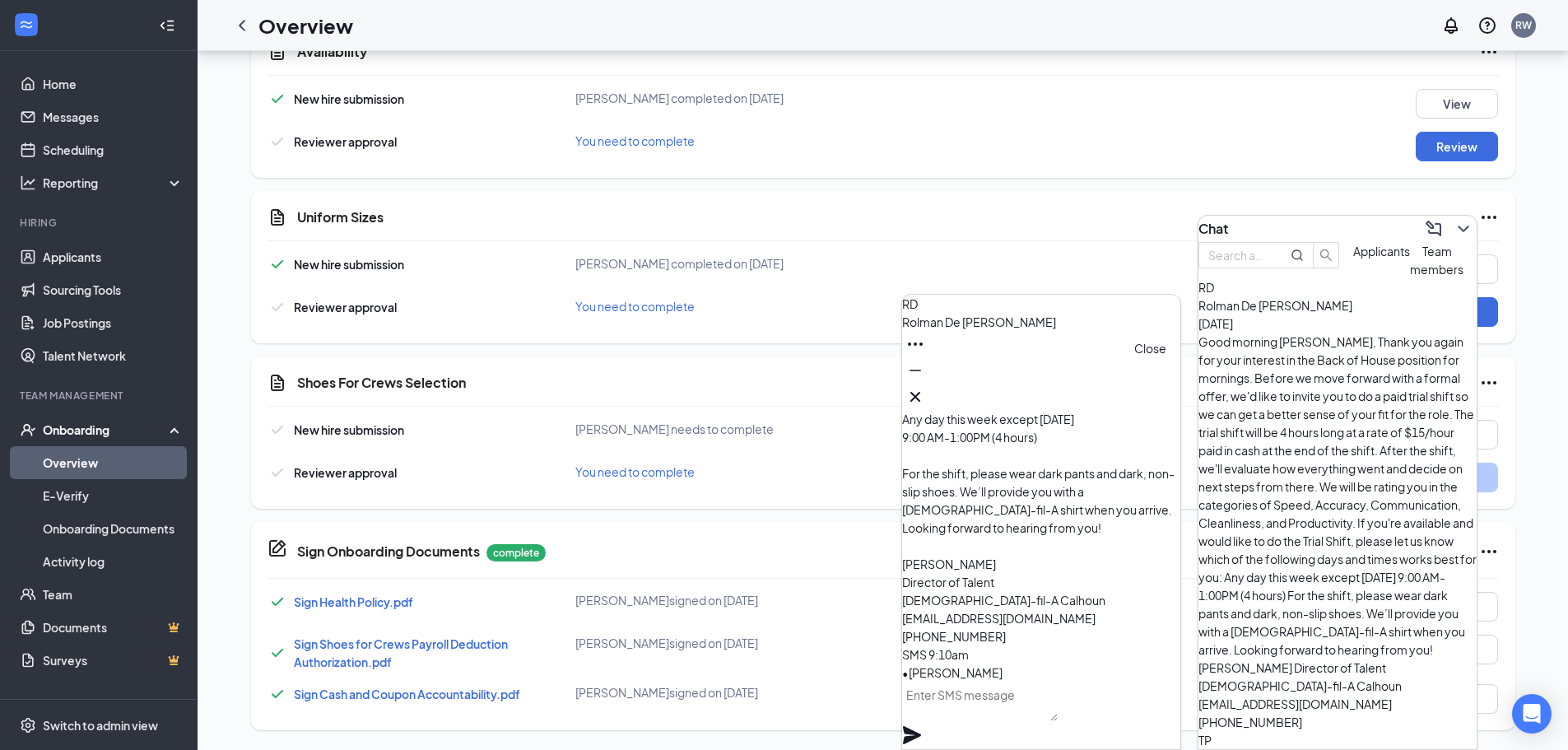
click at [925, 394] on icon "Cross" at bounding box center [915, 397] width 20 height 20
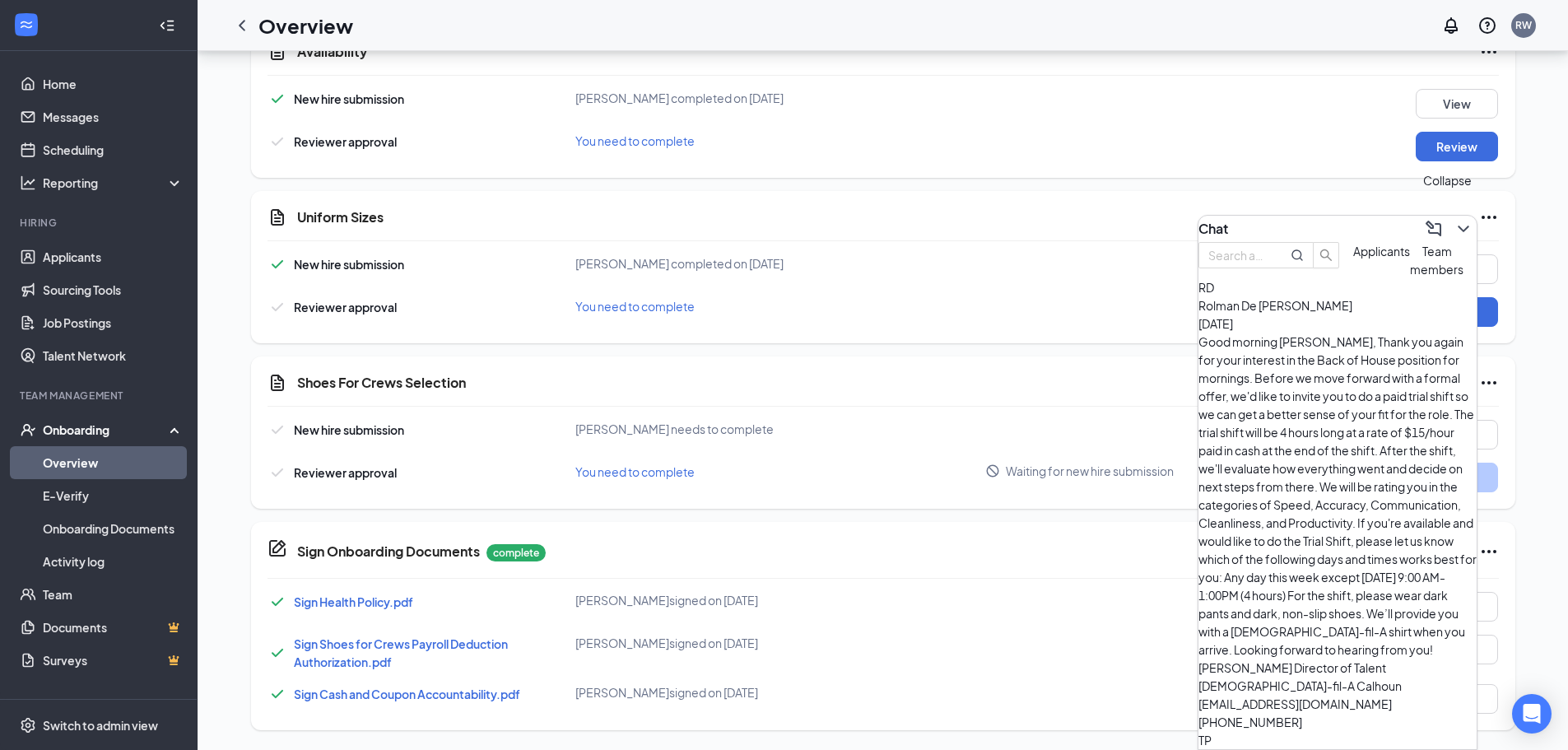
click at [1457, 224] on icon "ChevronDown" at bounding box center [1463, 229] width 20 height 20
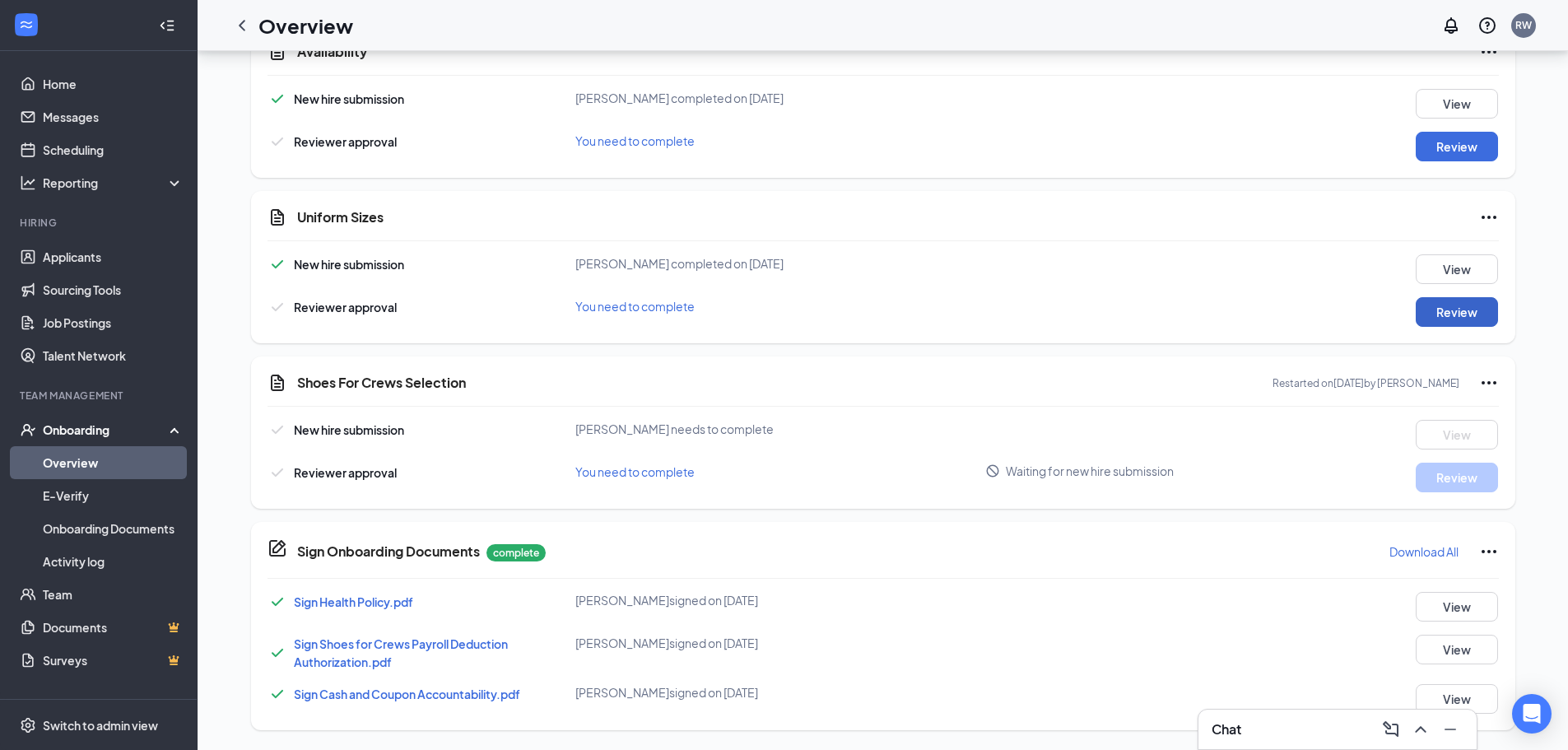
click at [1457, 314] on button "Review" at bounding box center [1457, 312] width 83 height 30
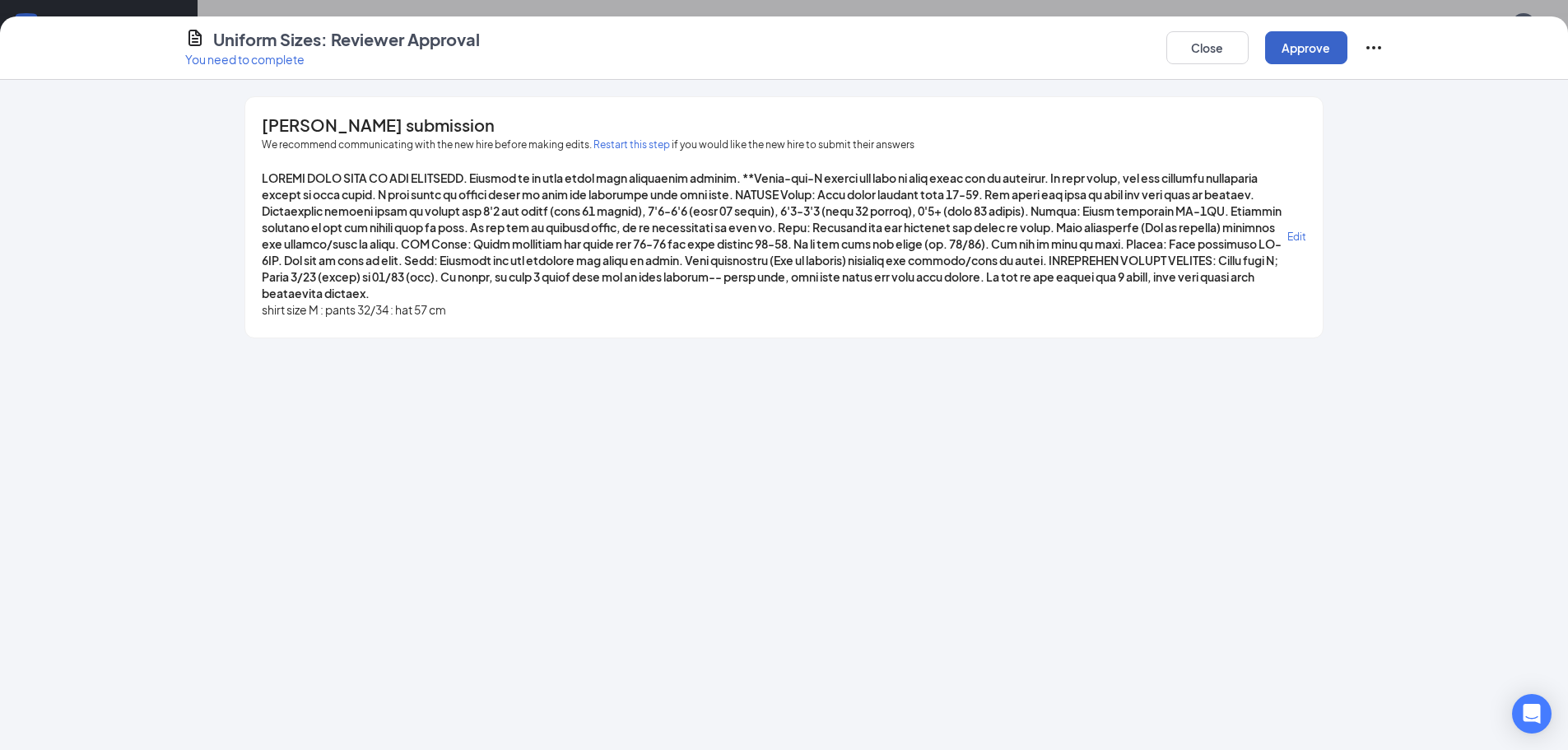
click at [1296, 47] on button "Approve" at bounding box center [1306, 47] width 83 height 32
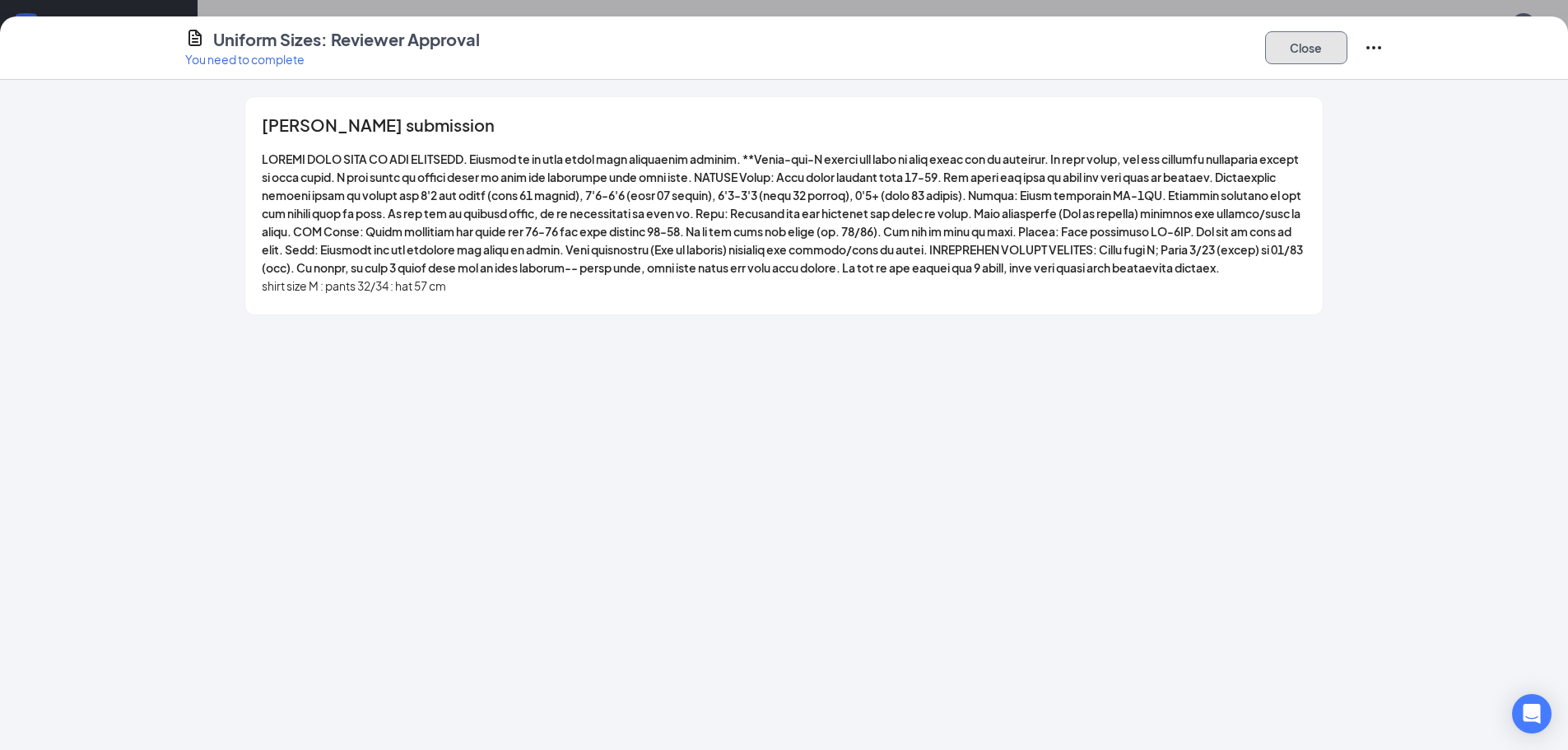
click at [1296, 45] on button "Close" at bounding box center [1306, 47] width 83 height 32
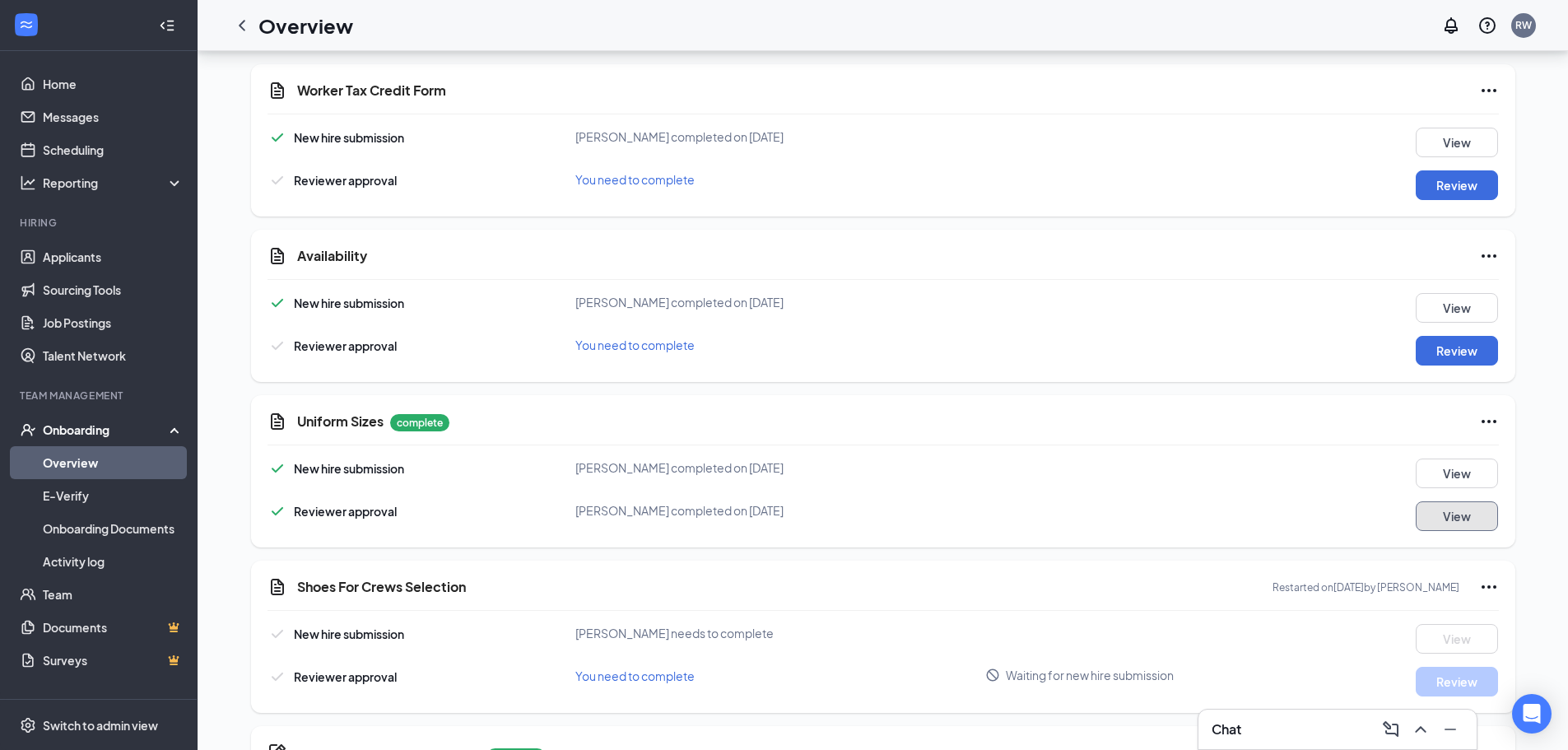
scroll to position [1305, 0]
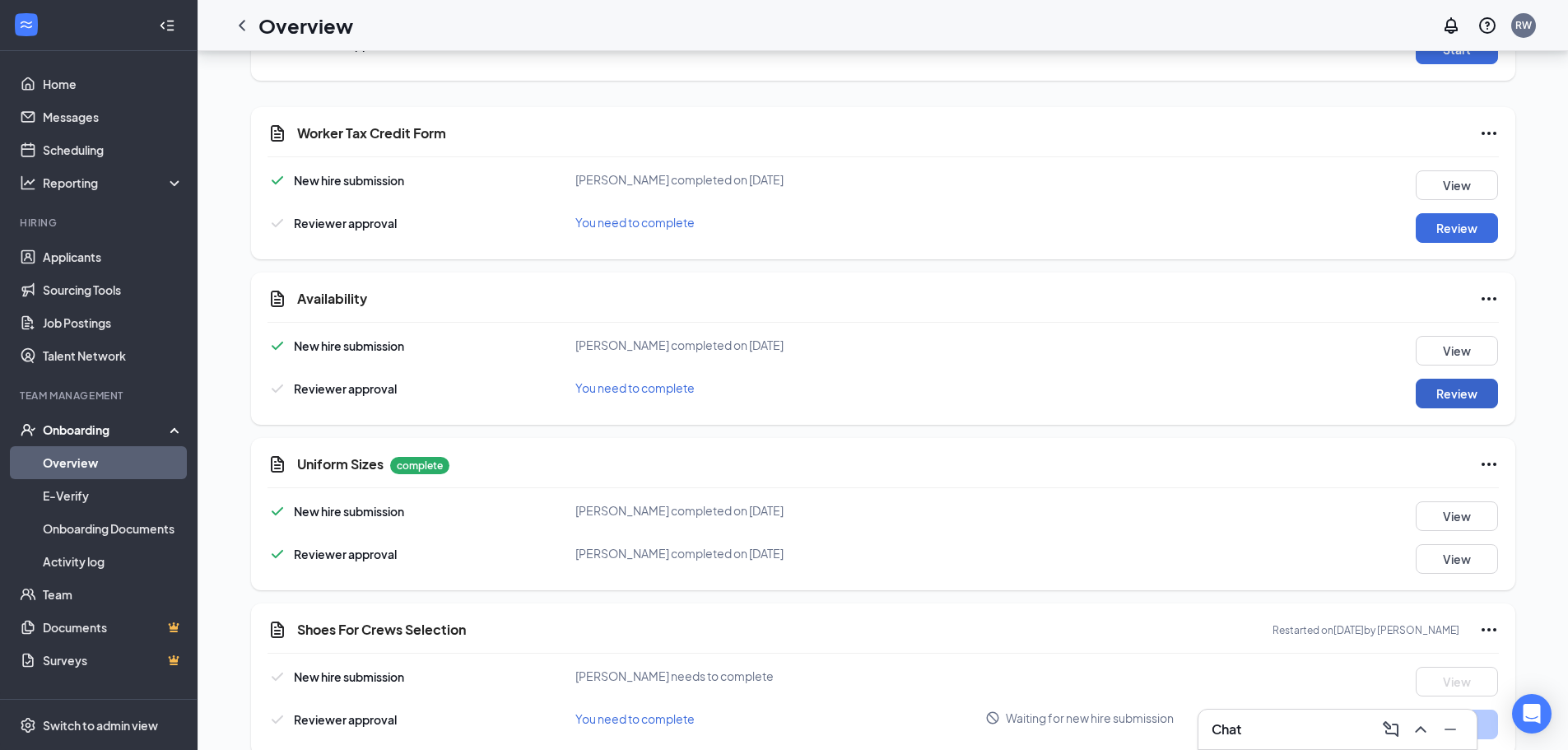
click at [1472, 398] on button "Review" at bounding box center [1457, 394] width 83 height 30
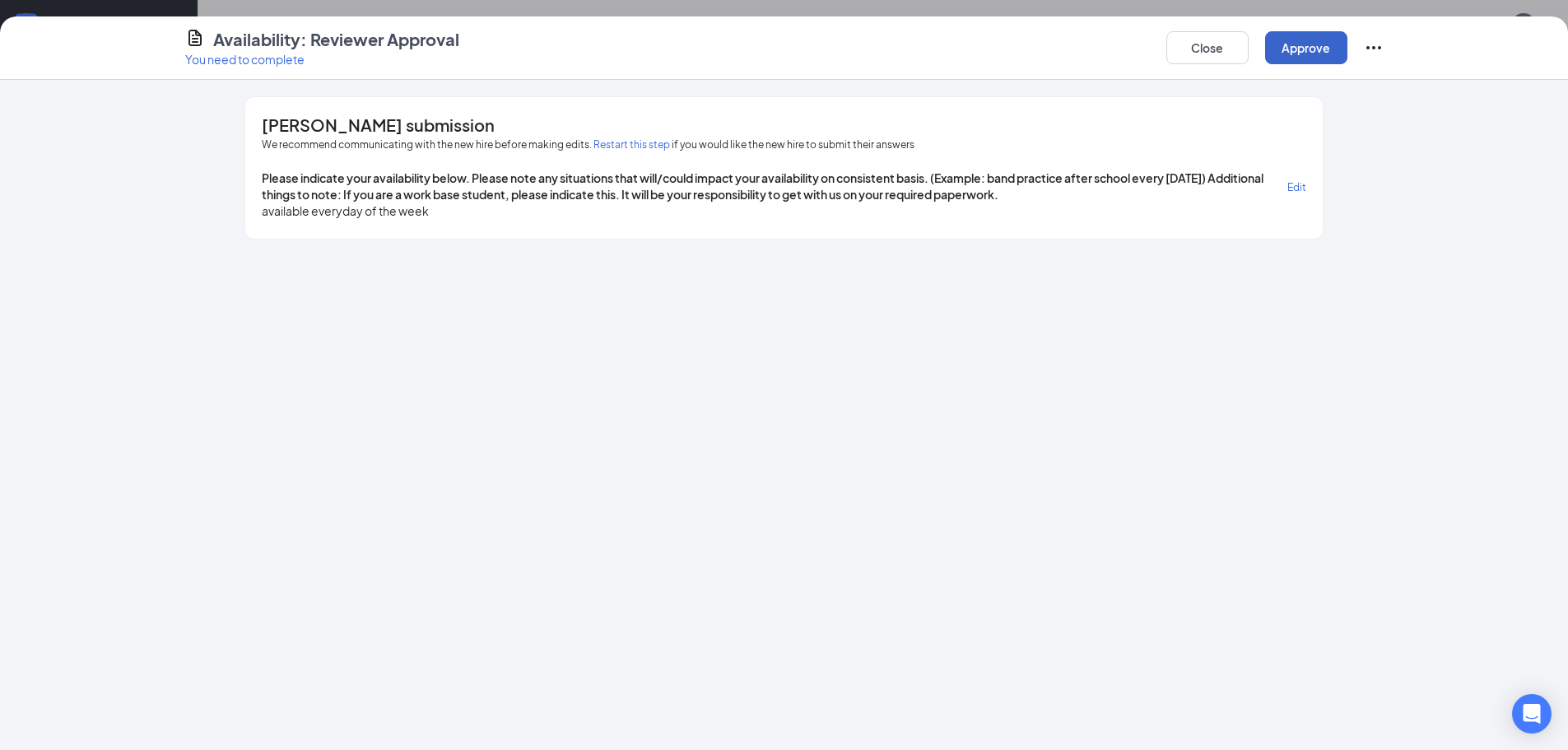
click at [1290, 42] on button "Approve" at bounding box center [1306, 47] width 83 height 32
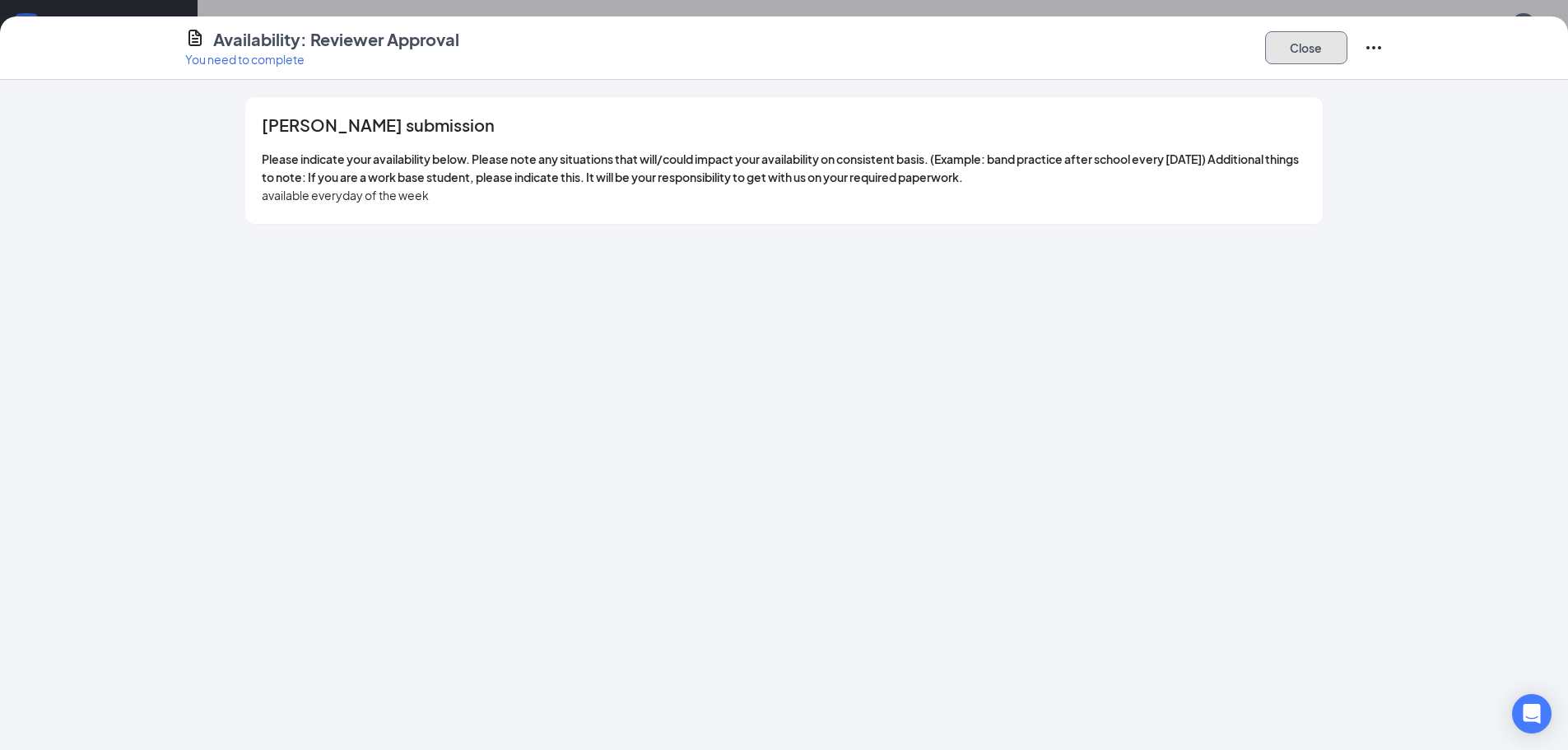
click at [1306, 50] on button "Close" at bounding box center [1306, 47] width 83 height 32
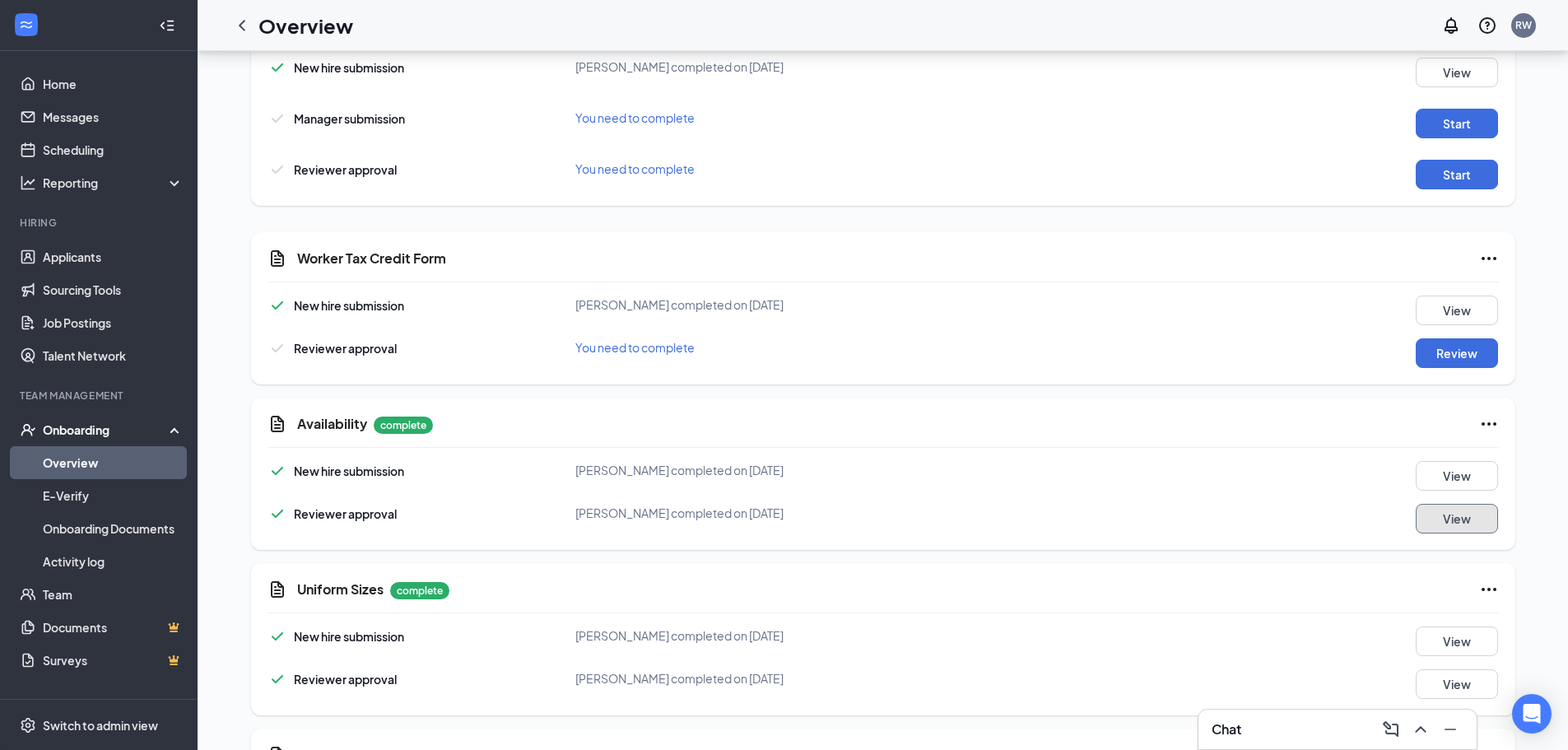
scroll to position [1141, 0]
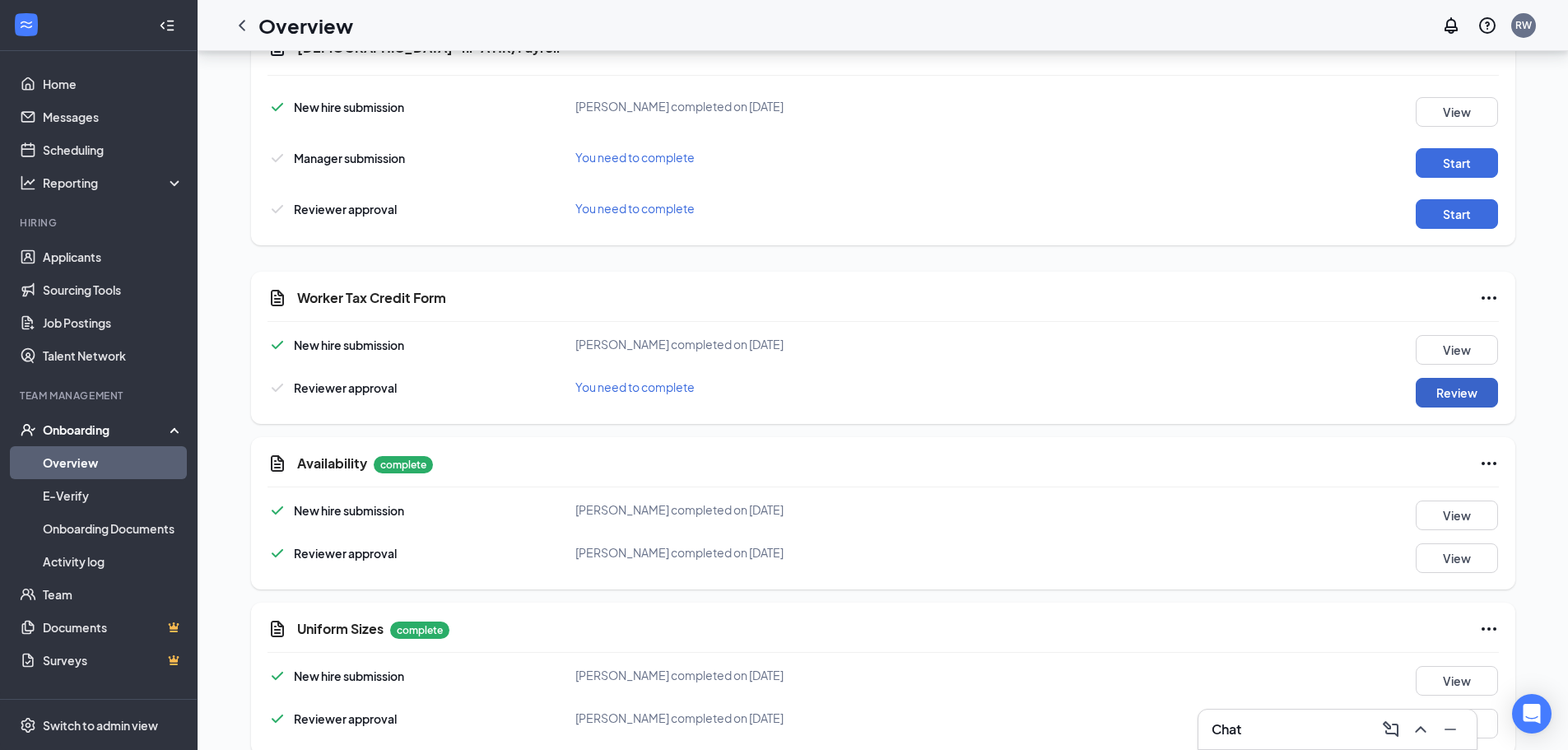
click at [1447, 398] on button "Review" at bounding box center [1457, 393] width 83 height 30
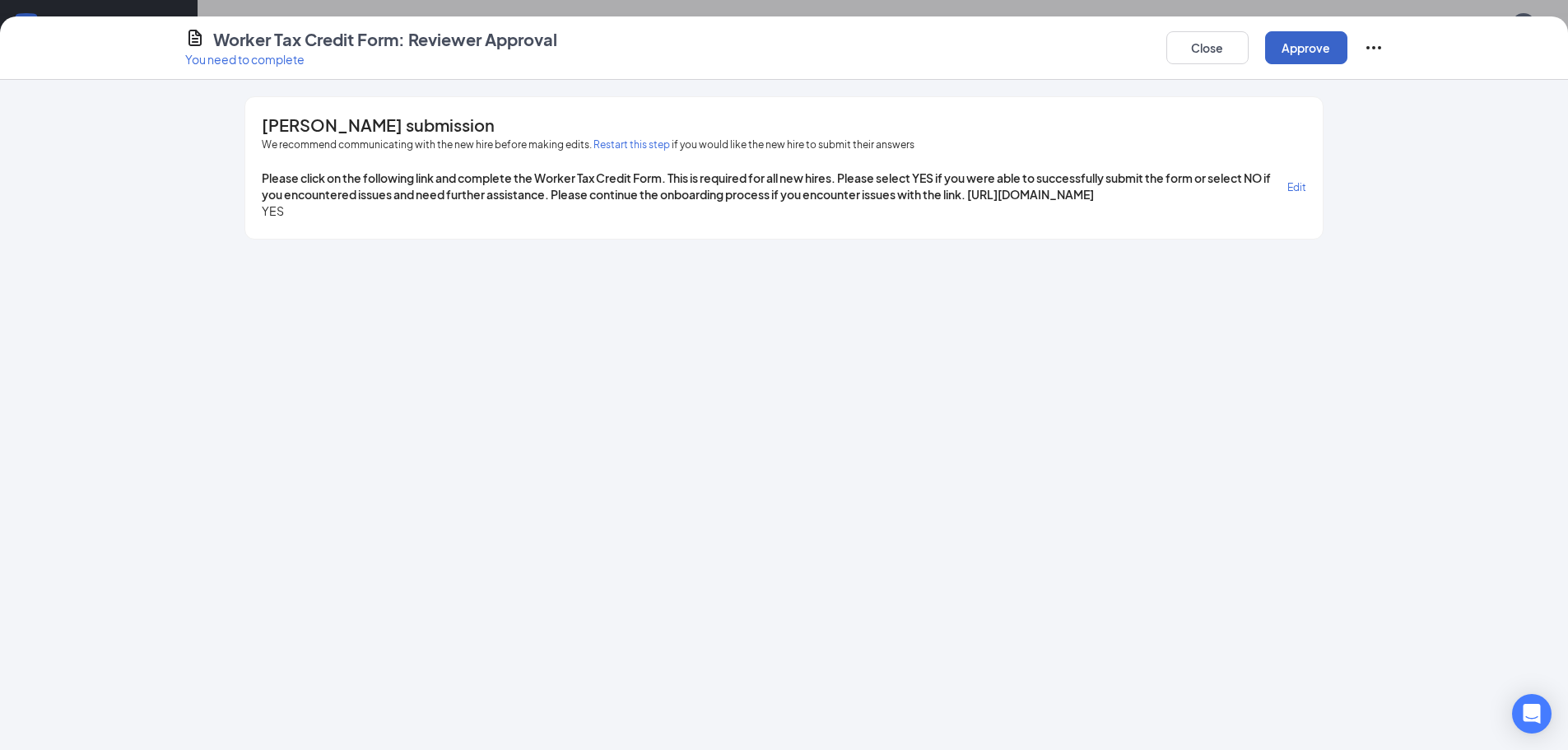
click at [1286, 34] on button "Approve" at bounding box center [1306, 47] width 83 height 32
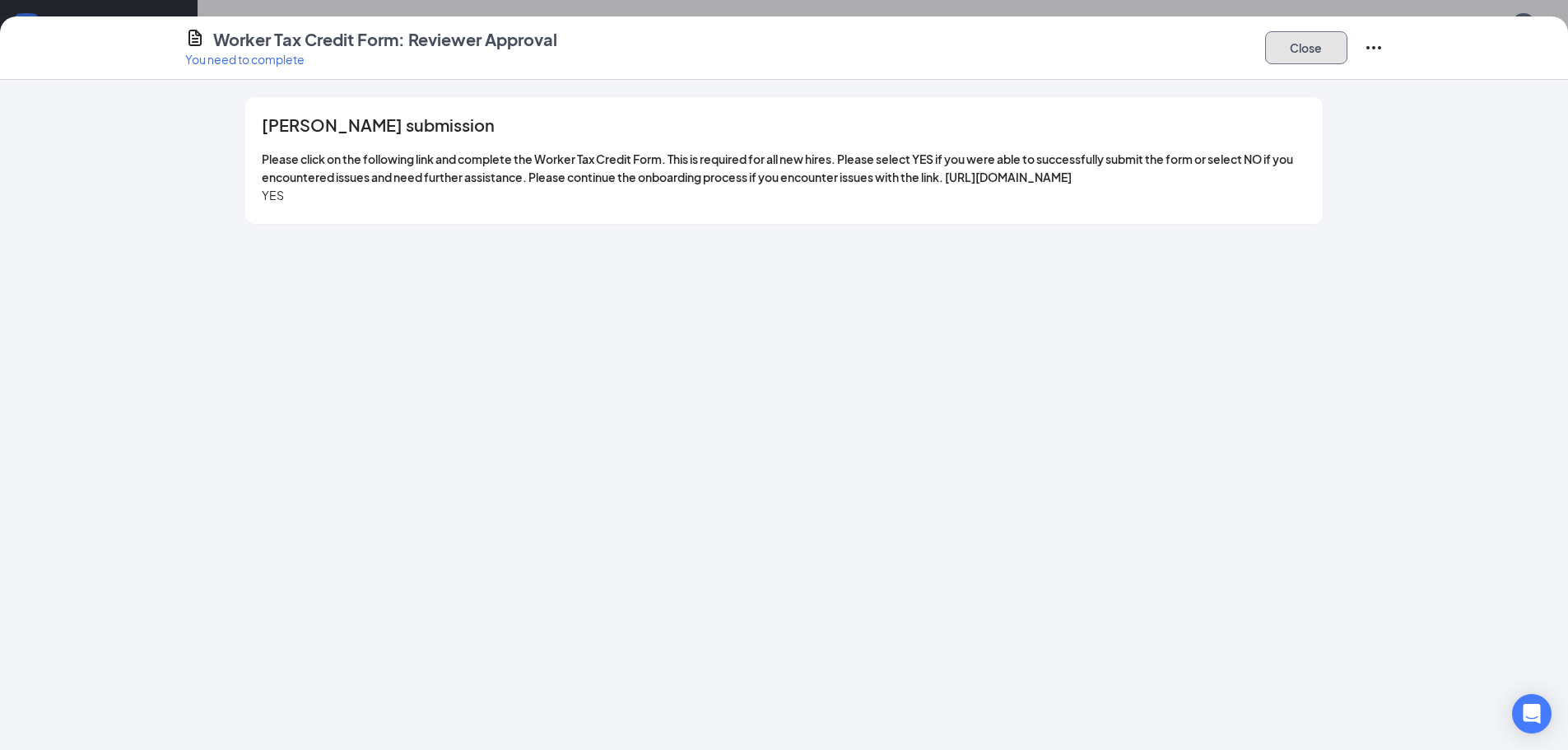
click at [1277, 46] on button "Close" at bounding box center [1306, 47] width 83 height 32
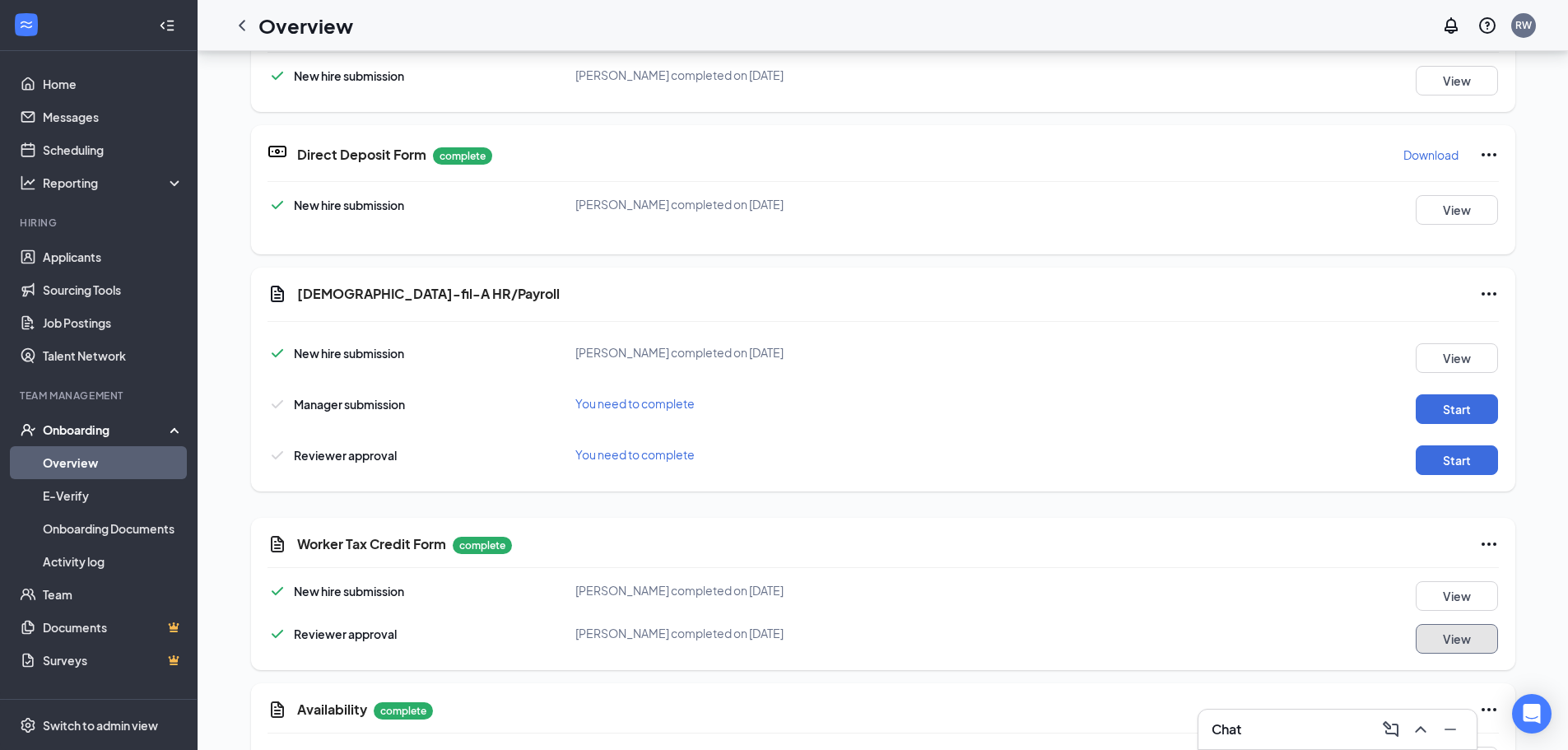
scroll to position [894, 0]
click at [1463, 410] on button "Start" at bounding box center [1457, 410] width 83 height 30
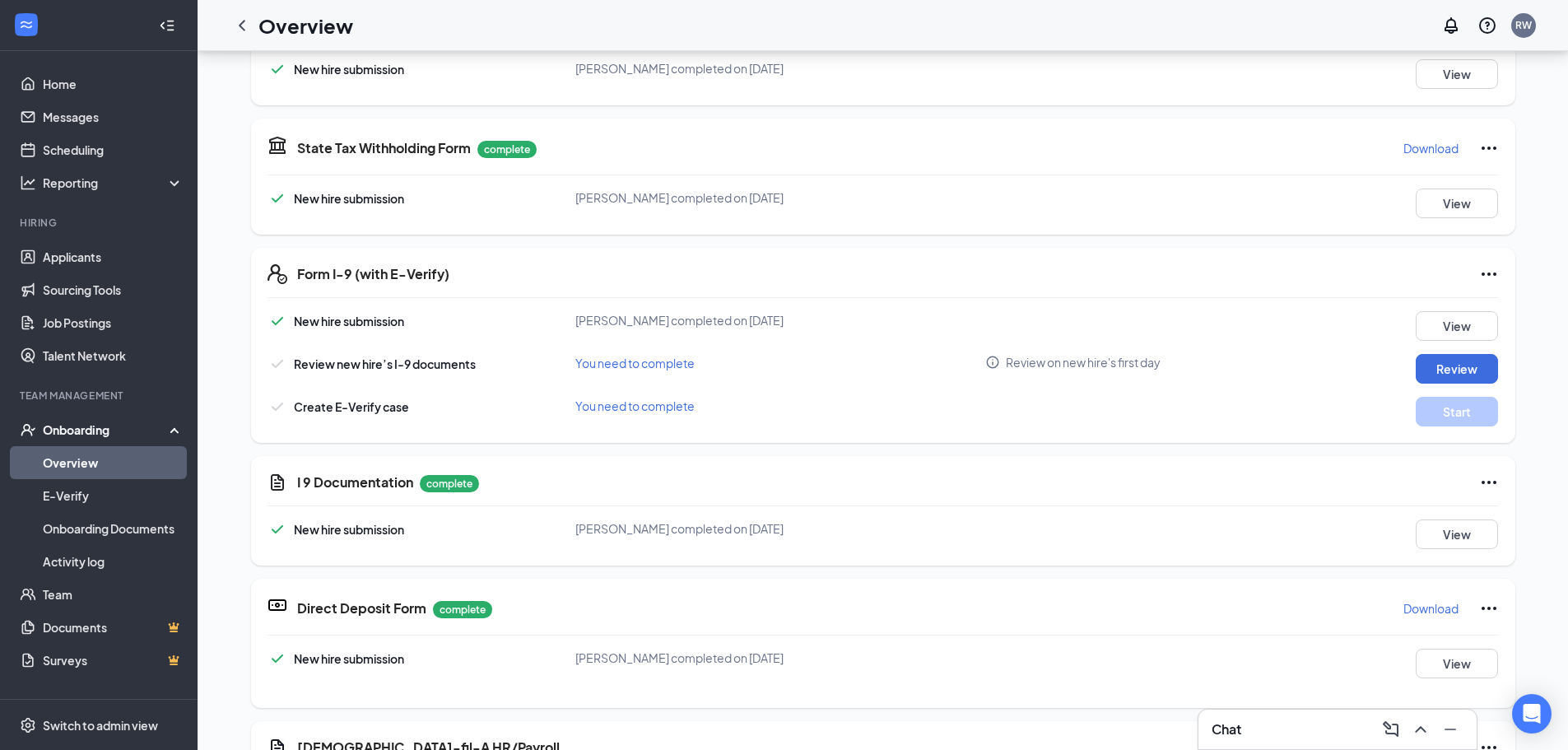
scroll to position [404, 0]
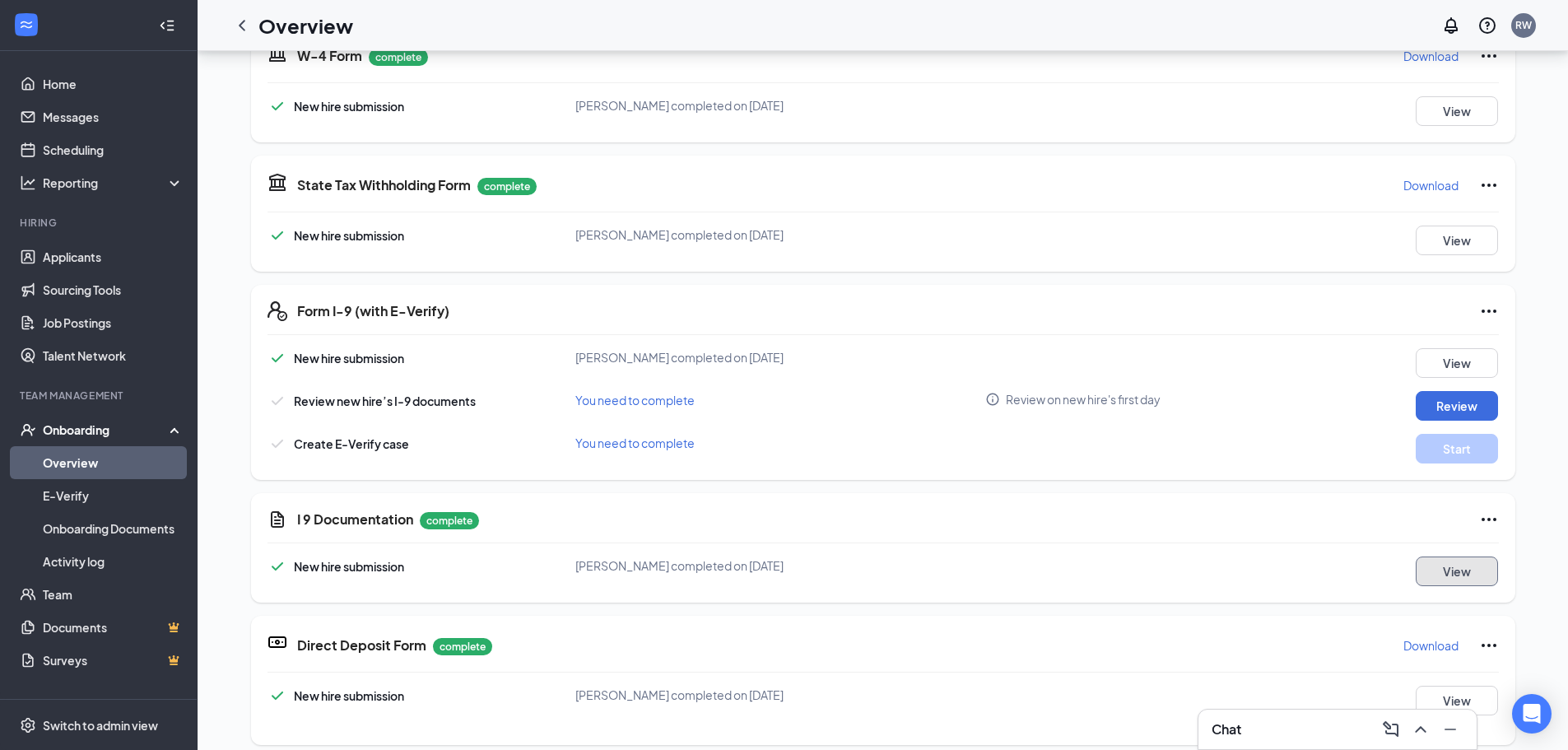
click at [1439, 568] on button "View" at bounding box center [1457, 571] width 83 height 30
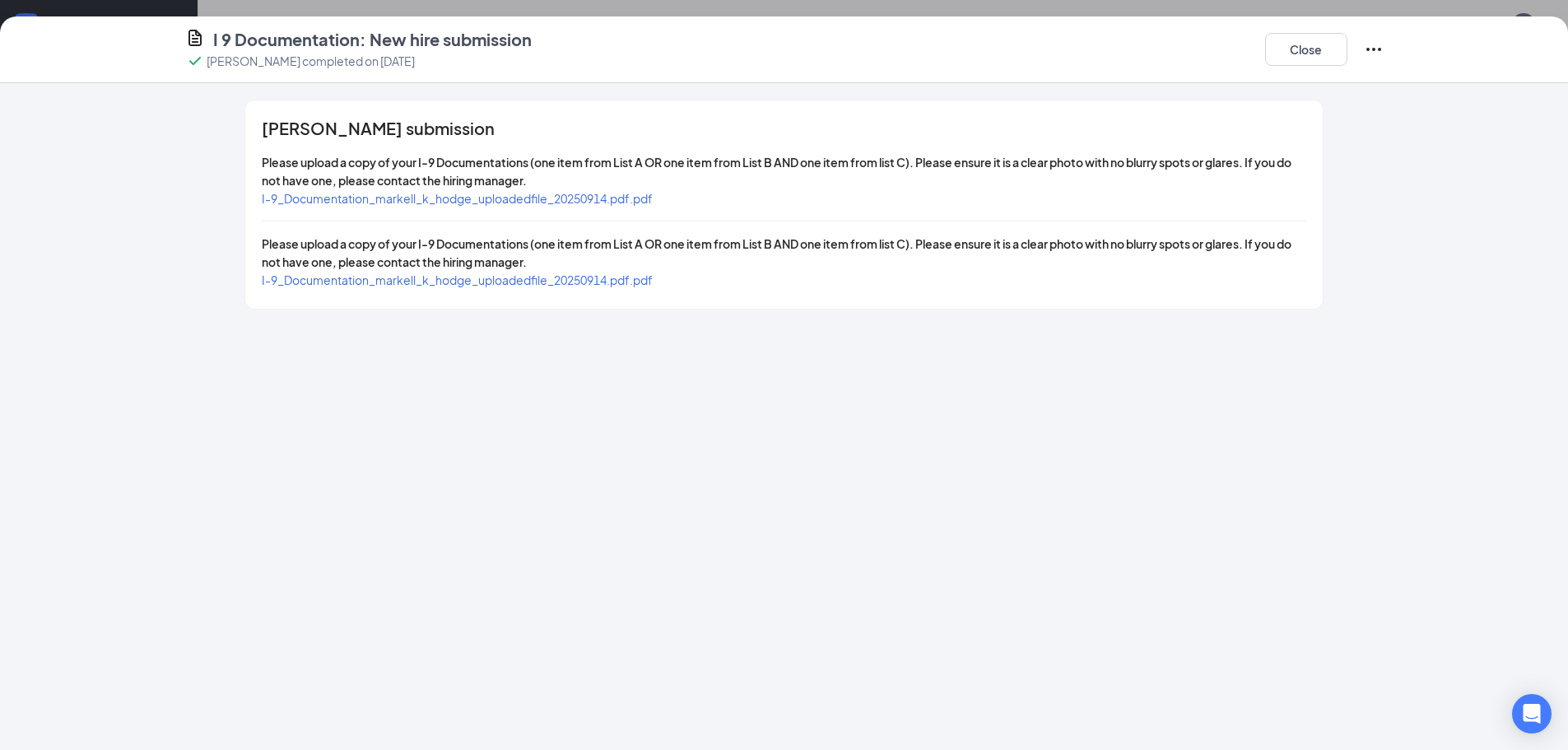
click at [539, 199] on span "I-9_Documentation_markell_k_hodge_uploadedfile_20250914.pdf.pdf" at bounding box center [456, 198] width 391 height 15
click at [502, 284] on span "I-9_Documentation_markell_k_hodge_uploadedfile_20250914.pdf.pdf" at bounding box center [456, 280] width 391 height 15
click at [1371, 46] on icon "Ellipses" at bounding box center [1373, 49] width 20 height 20
click at [1401, 86] on span "Restart" at bounding box center [1406, 83] width 39 height 18
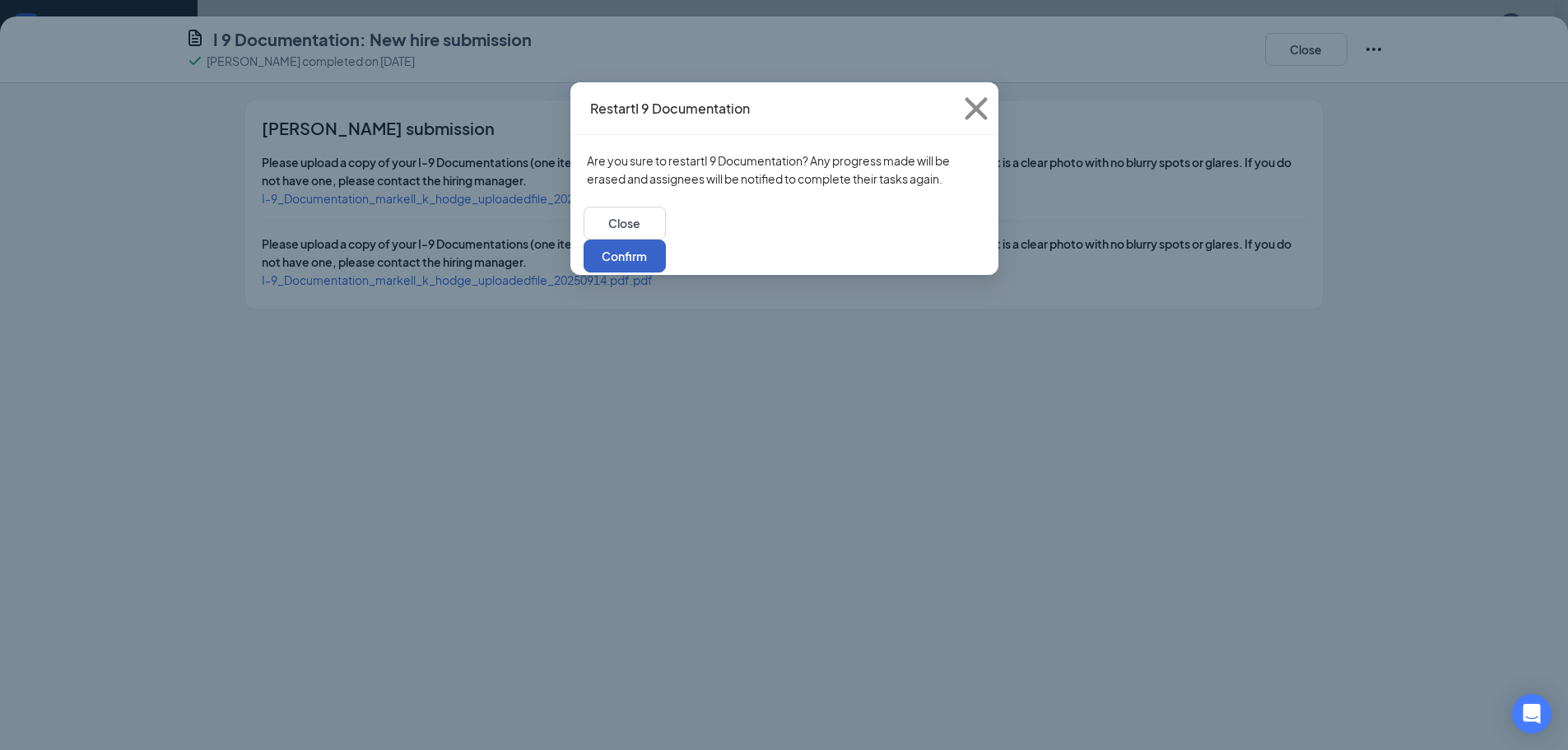
click at [666, 239] on button "Confirm" at bounding box center [625, 255] width 83 height 32
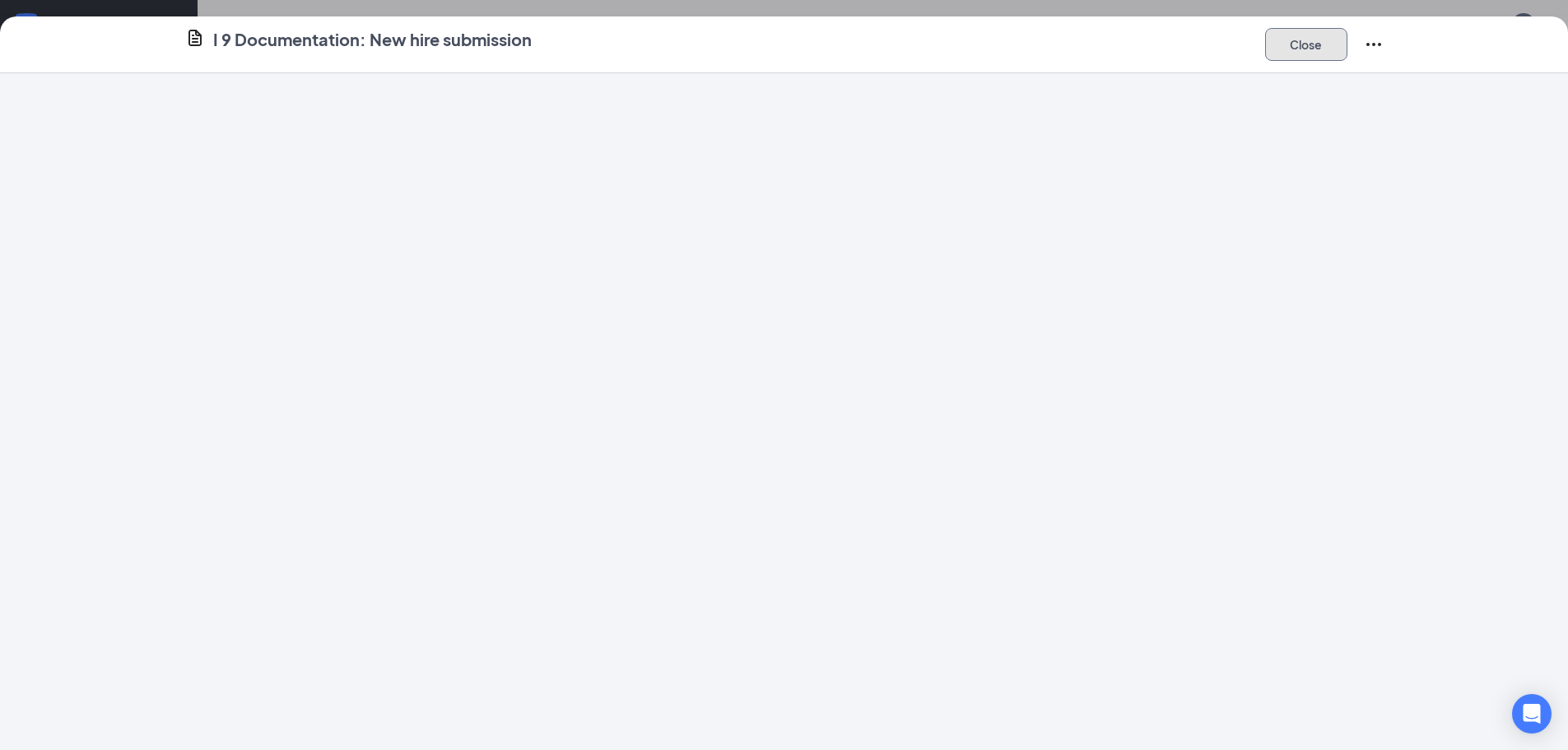
click at [1285, 42] on button "Close" at bounding box center [1306, 43] width 83 height 32
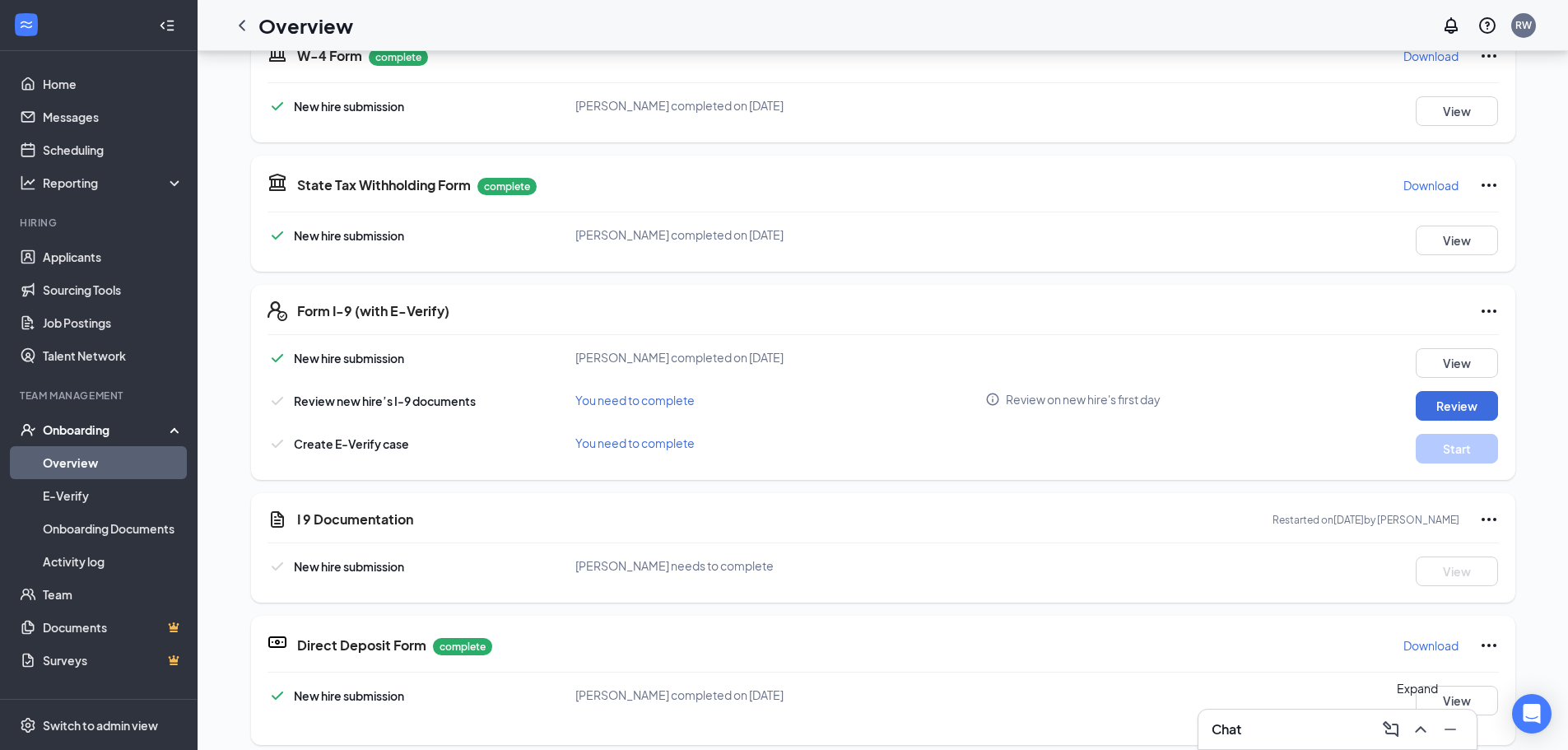
click at [1421, 728] on icon "ChevronUp" at bounding box center [1419, 729] width 11 height 7
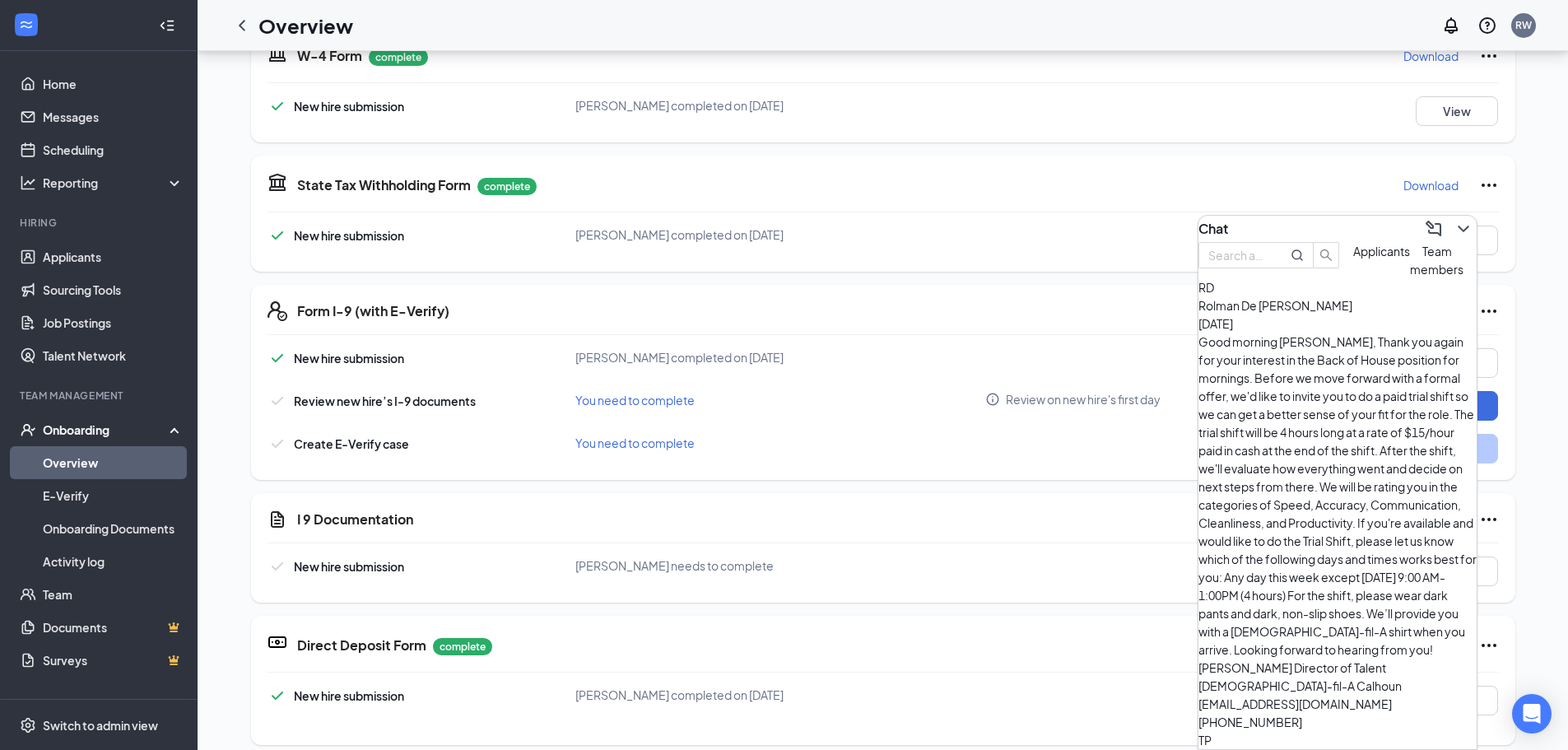
click at [1410, 277] on span "Team members" at bounding box center [1436, 260] width 53 height 32
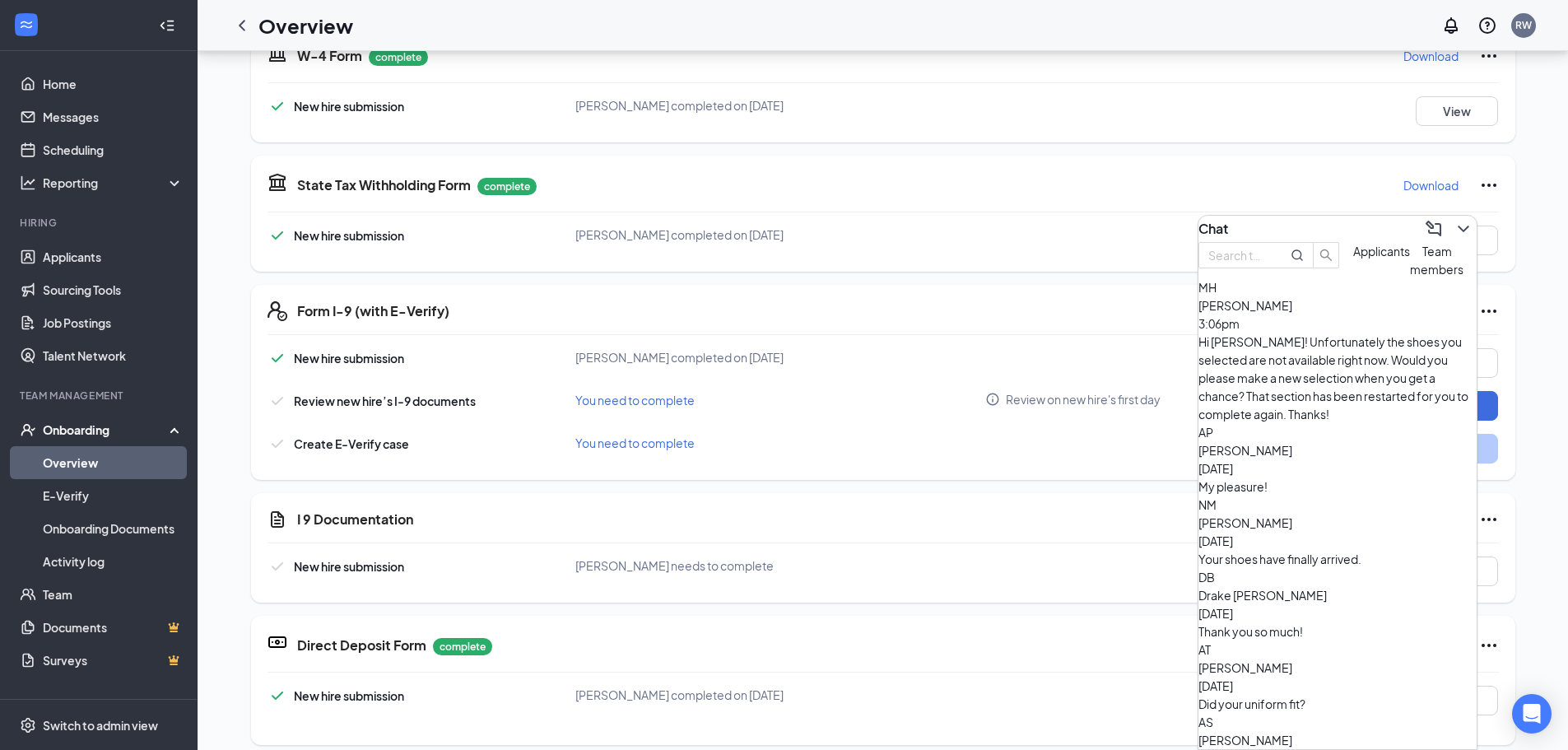
click at [1301, 368] on div "Hi [PERSON_NAME]! Unfortunately the shoes you selected are not available right …" at bounding box center [1337, 378] width 278 height 91
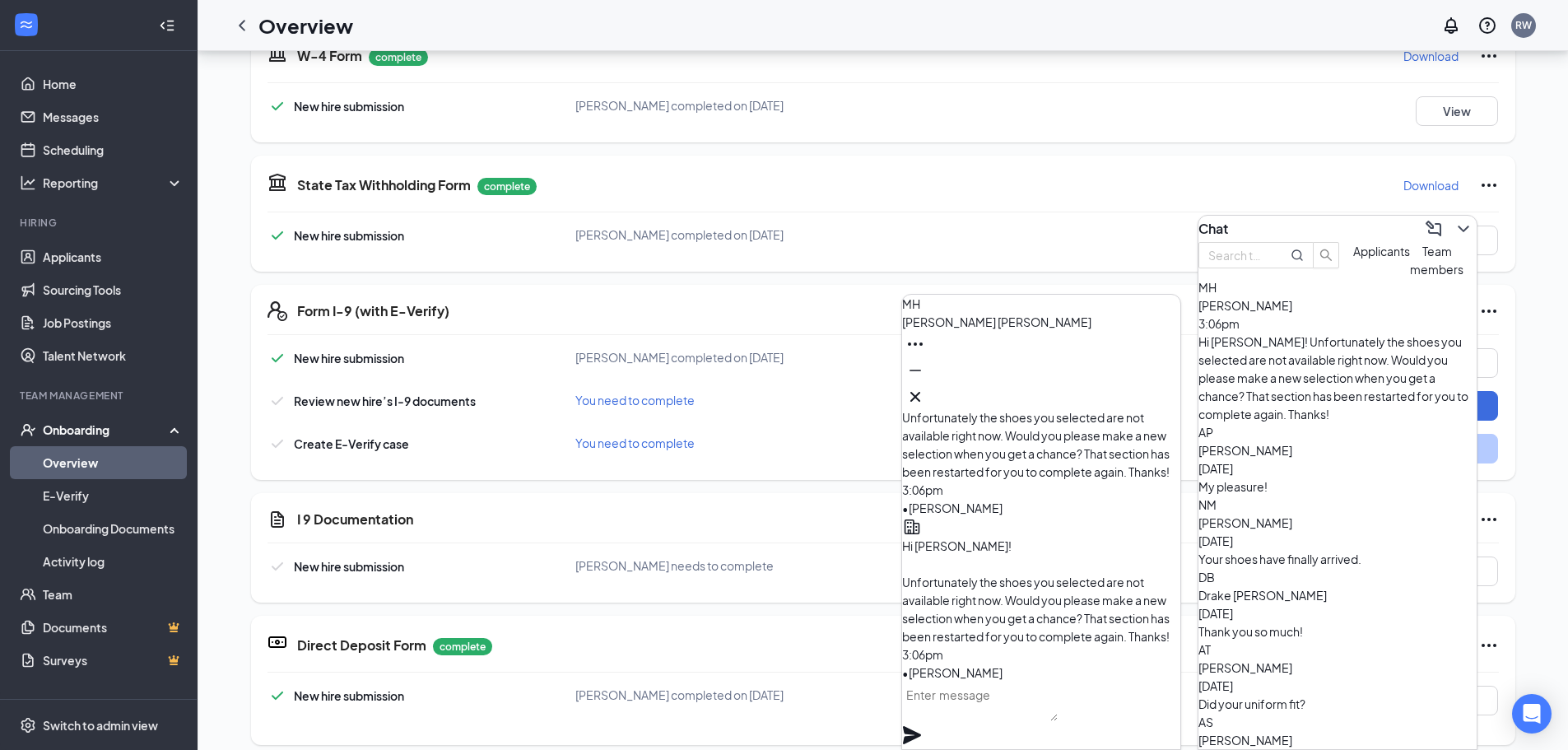
click at [999, 711] on textarea at bounding box center [980, 702] width 155 height 39
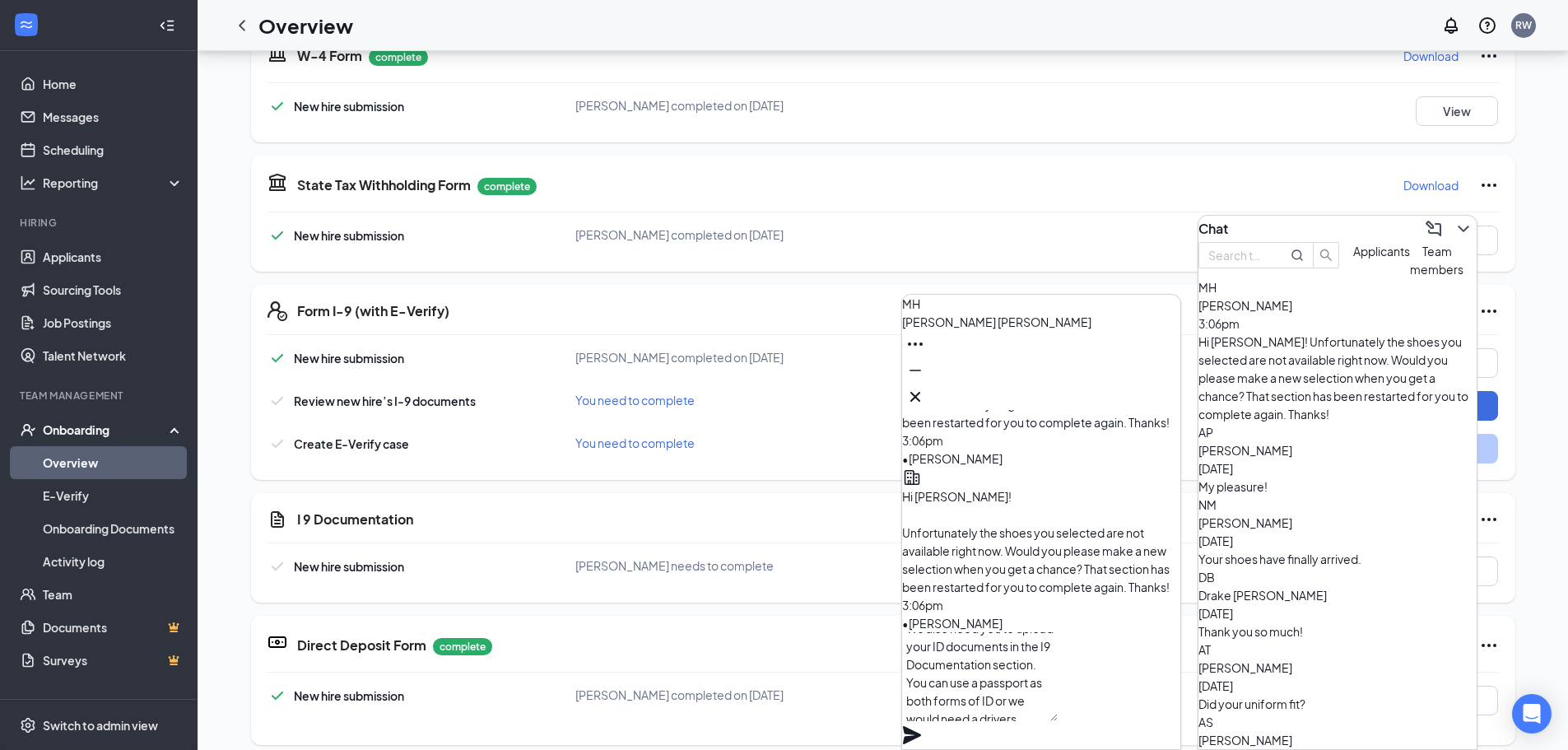
scroll to position [33, 0]
type textarea "We also need you to upload your ID documents in the I9 Documentation section. Y…"
click at [921, 726] on icon "Plane" at bounding box center [912, 735] width 18 height 18
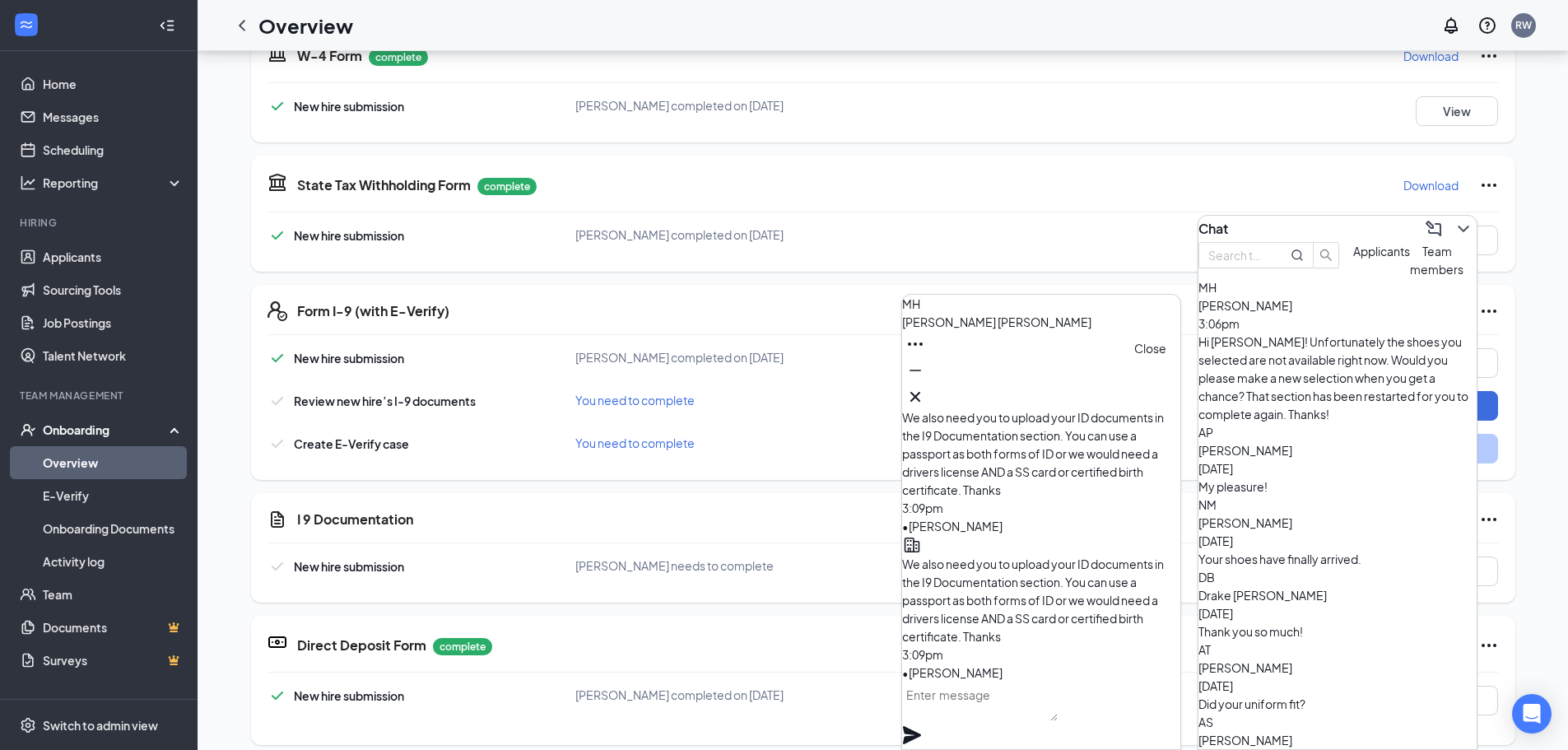
click at [925, 395] on icon "Cross" at bounding box center [915, 397] width 20 height 20
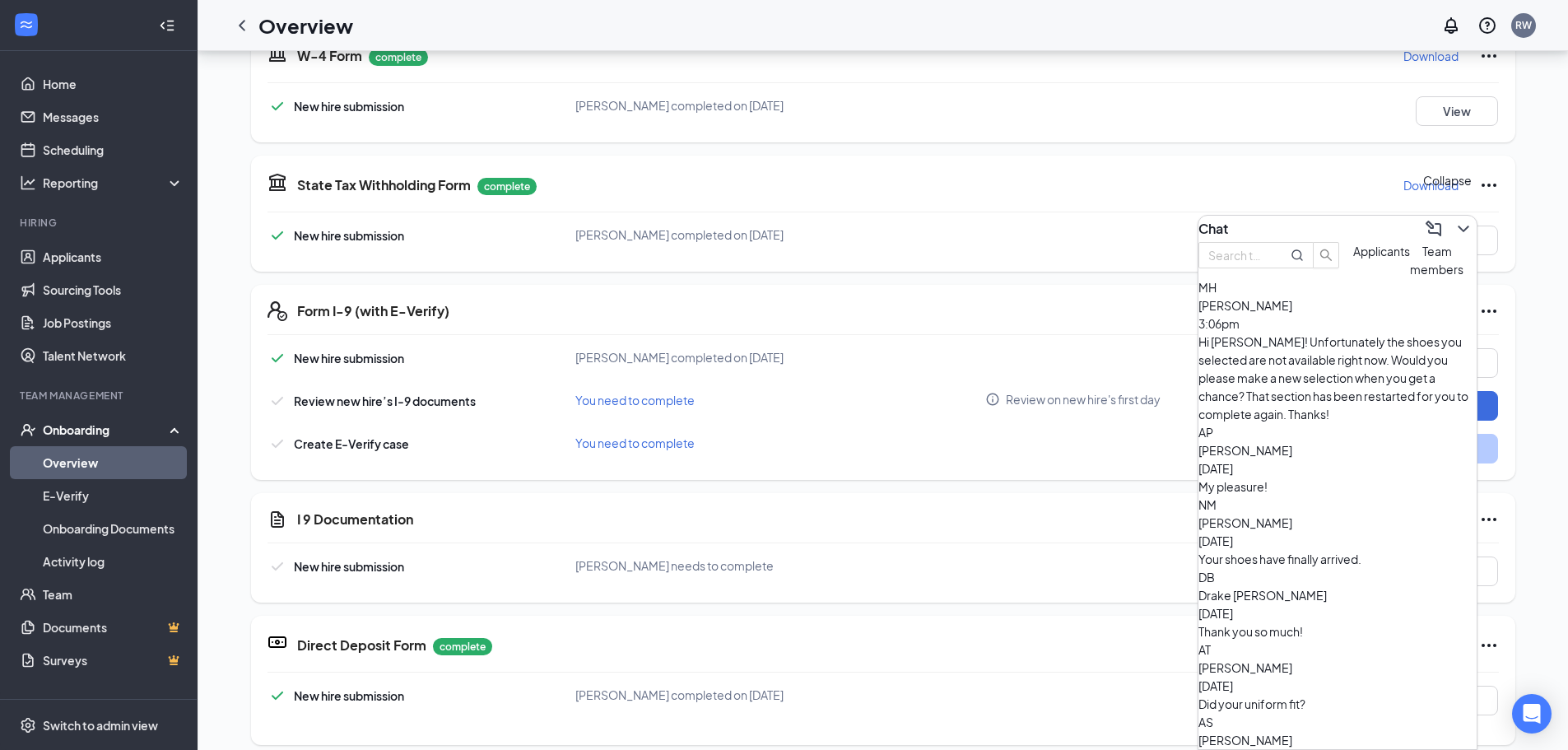
click at [1457, 225] on icon "ChevronDown" at bounding box center [1462, 228] width 11 height 7
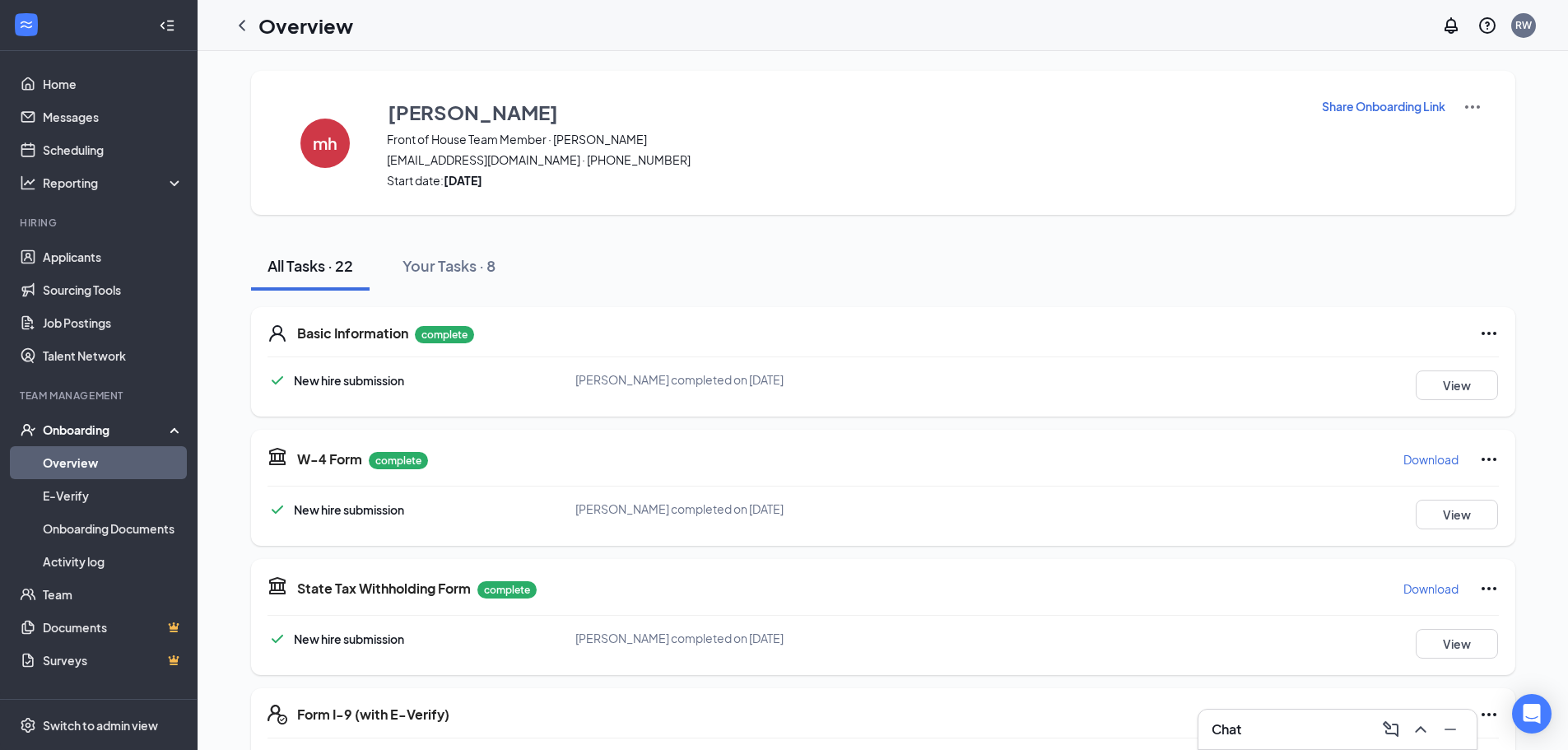
click at [247, 23] on icon "ChevronLeft" at bounding box center [242, 26] width 20 height 20
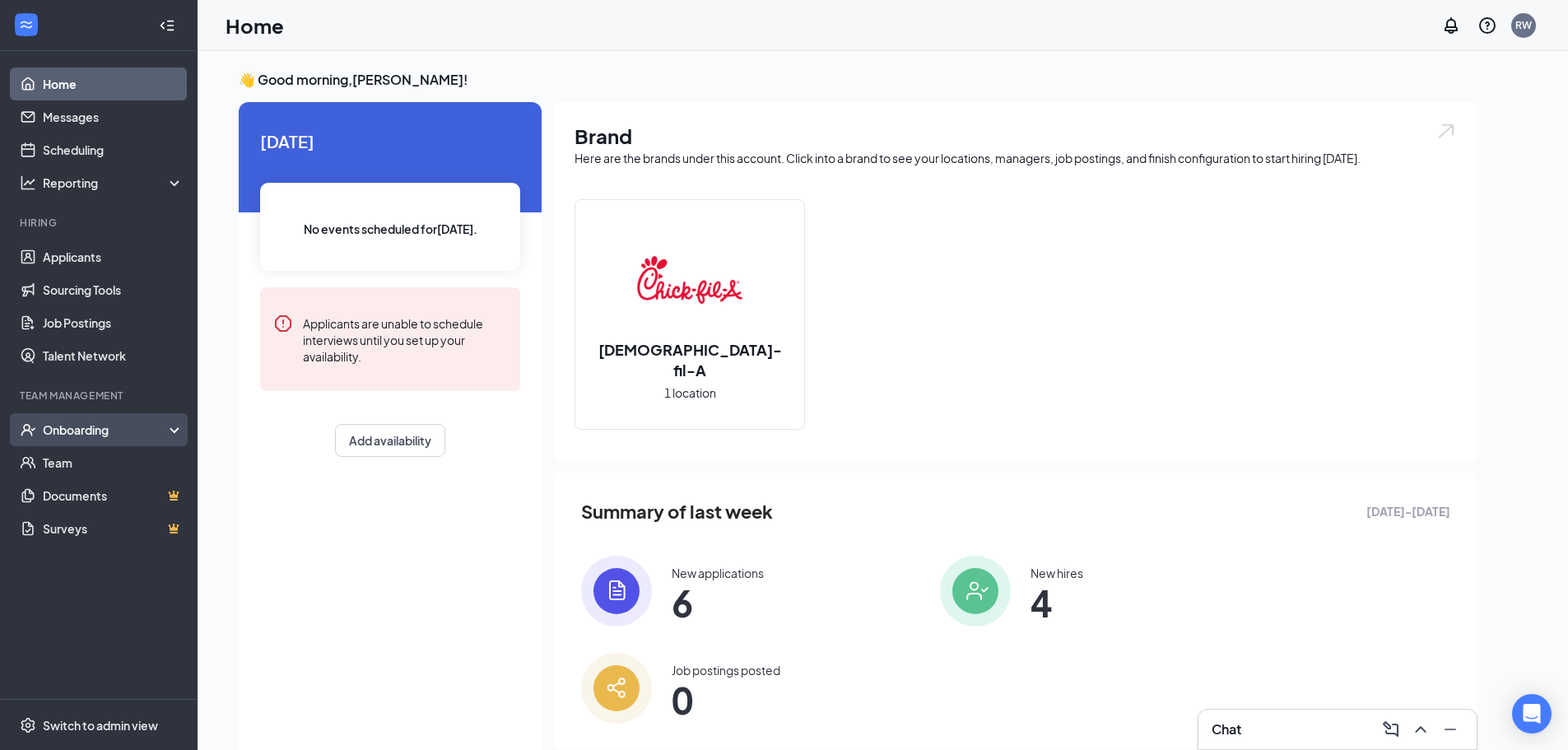
click at [62, 428] on div "Onboarding" at bounding box center [105, 429] width 127 height 17
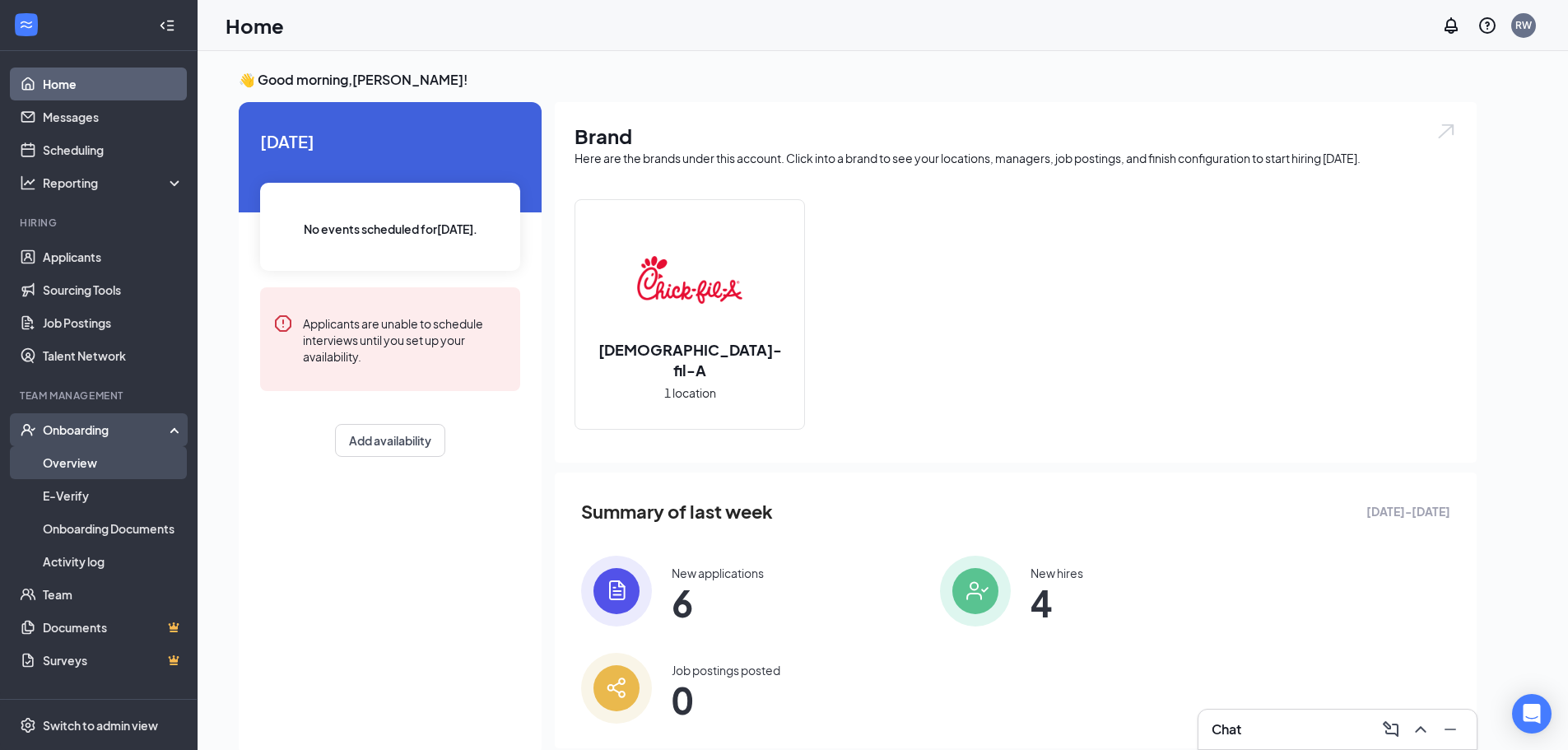
click at [73, 461] on link "Overview" at bounding box center [112, 462] width 141 height 32
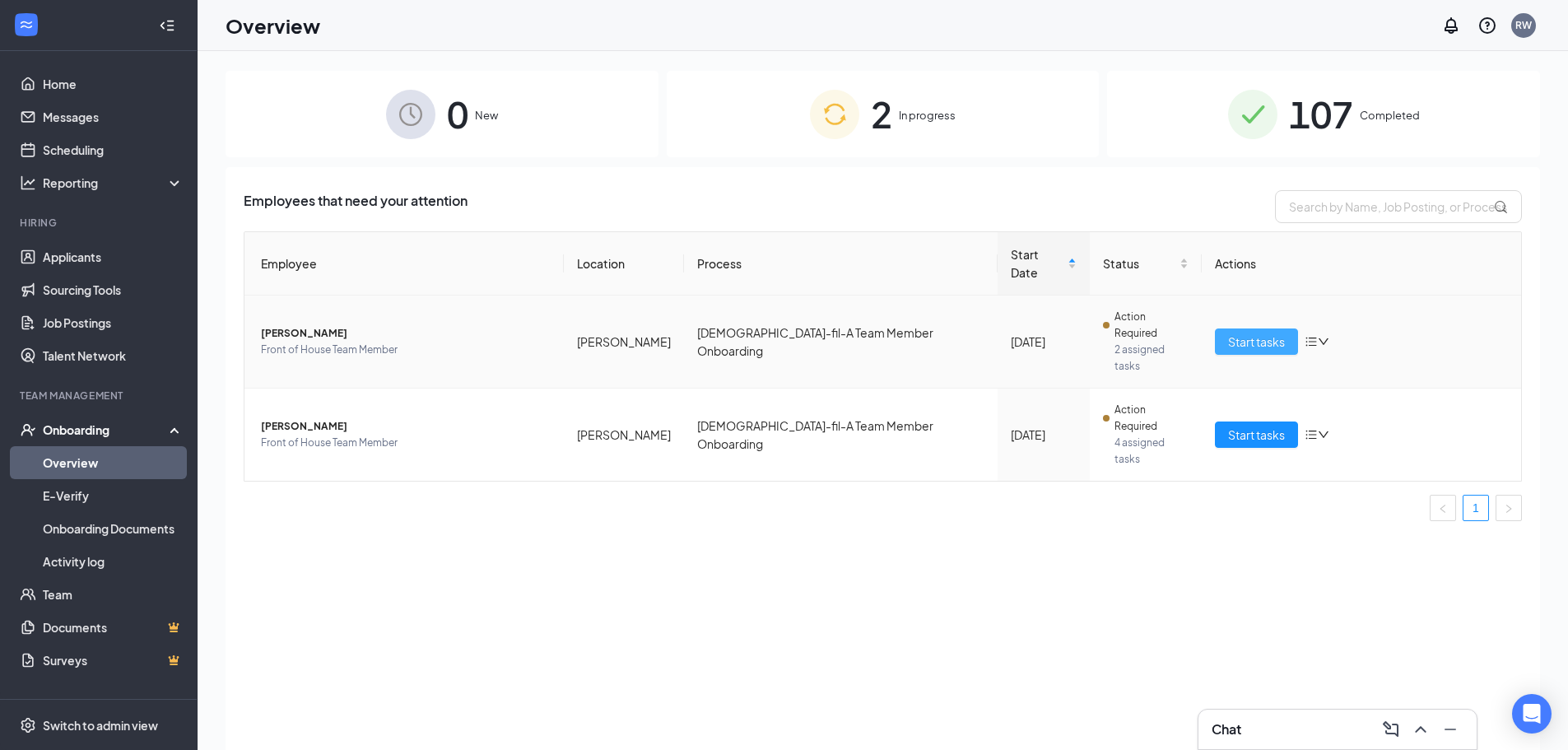
click at [1258, 329] on button "Start tasks" at bounding box center [1256, 342] width 83 height 27
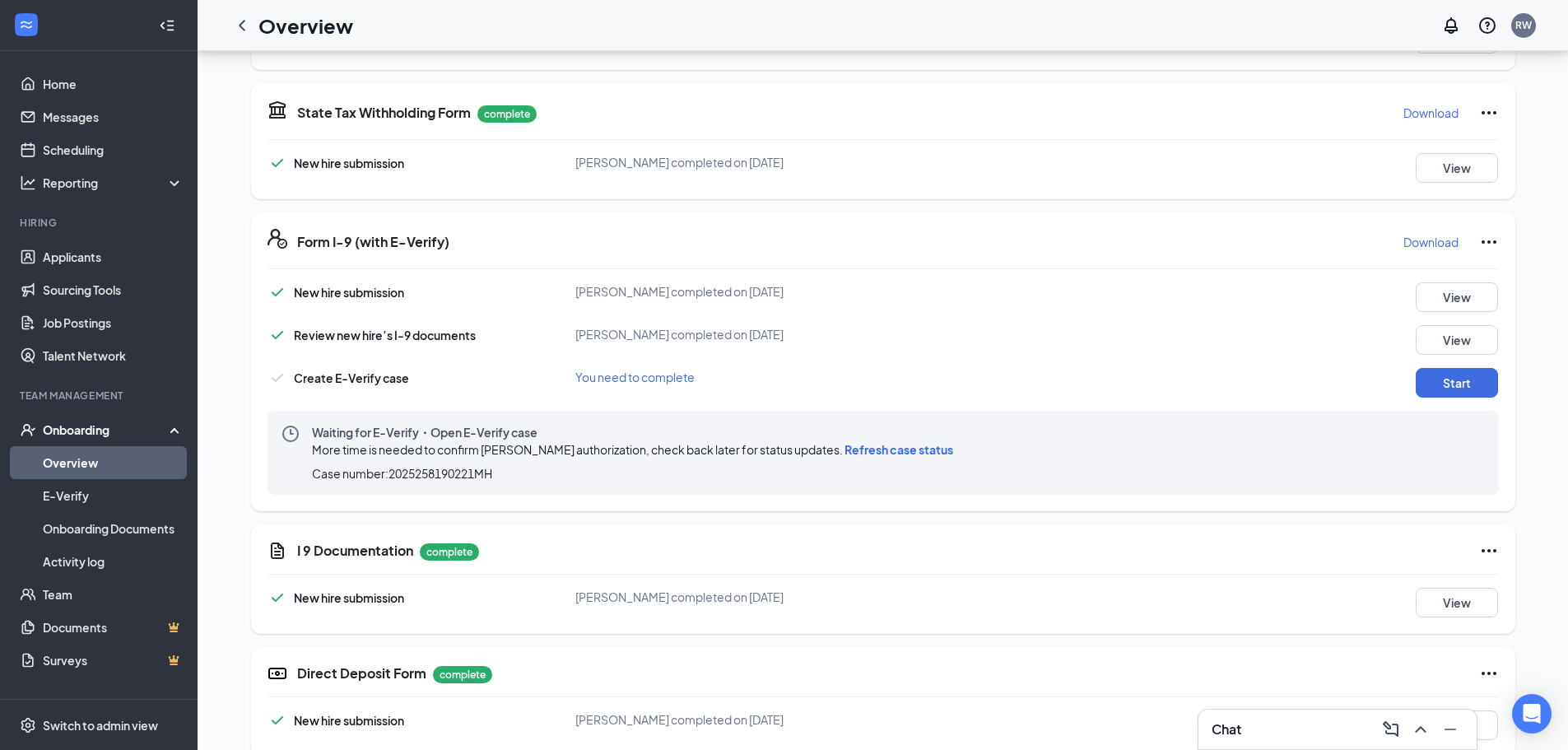
scroll to position [494, 0]
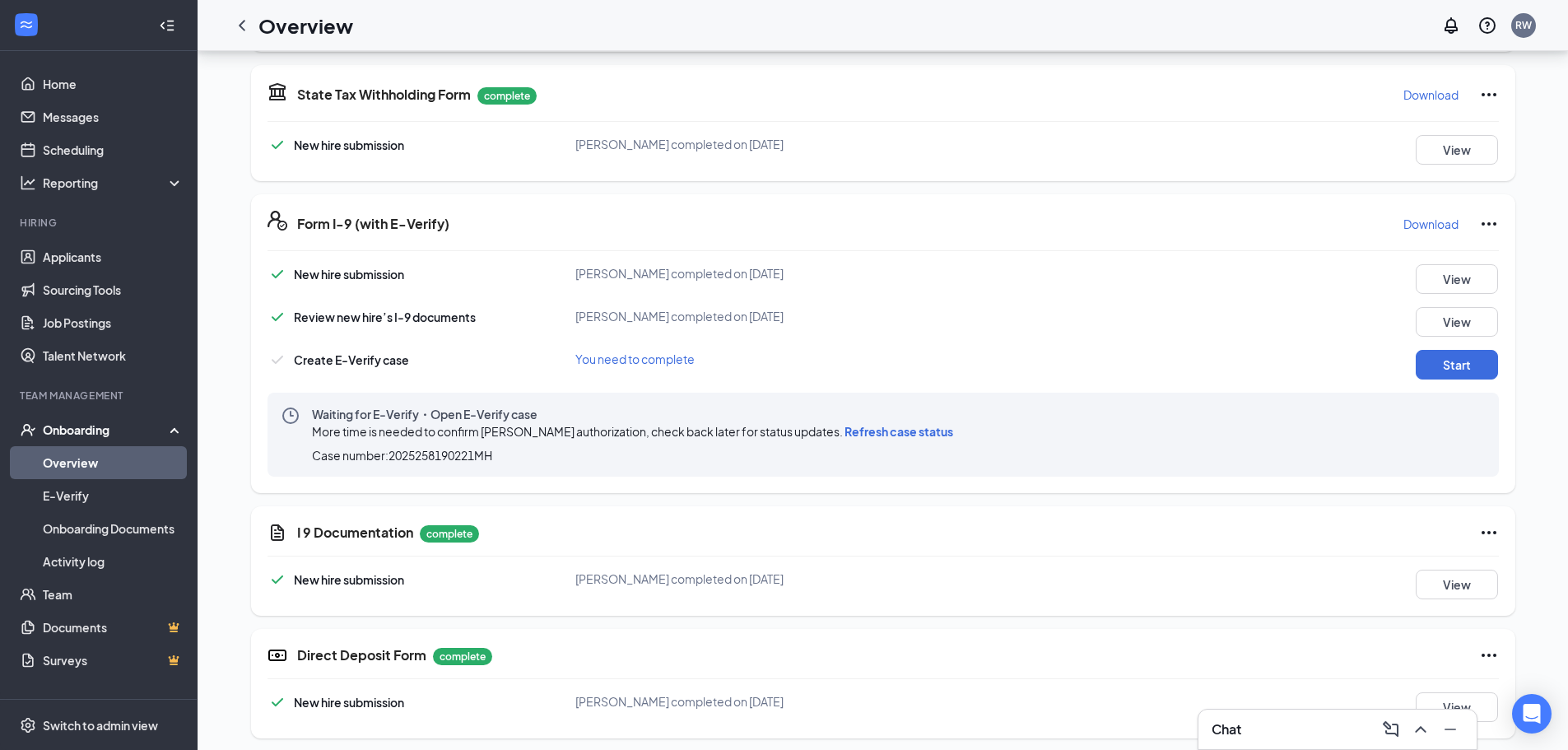
click at [902, 434] on span "Refresh case status" at bounding box center [898, 431] width 108 height 15
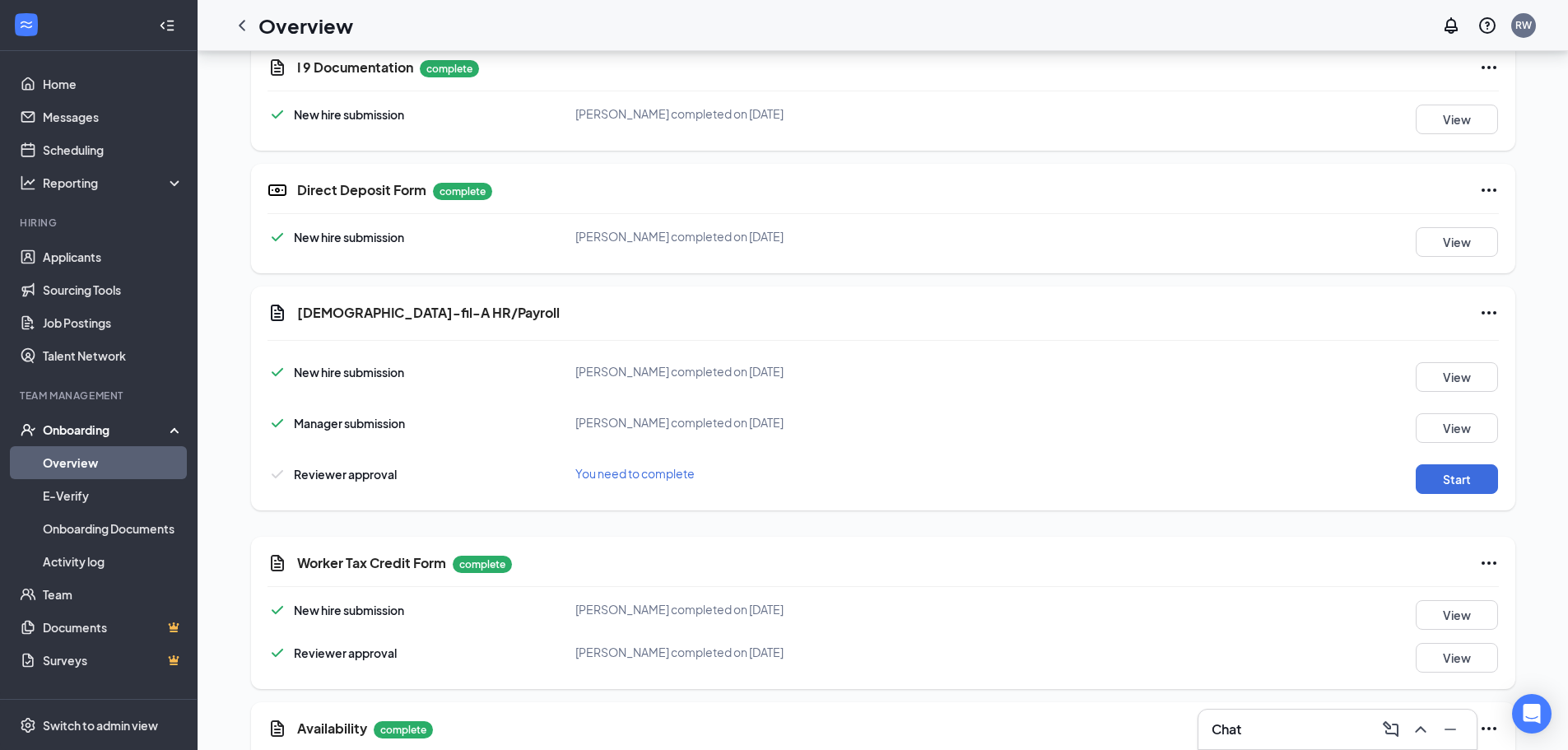
scroll to position [988, 0]
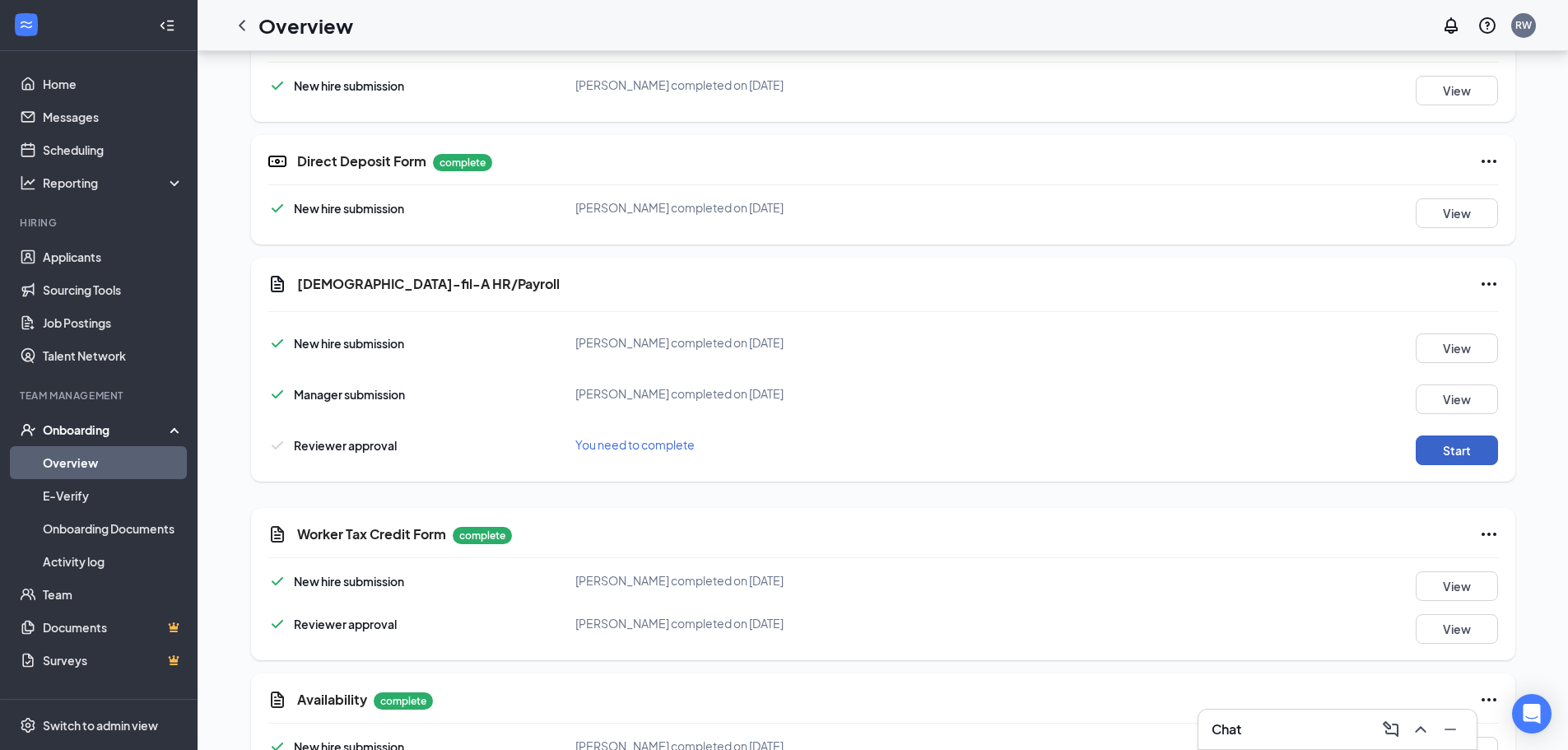
click at [1447, 456] on button "Start" at bounding box center [1457, 451] width 83 height 30
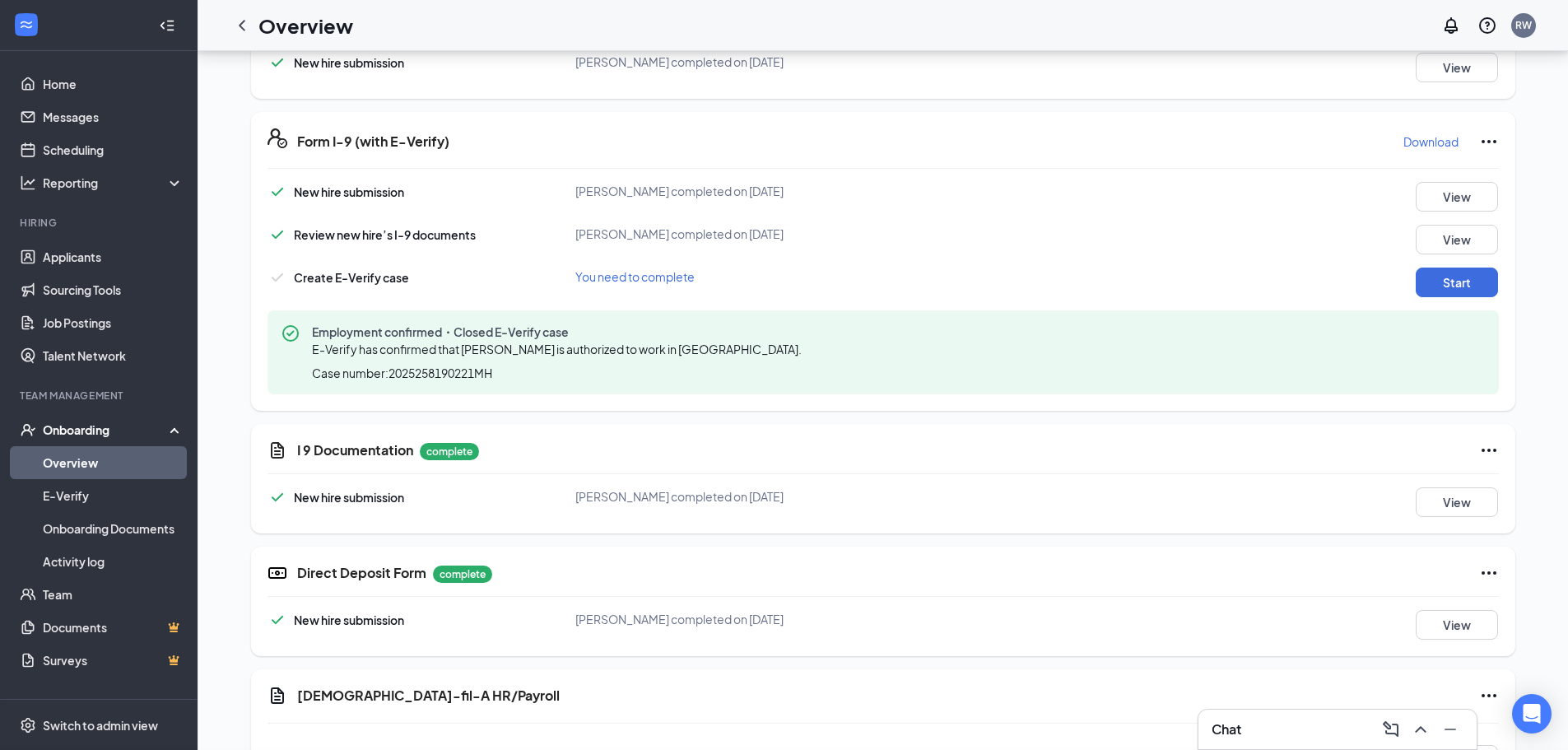
scroll to position [1064, 0]
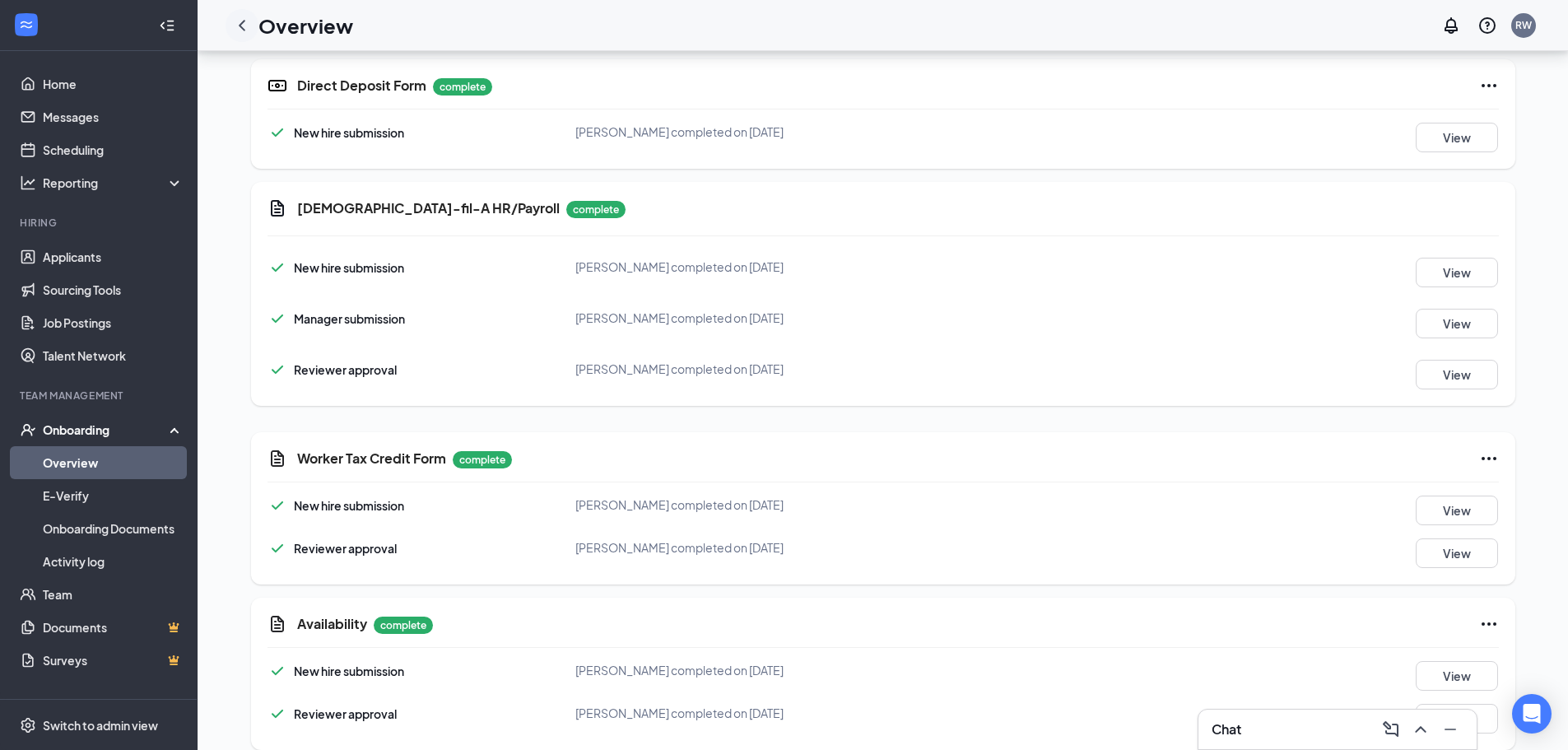
click at [244, 29] on icon "ChevronLeft" at bounding box center [242, 25] width 7 height 11
